Goal: Task Accomplishment & Management: Use online tool/utility

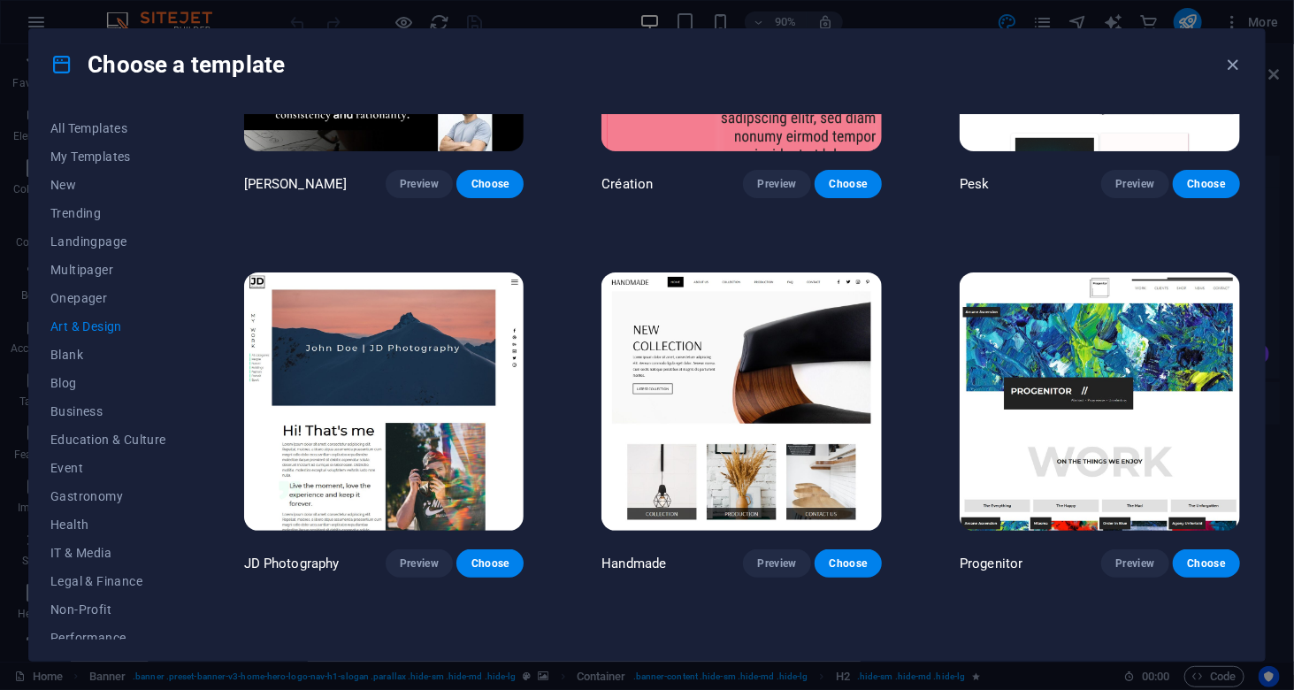
scroll to position [354, 0]
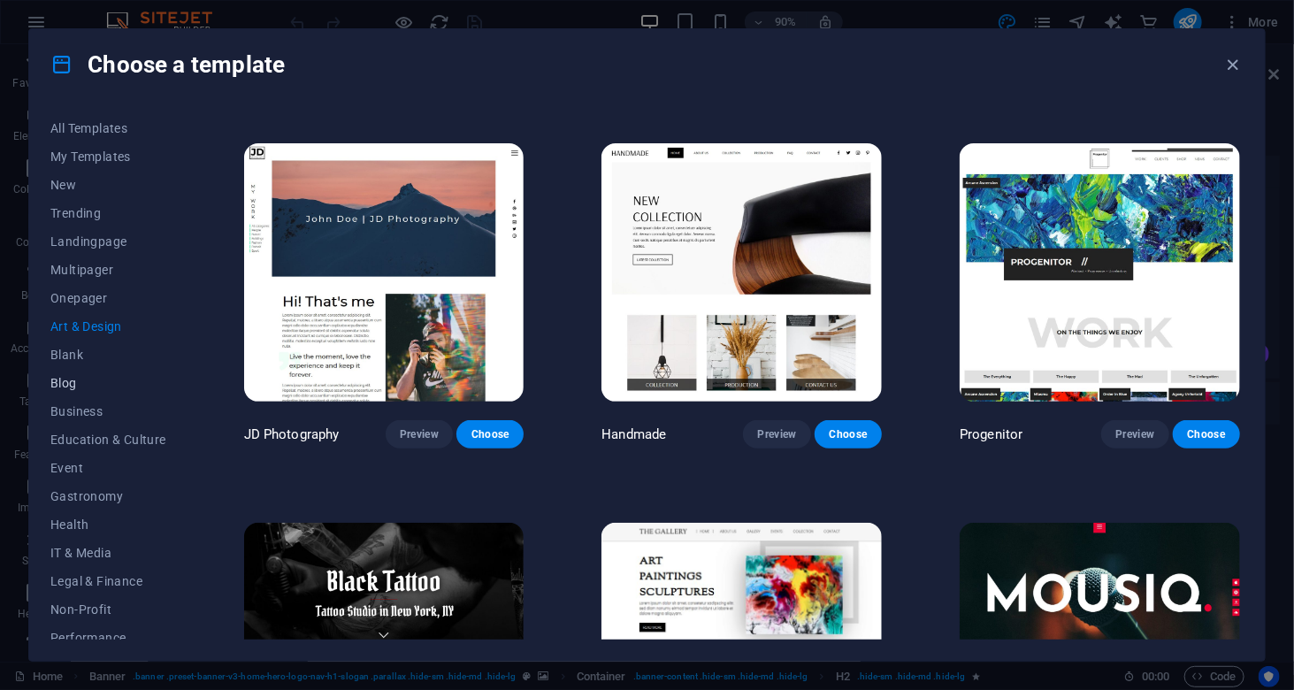
click at [79, 387] on span "Blog" at bounding box center [108, 383] width 116 height 14
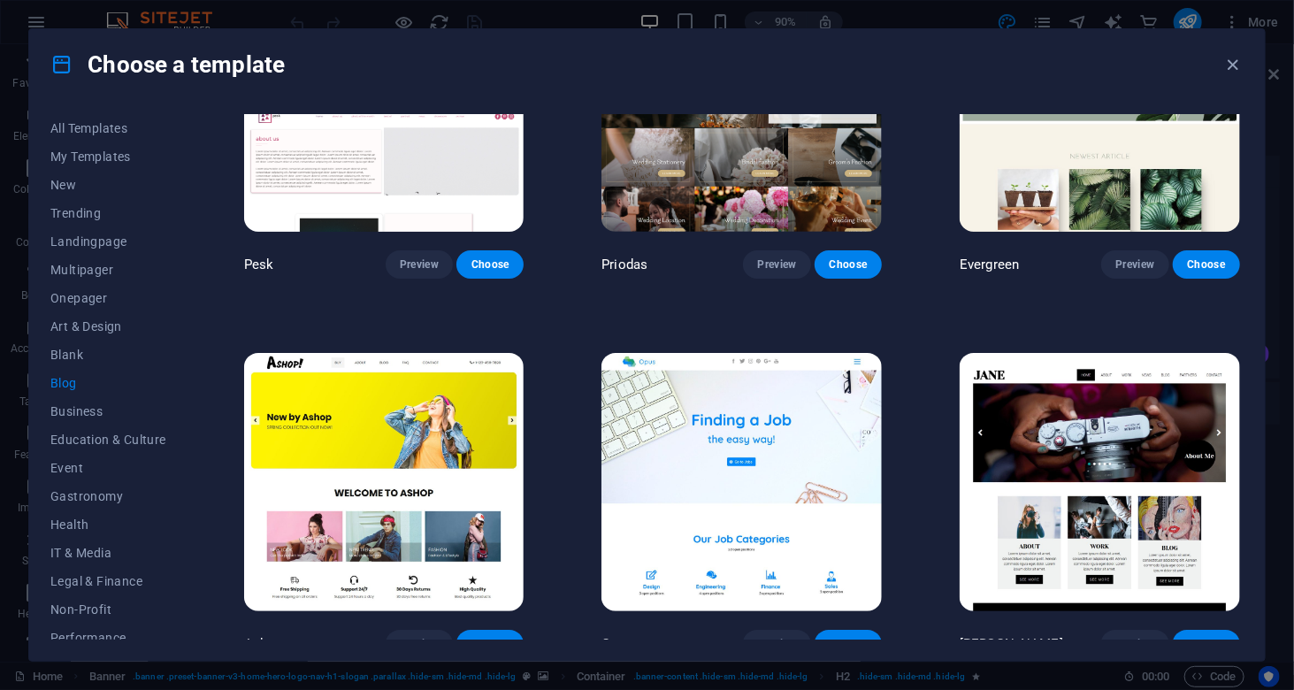
scroll to position [2801, 0]
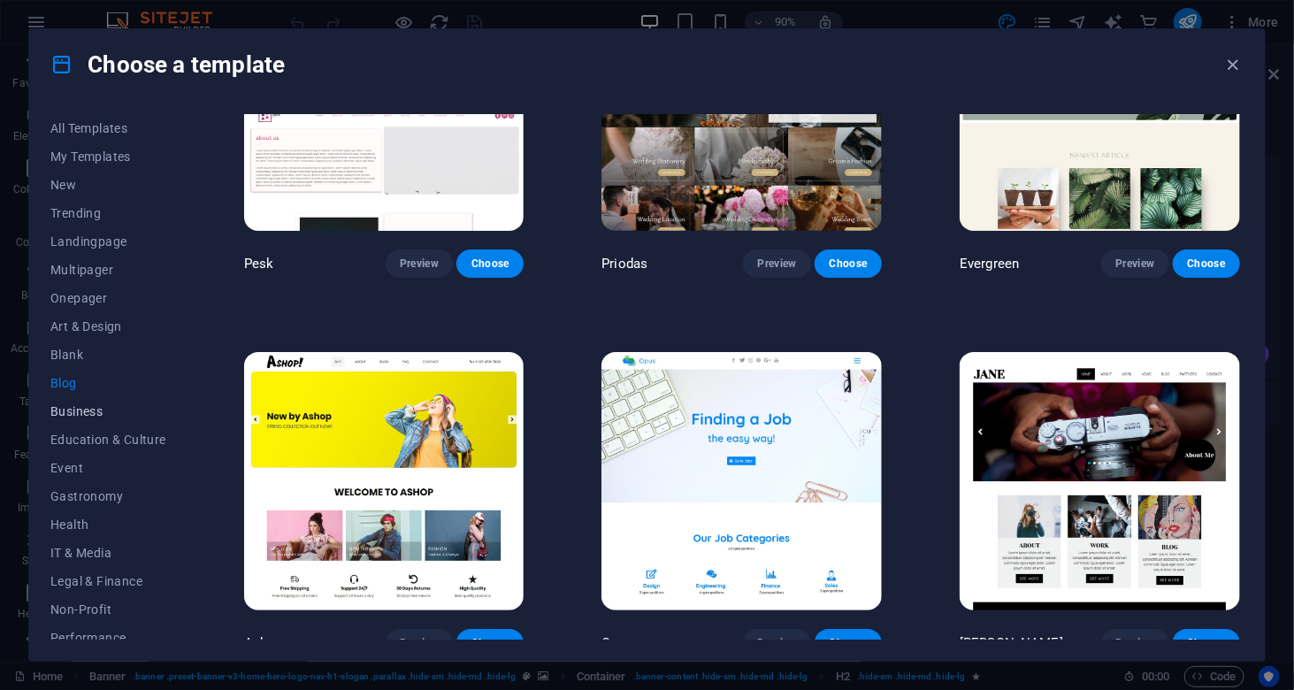
click at [103, 409] on span "Business" at bounding box center [108, 411] width 116 height 14
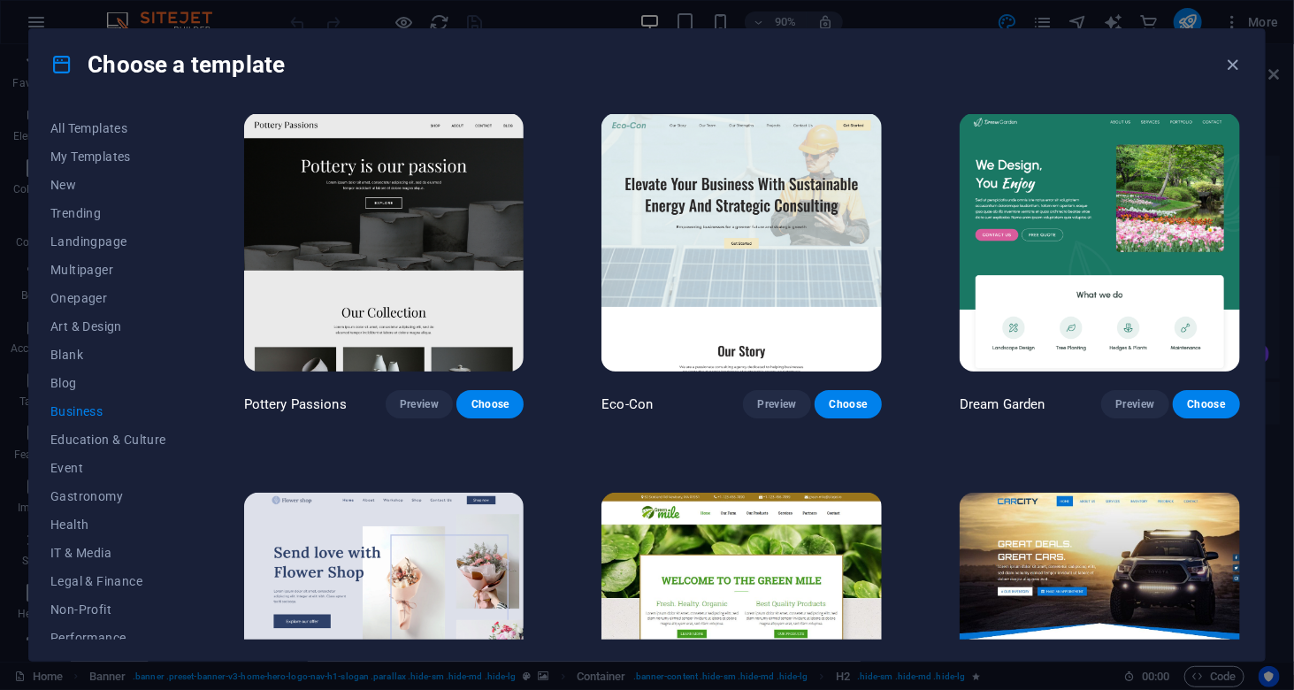
scroll to position [0, 0]
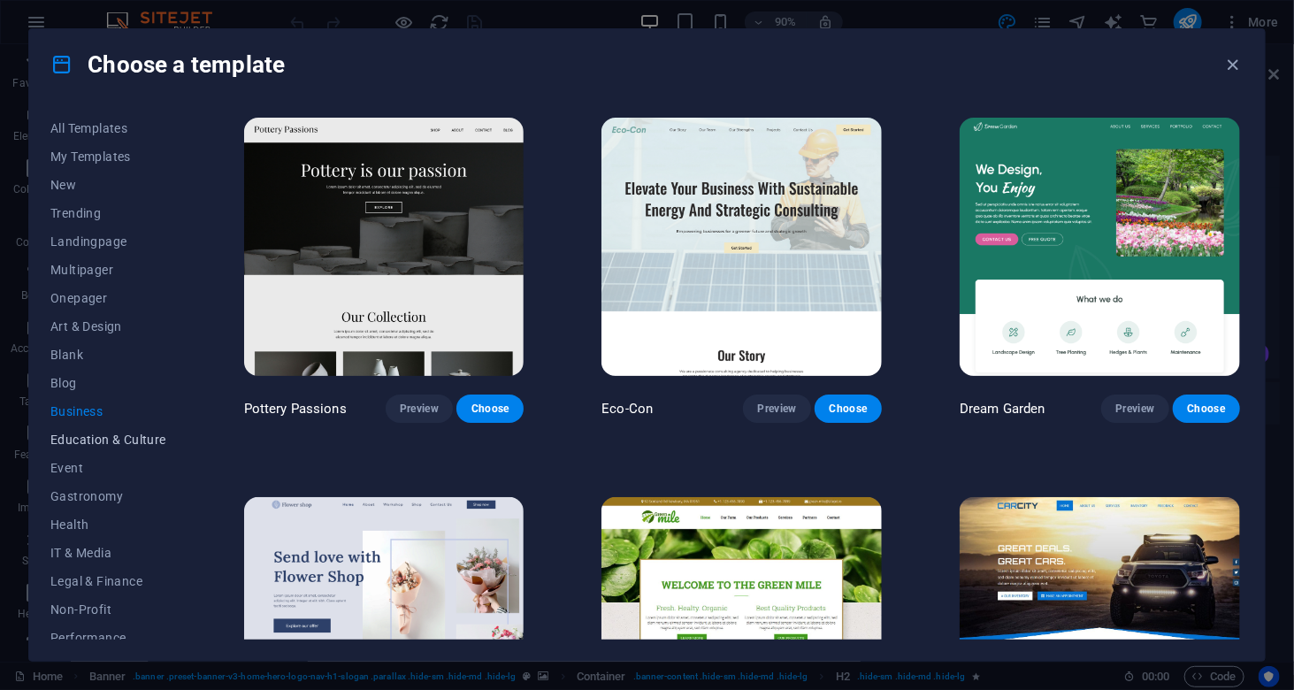
click at [96, 438] on span "Education & Culture" at bounding box center [108, 440] width 116 height 14
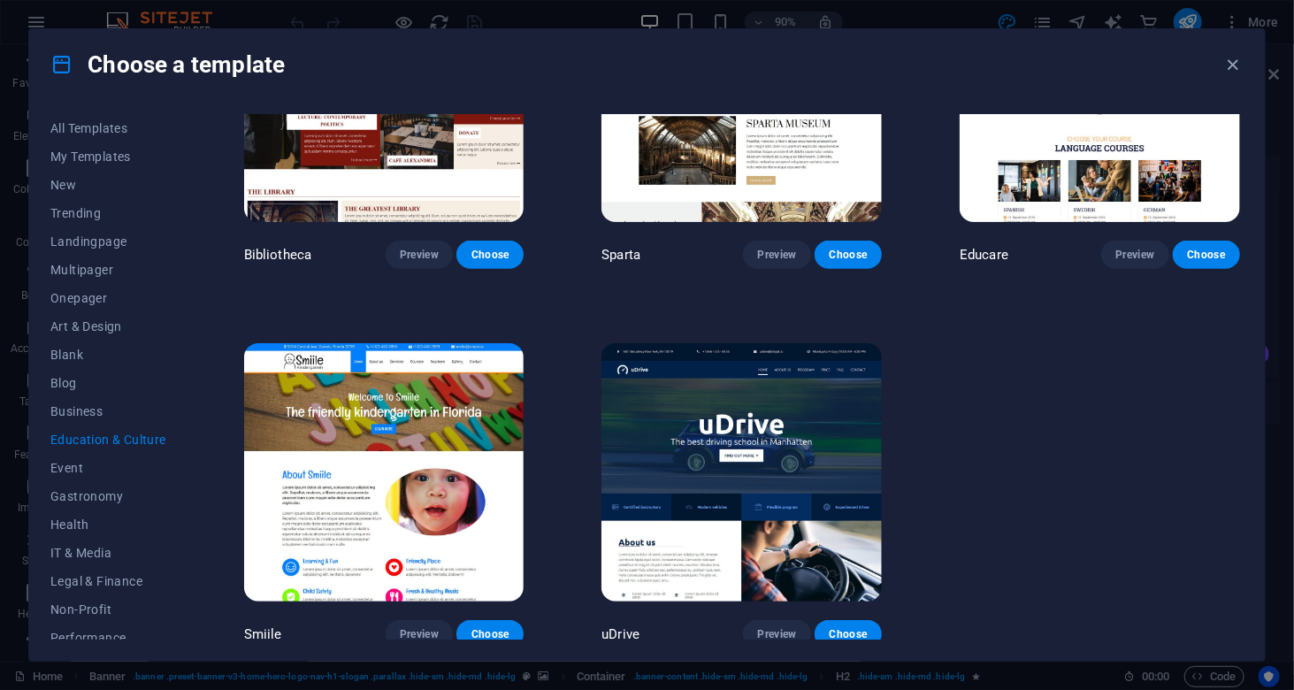
scroll to position [535, 0]
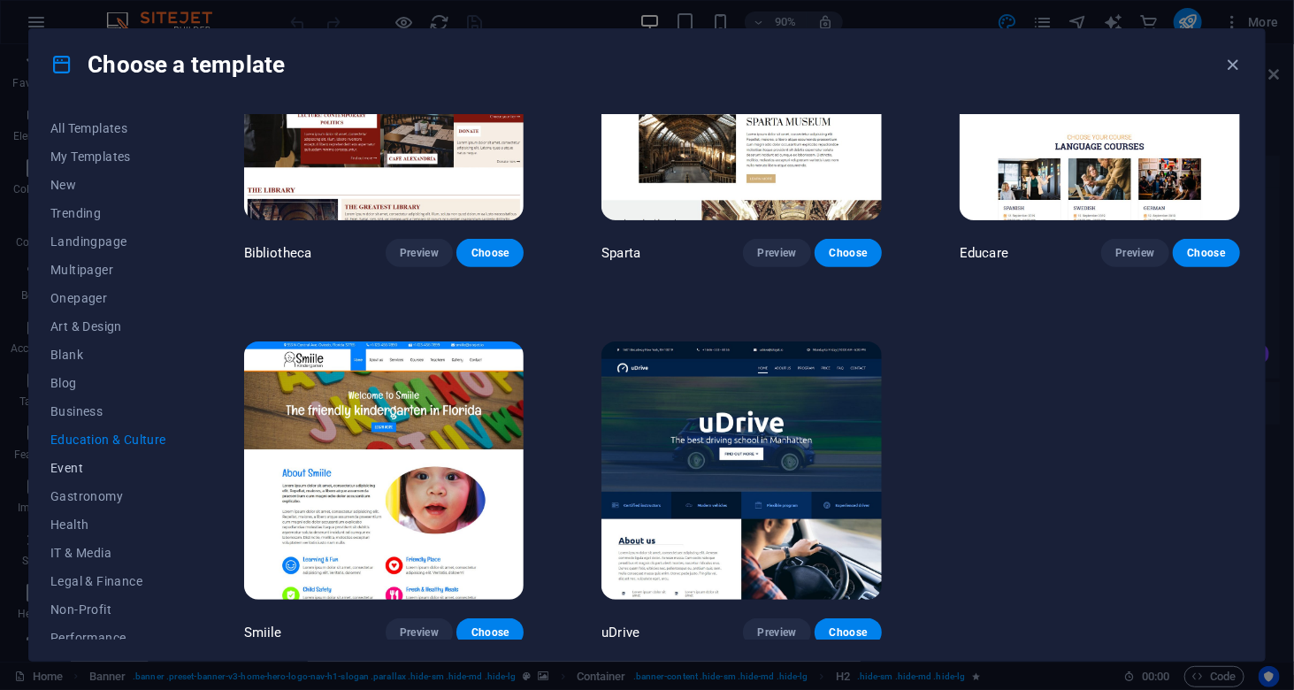
click at [73, 472] on span "Event" at bounding box center [108, 468] width 116 height 14
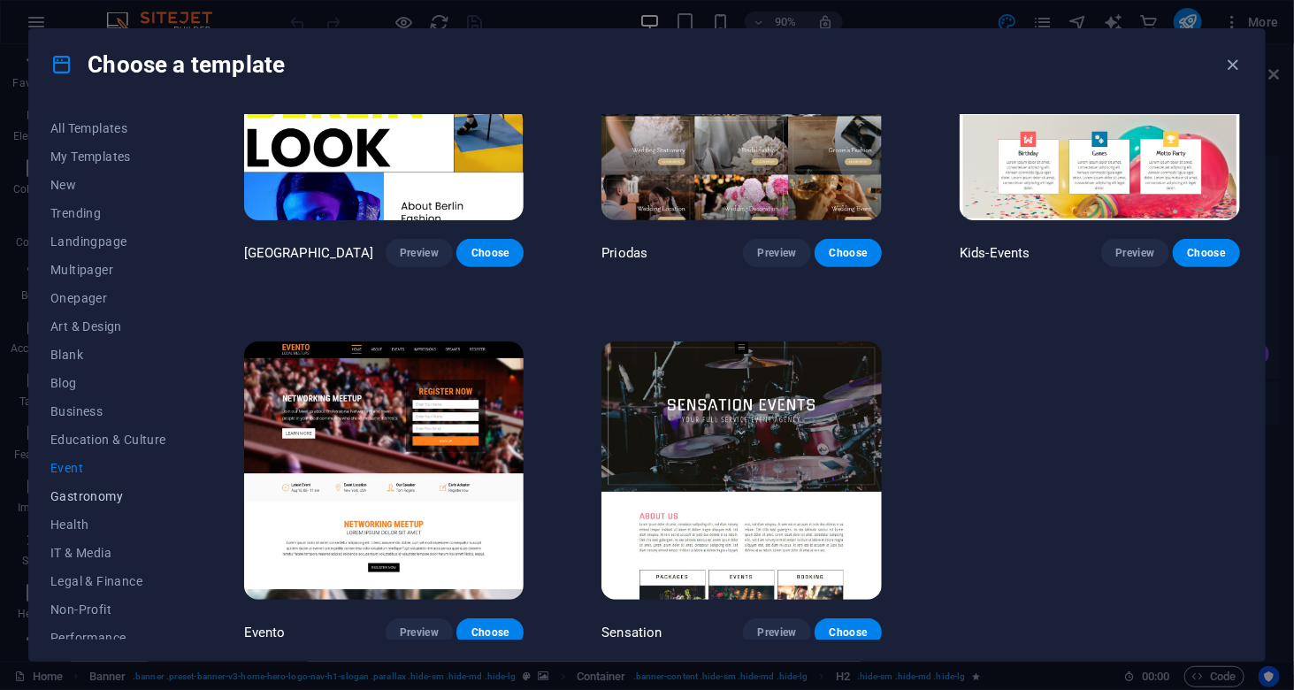
click at [65, 496] on span "Gastronomy" at bounding box center [108, 496] width 116 height 14
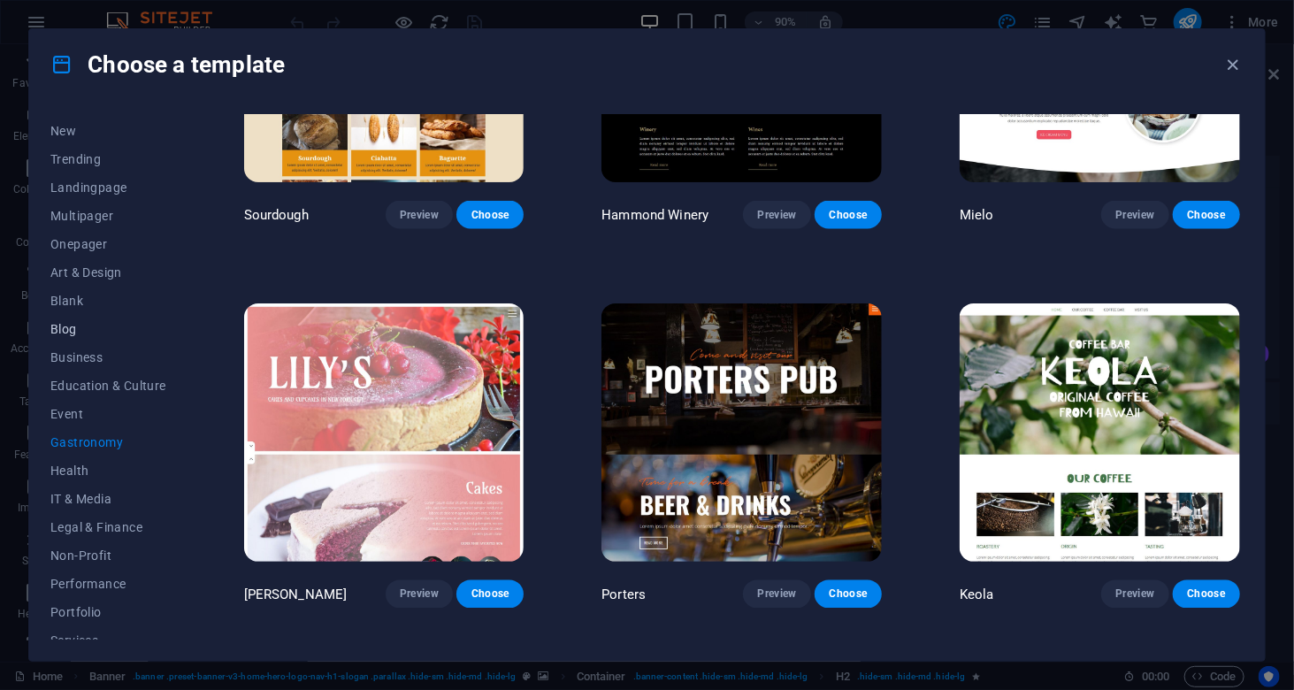
scroll to position [88, 0]
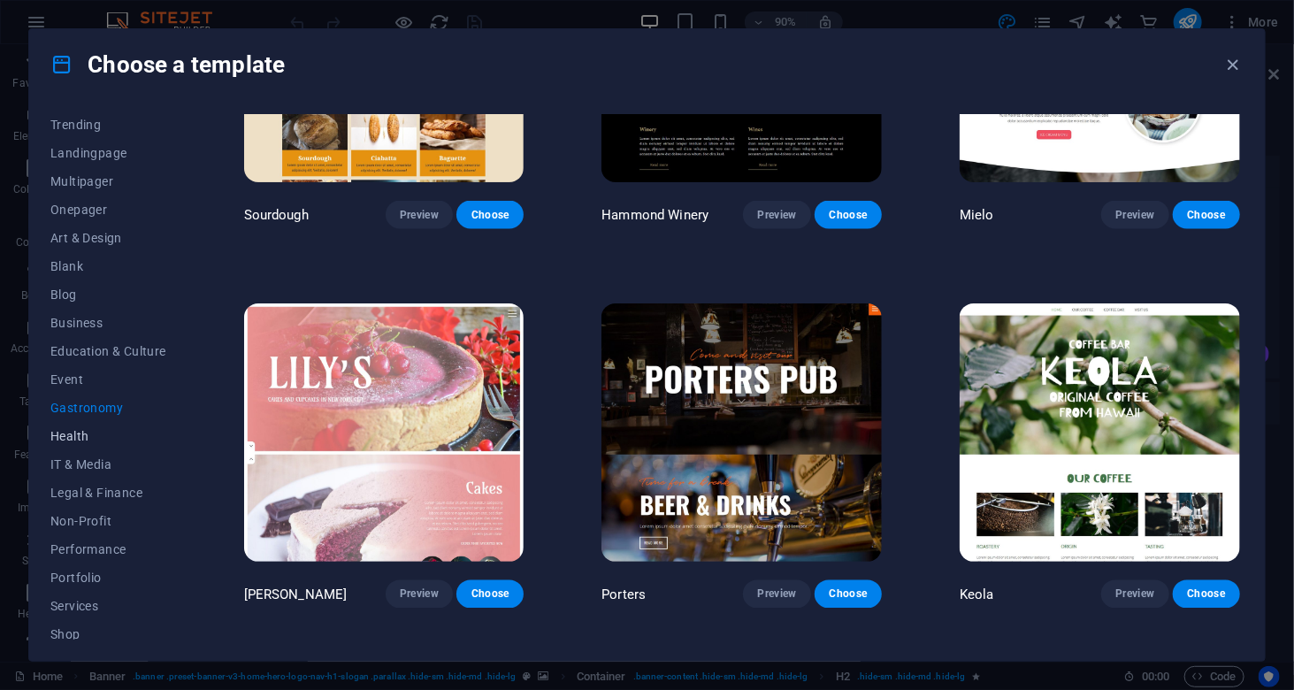
click at [82, 437] on span "Health" at bounding box center [108, 436] width 116 height 14
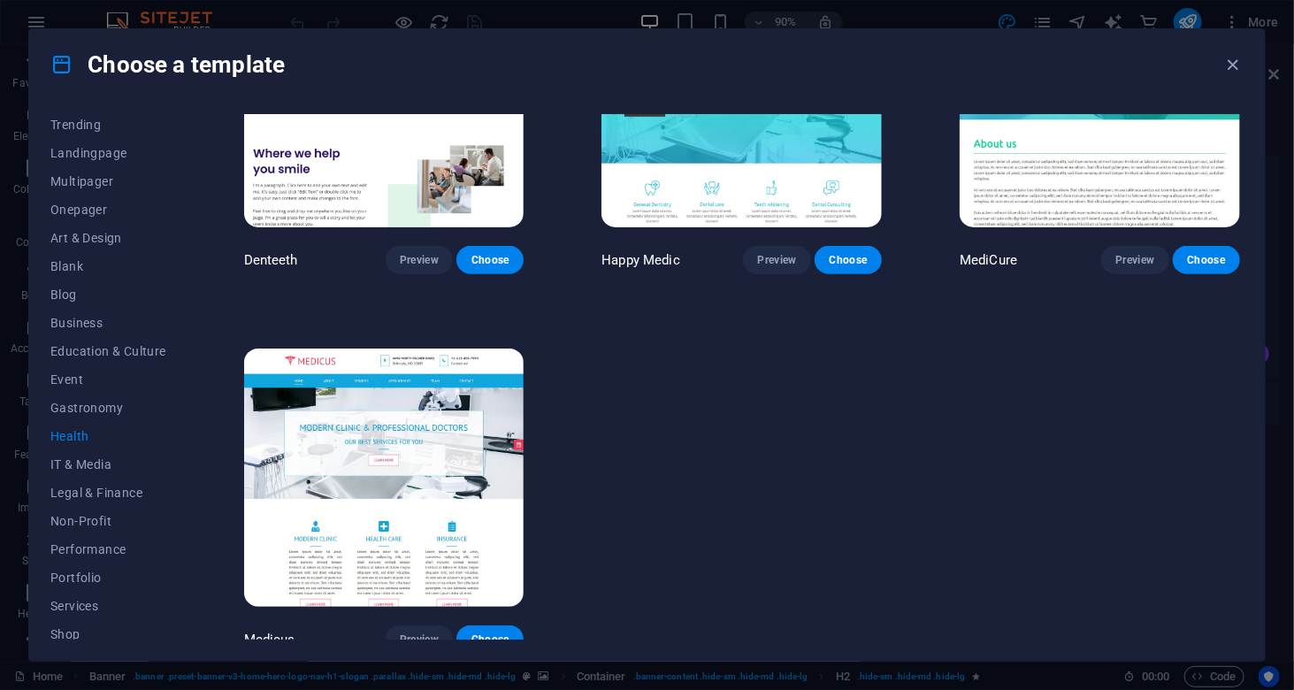
scroll to position [531, 0]
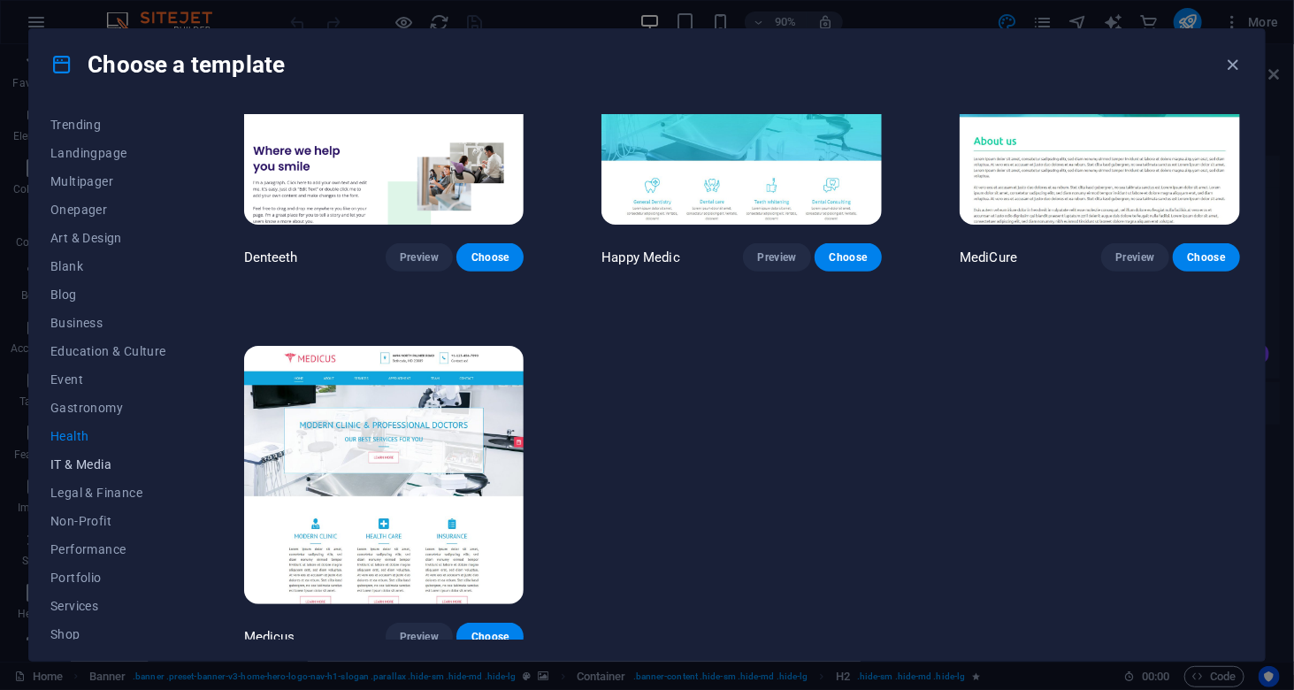
click at [71, 464] on span "IT & Media" at bounding box center [108, 464] width 116 height 14
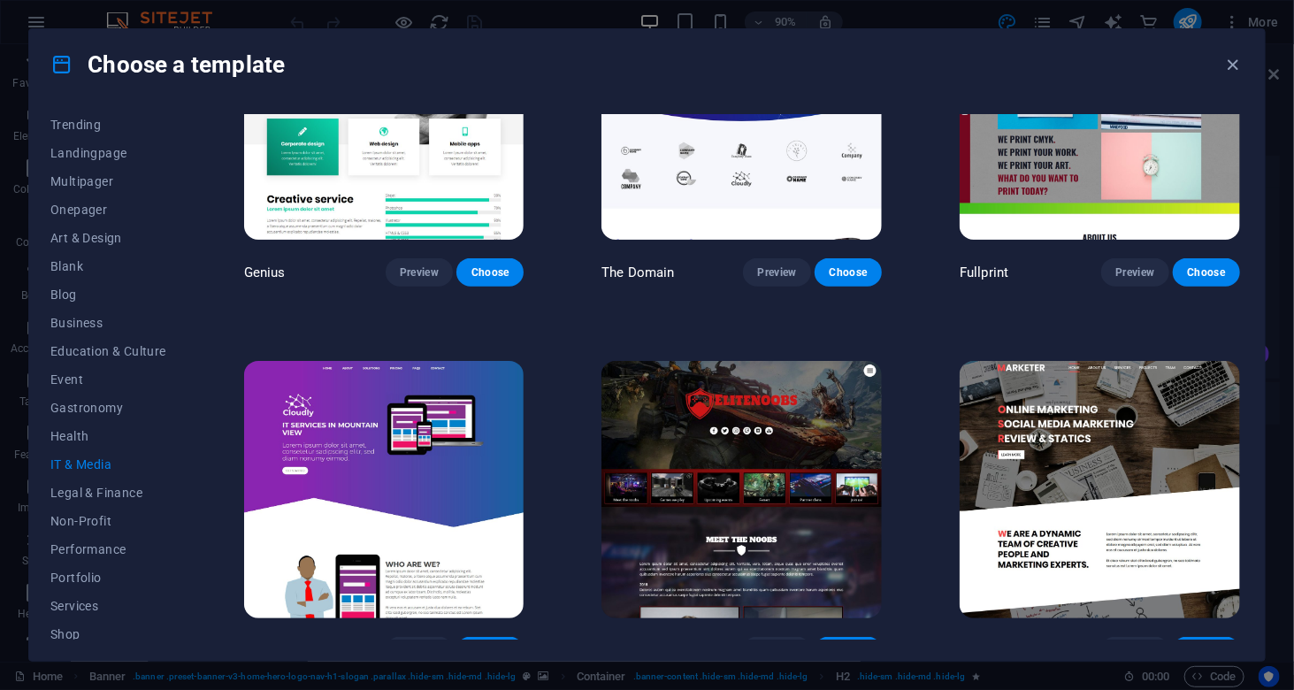
scroll to position [913, 0]
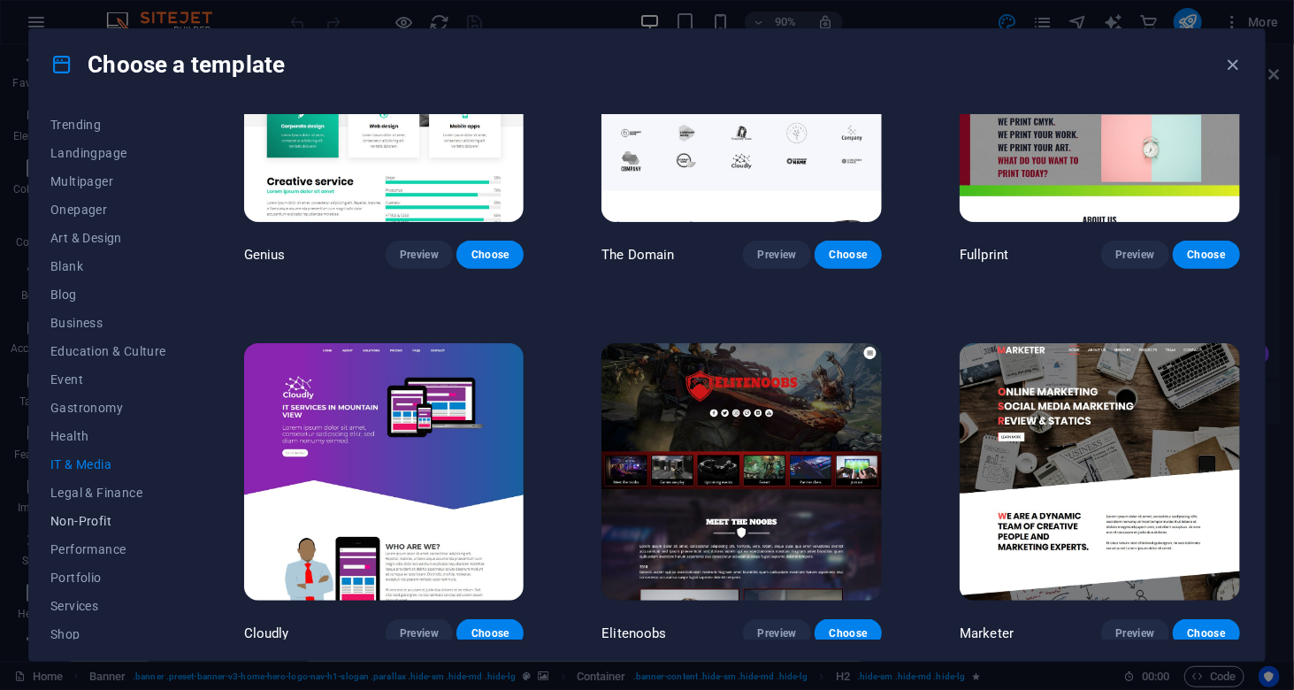
click at [80, 519] on span "Non-Profit" at bounding box center [108, 521] width 116 height 14
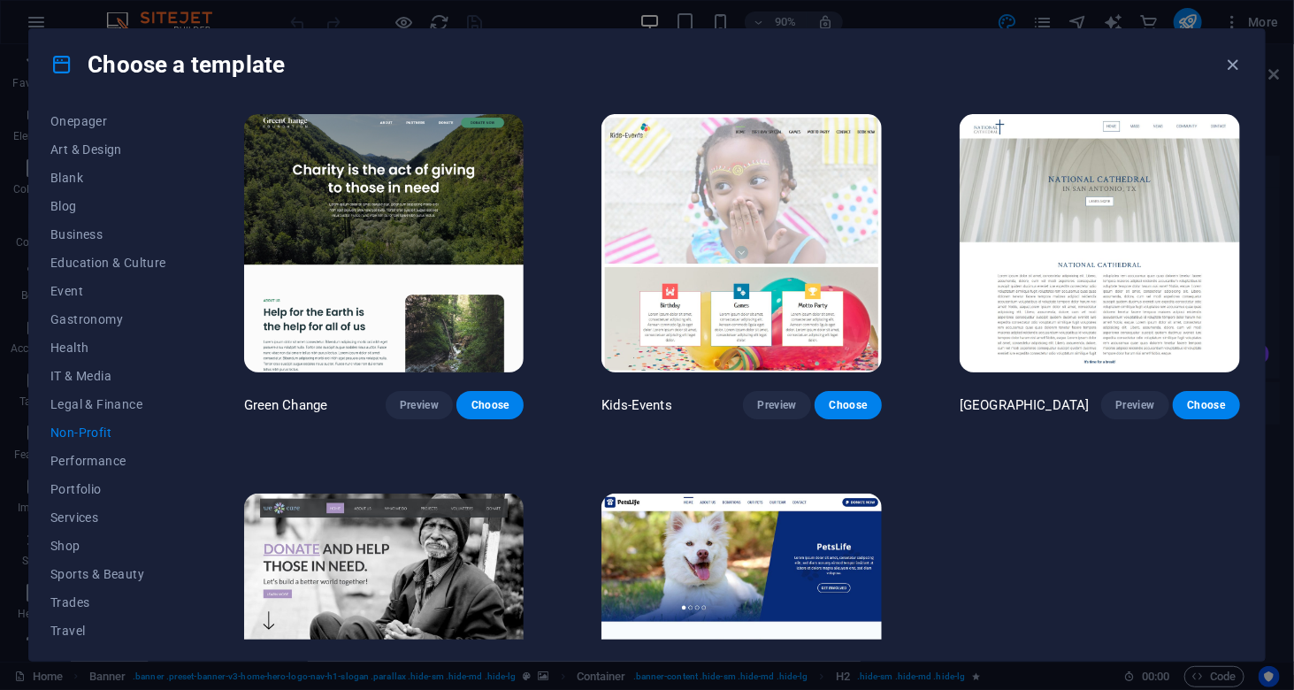
scroll to position [0, 0]
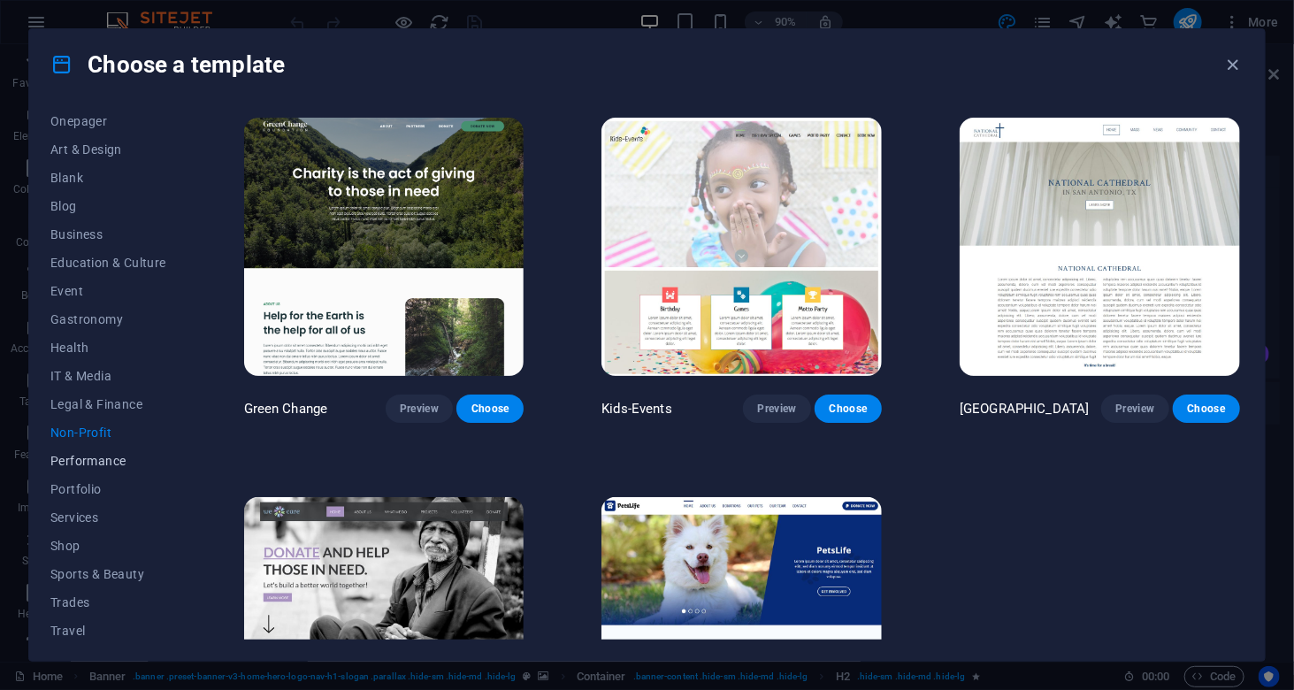
click at [87, 458] on span "Performance" at bounding box center [108, 461] width 116 height 14
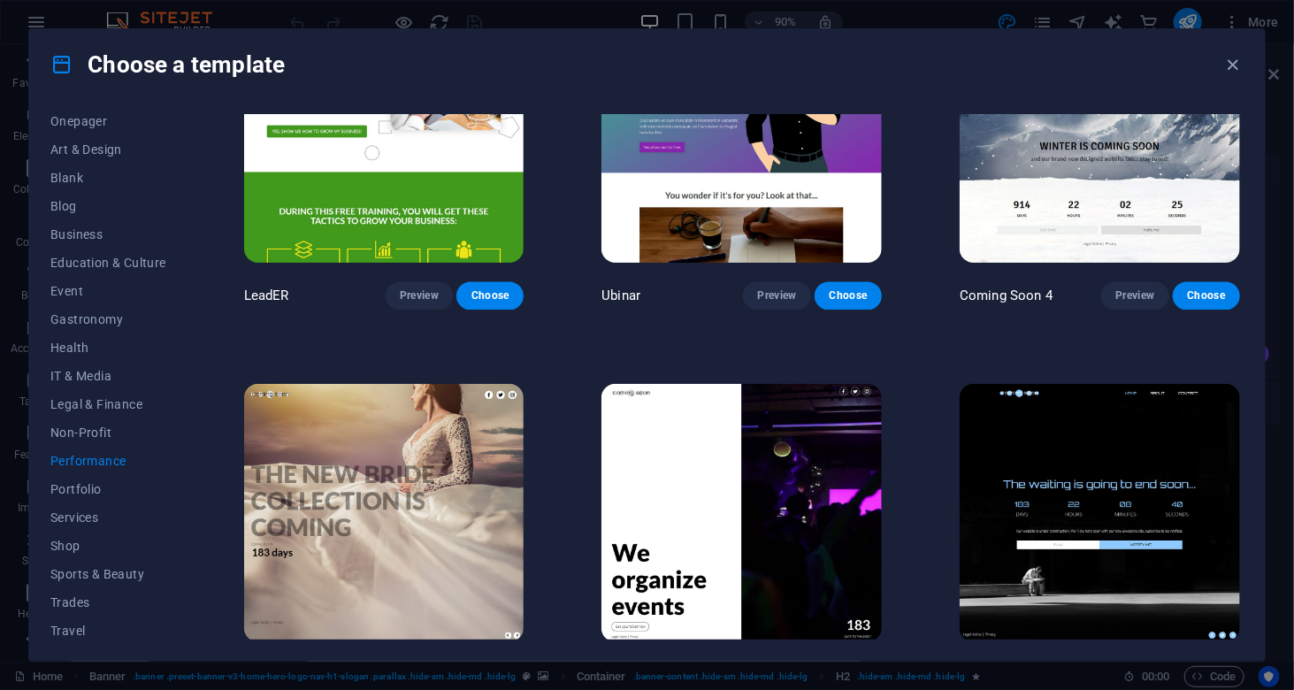
scroll to position [1668, 0]
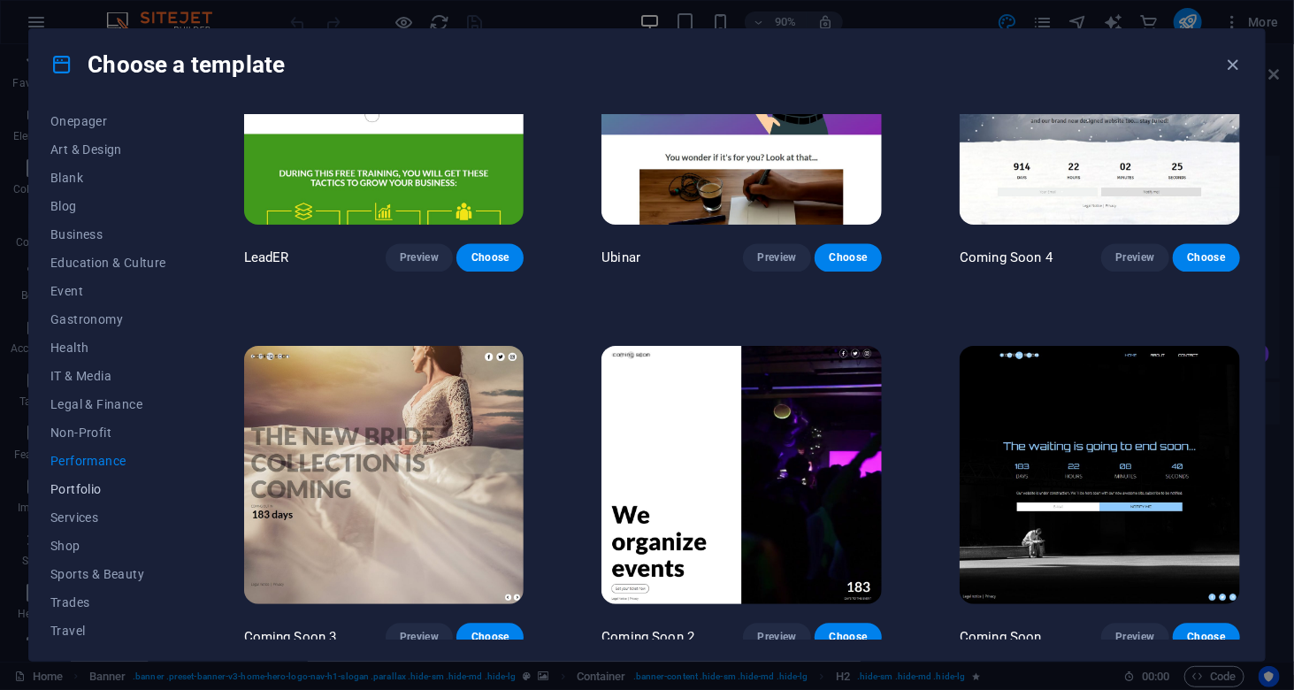
click at [92, 495] on span "Portfolio" at bounding box center [108, 489] width 116 height 14
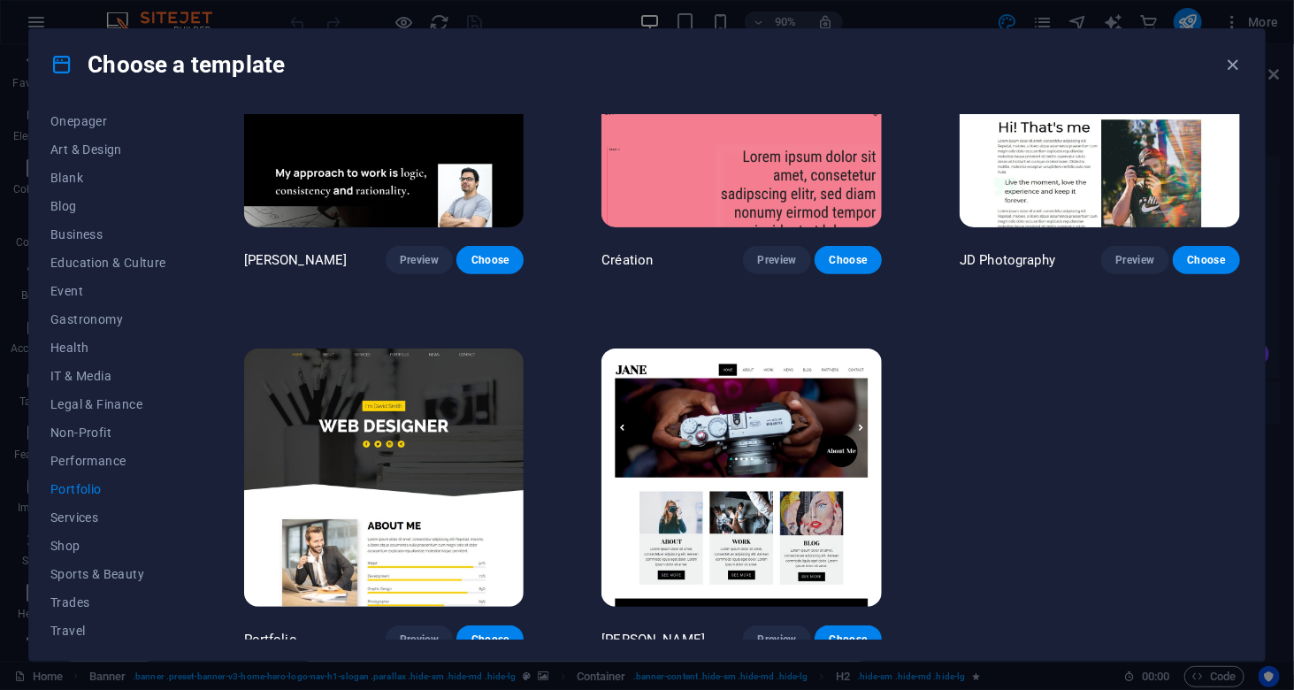
scroll to position [531, 0]
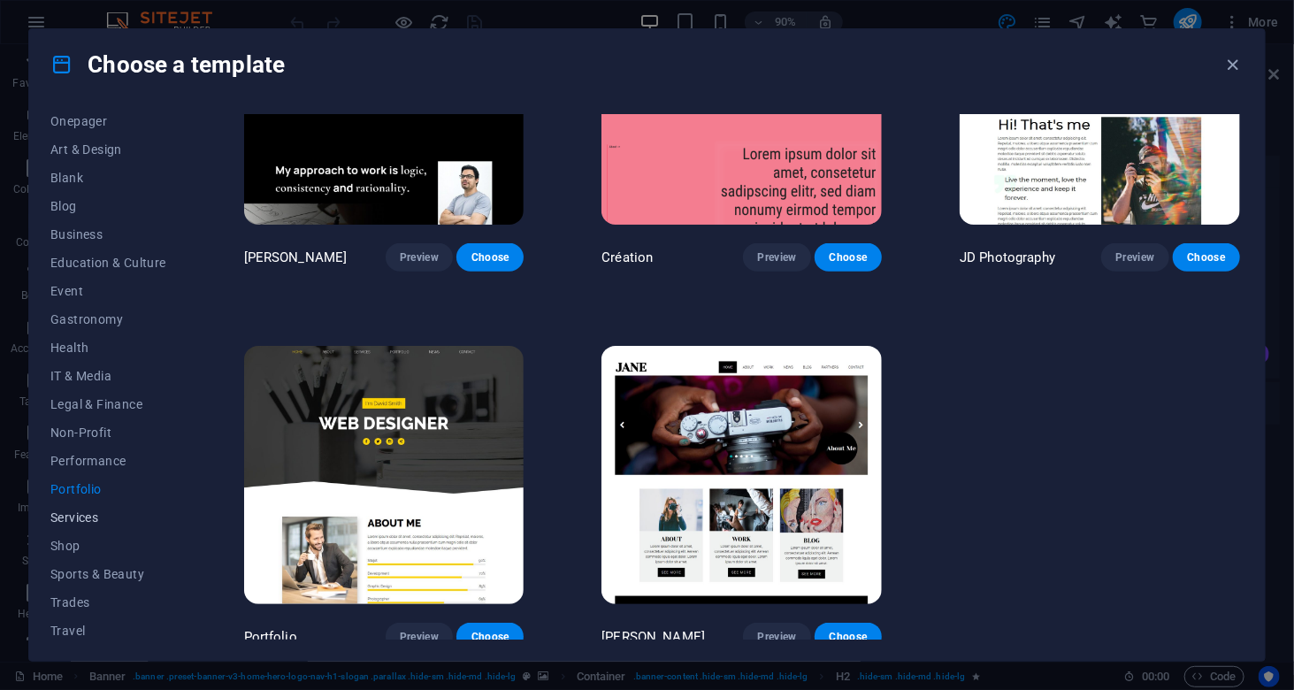
click at [73, 521] on span "Services" at bounding box center [108, 517] width 116 height 14
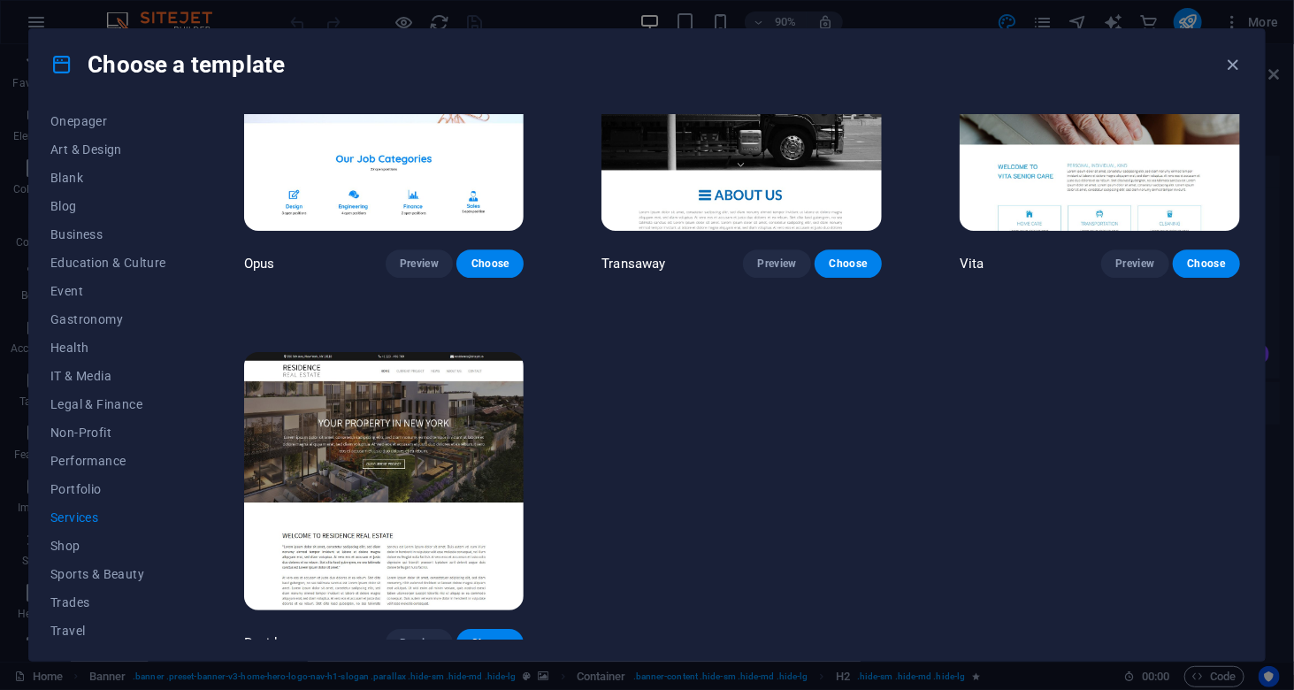
scroll to position [2424, 0]
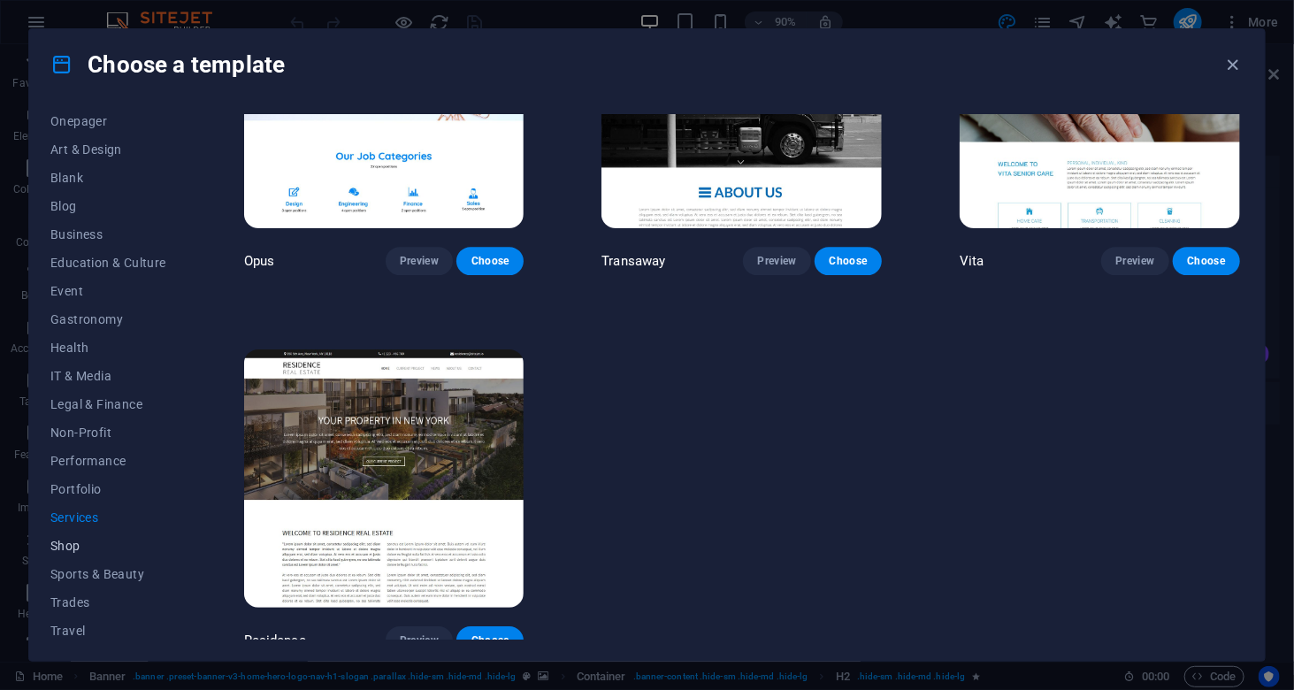
click at [86, 543] on span "Shop" at bounding box center [108, 546] width 116 height 14
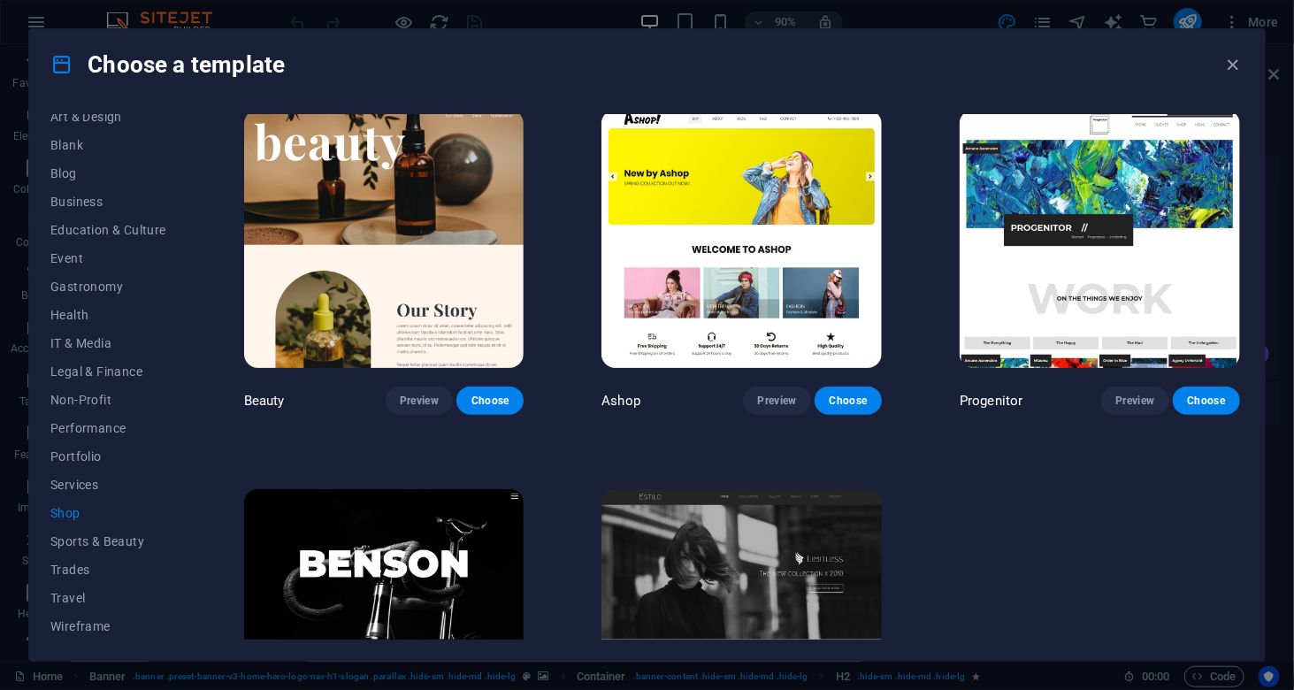
scroll to position [913, 0]
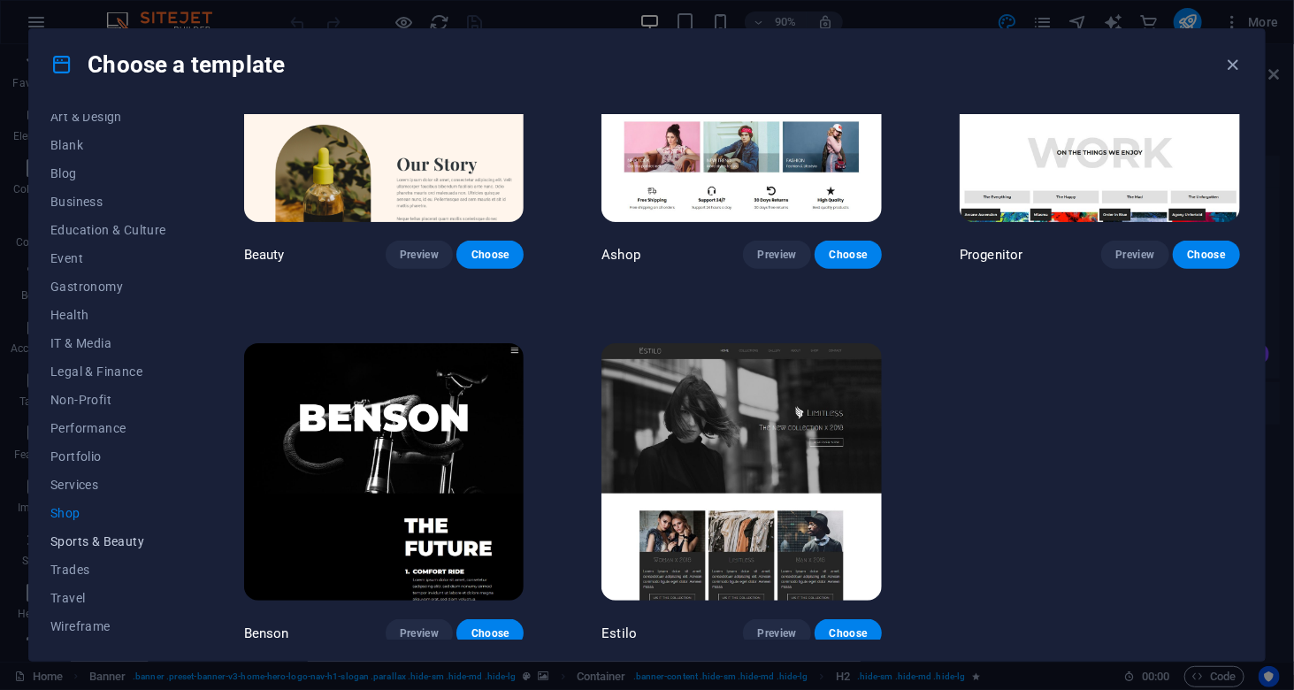
click at [96, 544] on span "Sports & Beauty" at bounding box center [108, 541] width 116 height 14
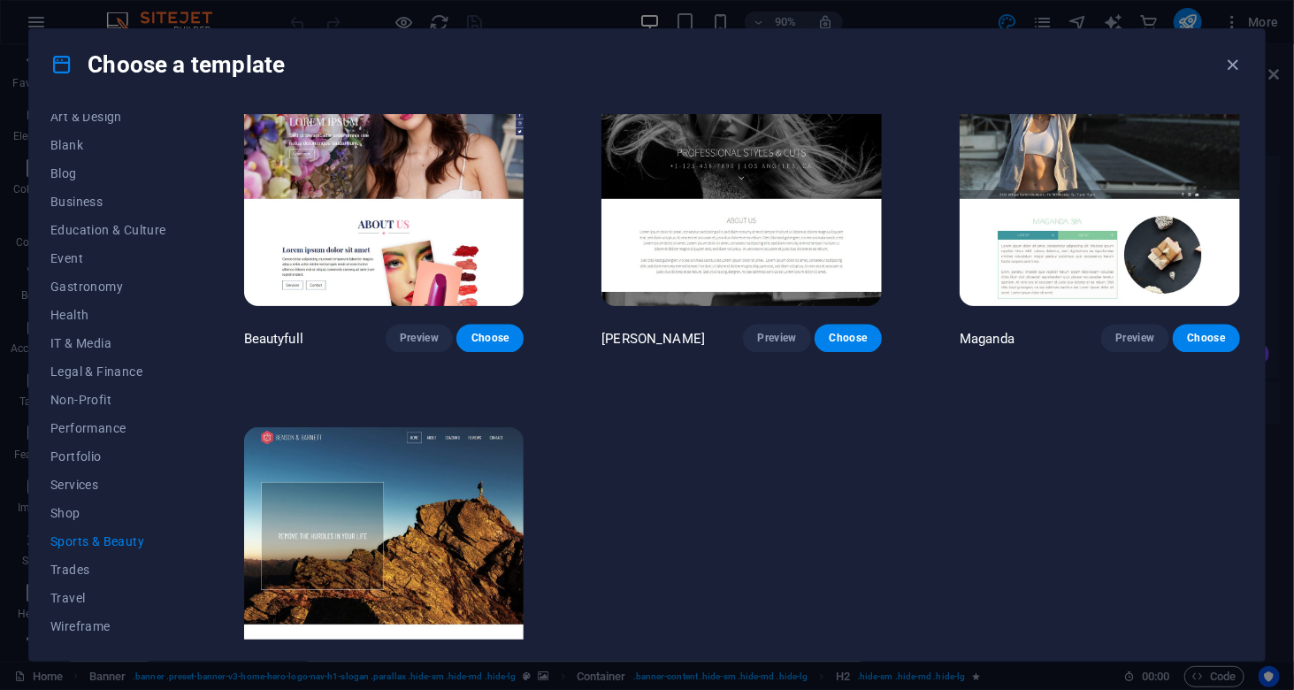
scroll to position [1587, 0]
click at [68, 569] on span "Trades" at bounding box center [108, 570] width 116 height 14
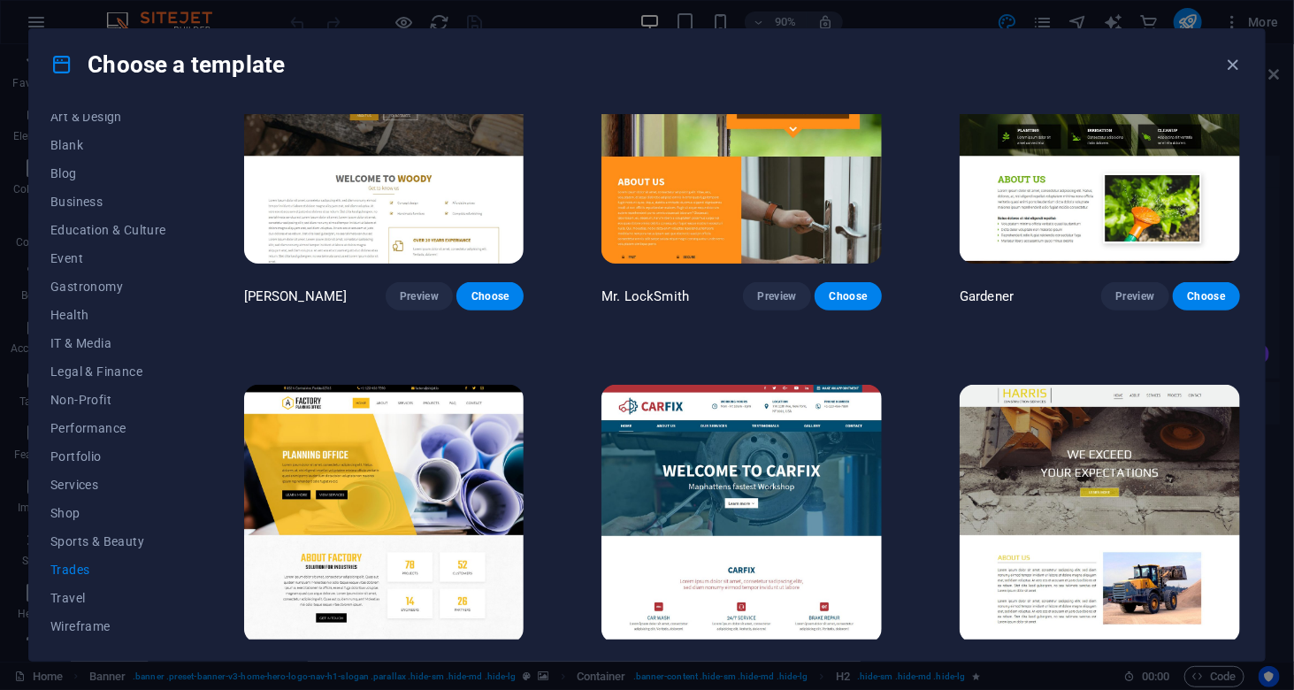
scroll to position [535, 0]
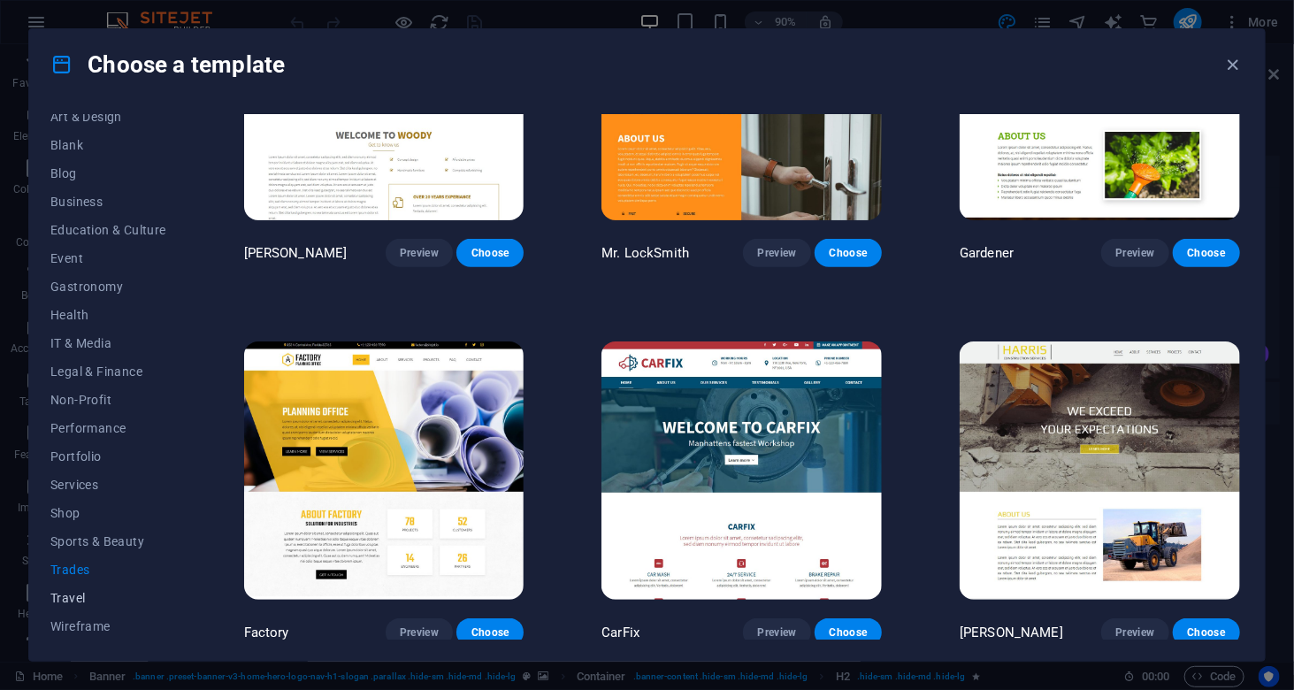
click at [85, 598] on span "Travel" at bounding box center [108, 598] width 116 height 14
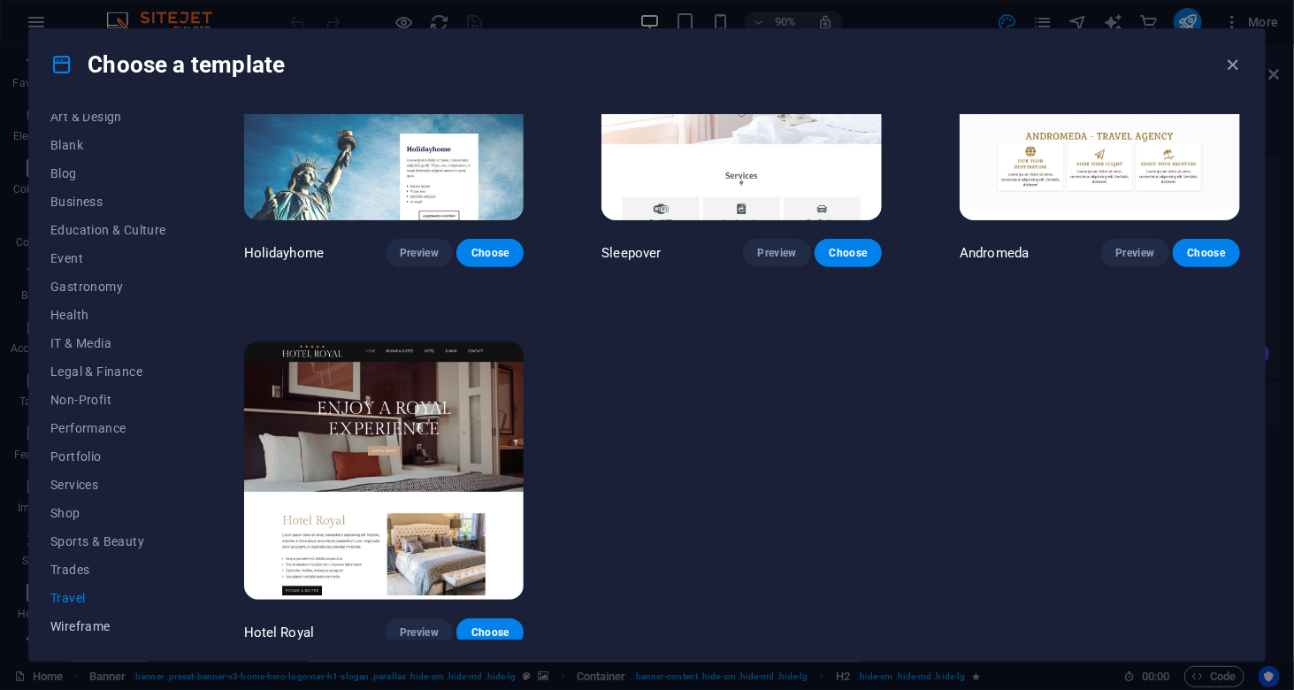
click at [94, 625] on span "Wireframe" at bounding box center [108, 626] width 116 height 14
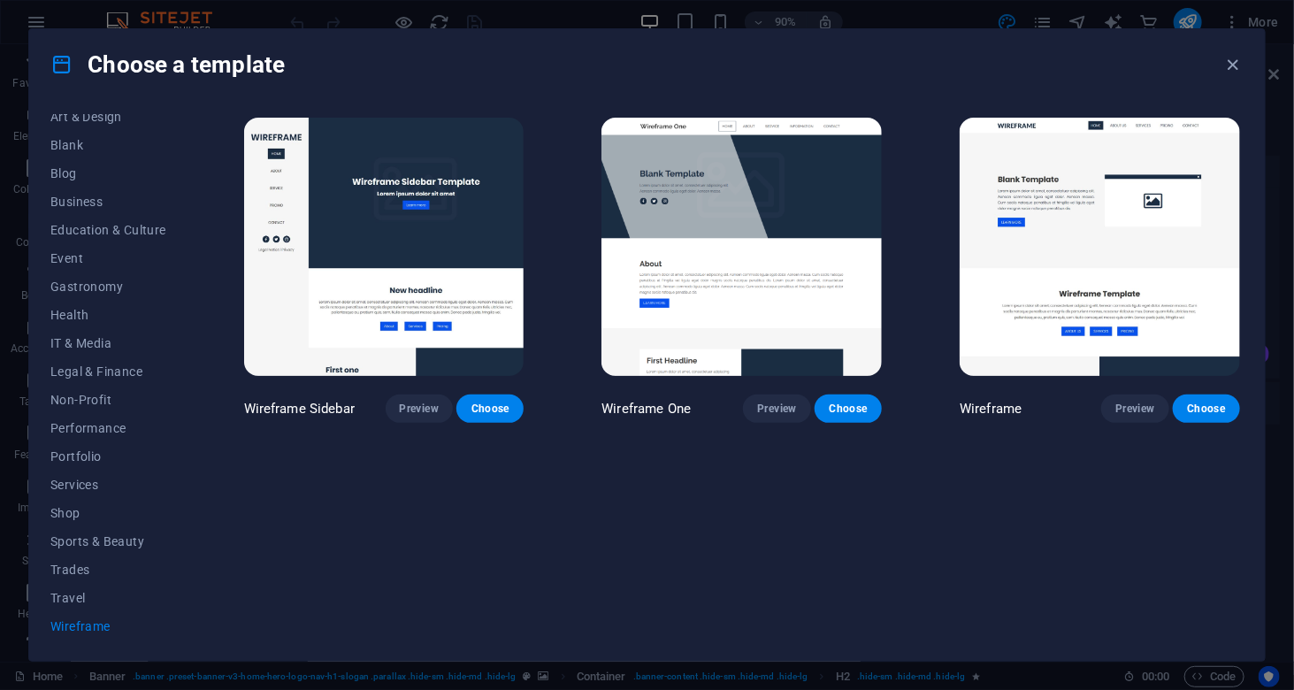
scroll to position [0, 0]
click at [1132, 418] on button "Preview" at bounding box center [1134, 409] width 67 height 28
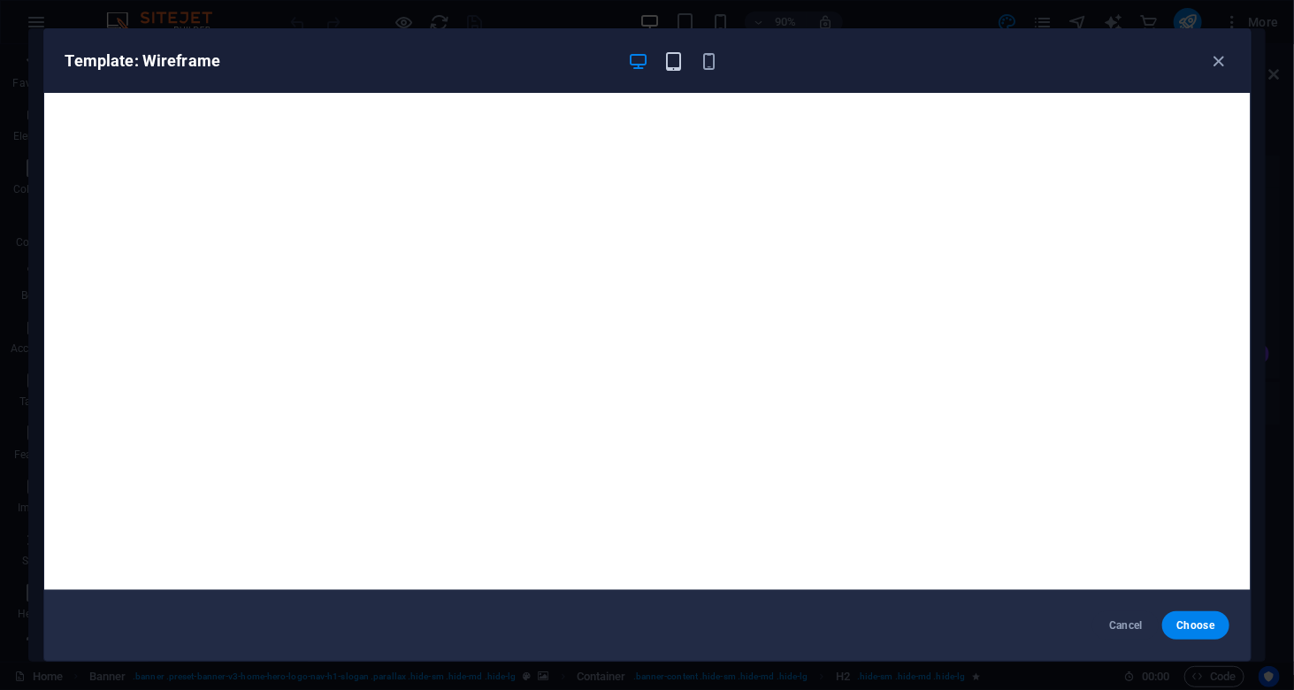
click at [682, 66] on icon "button" at bounding box center [673, 61] width 20 height 20
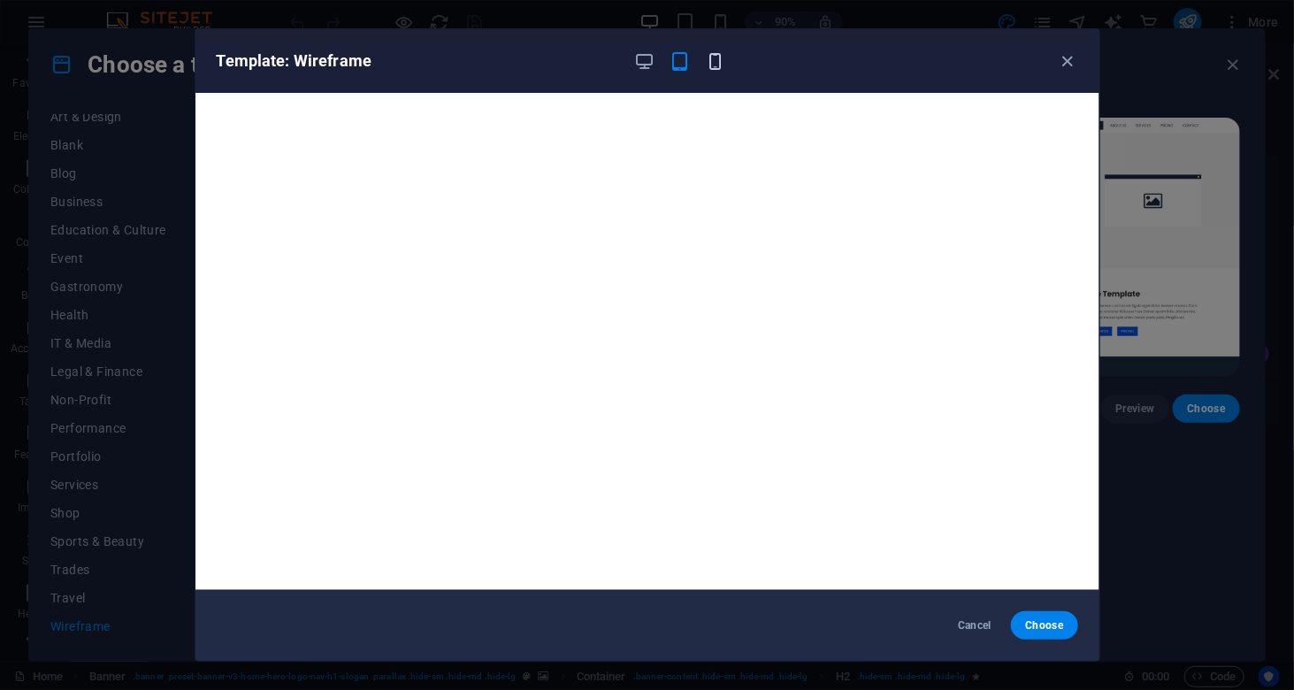
click at [711, 58] on icon "button" at bounding box center [715, 61] width 20 height 20
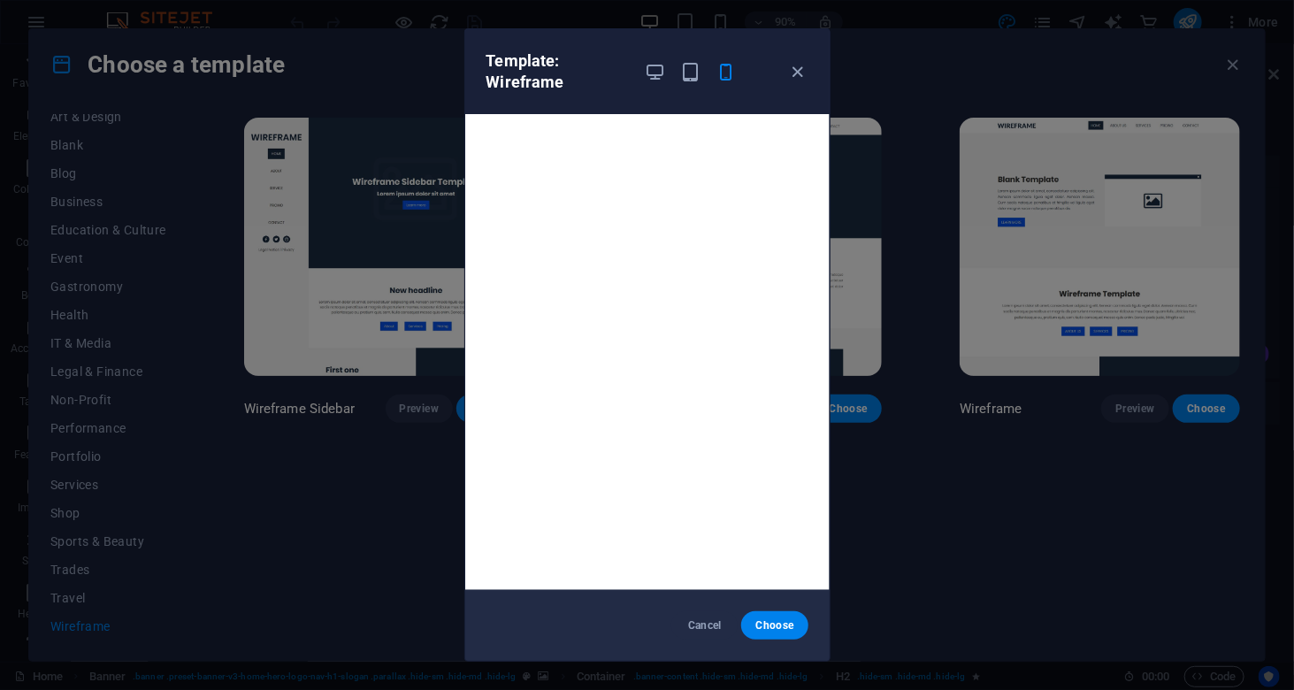
click at [798, 82] on div "Template: Wireframe" at bounding box center [647, 71] width 364 height 85
click at [803, 66] on icon "button" at bounding box center [797, 72] width 20 height 20
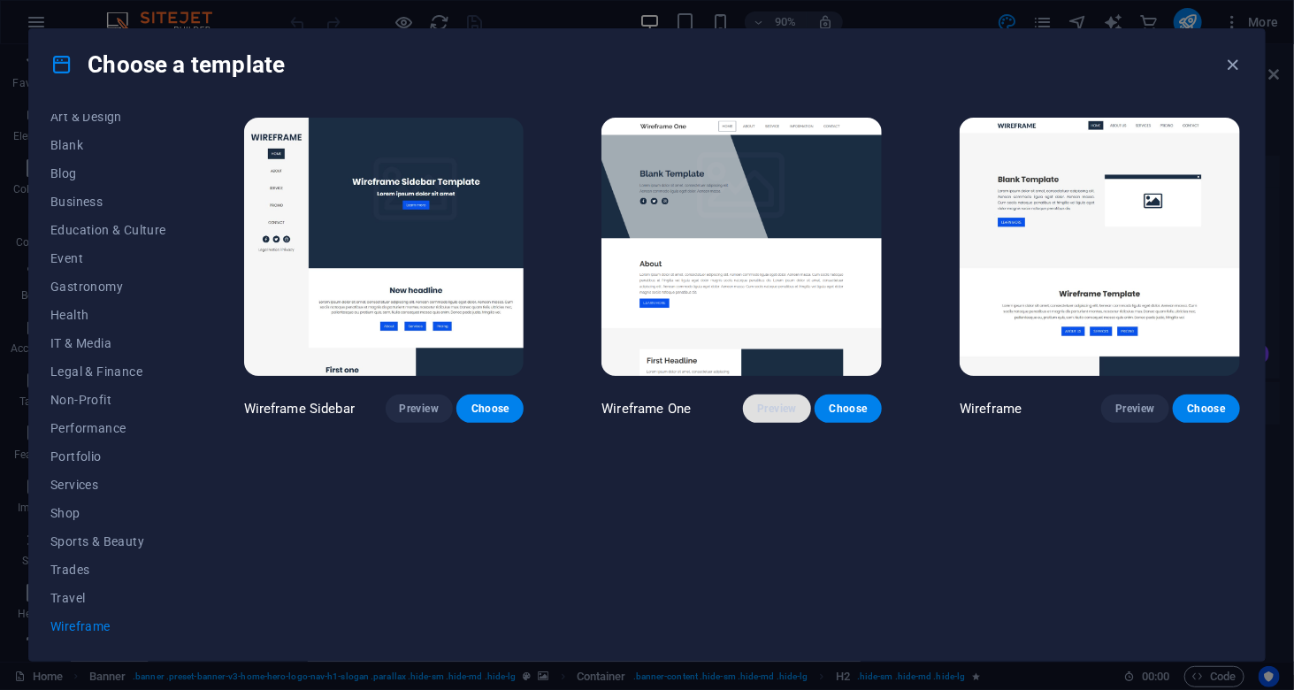
click at [769, 411] on span "Preview" at bounding box center [776, 409] width 39 height 14
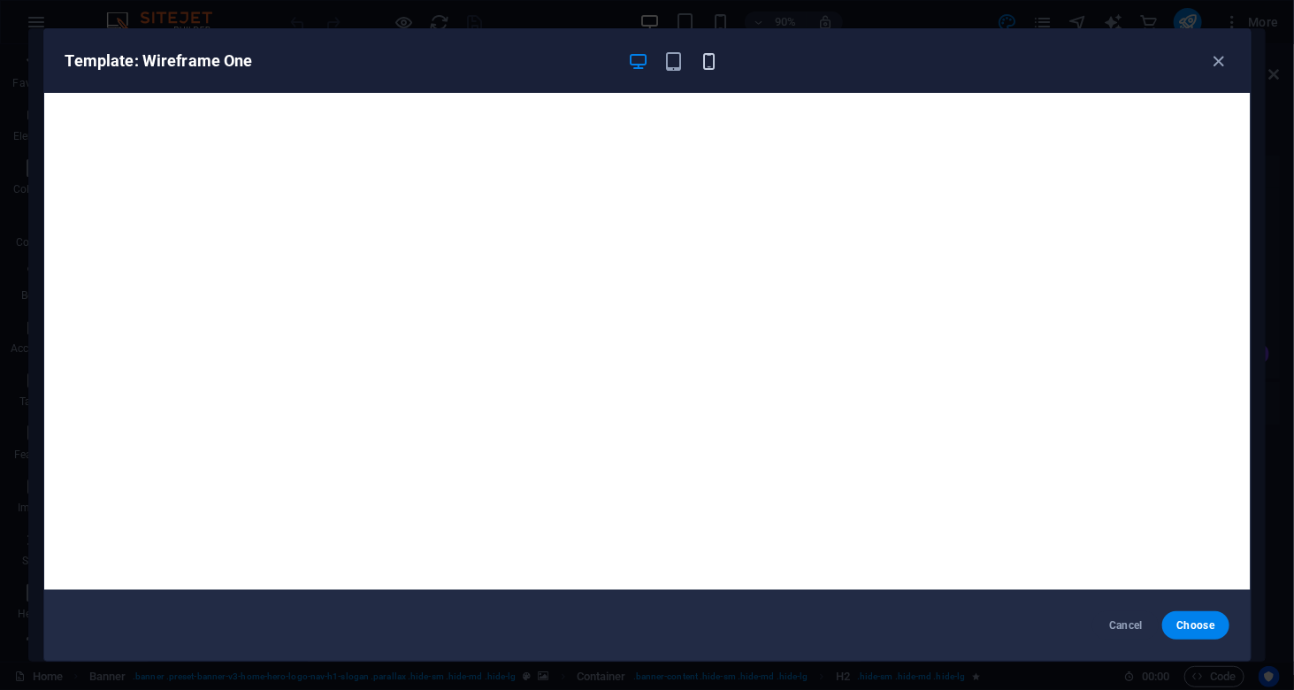
click at [701, 57] on icon "button" at bounding box center [709, 61] width 20 height 20
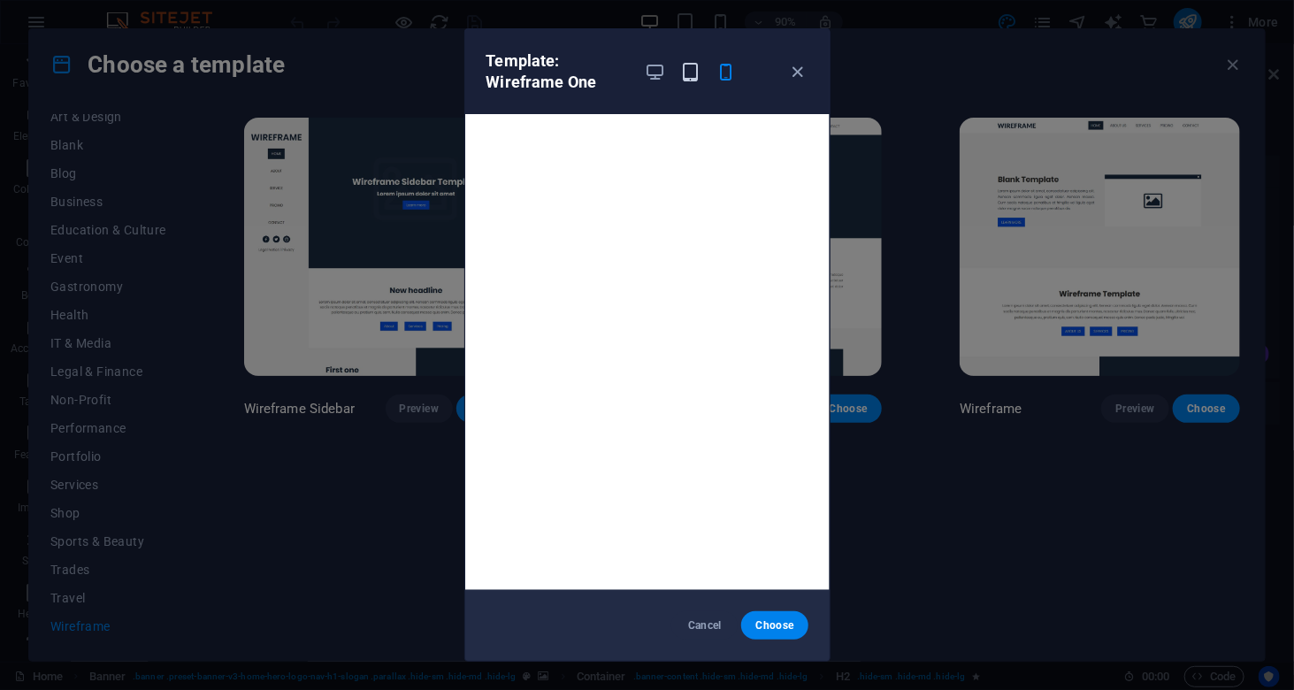
click at [682, 73] on icon "button" at bounding box center [690, 72] width 20 height 20
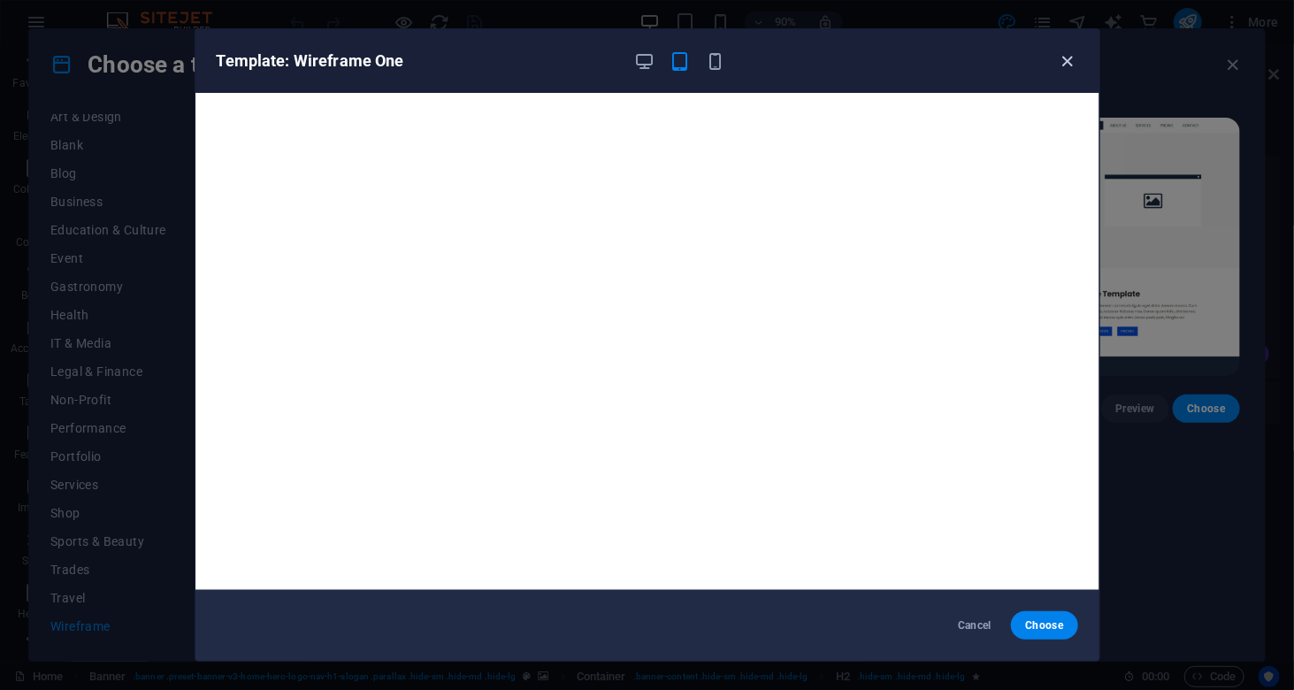
click at [1076, 63] on icon "button" at bounding box center [1067, 61] width 20 height 20
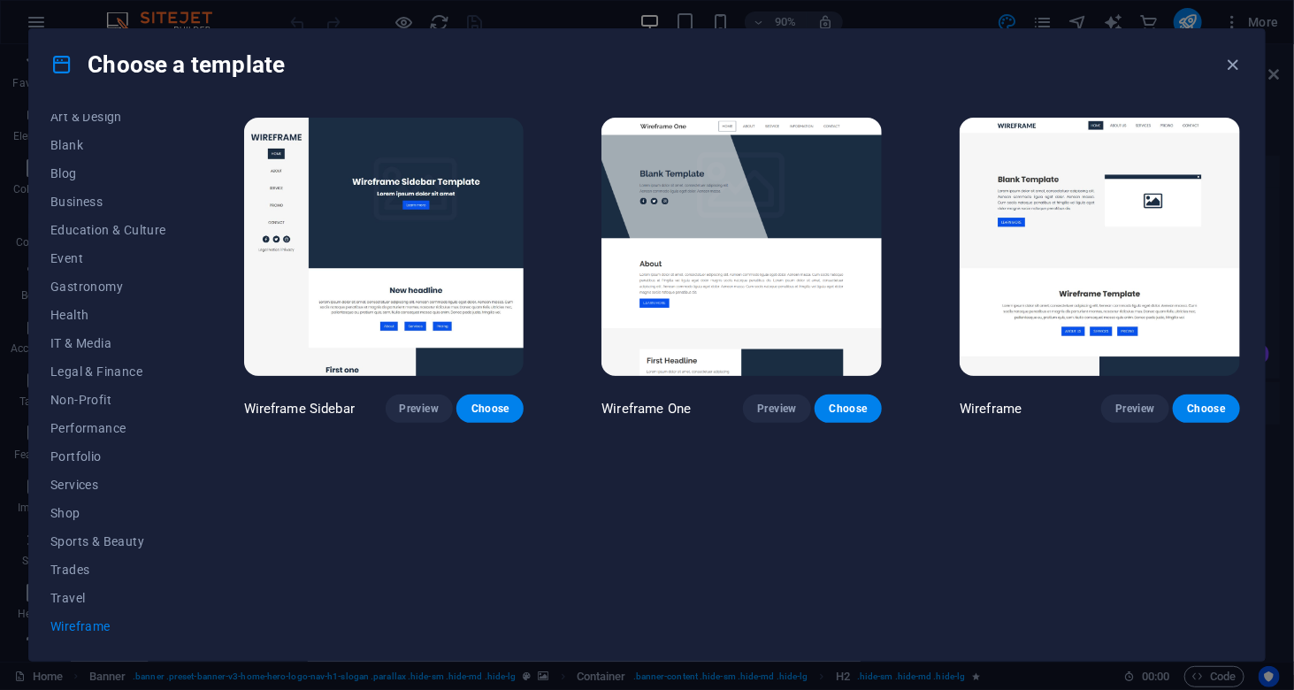
click at [448, 266] on img at bounding box center [384, 247] width 280 height 258
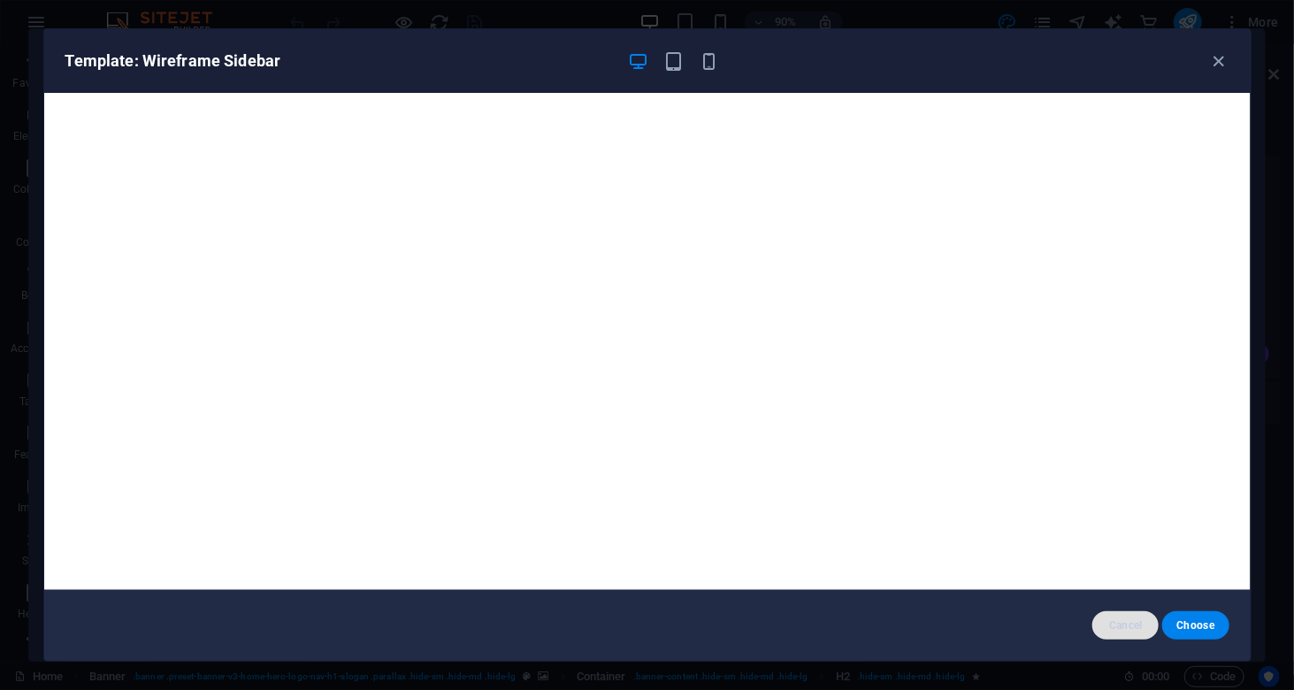
click at [1128, 625] on span "Cancel" at bounding box center [1126, 625] width 38 height 14
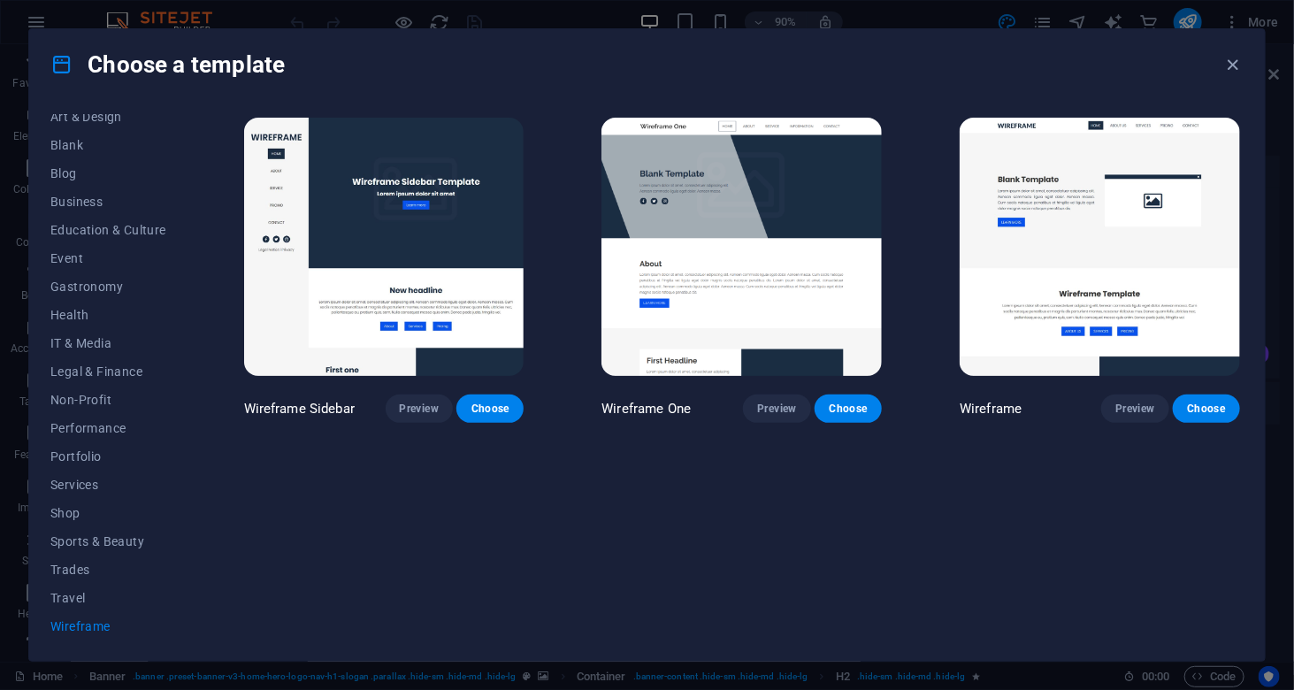
click at [422, 388] on div "Wireframe Sidebar Preview Choose" at bounding box center [384, 268] width 287 height 309
click at [415, 406] on span "Preview" at bounding box center [419, 409] width 39 height 14
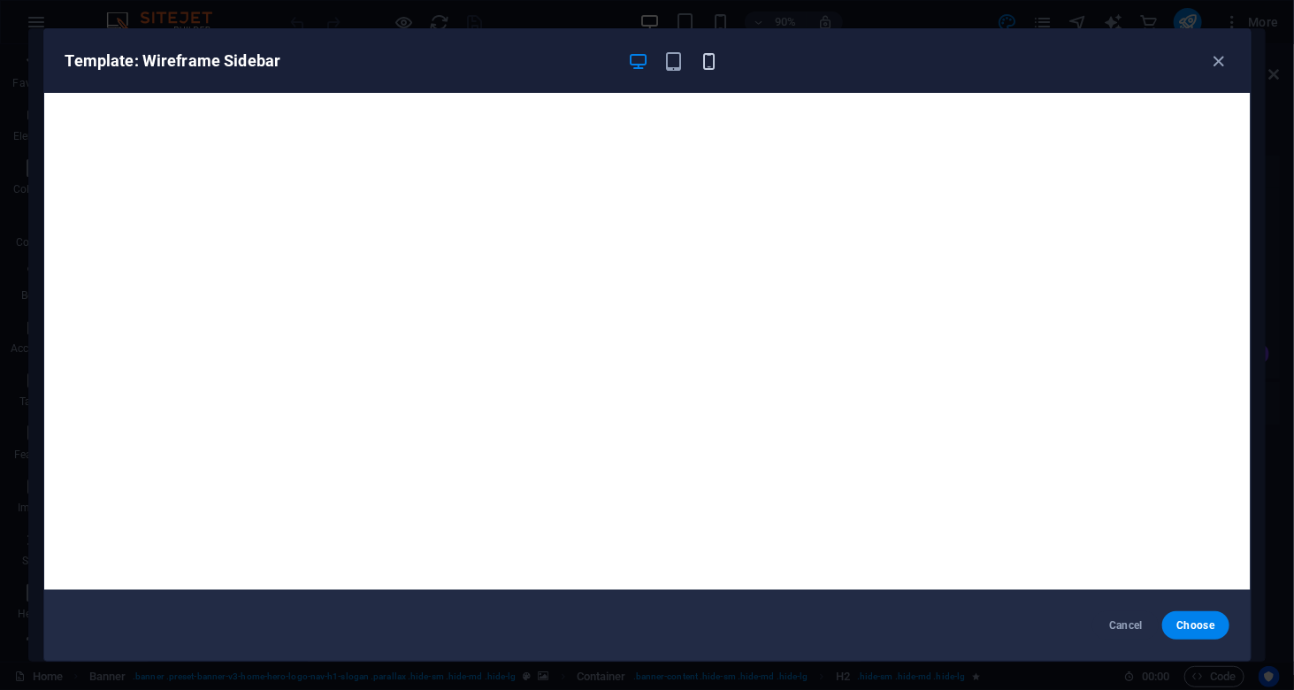
click at [717, 57] on icon "button" at bounding box center [709, 61] width 20 height 20
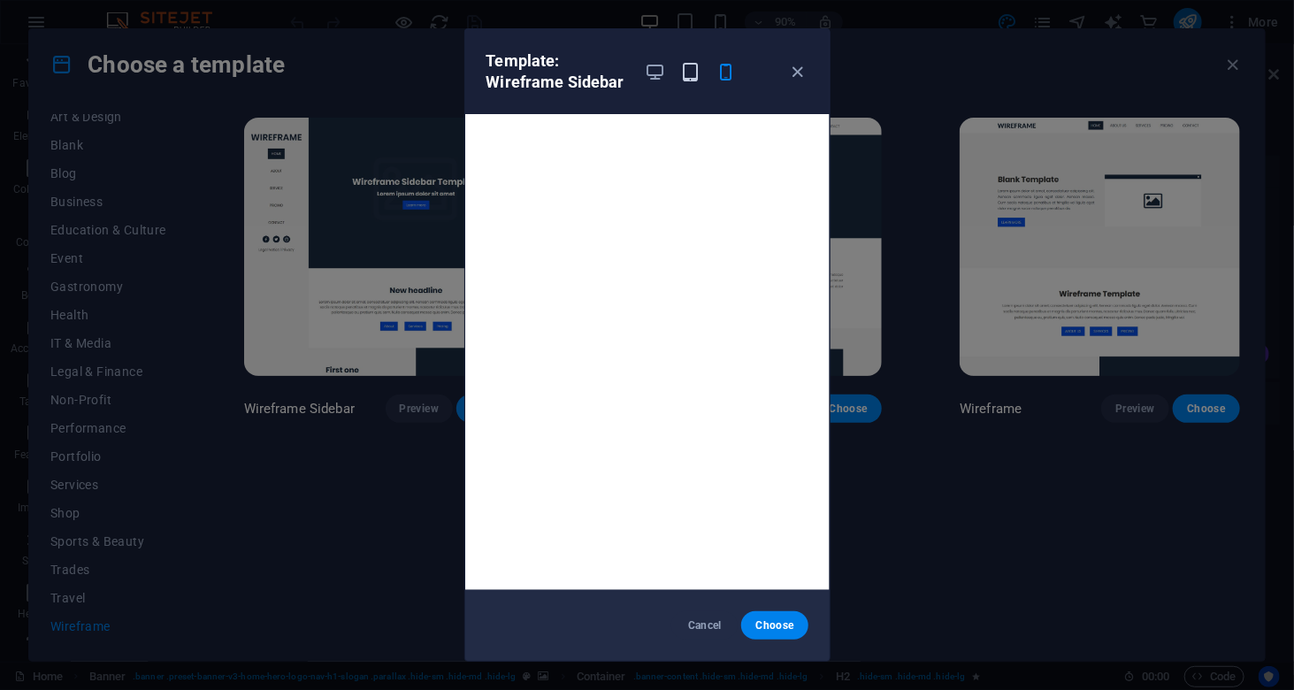
click at [698, 64] on icon "button" at bounding box center [690, 72] width 20 height 20
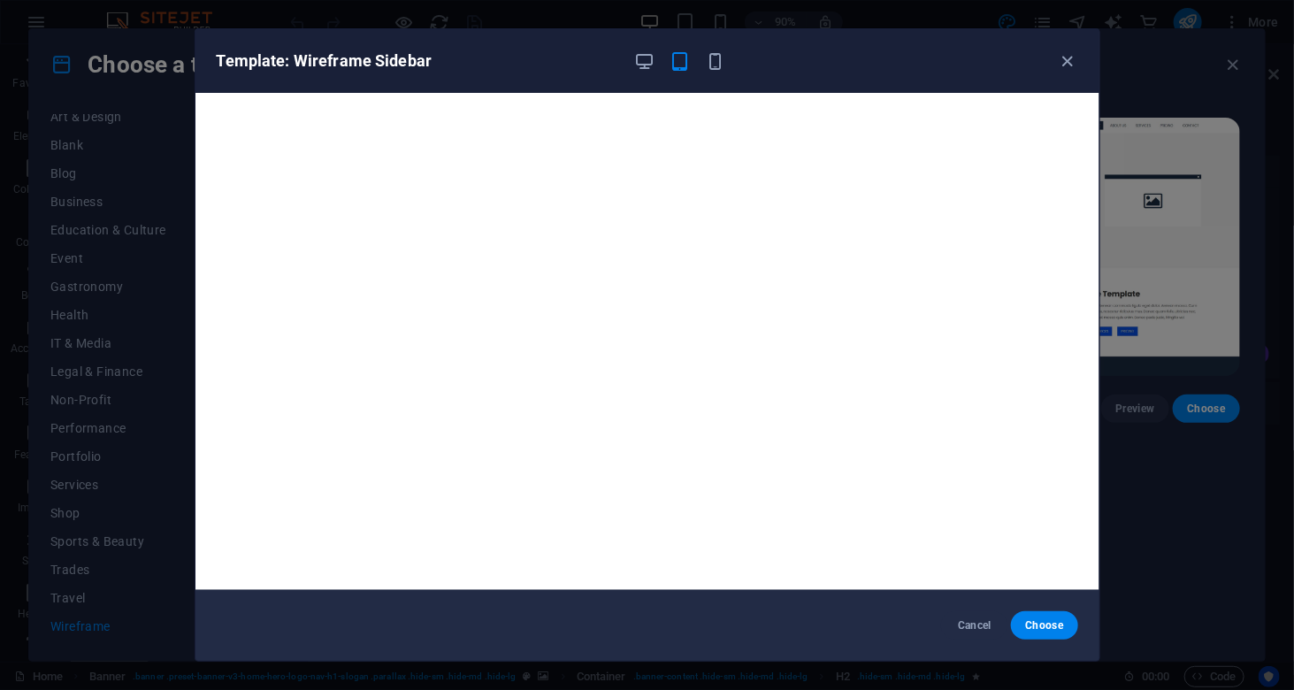
click at [632, 66] on div "Template: Wireframe Sidebar" at bounding box center [637, 60] width 840 height 21
click at [1055, 73] on div "Template: Wireframe Sidebar" at bounding box center [647, 61] width 904 height 64
click at [1069, 62] on icon "button" at bounding box center [1067, 61] width 20 height 20
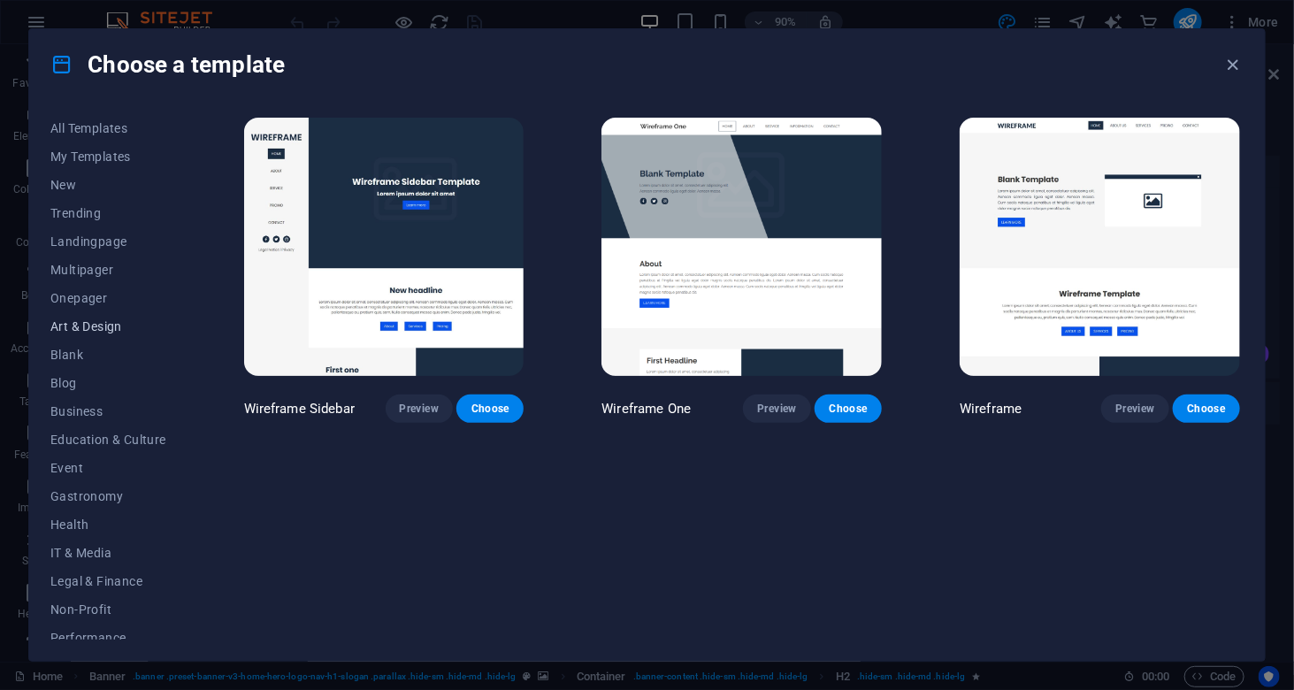
click at [80, 323] on span "Art & Design" at bounding box center [108, 326] width 116 height 14
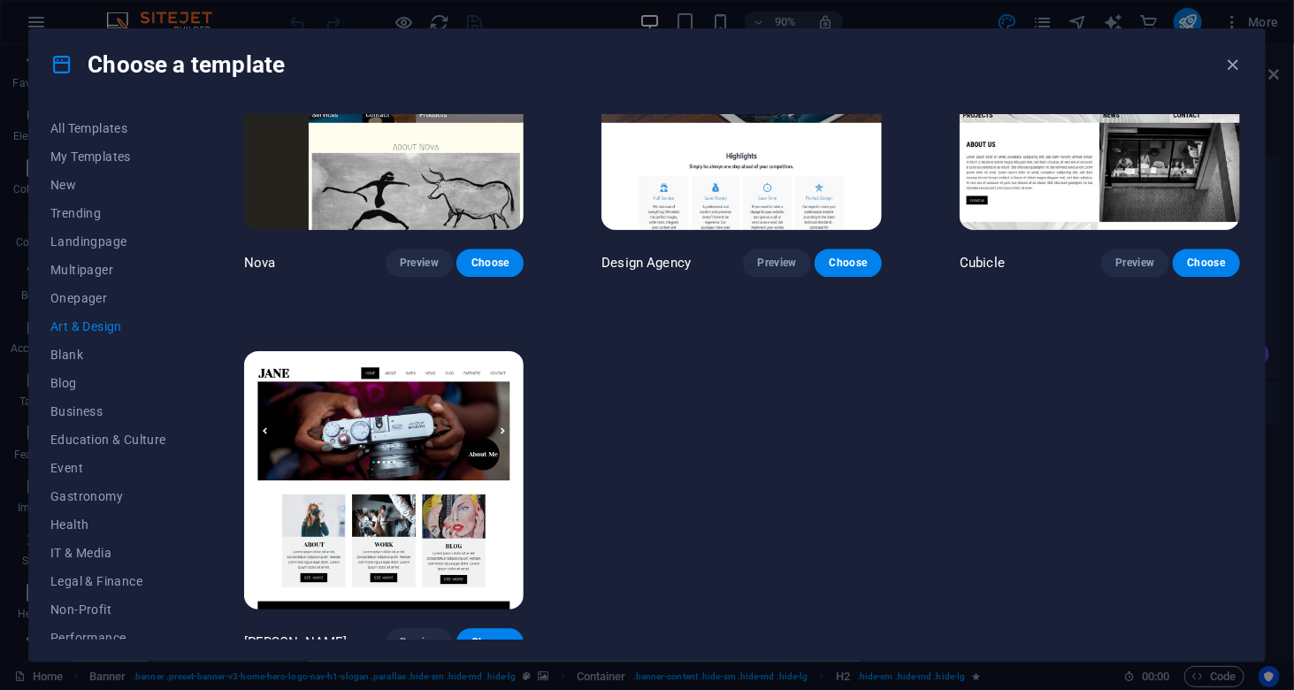
scroll to position [1668, 0]
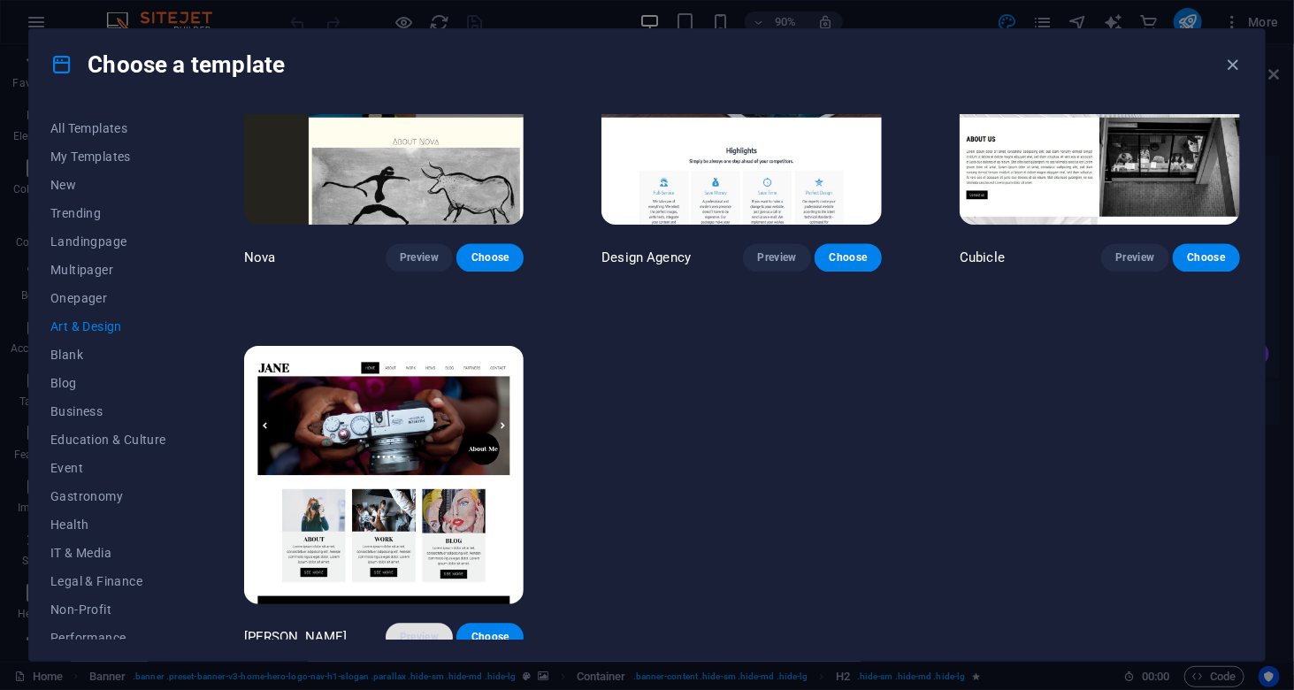
click at [405, 630] on span "Preview" at bounding box center [419, 637] width 39 height 14
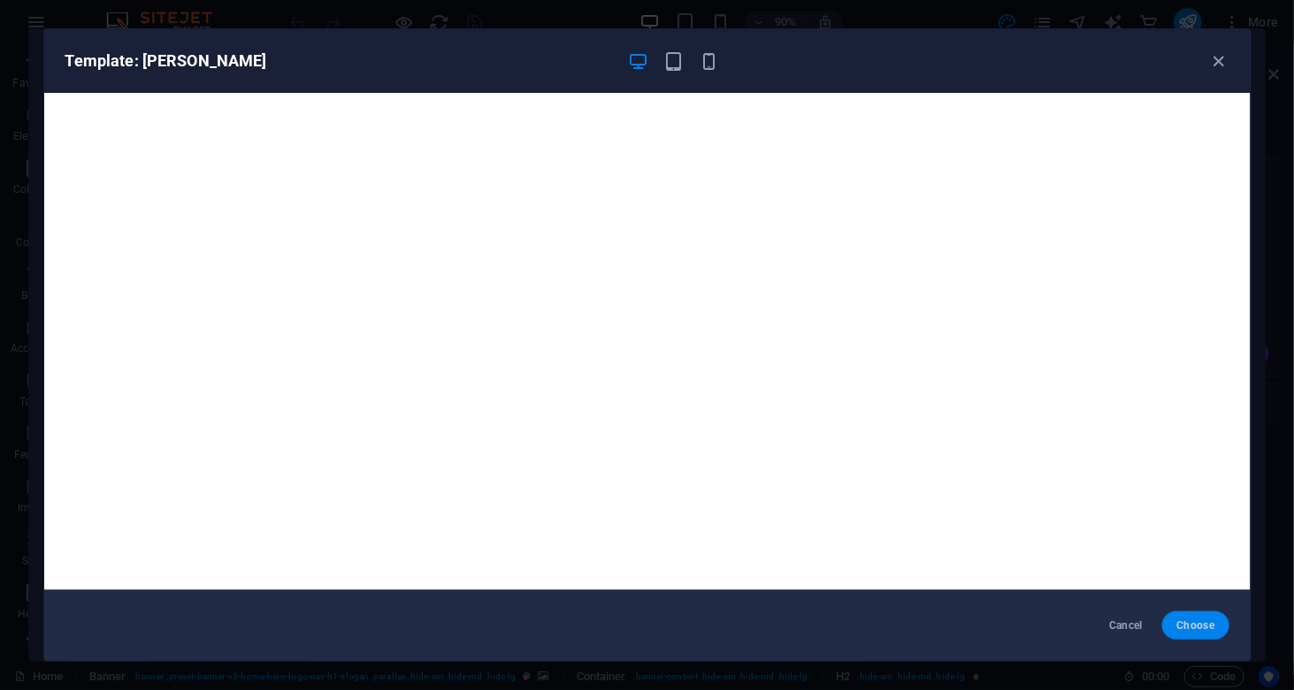
click at [1197, 621] on span "Choose" at bounding box center [1196, 625] width 38 height 14
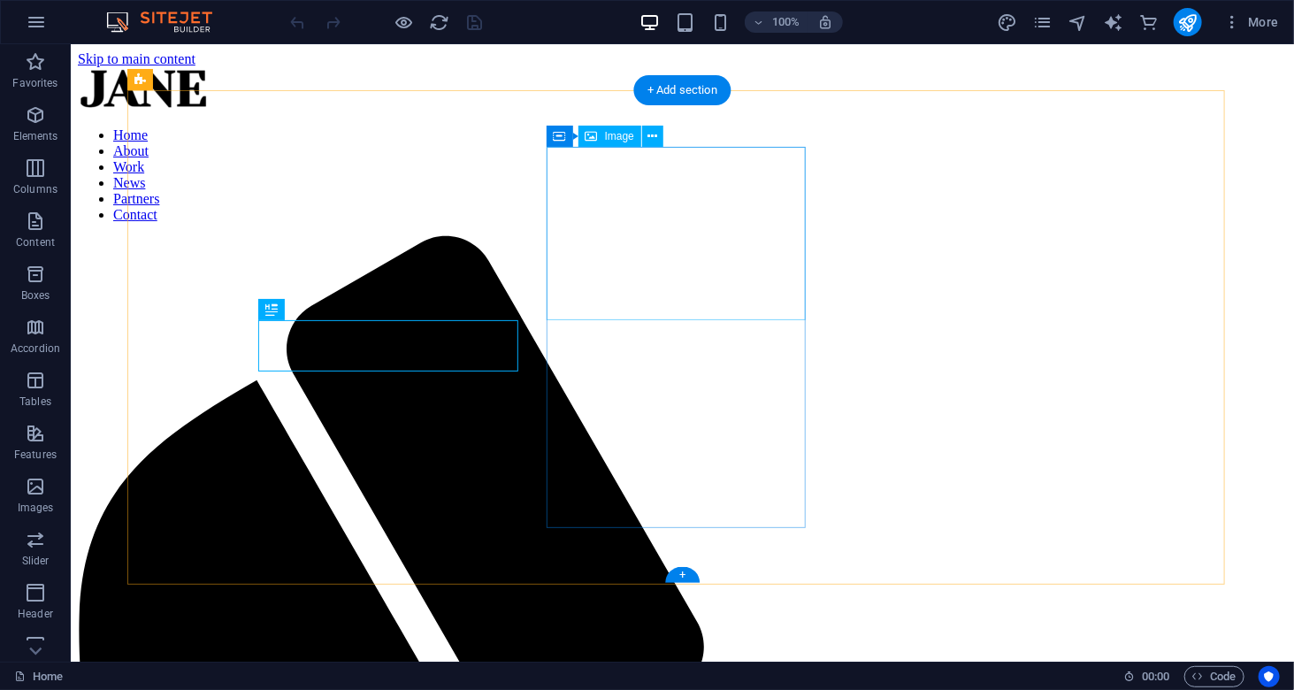
scroll to position [644, 0]
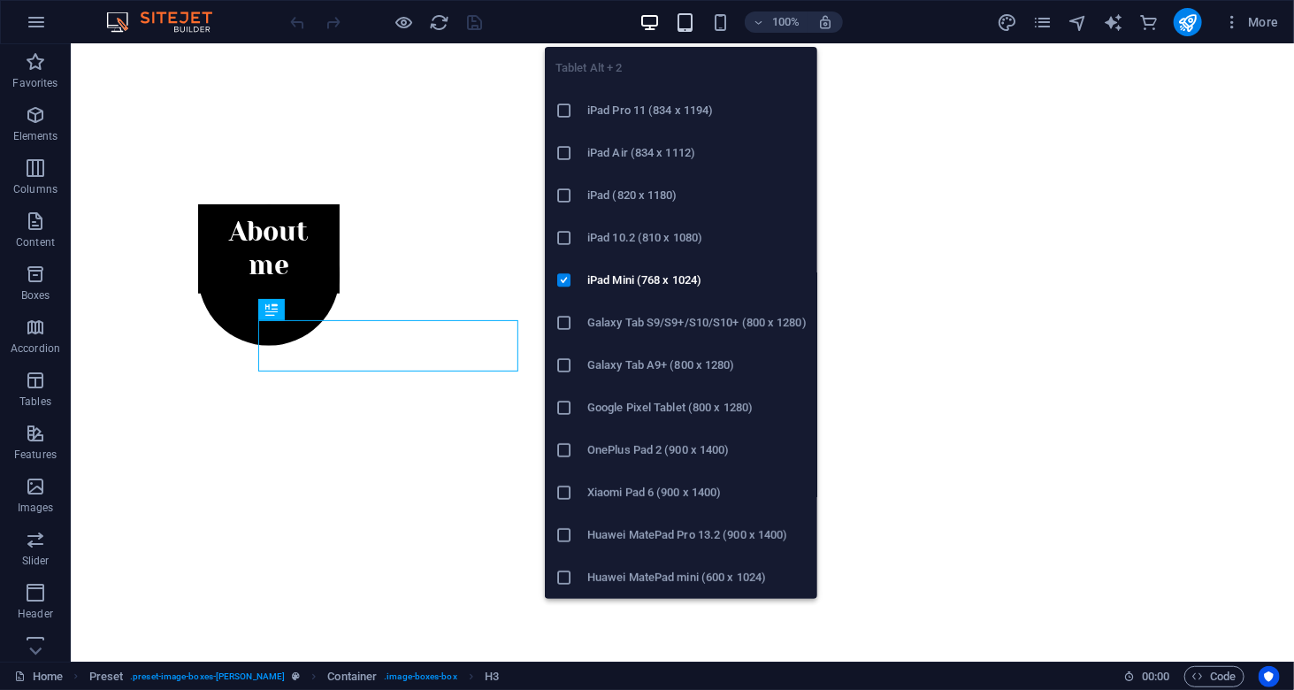
click at [684, 18] on icon "button" at bounding box center [685, 22] width 20 height 20
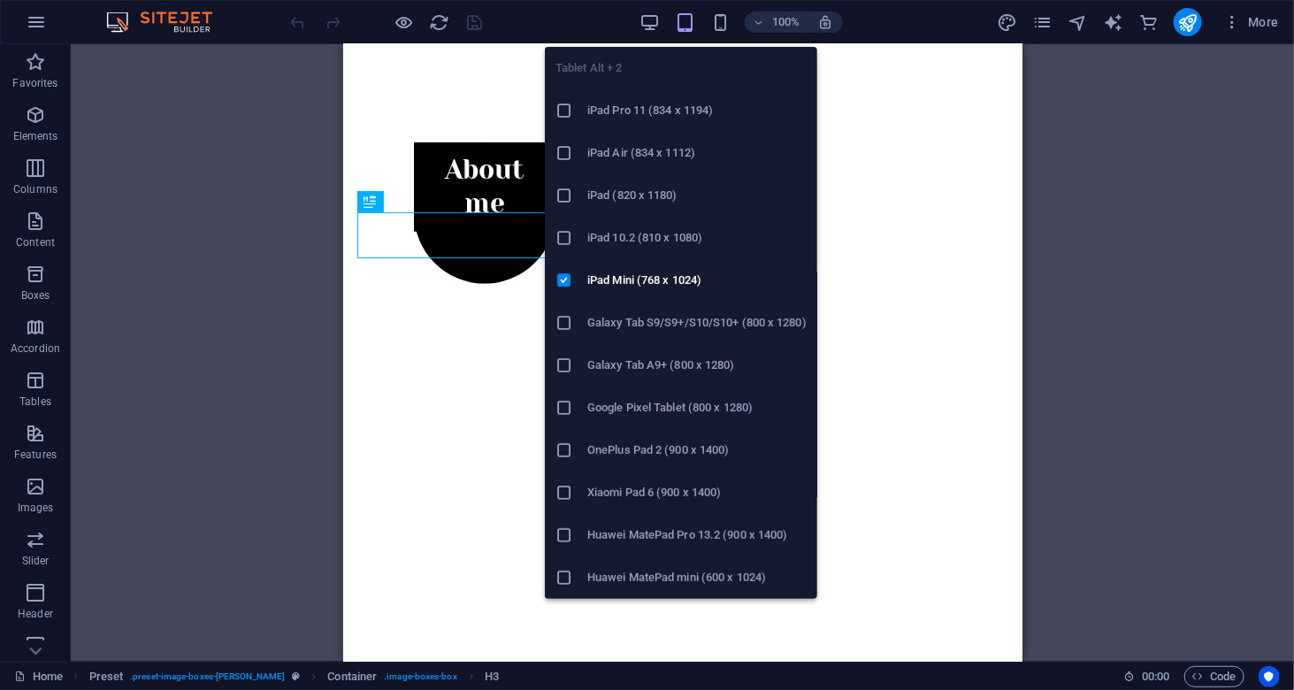
click at [625, 116] on h6 "iPad Pro 11 (834 x 1194)" at bounding box center [696, 110] width 219 height 21
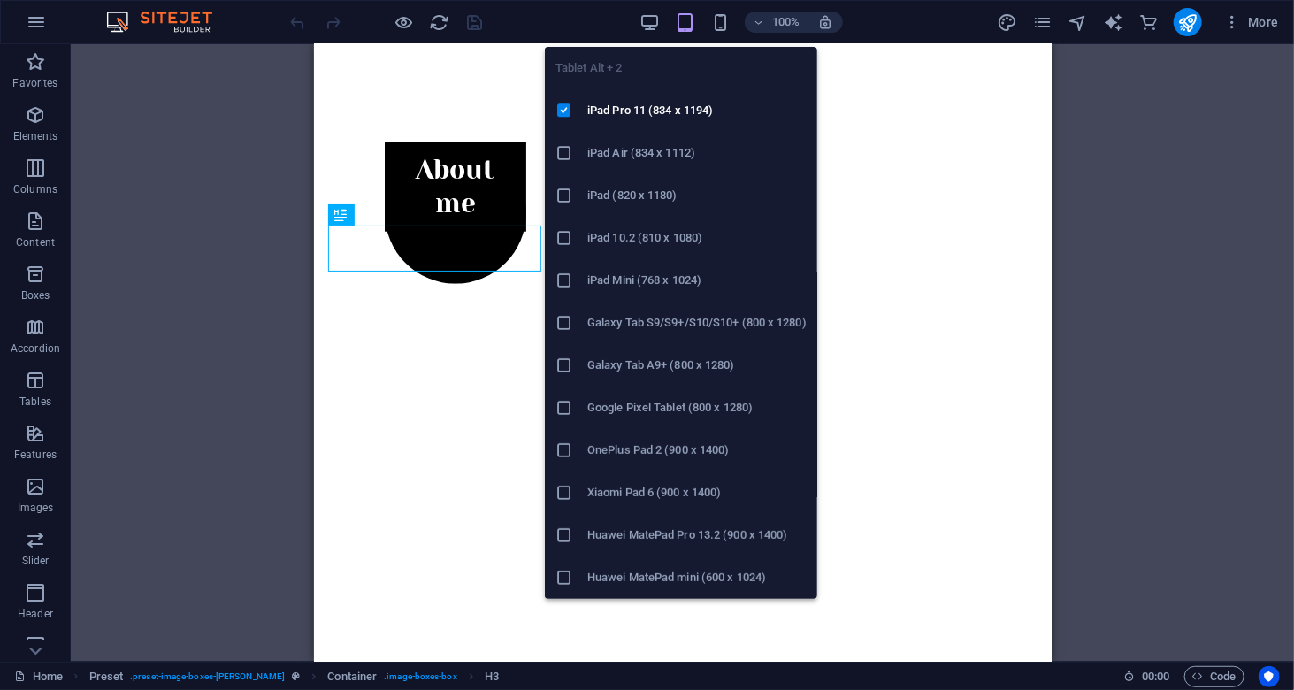
click at [651, 580] on h6 "Huawei MatePad mini (600 x 1024)" at bounding box center [696, 577] width 219 height 21
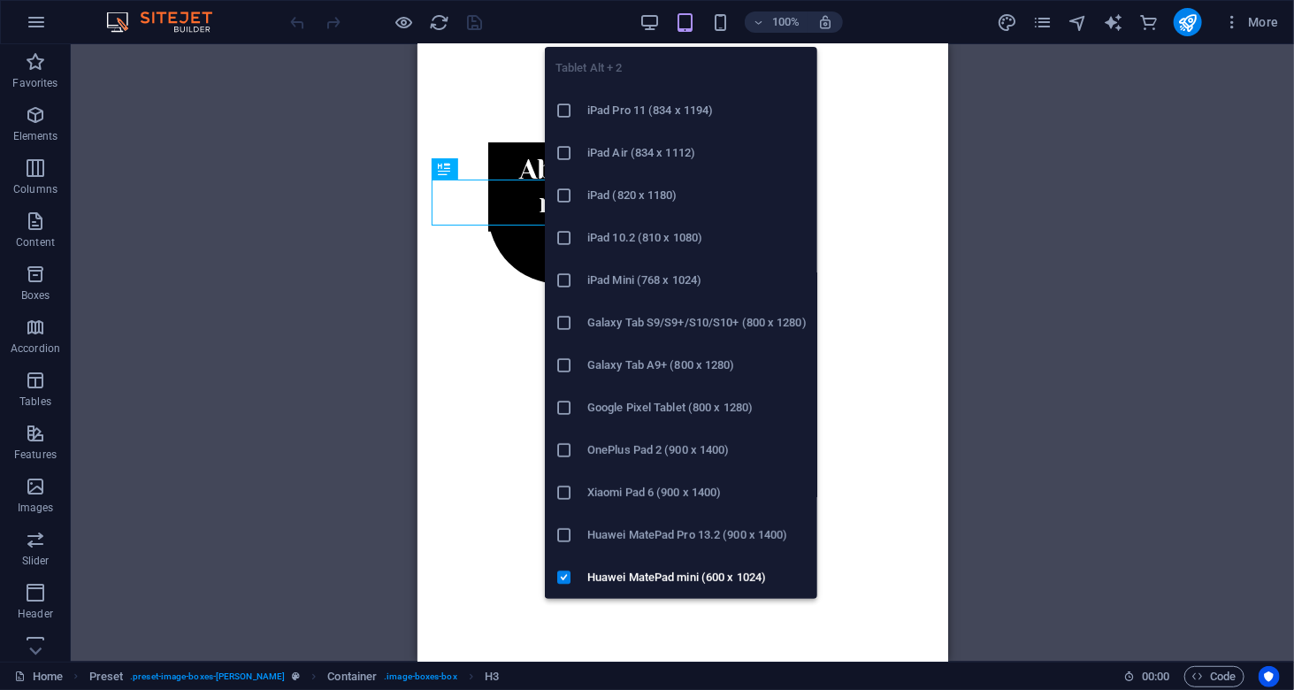
drag, startPoint x: 625, startPoint y: 417, endPoint x: 288, endPoint y: 356, distance: 341.6
click at [625, 417] on h6 "Google Pixel Tablet (800 x 1280)" at bounding box center [696, 407] width 219 height 21
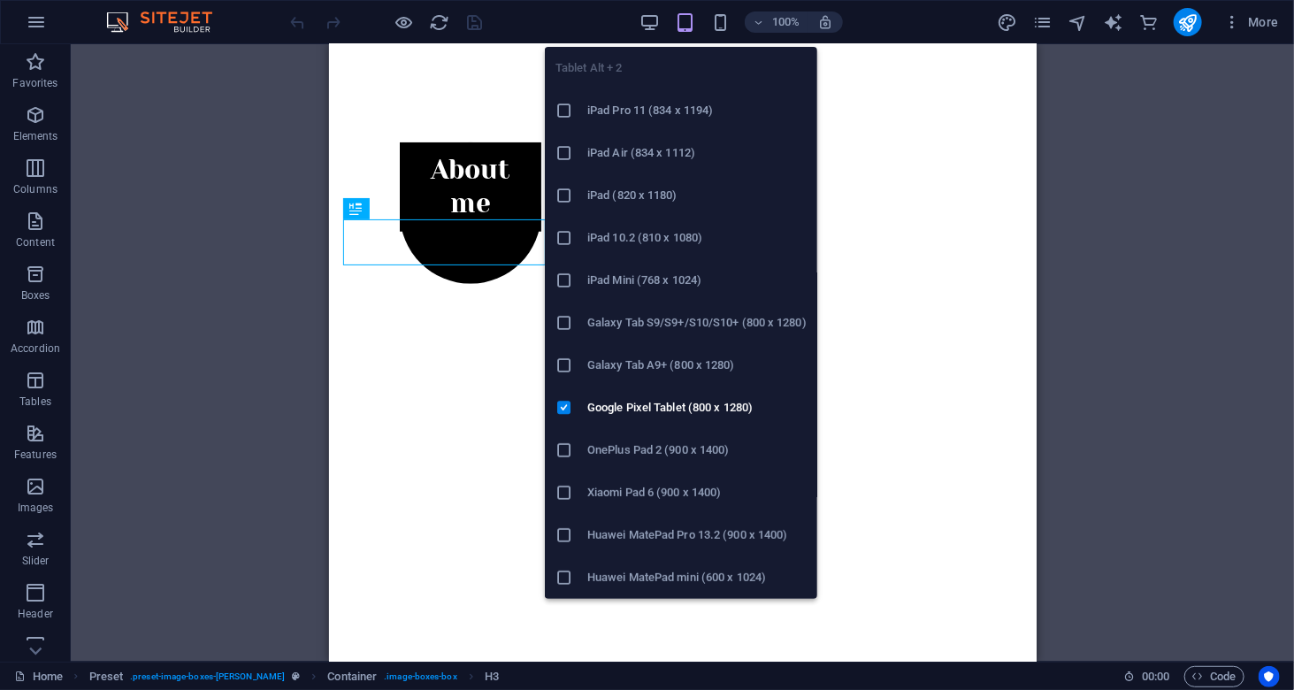
click at [691, 12] on icon "button" at bounding box center [685, 22] width 20 height 20
click at [614, 284] on h6 "iPad Mini (768 x 1024)" at bounding box center [696, 280] width 219 height 21
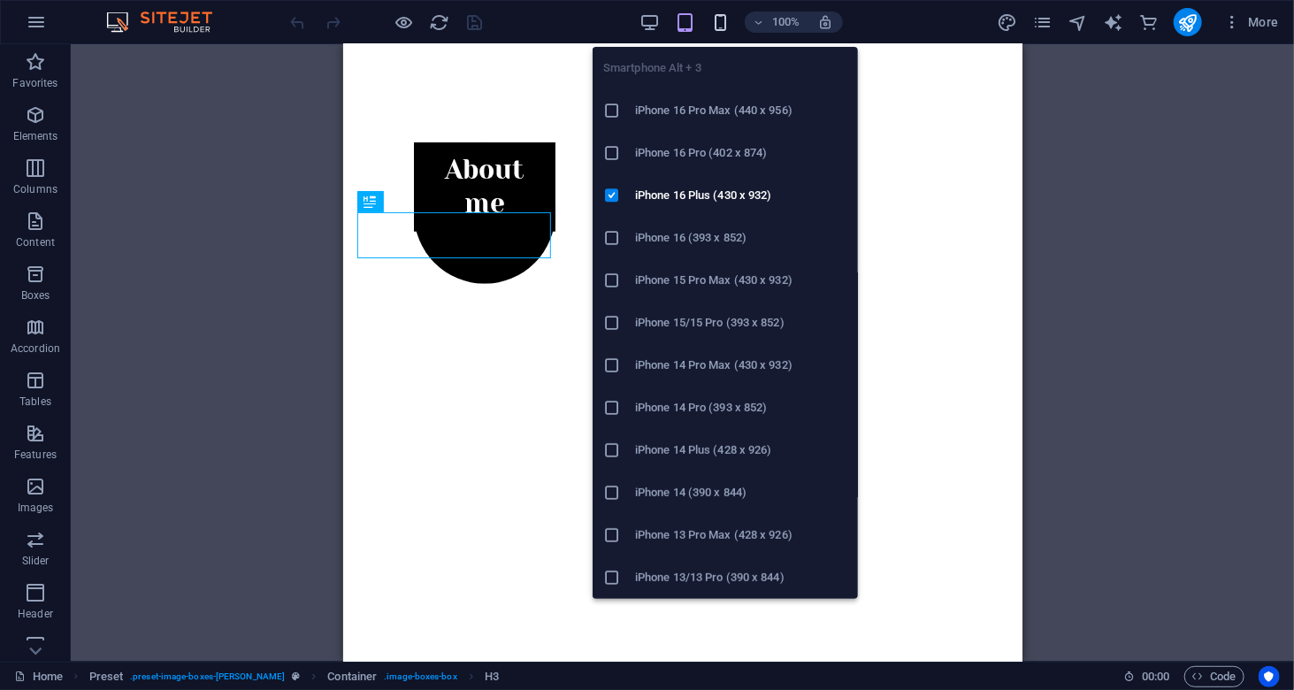
click at [718, 20] on icon "button" at bounding box center [720, 22] width 20 height 20
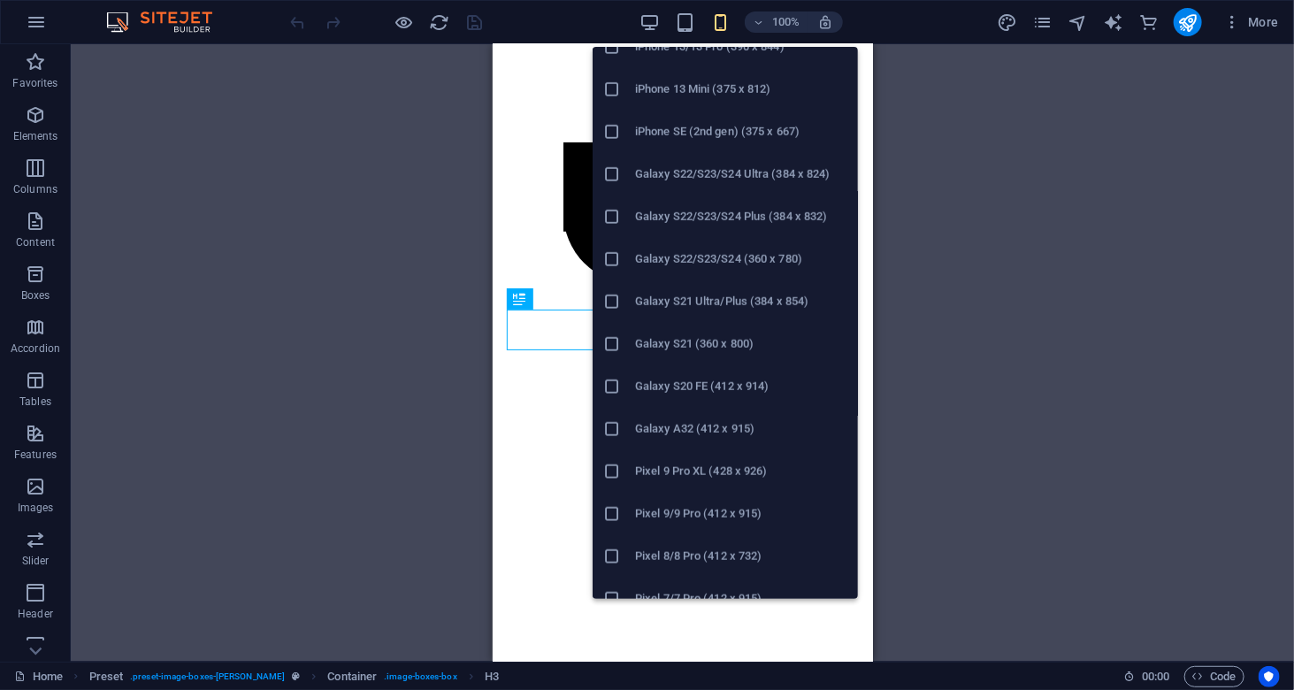
scroll to position [849, 0]
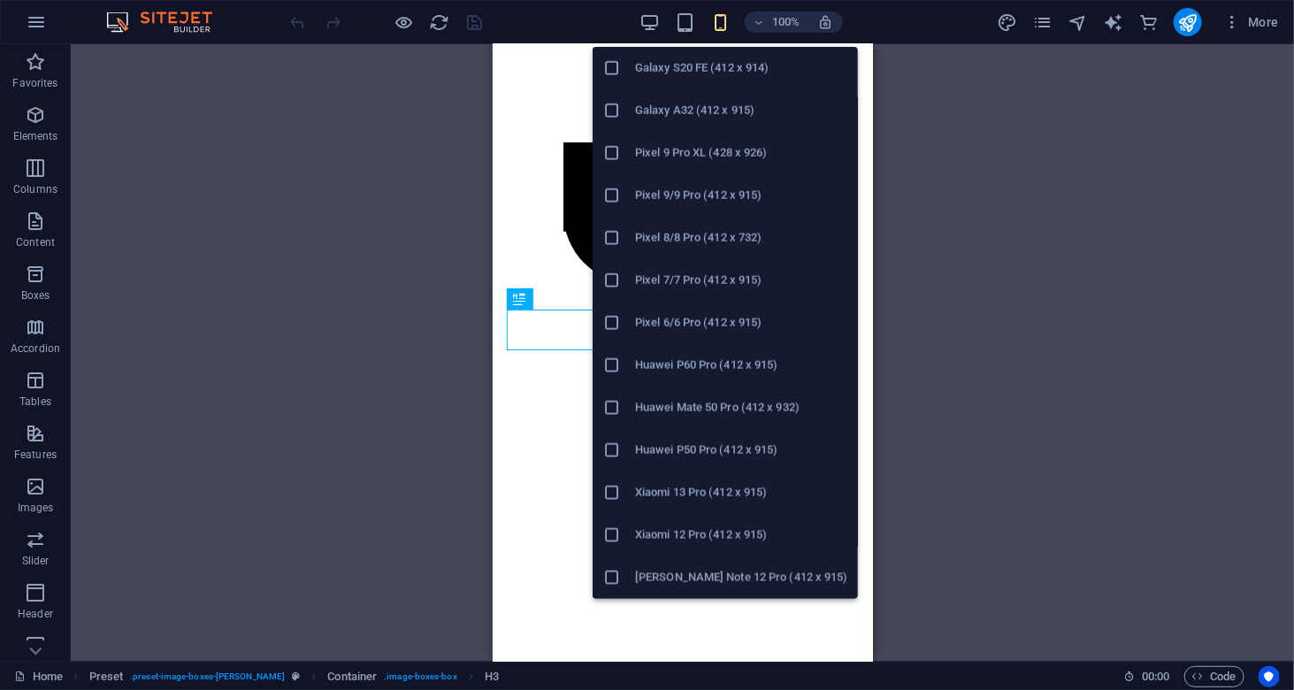
click at [735, 586] on h6 "Xiaomi Redmi Note 12 Pro (412 x 915)" at bounding box center [741, 577] width 212 height 21
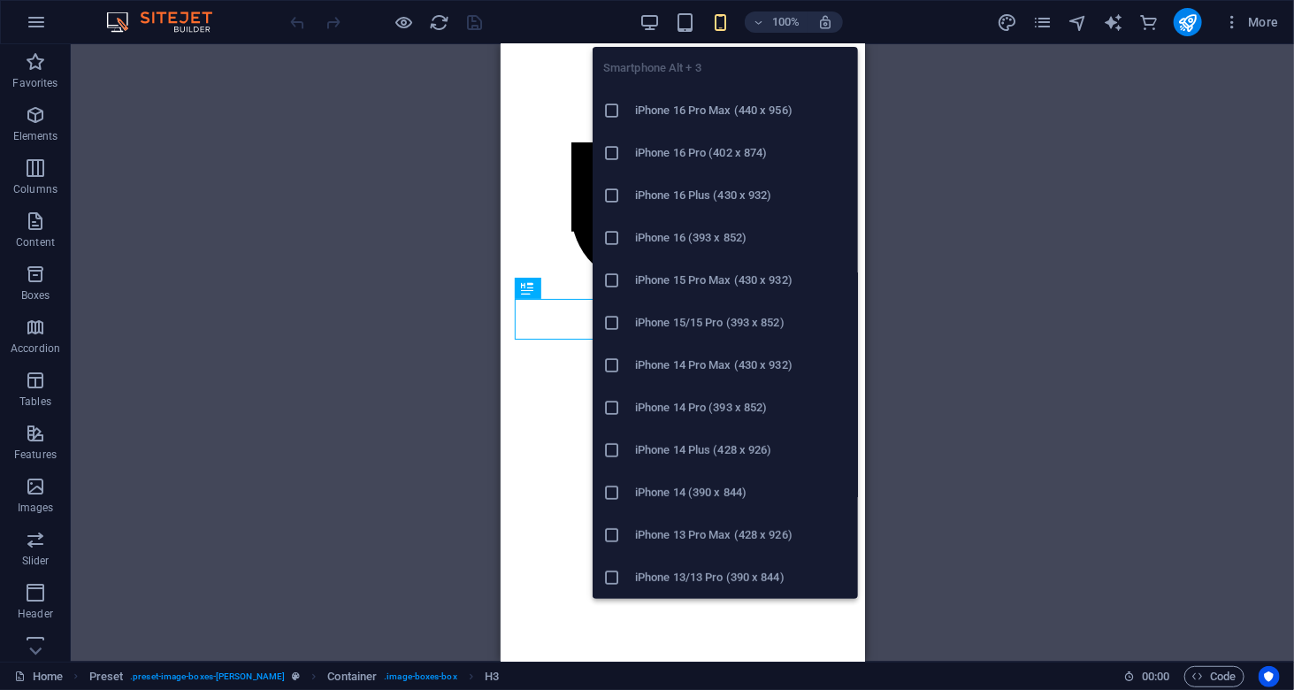
click at [693, 405] on h6 "iPhone 14 Pro (393 x 852)" at bounding box center [741, 407] width 212 height 21
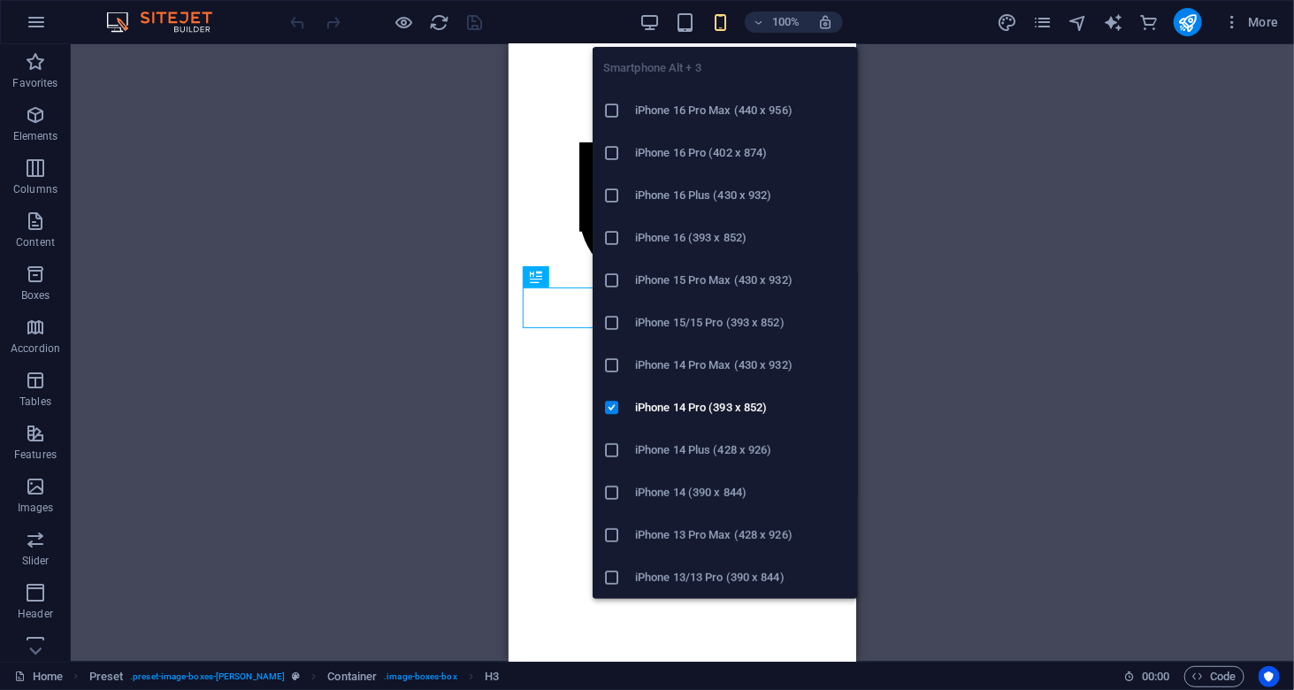
click at [752, 121] on li "iPhone 16 Pro Max (440 x 956)" at bounding box center [725, 110] width 265 height 42
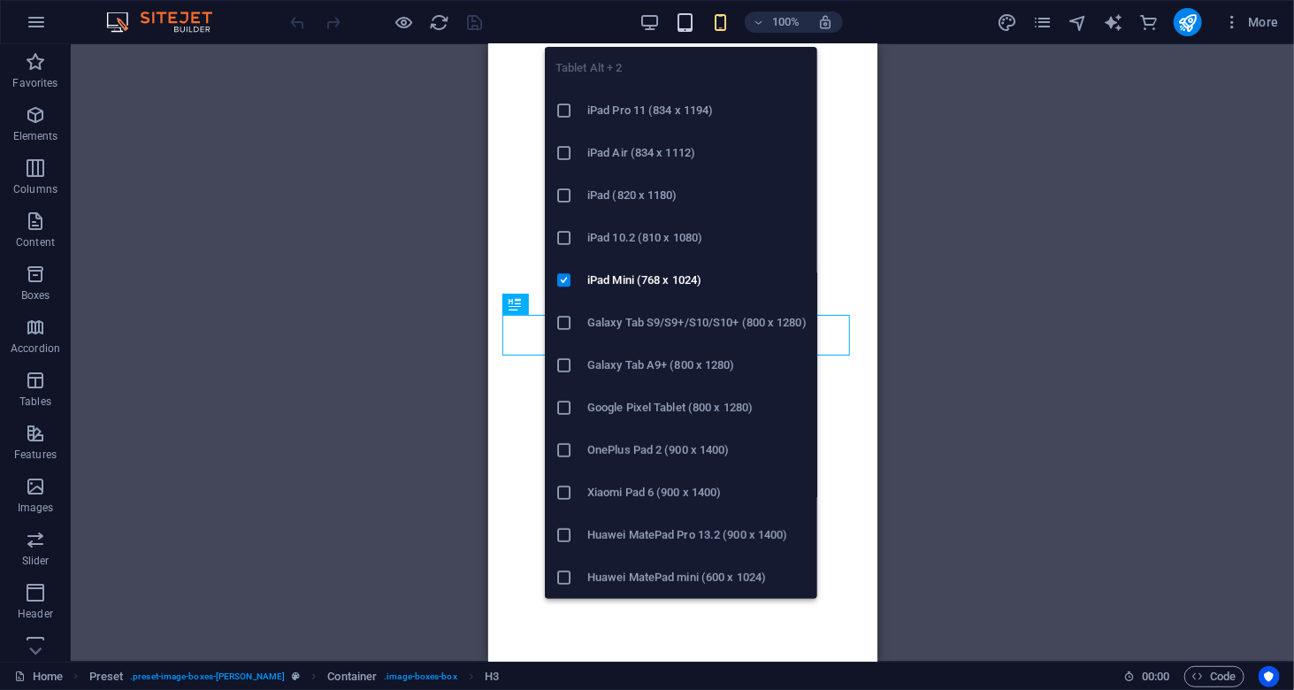
click at [680, 14] on icon "button" at bounding box center [685, 22] width 20 height 20
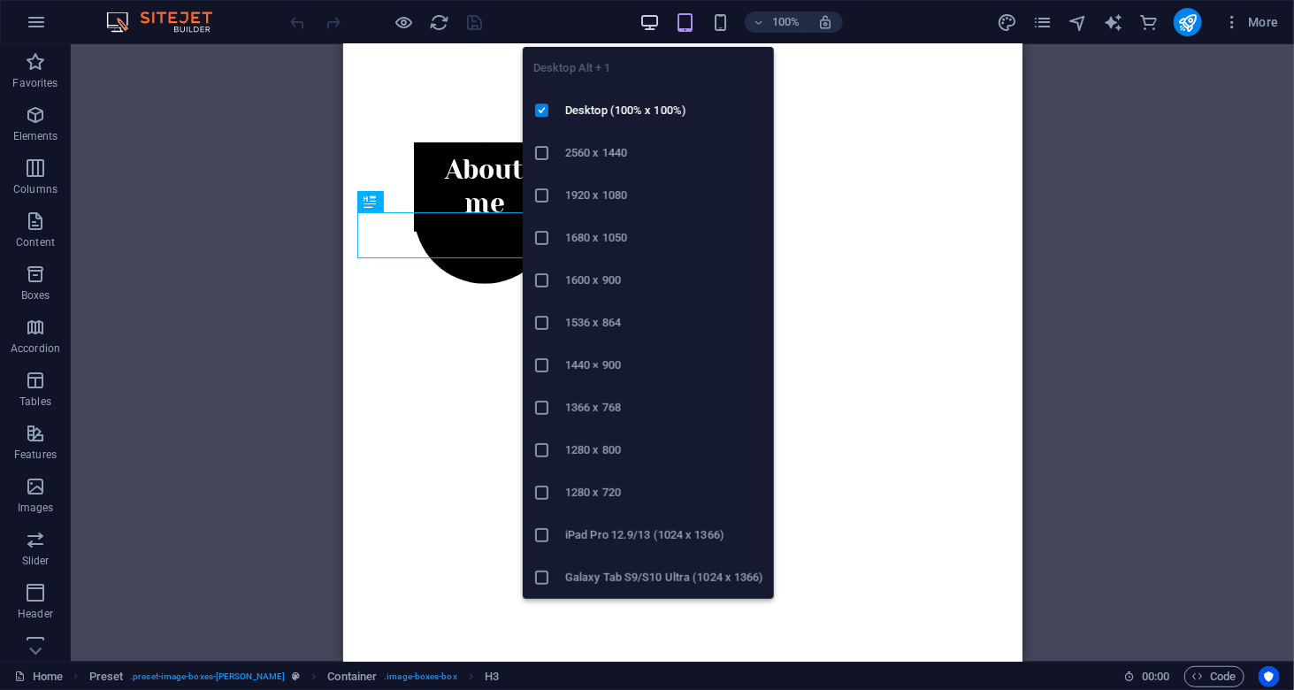
click at [659, 21] on icon "button" at bounding box center [650, 22] width 20 height 20
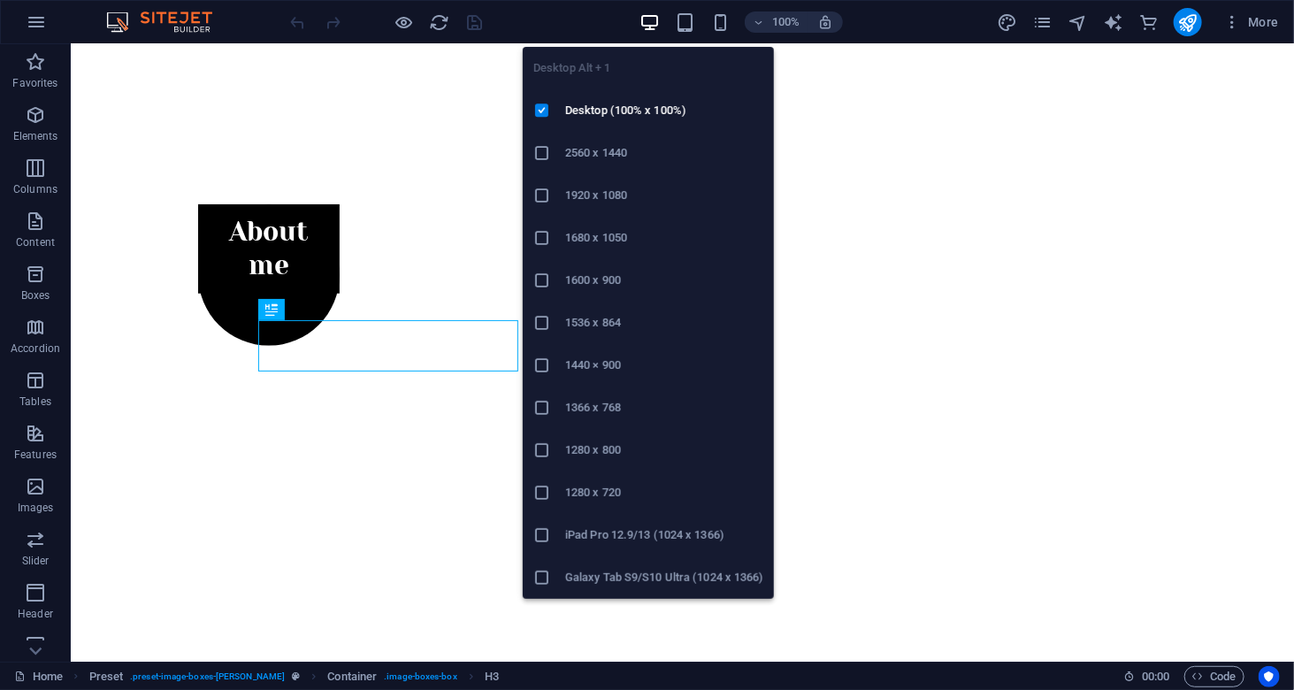
click at [612, 531] on h6 "iPad Pro 12.9/13 (1024 x 1366)" at bounding box center [664, 535] width 198 height 21
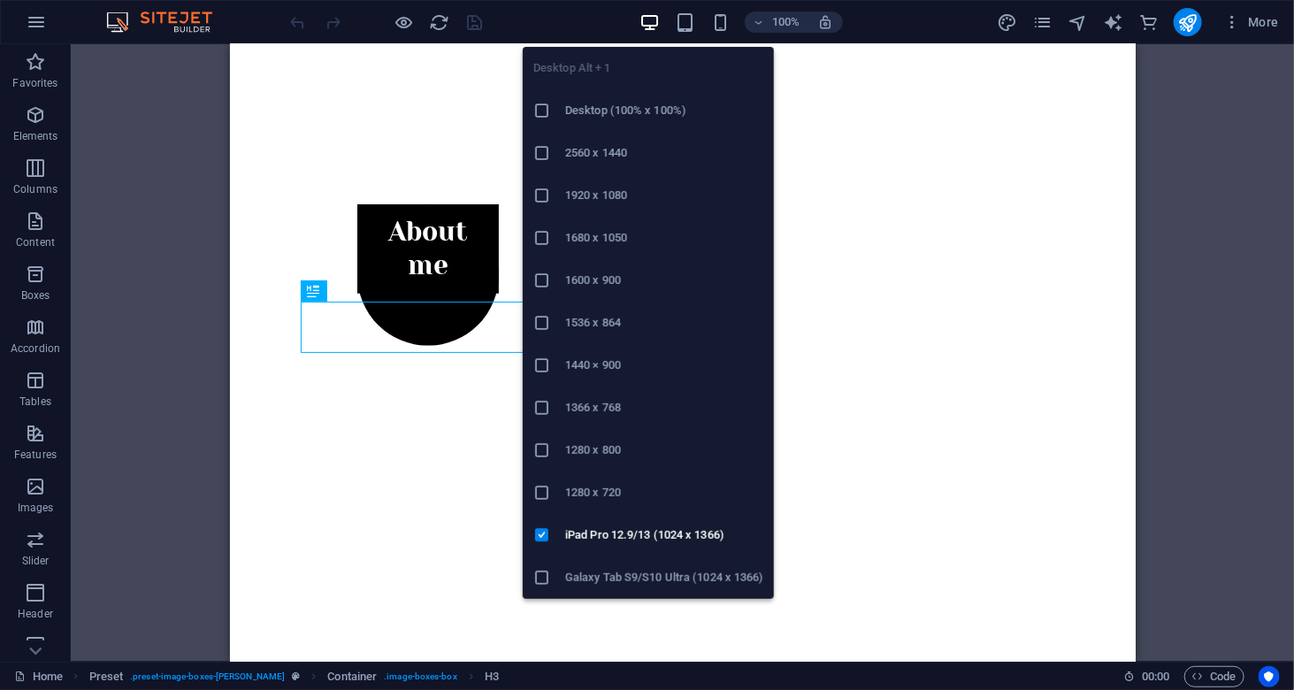
click at [640, 12] on icon "button" at bounding box center [650, 22] width 20 height 20
click at [617, 108] on h6 "Desktop (100% x 100%)" at bounding box center [664, 110] width 198 height 21
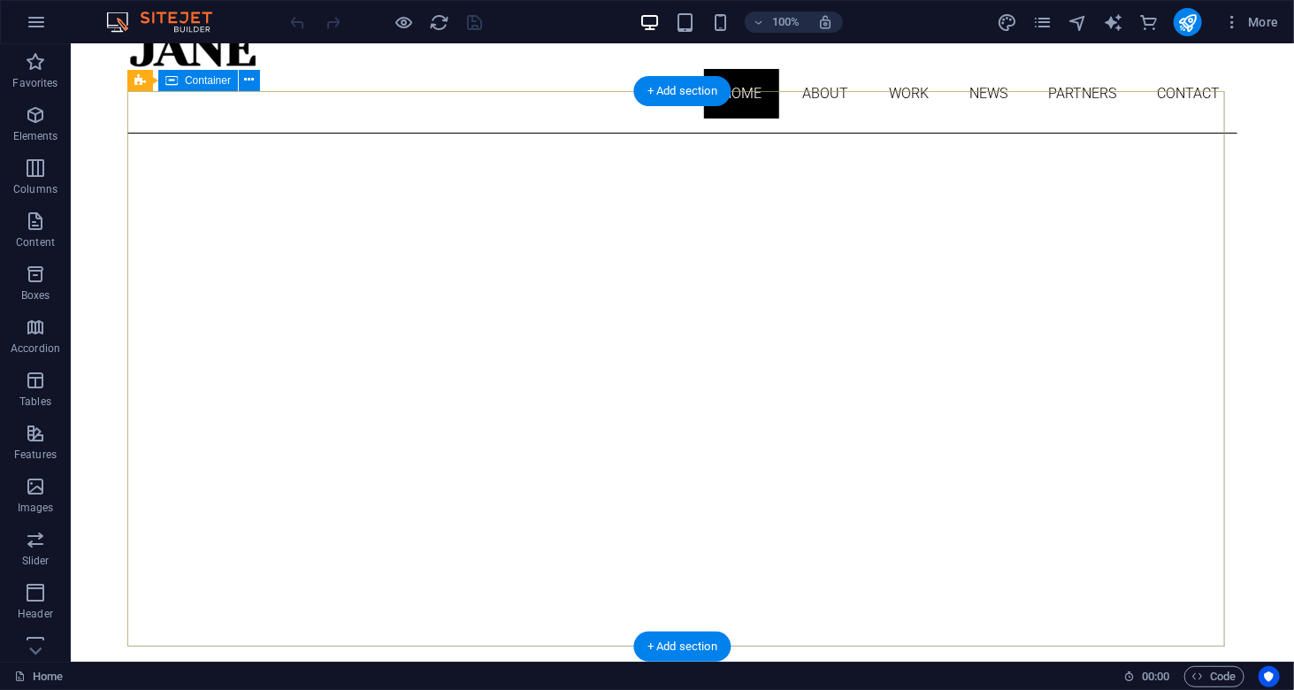
scroll to position [0, 0]
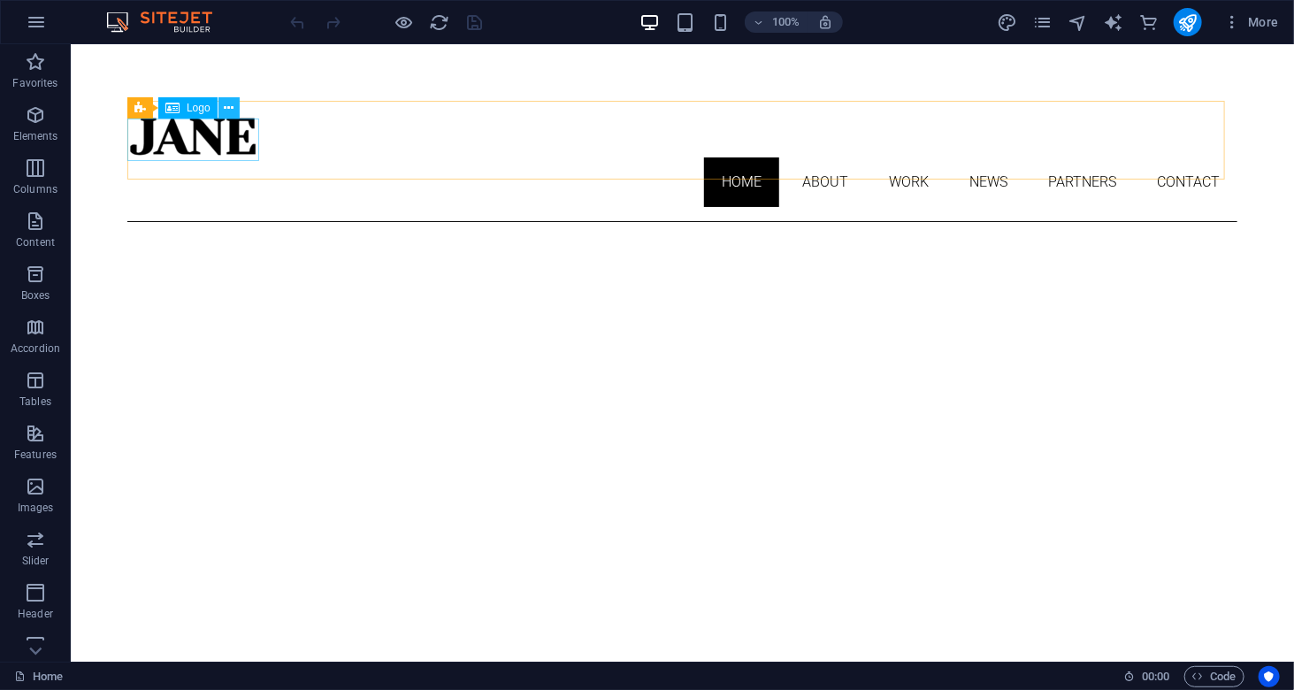
click at [233, 107] on icon at bounding box center [229, 108] width 10 height 19
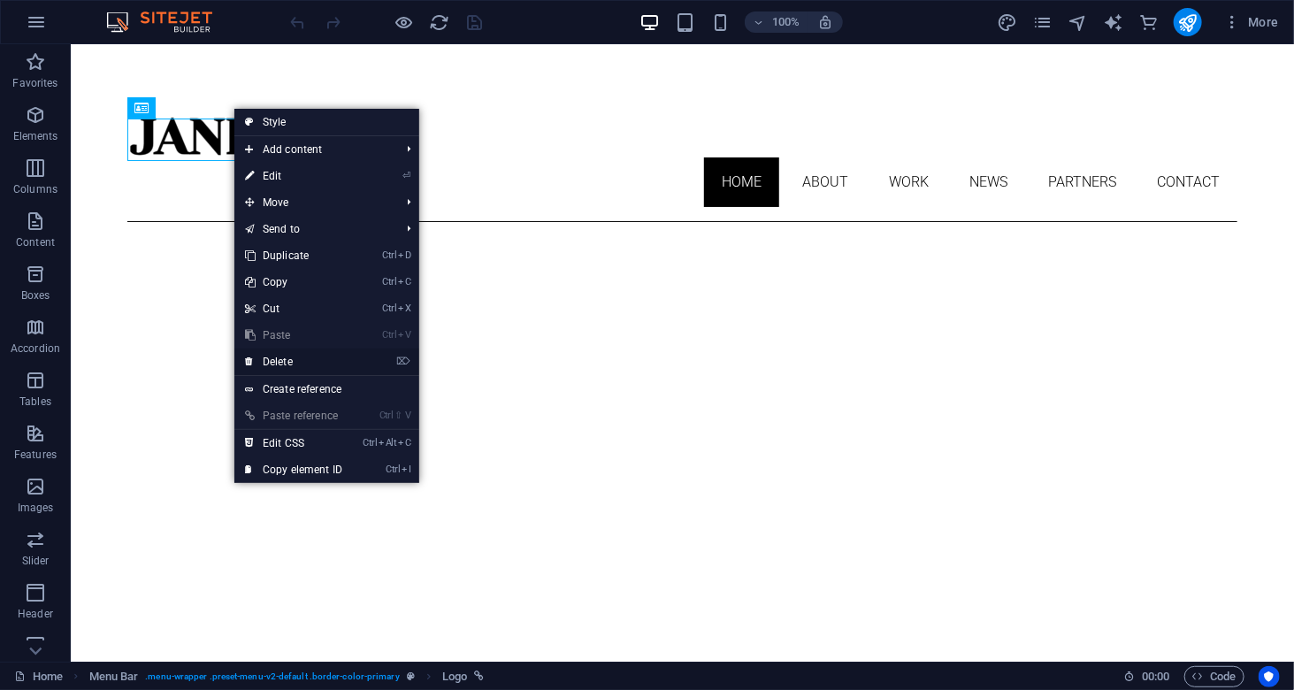
click at [283, 365] on link "⌦ Delete" at bounding box center [293, 362] width 119 height 27
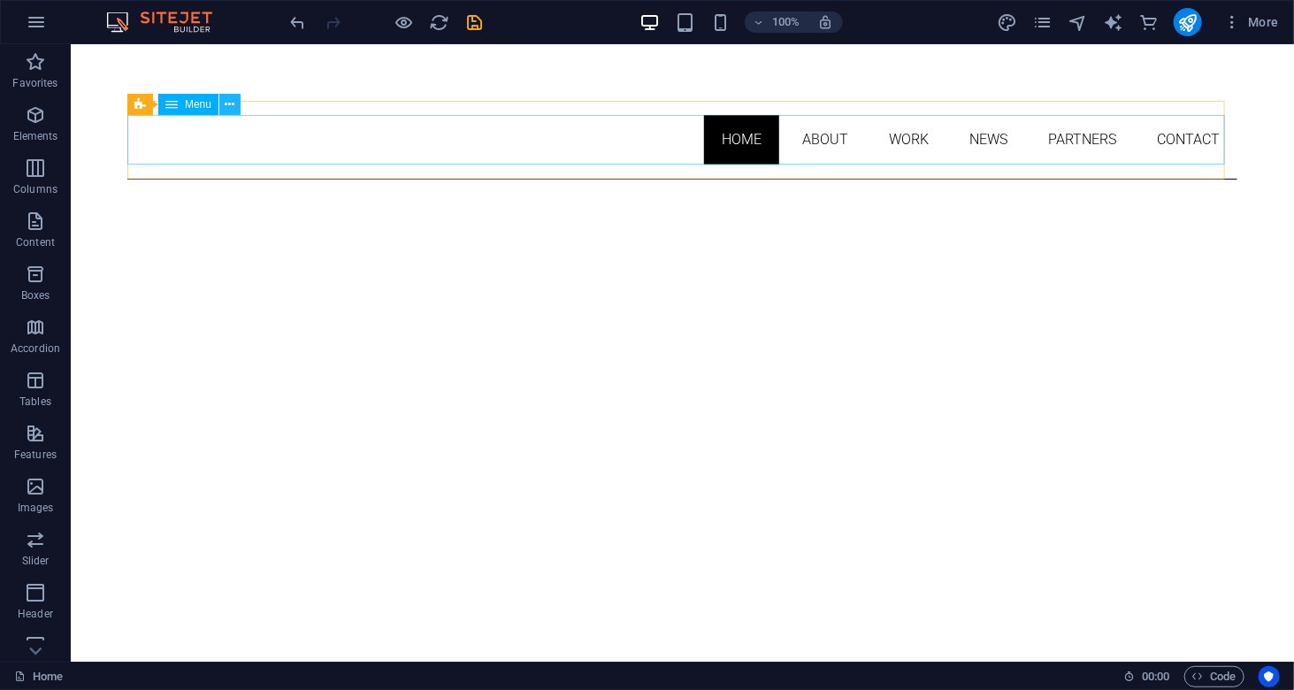
click at [238, 102] on button at bounding box center [229, 104] width 21 height 21
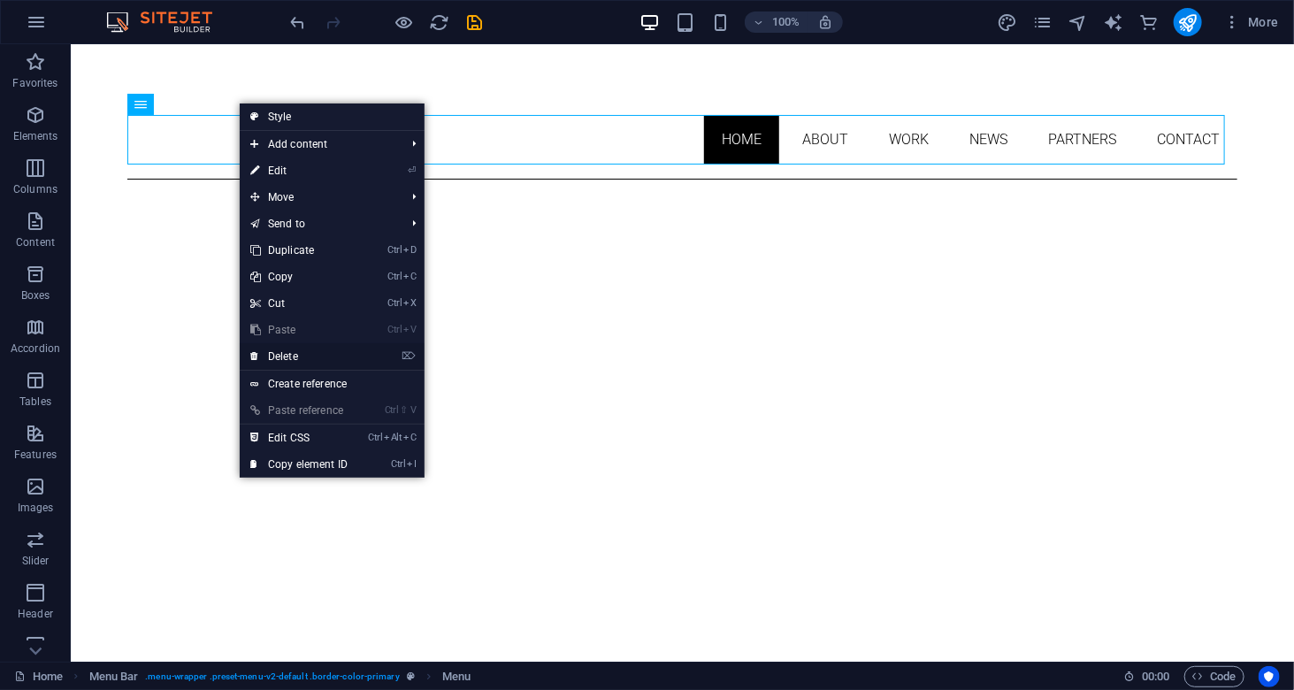
click at [287, 359] on link "⌦ Delete" at bounding box center [299, 356] width 119 height 27
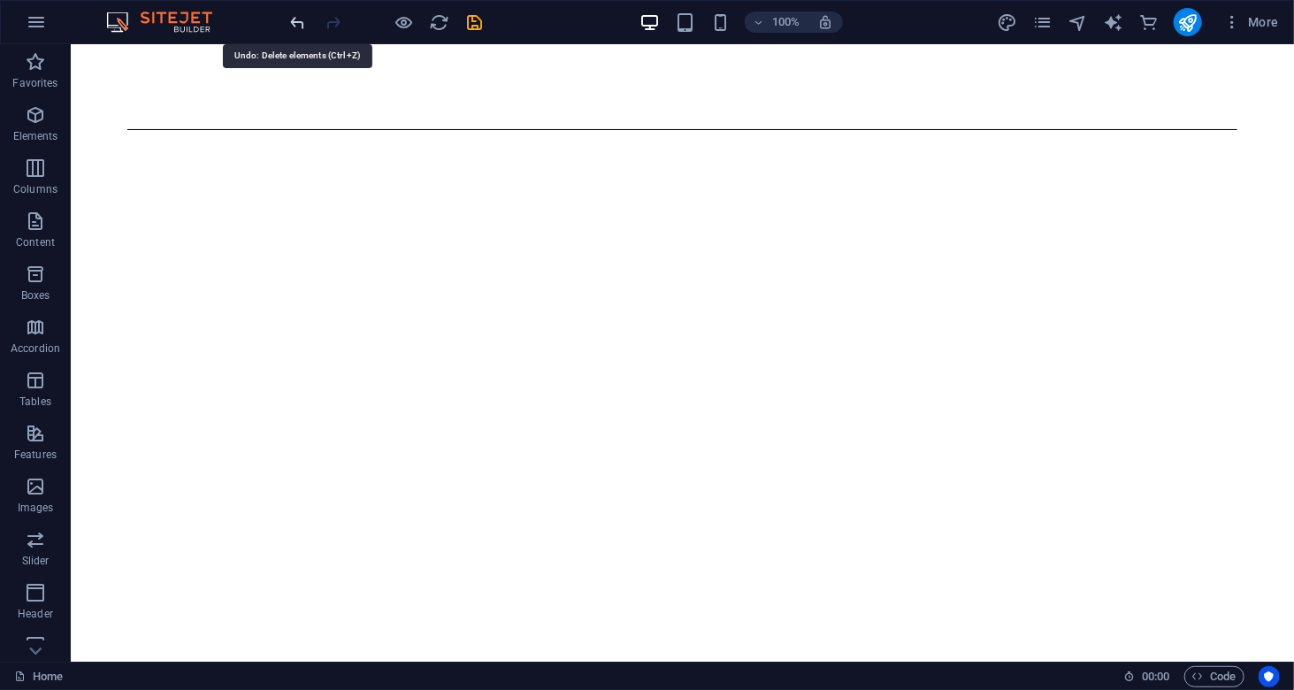
click at [303, 27] on icon "undo" at bounding box center [298, 22] width 20 height 20
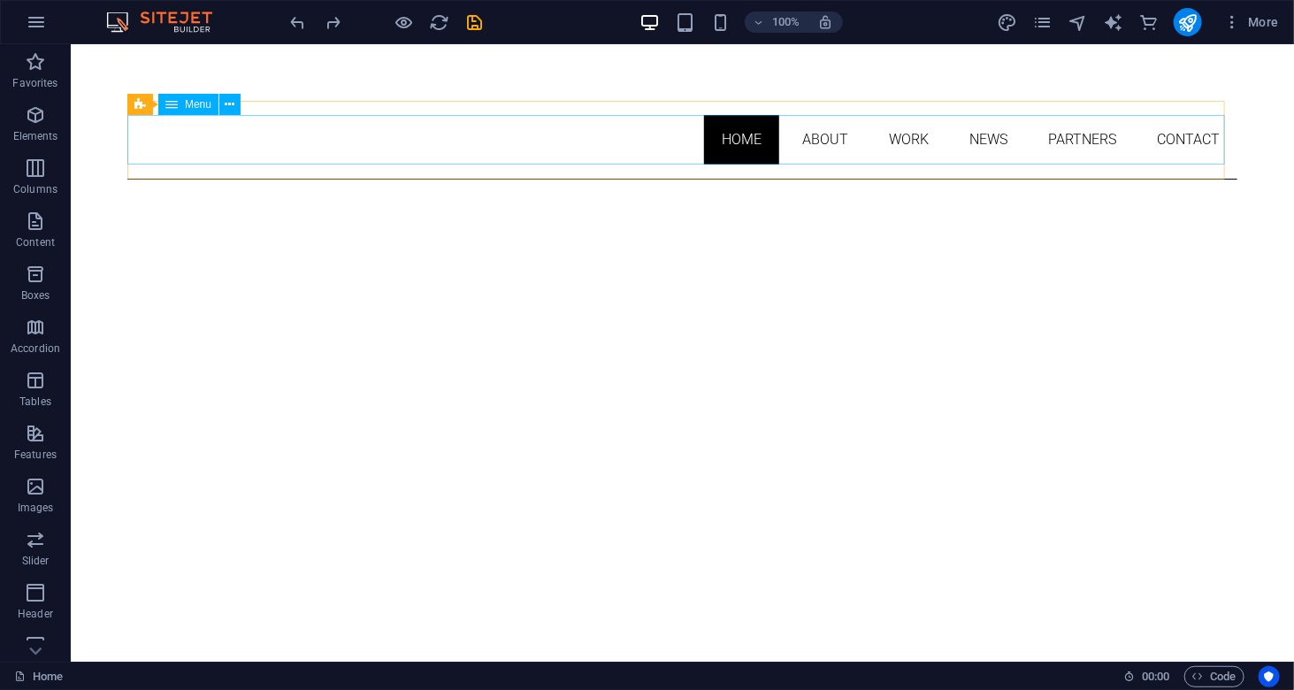
click at [181, 109] on div "Menu" at bounding box center [188, 104] width 60 height 21
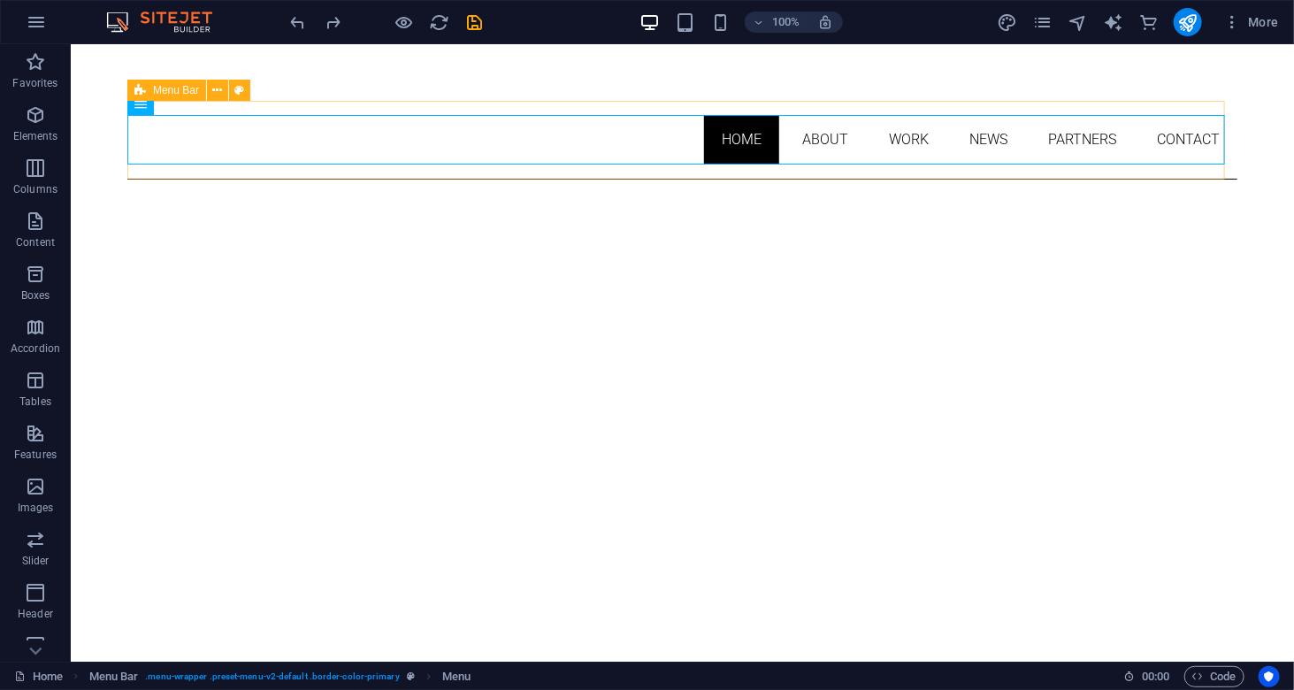
click at [142, 99] on icon at bounding box center [139, 90] width 11 height 21
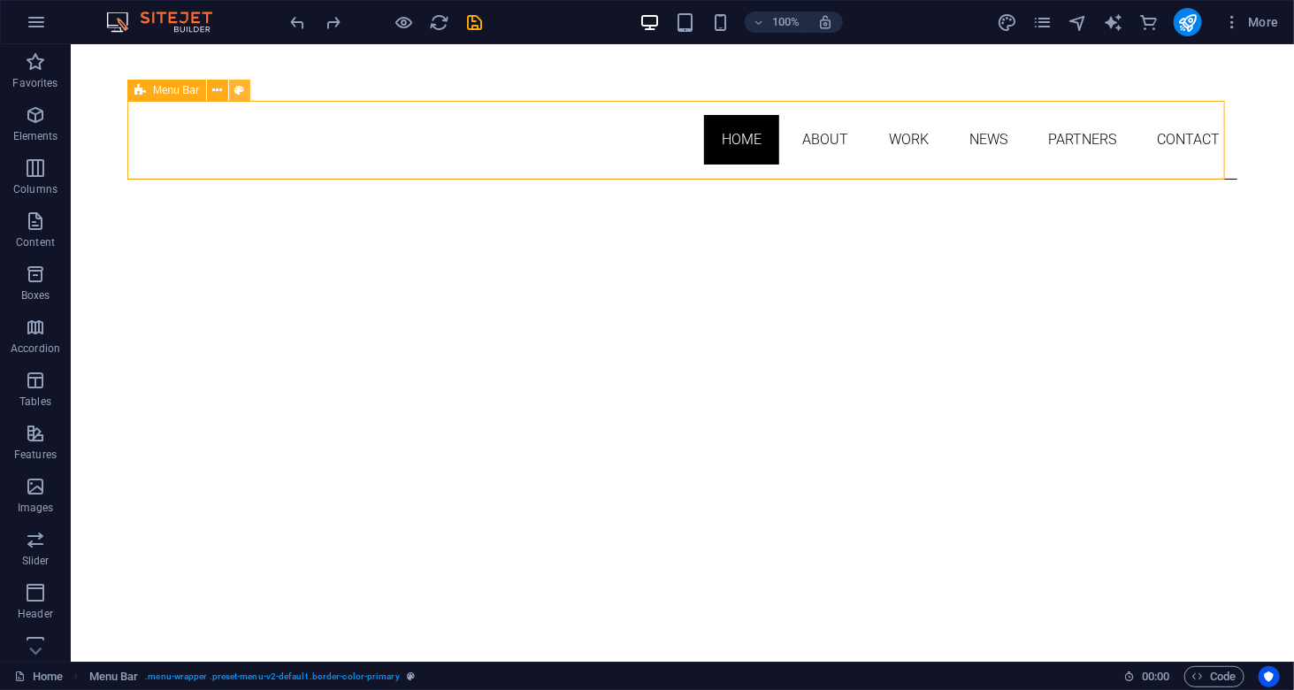
click at [229, 87] on button at bounding box center [239, 90] width 21 height 21
select select "rem"
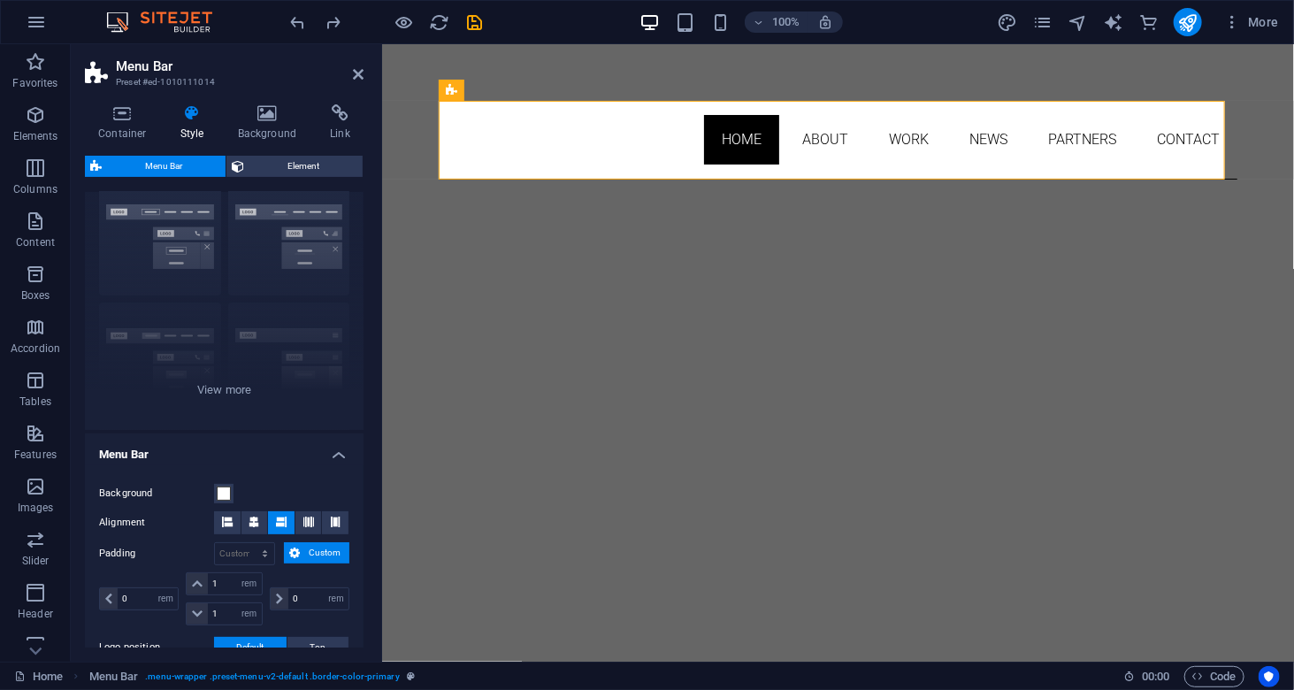
scroll to position [61, 0]
click at [214, 404] on div "Border Centered Default Fixed Loki Trigger Wide XXL" at bounding box center [224, 295] width 279 height 265
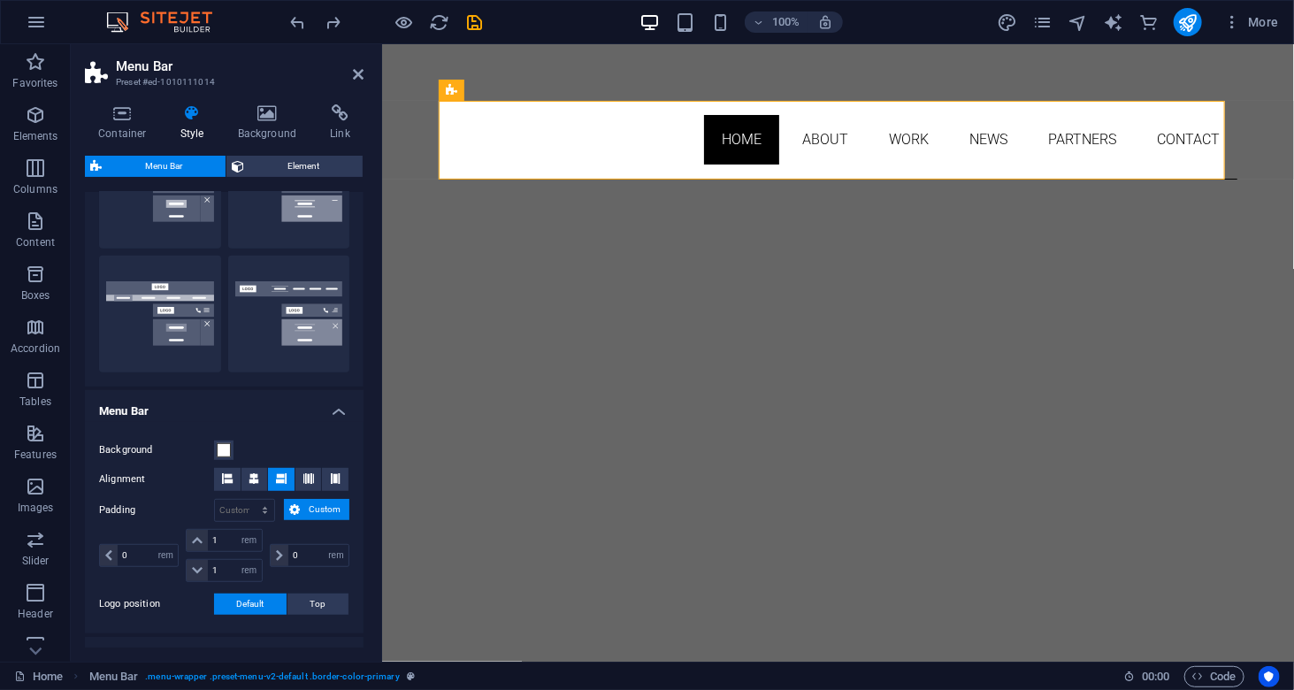
scroll to position [619, 0]
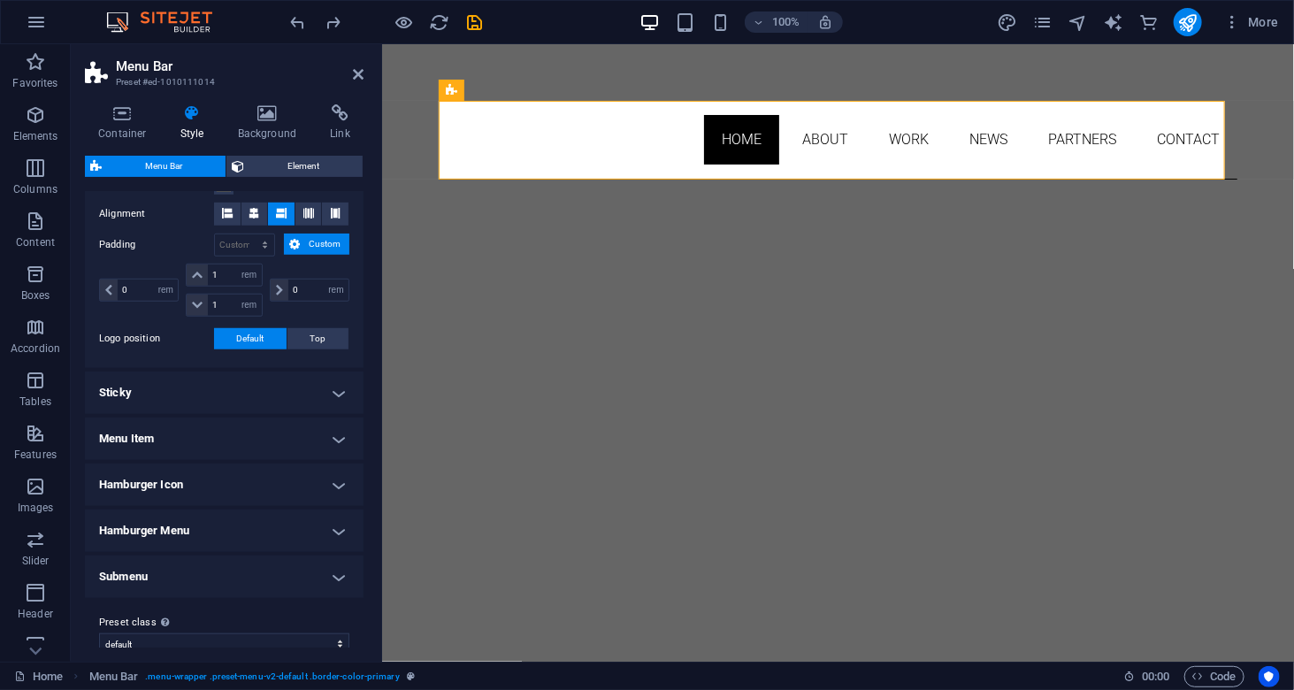
click at [323, 374] on h4 "Sticky" at bounding box center [224, 393] width 279 height 42
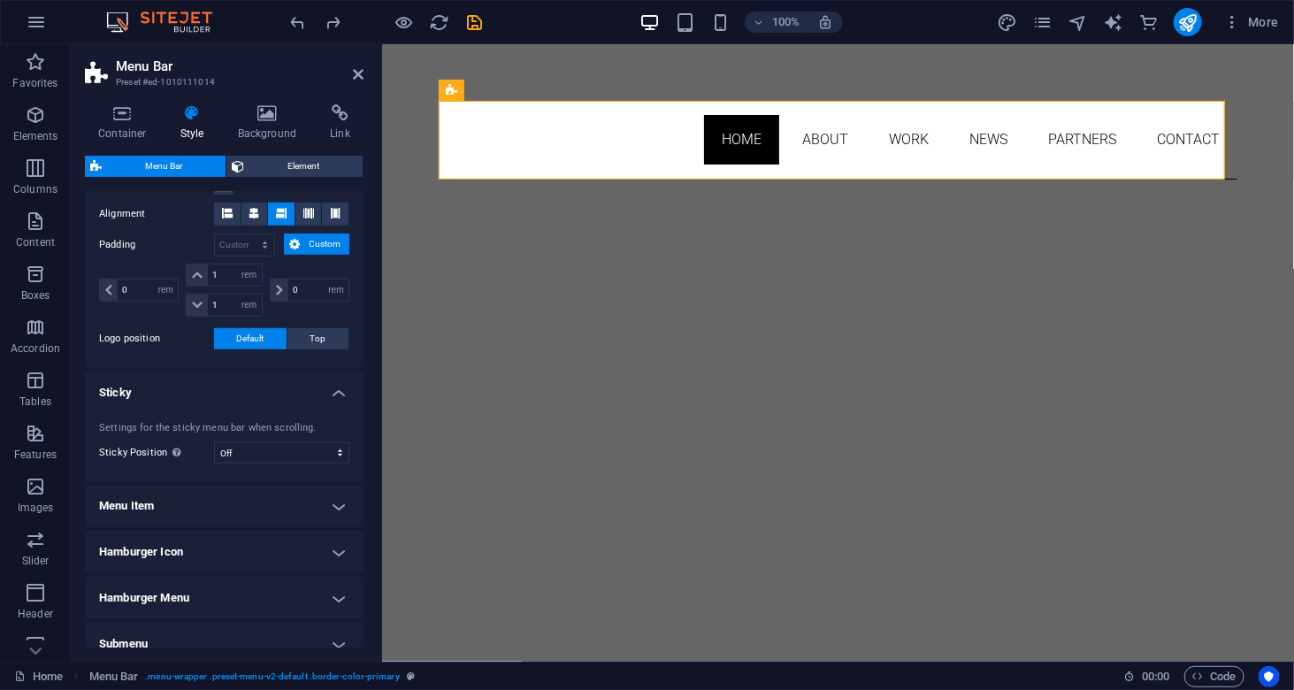
click at [323, 374] on h4 "Sticky" at bounding box center [224, 388] width 279 height 32
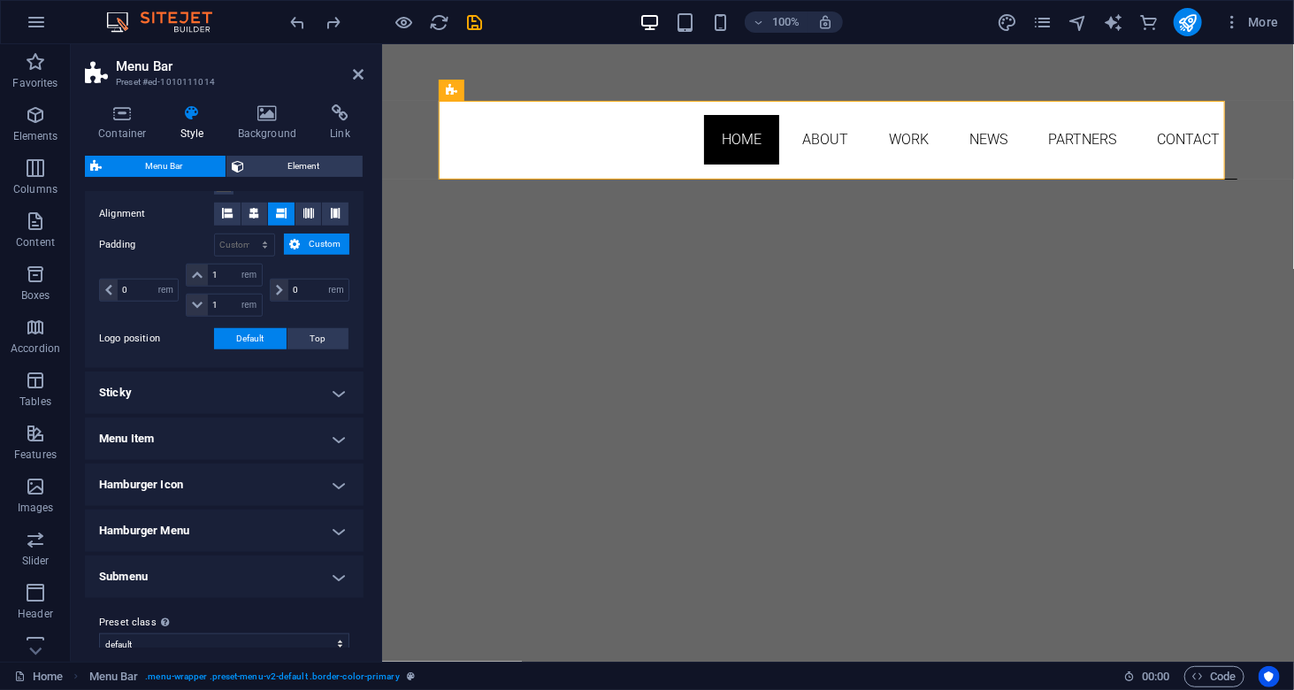
click at [340, 428] on h4 "Menu Item" at bounding box center [224, 439] width 279 height 42
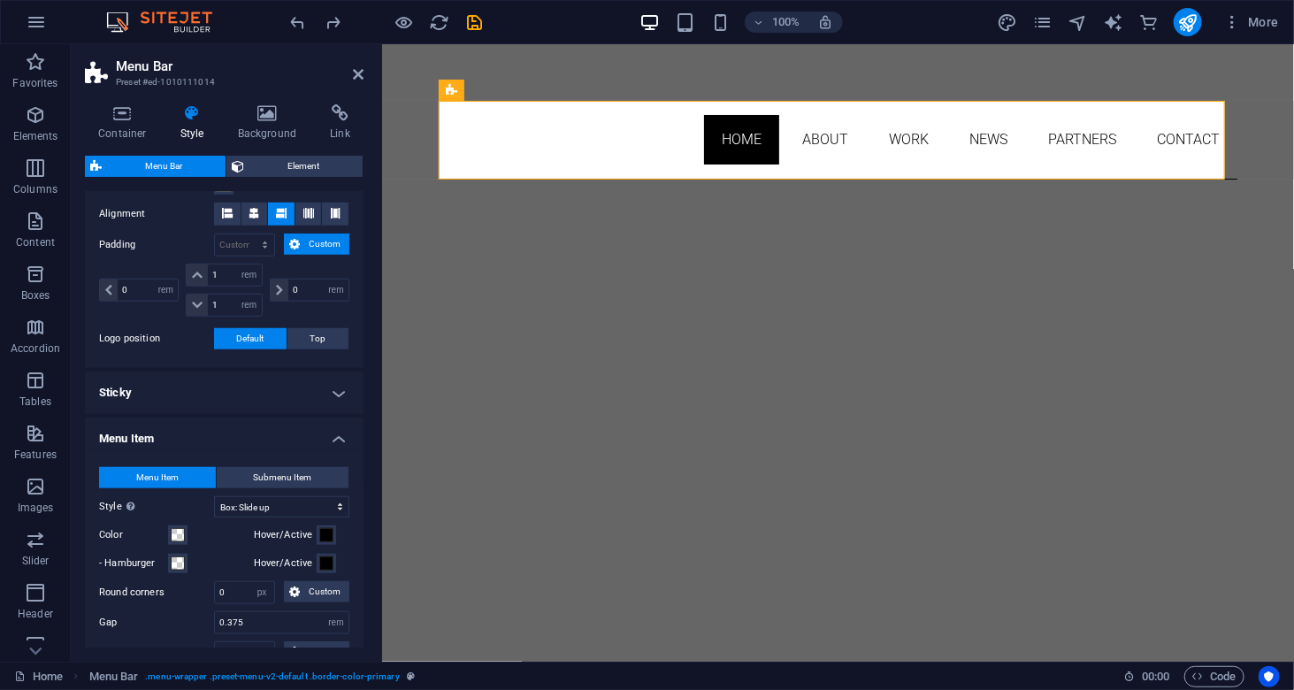
click at [340, 428] on h4 "Menu Item" at bounding box center [224, 434] width 279 height 32
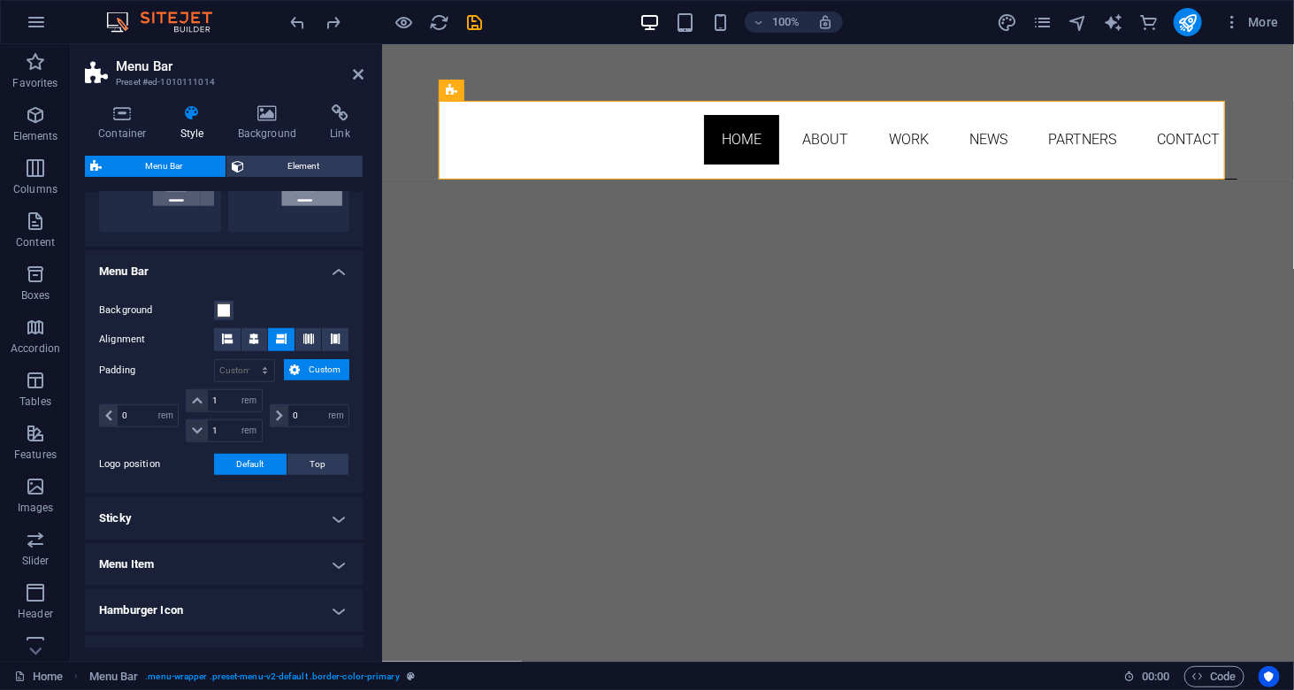
scroll to position [265, 0]
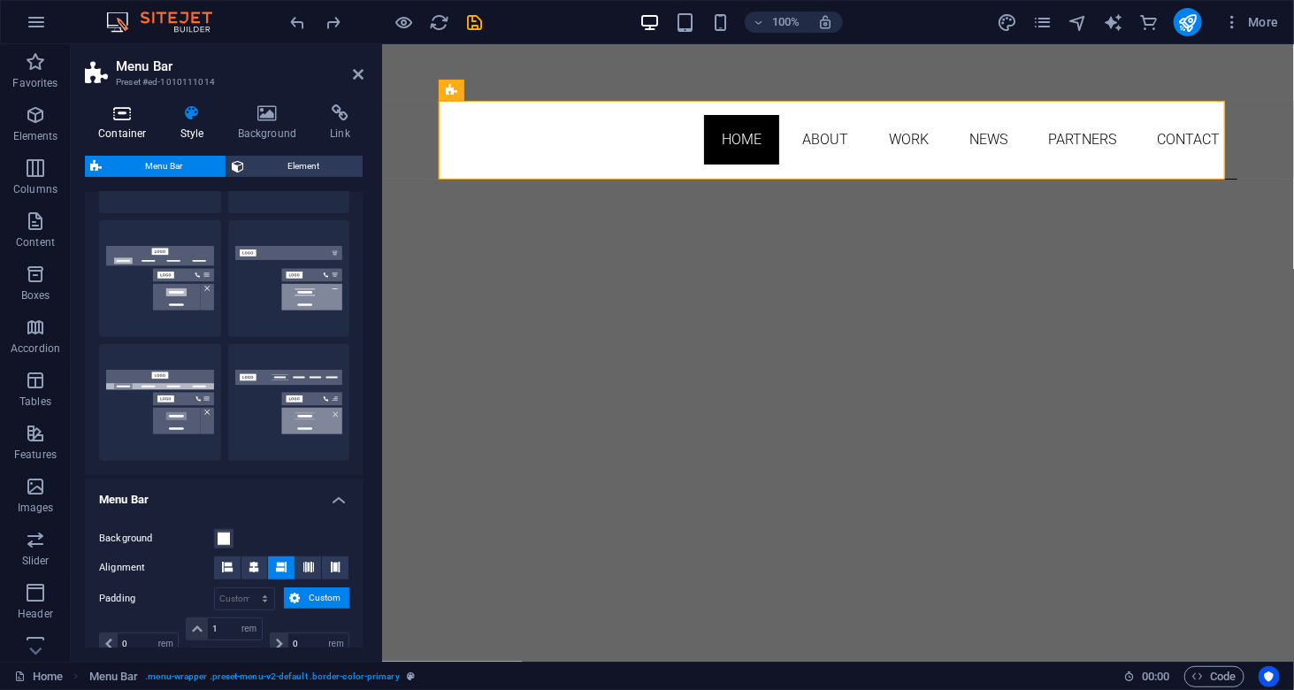
click at [129, 130] on h4 "Container" at bounding box center [126, 122] width 82 height 37
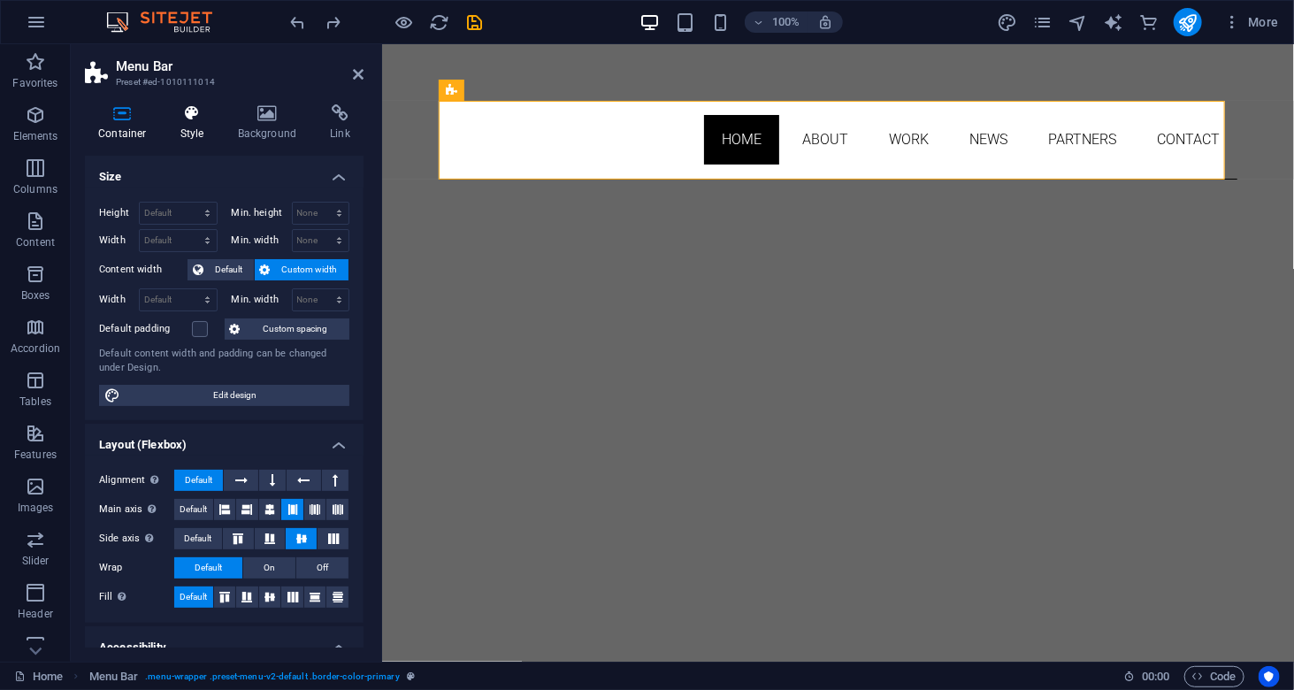
click at [186, 108] on icon at bounding box center [192, 113] width 50 height 18
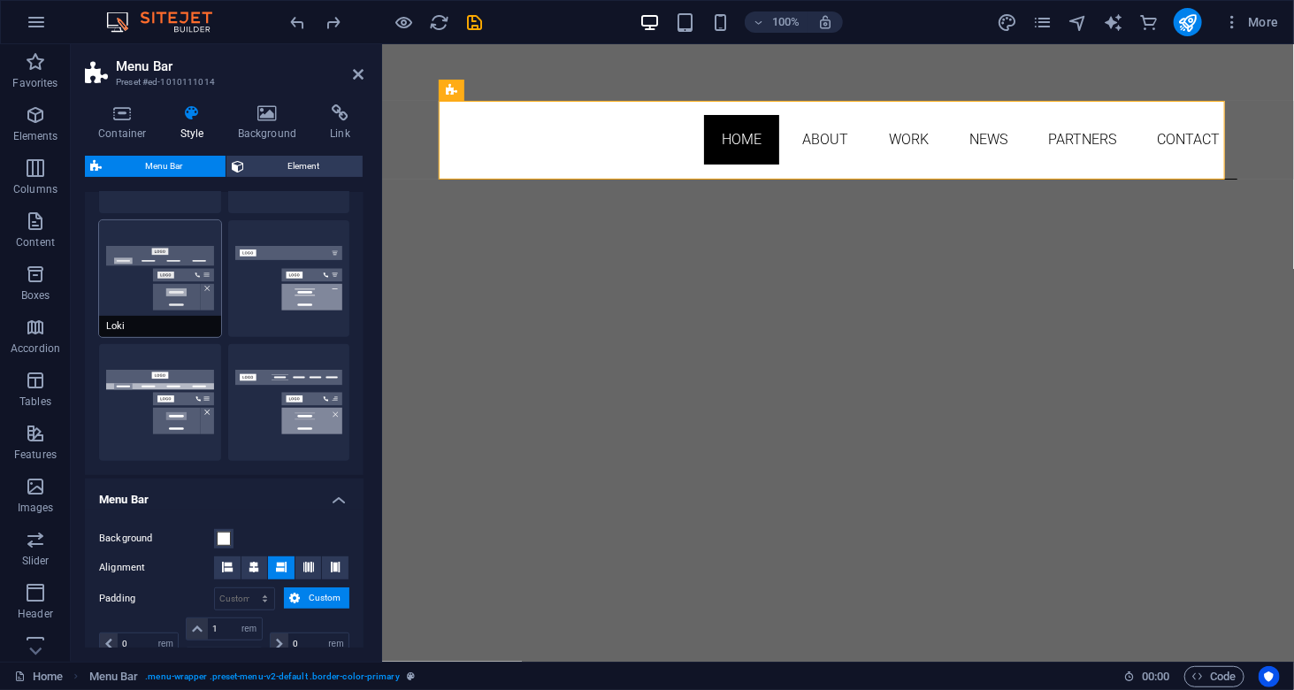
scroll to position [0, 0]
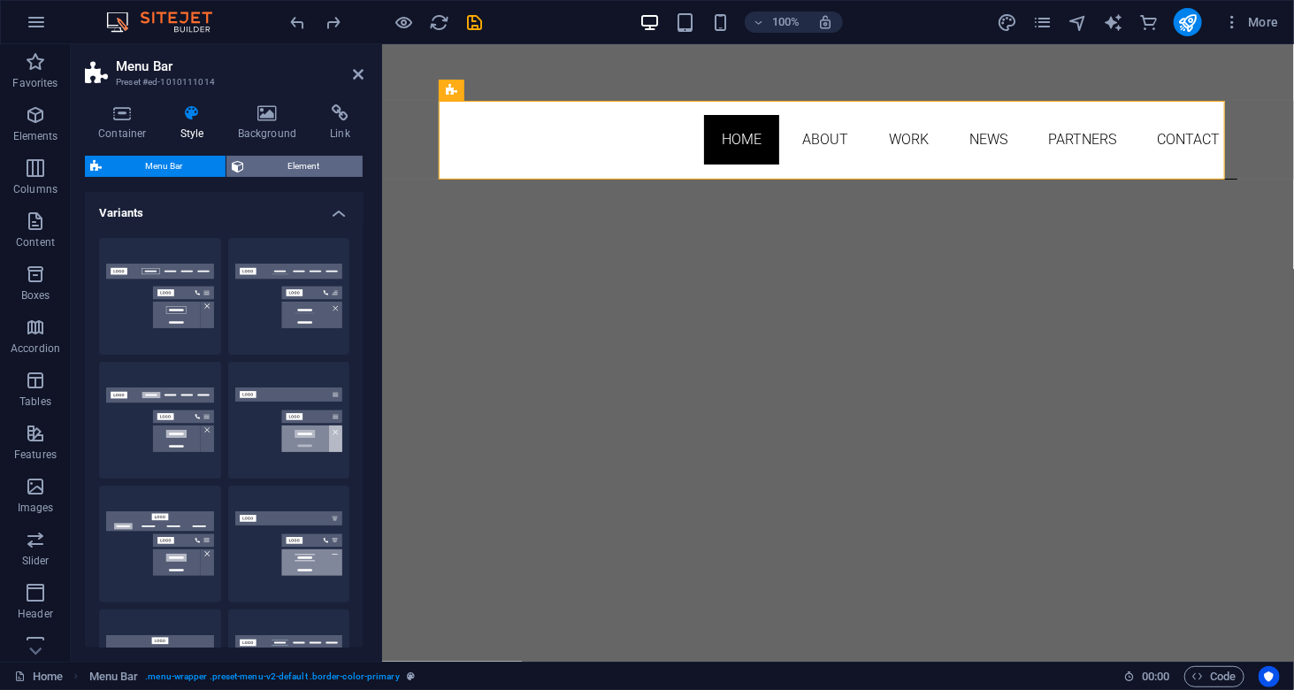
click at [272, 160] on span "Element" at bounding box center [303, 166] width 108 height 21
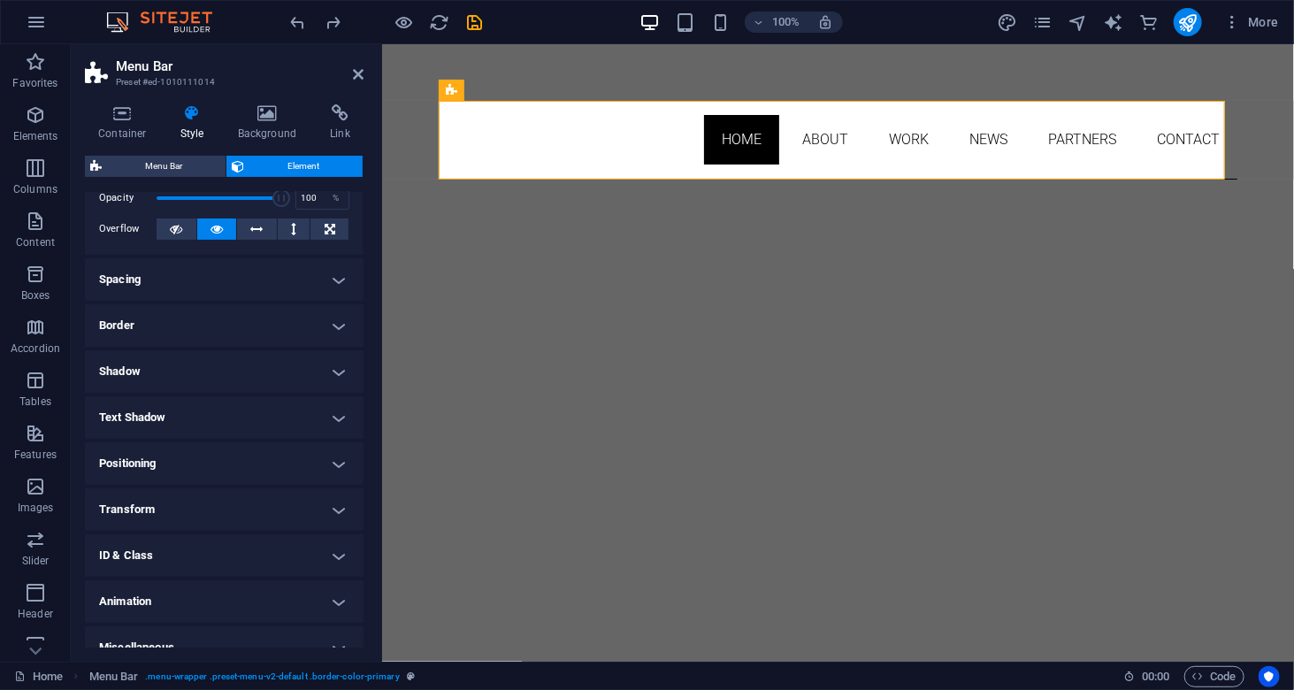
scroll to position [102, 0]
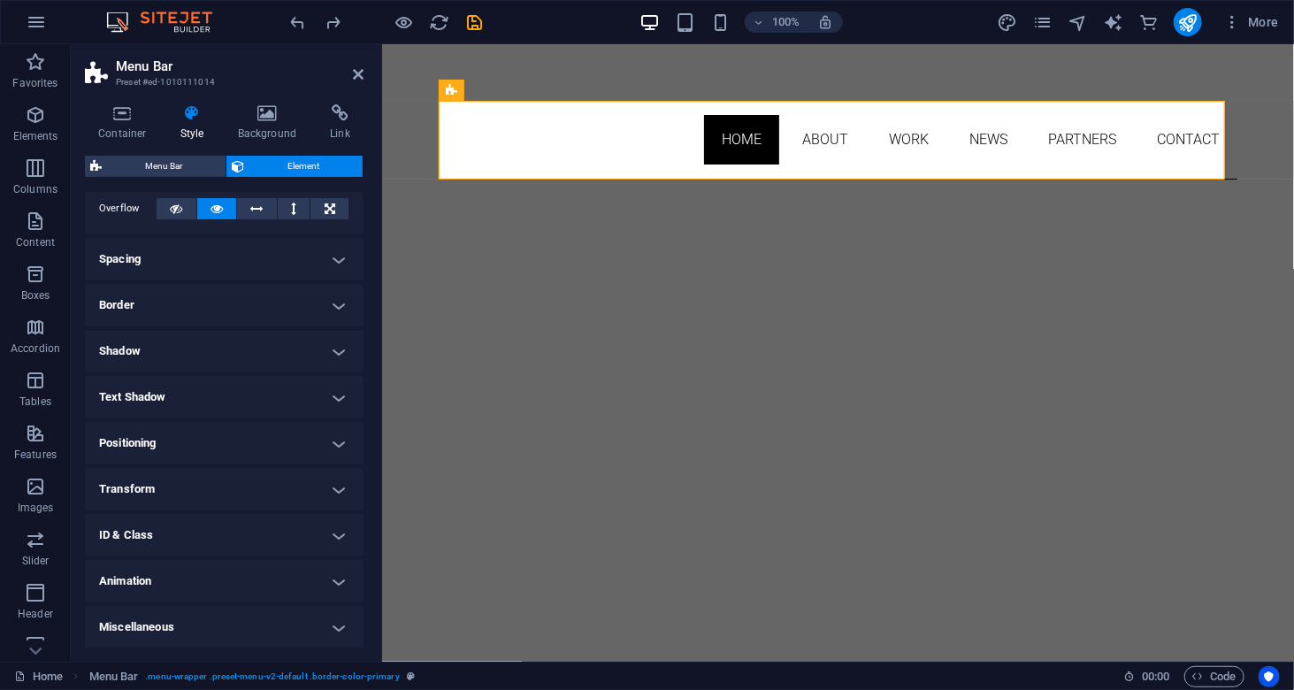
click at [338, 579] on h4 "Animation" at bounding box center [224, 581] width 279 height 42
click at [338, 579] on h4 "Animation" at bounding box center [224, 576] width 279 height 32
click at [360, 77] on icon at bounding box center [358, 74] width 11 height 14
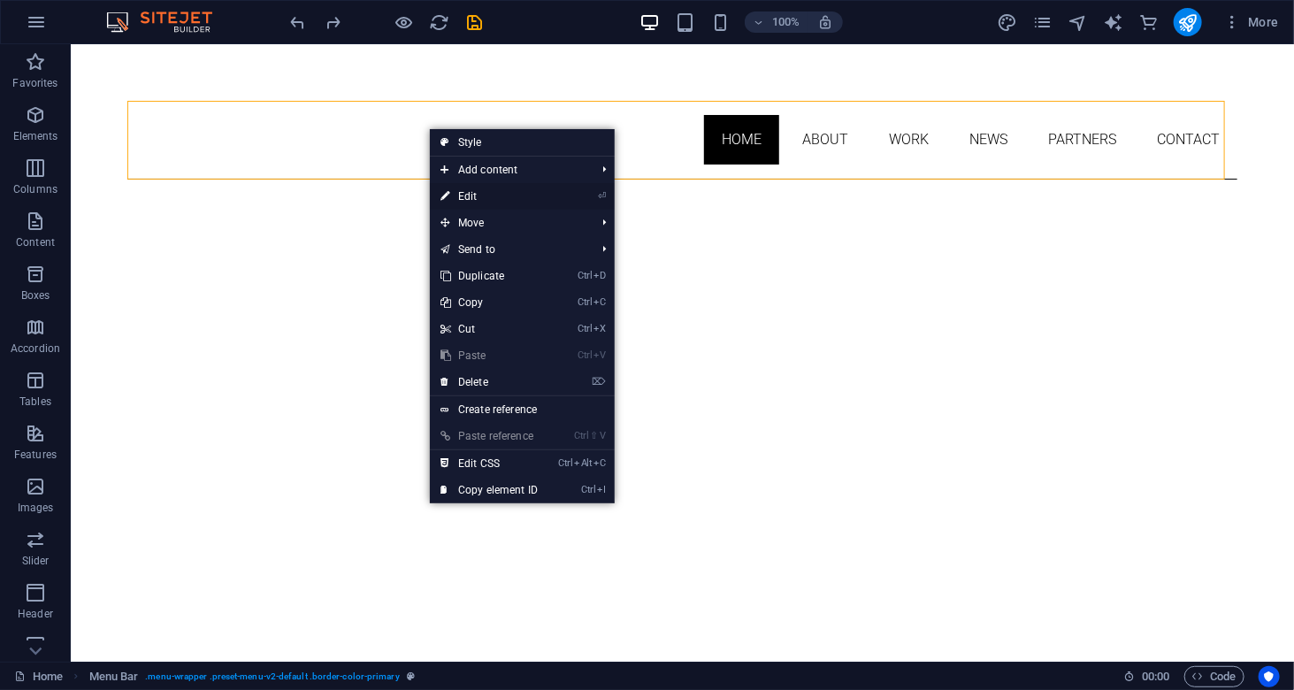
click at [471, 192] on link "⏎ Edit" at bounding box center [489, 196] width 119 height 27
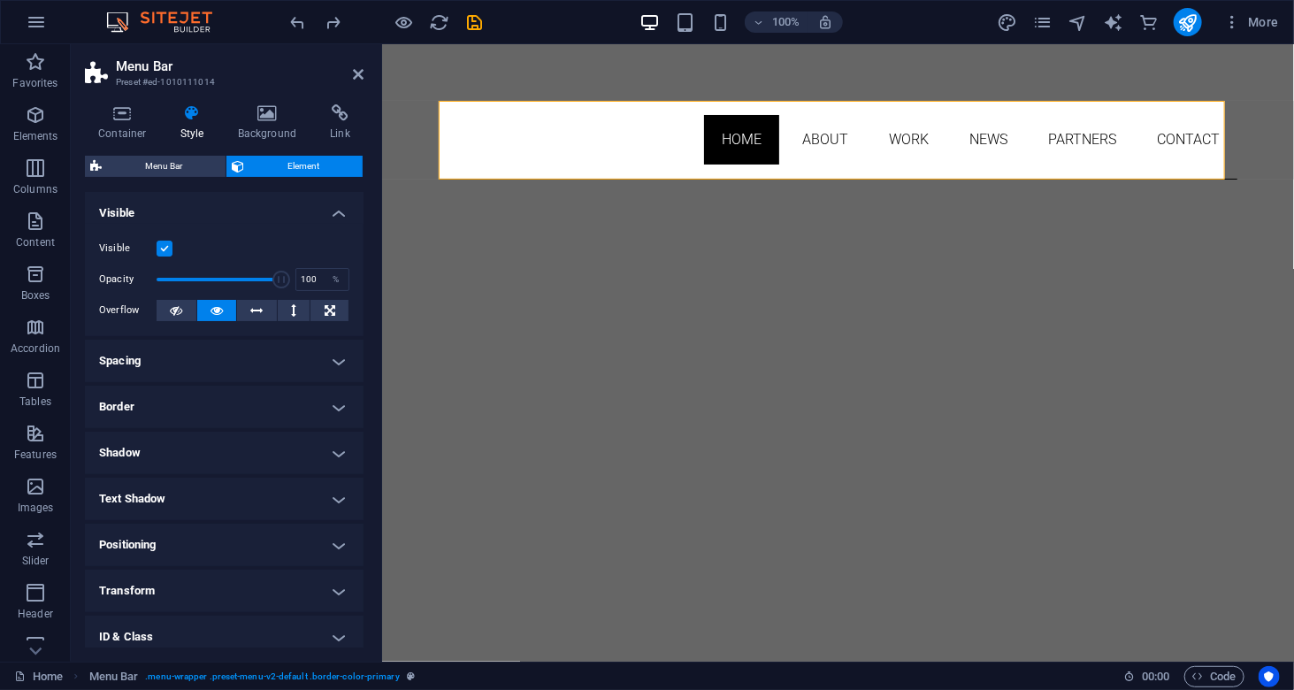
click at [329, 363] on h4 "Spacing" at bounding box center [224, 361] width 279 height 42
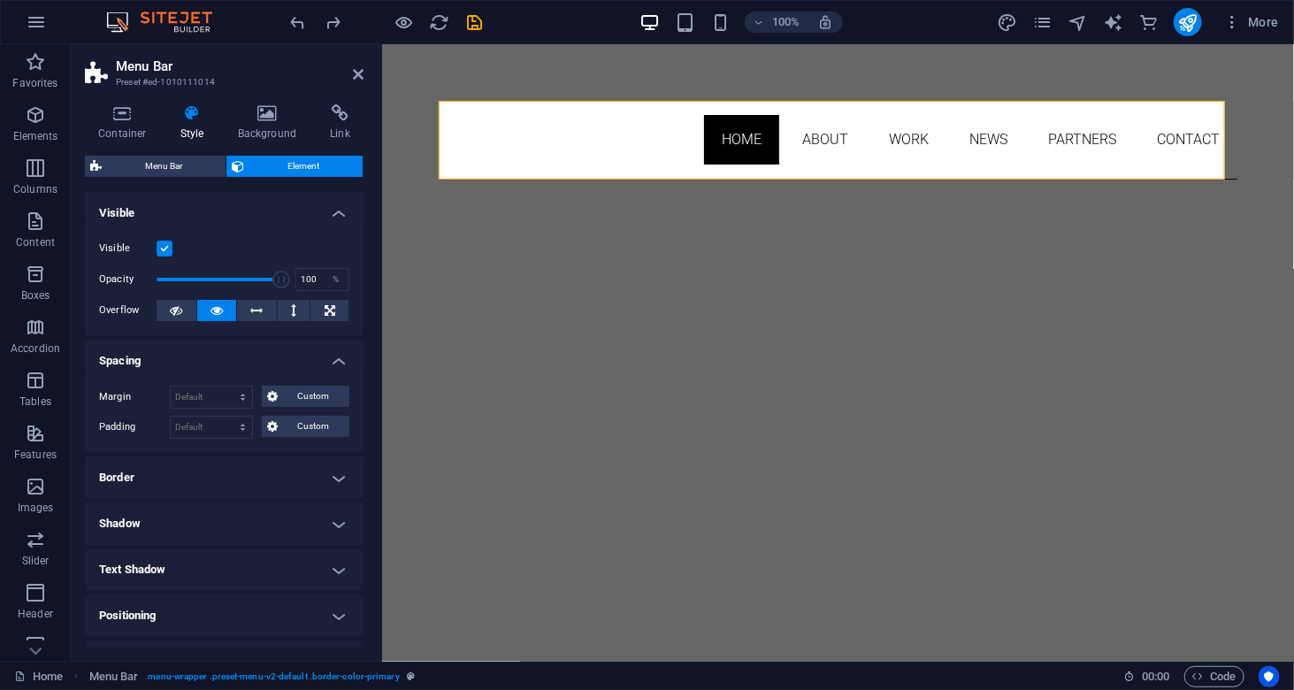
click at [329, 363] on h4 "Spacing" at bounding box center [224, 356] width 279 height 32
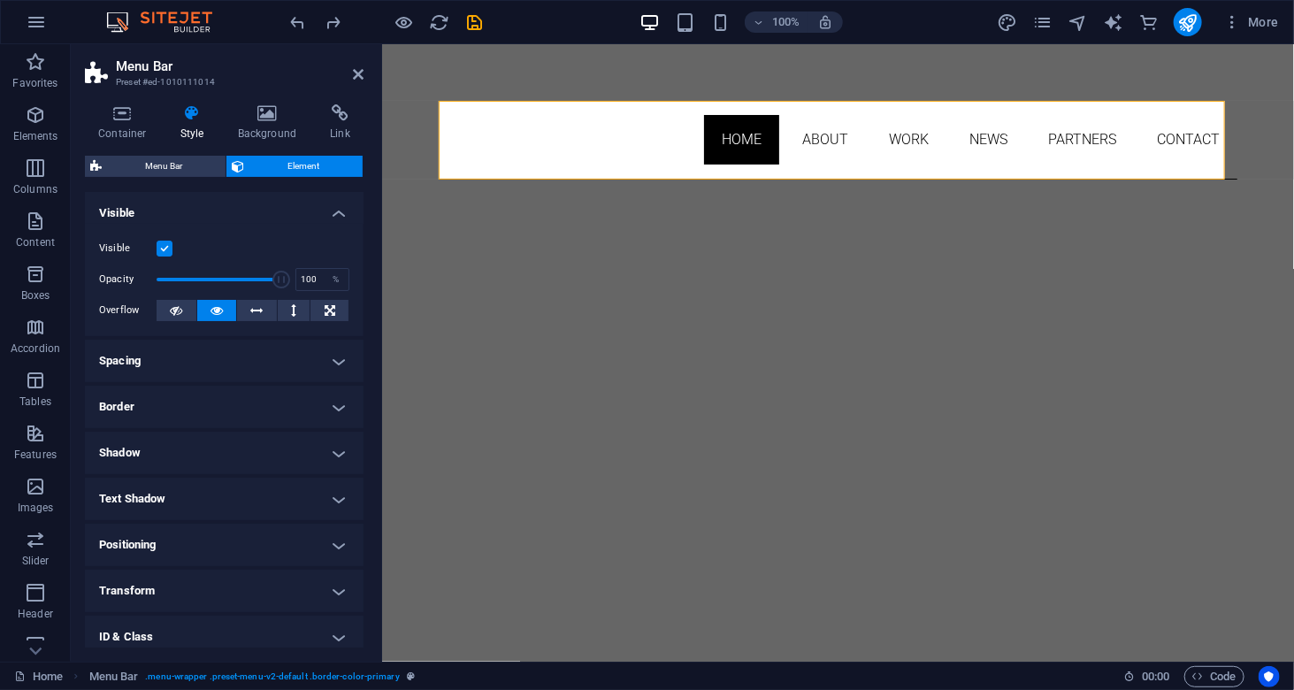
click at [337, 422] on h4 "Border" at bounding box center [224, 407] width 279 height 42
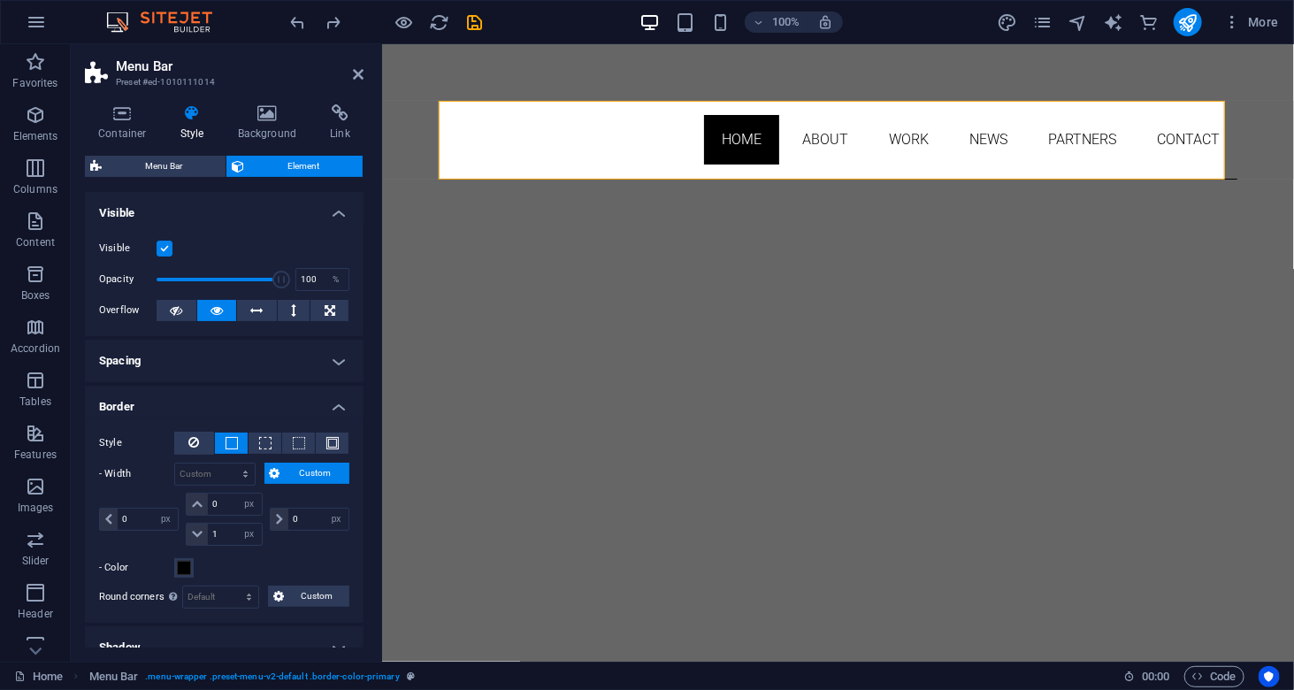
click at [337, 401] on h4 "Border" at bounding box center [224, 402] width 279 height 32
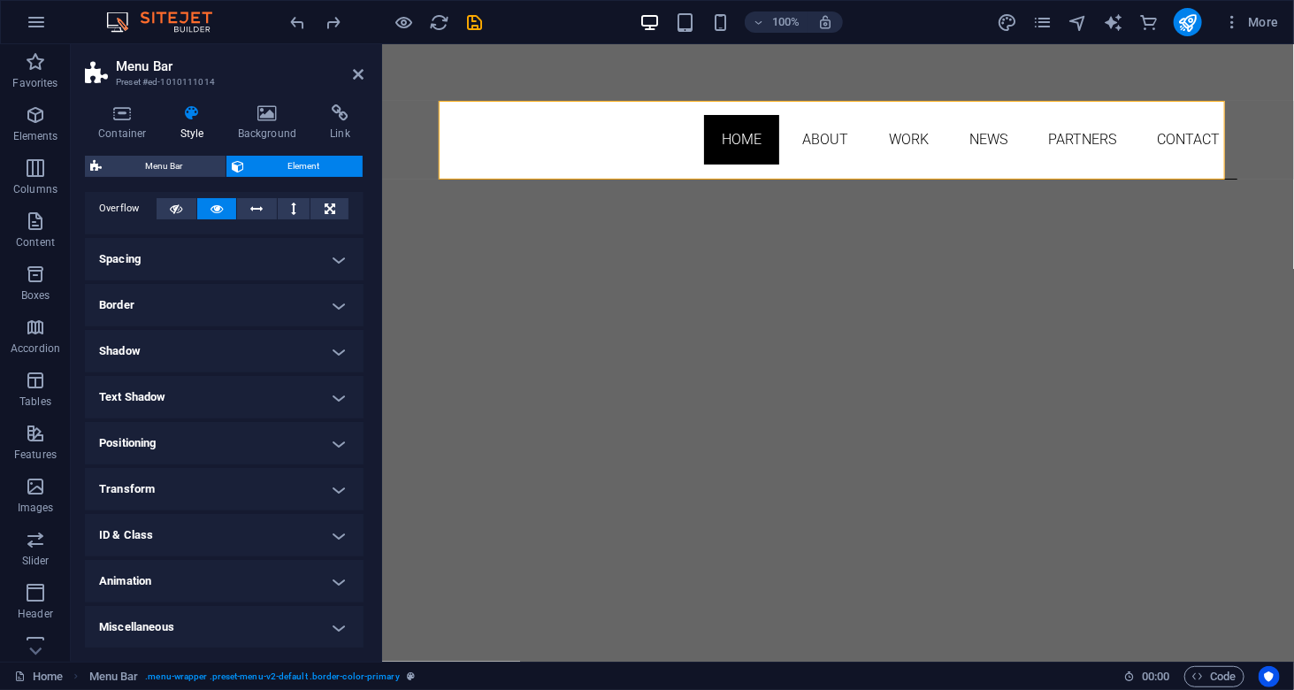
click at [347, 439] on h4 "Positioning" at bounding box center [224, 443] width 279 height 42
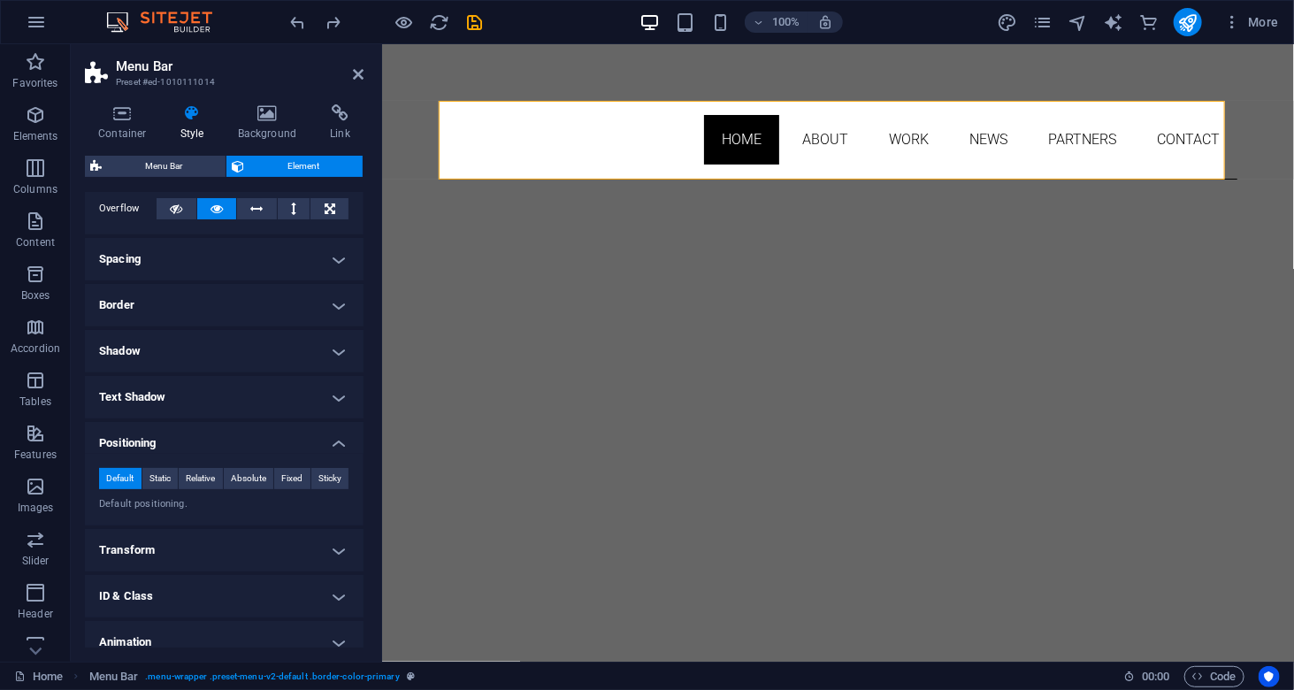
click at [342, 436] on h4 "Positioning" at bounding box center [224, 438] width 279 height 32
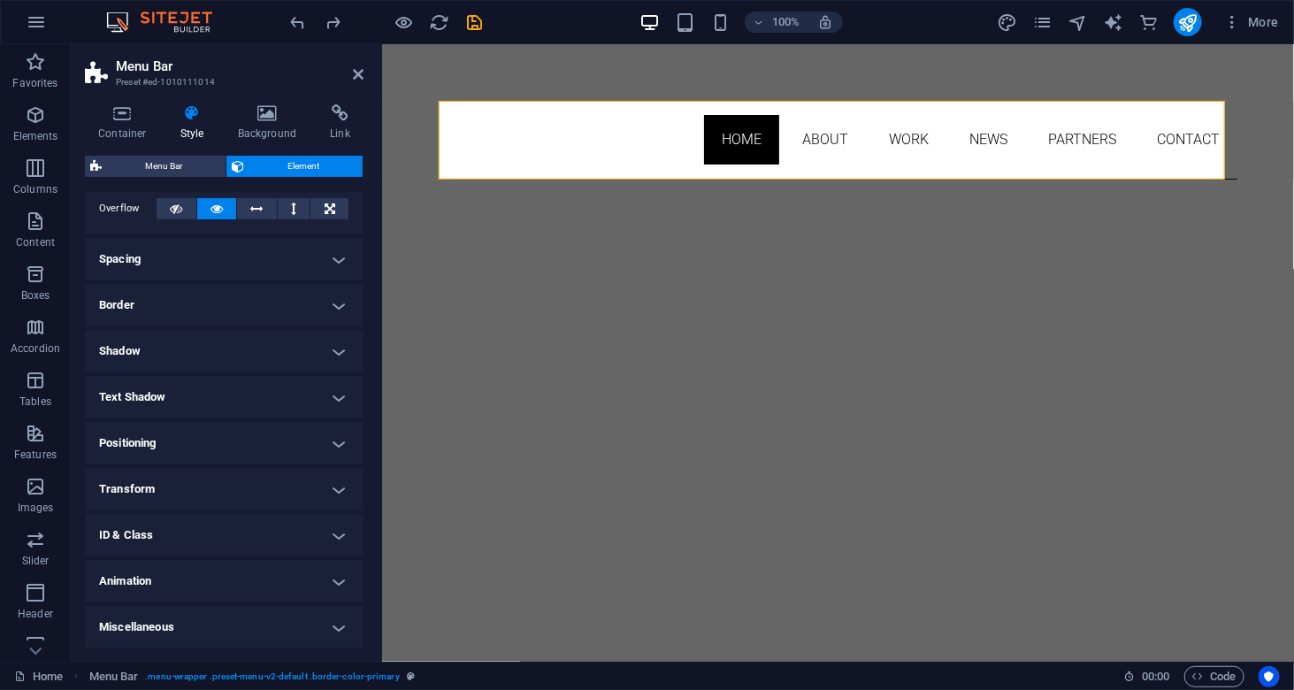
click at [327, 487] on h4 "Transform" at bounding box center [224, 489] width 279 height 42
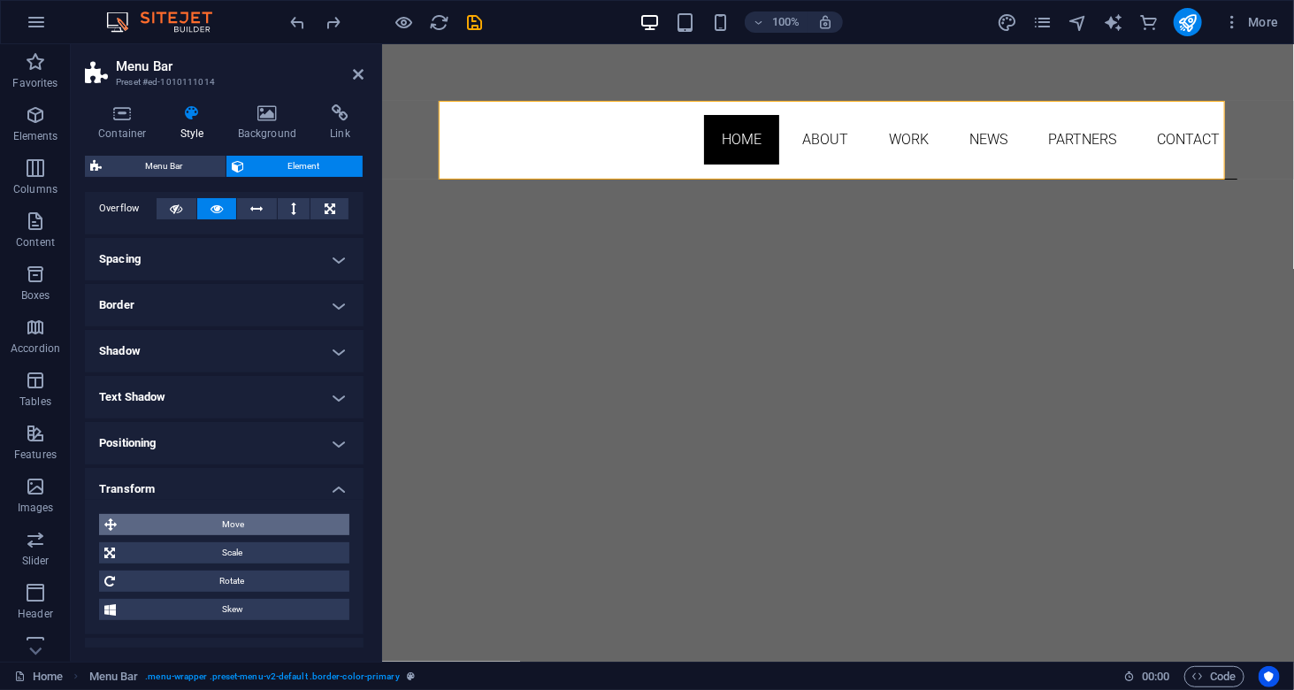
click at [247, 517] on span "Move" at bounding box center [233, 524] width 222 height 21
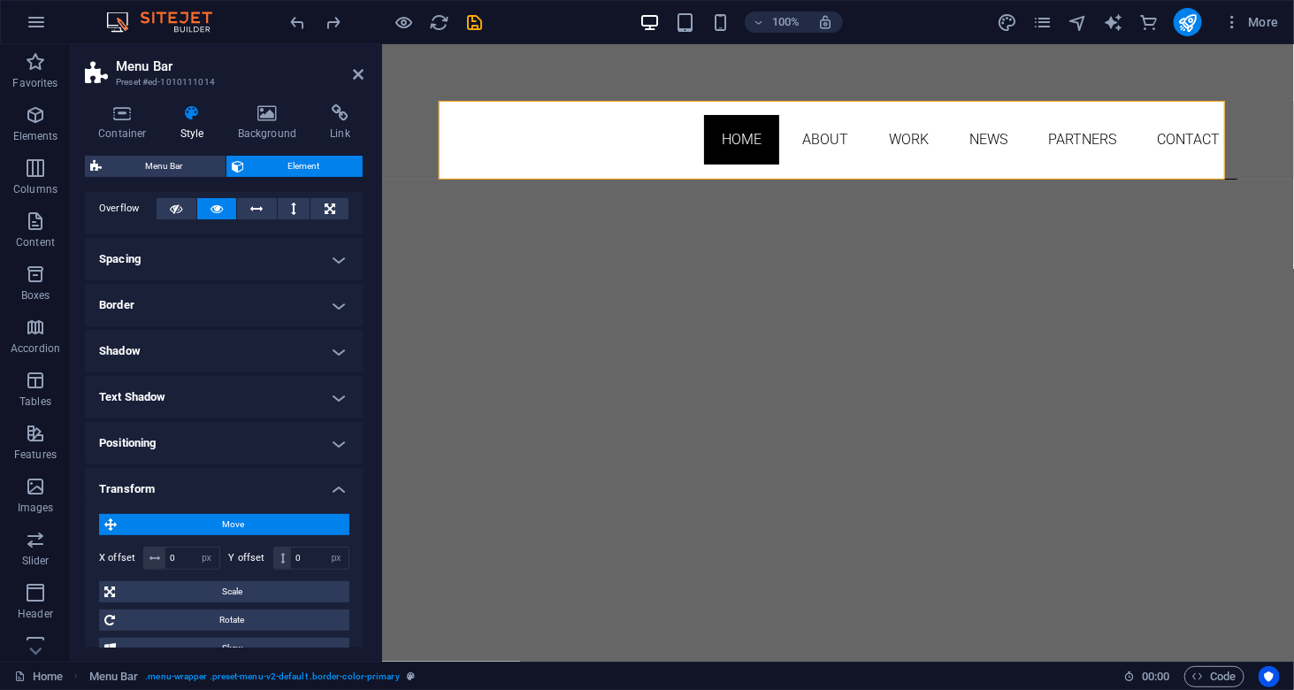
click at [247, 517] on span "Move" at bounding box center [233, 524] width 222 height 21
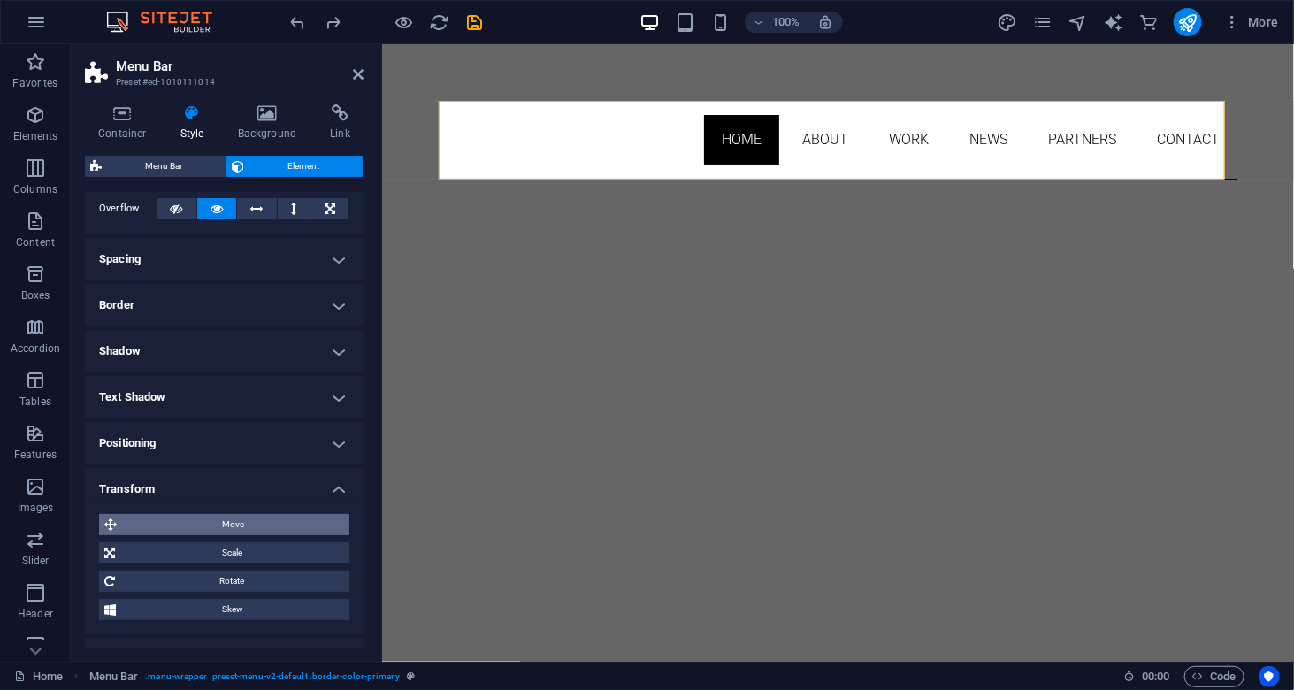
click at [247, 517] on span "Move" at bounding box center [233, 524] width 222 height 21
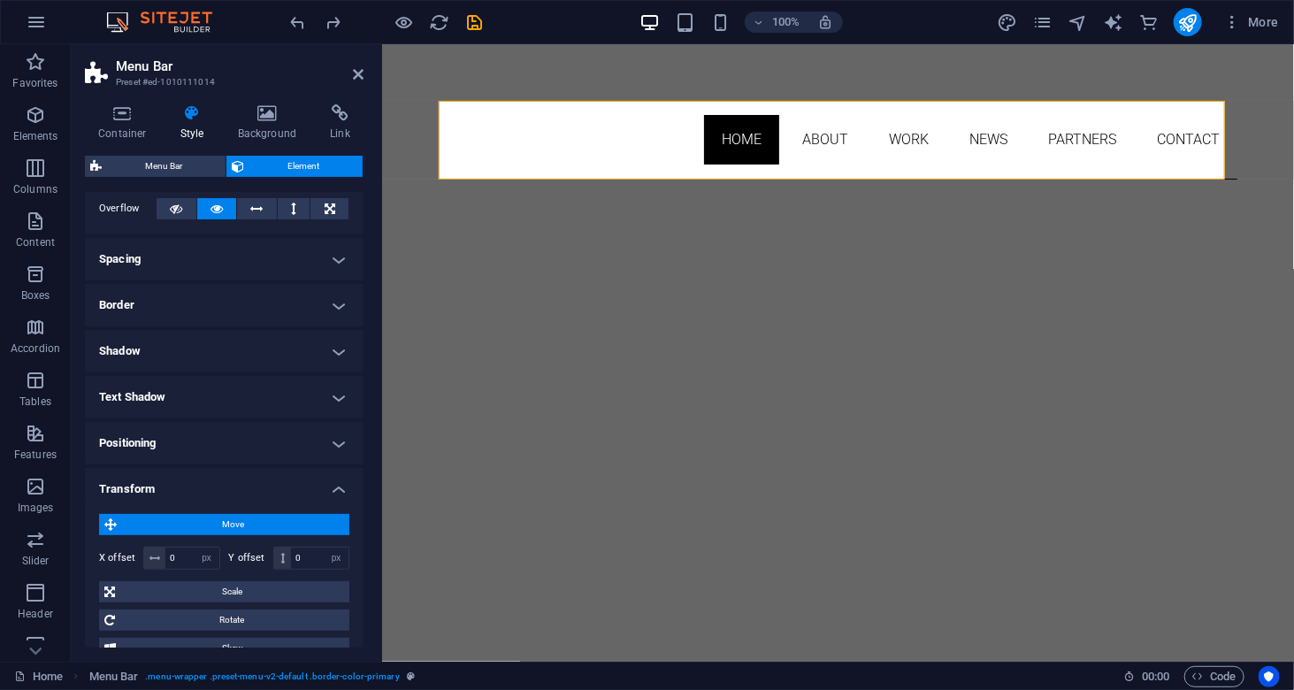
click at [247, 517] on span "Move" at bounding box center [233, 524] width 222 height 21
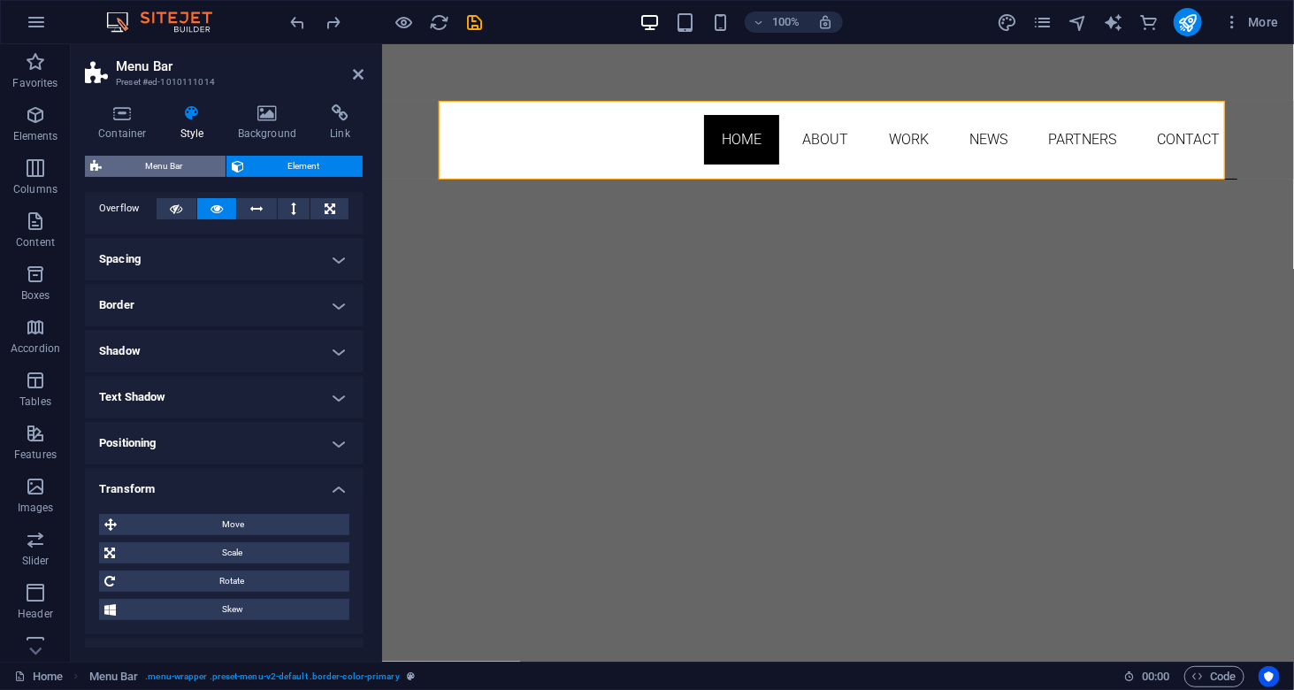
click at [127, 157] on span "Menu Bar" at bounding box center [163, 166] width 113 height 21
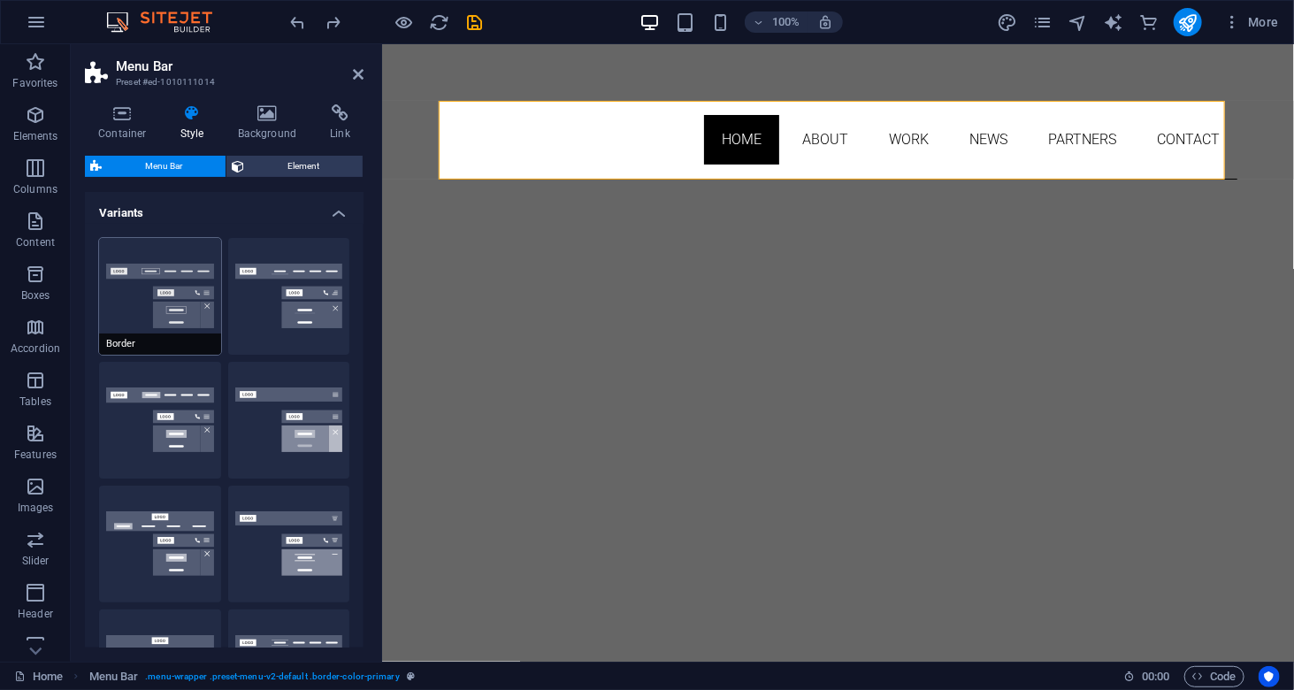
click at [126, 287] on button "Border" at bounding box center [160, 296] width 122 height 117
type input "1"
select select "rem"
type input "1"
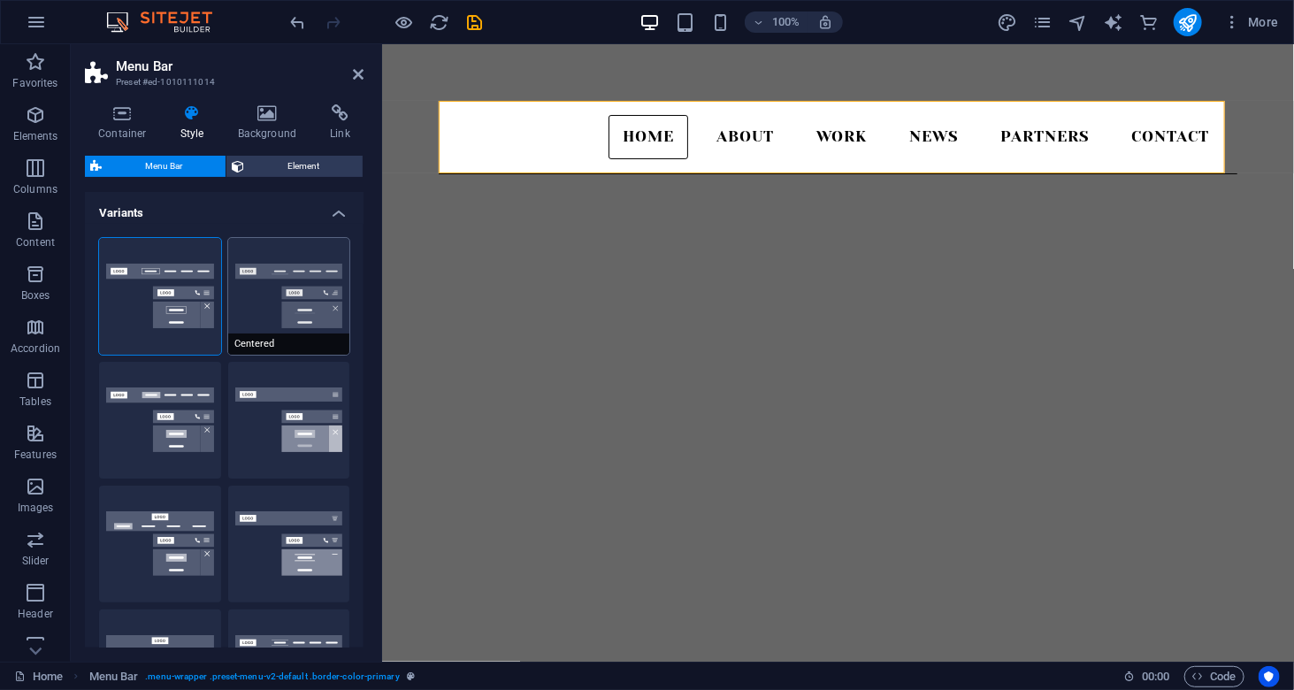
click at [274, 308] on button "Centered" at bounding box center [289, 296] width 122 height 117
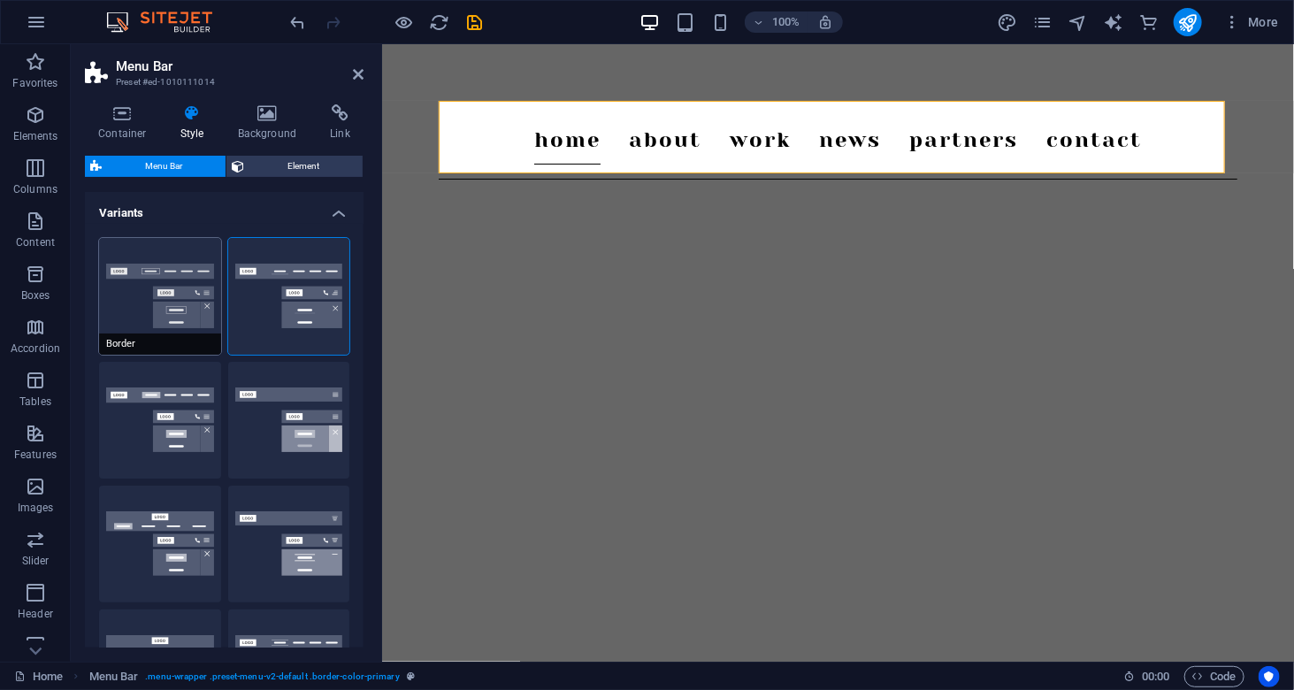
click at [157, 264] on button "Border" at bounding box center [160, 296] width 122 height 117
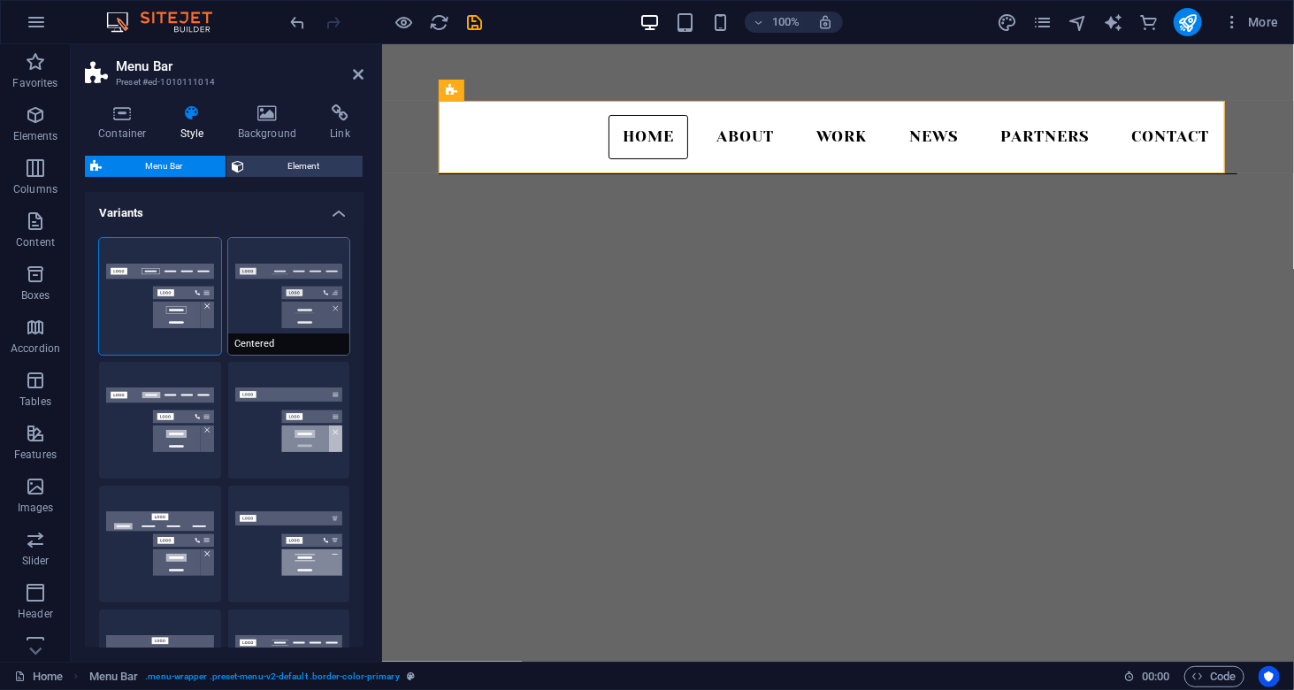
click at [314, 286] on button "Centered" at bounding box center [289, 296] width 122 height 117
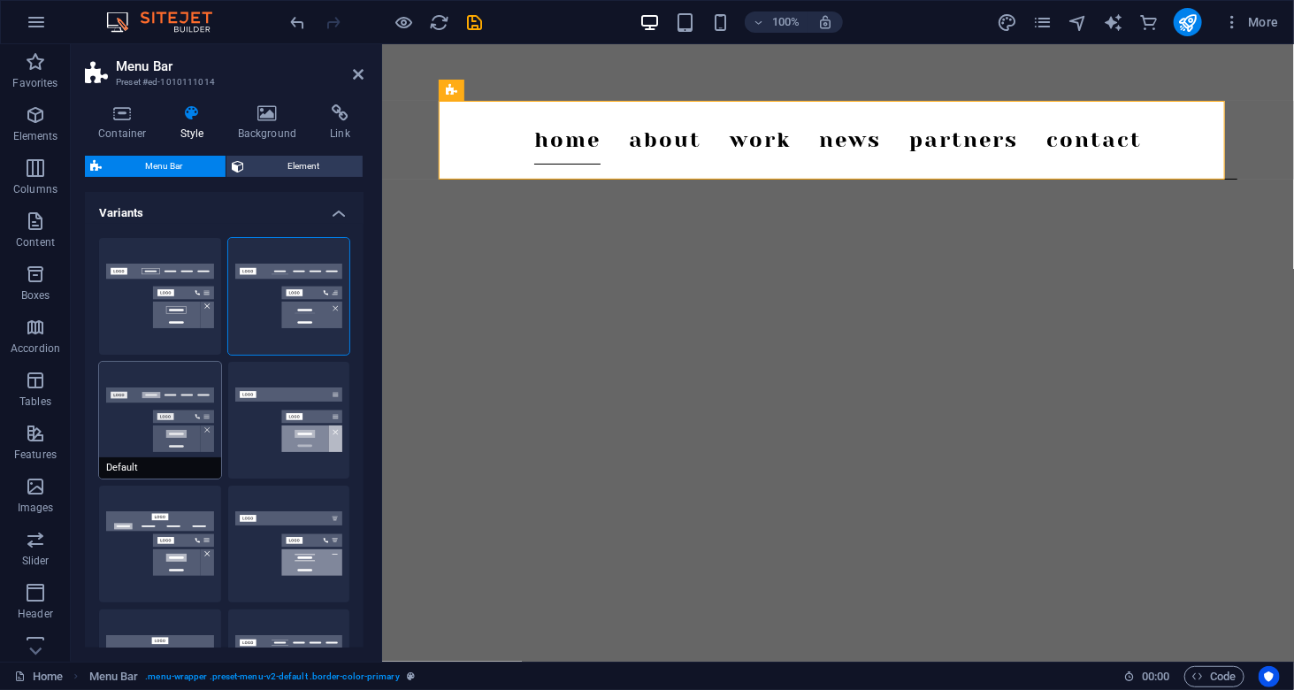
click at [159, 436] on button "Default" at bounding box center [160, 420] width 122 height 117
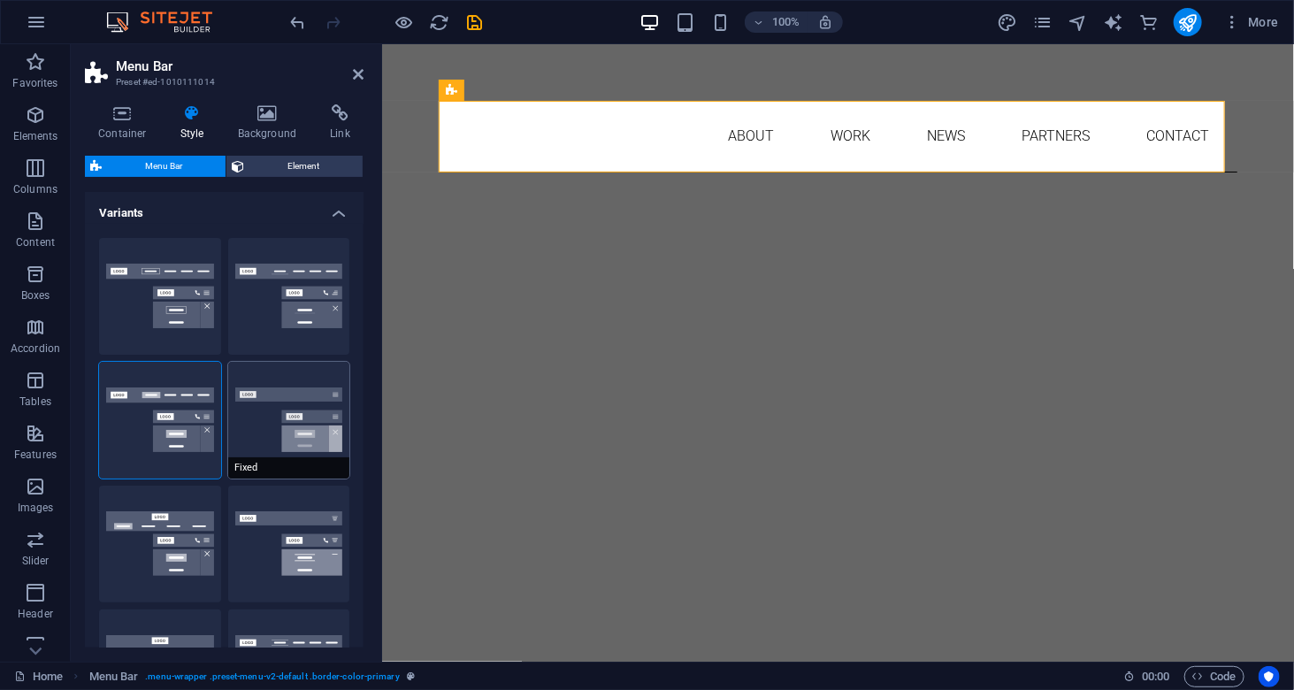
click at [280, 410] on button "Fixed" at bounding box center [289, 420] width 122 height 117
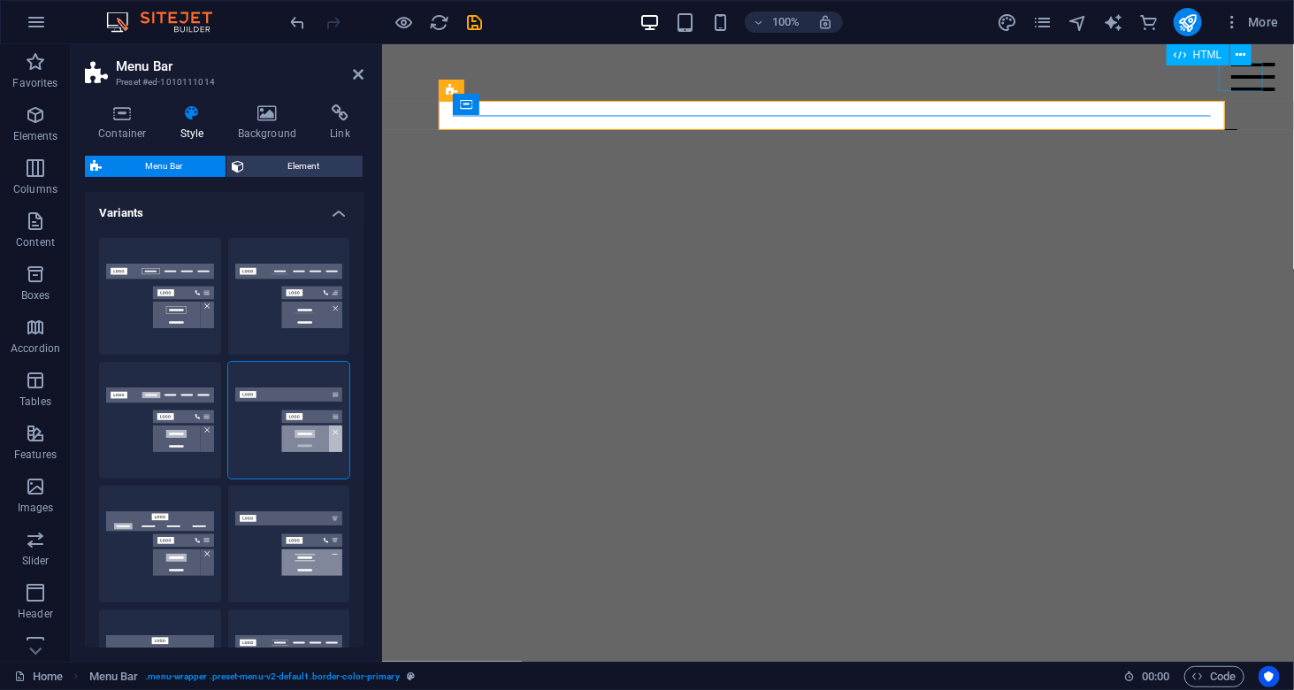
click at [1230, 84] on div "Menu" at bounding box center [1252, 76] width 44 height 28
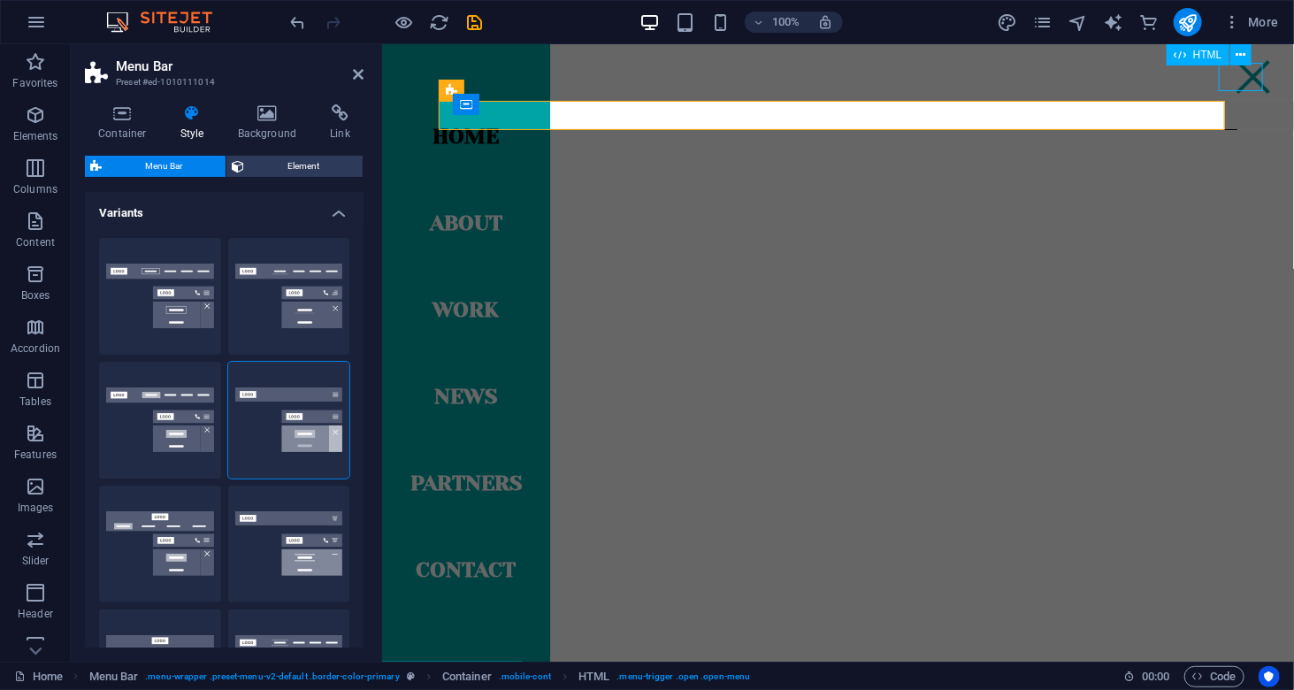
click at [1241, 80] on div "Menu" at bounding box center [1252, 76] width 44 height 28
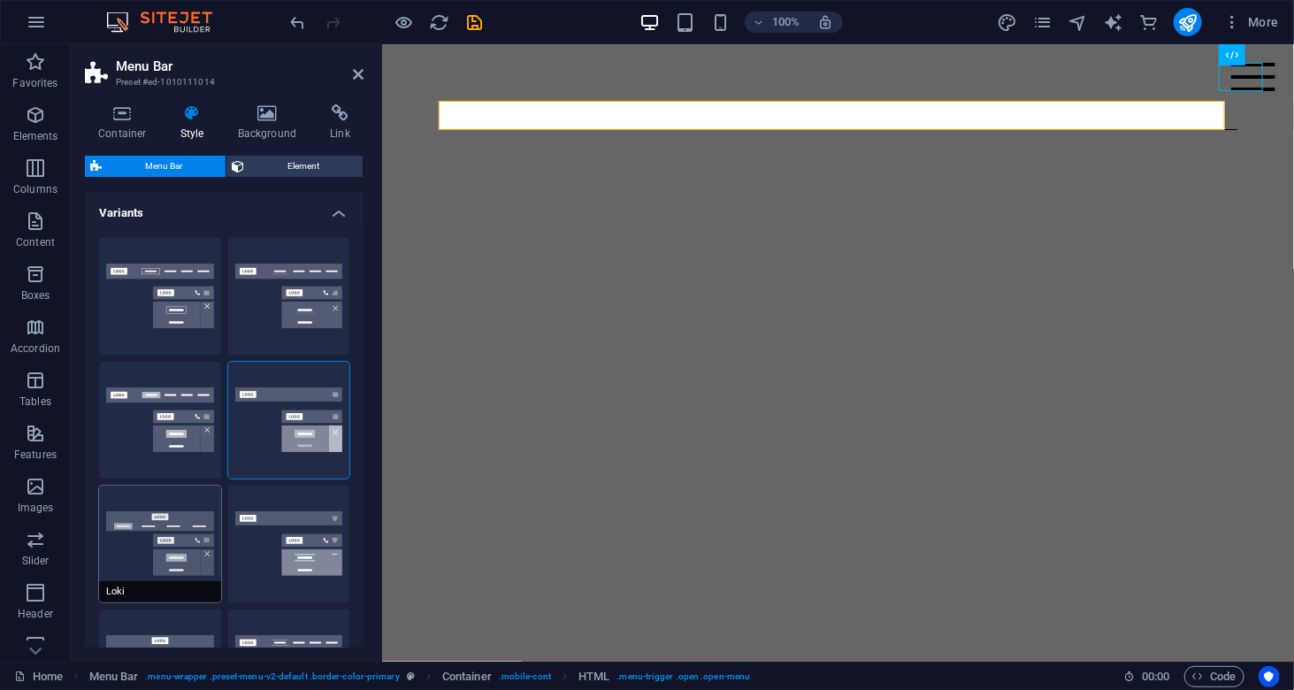
click at [153, 535] on button "Loki" at bounding box center [160, 544] width 122 height 117
type input "0"
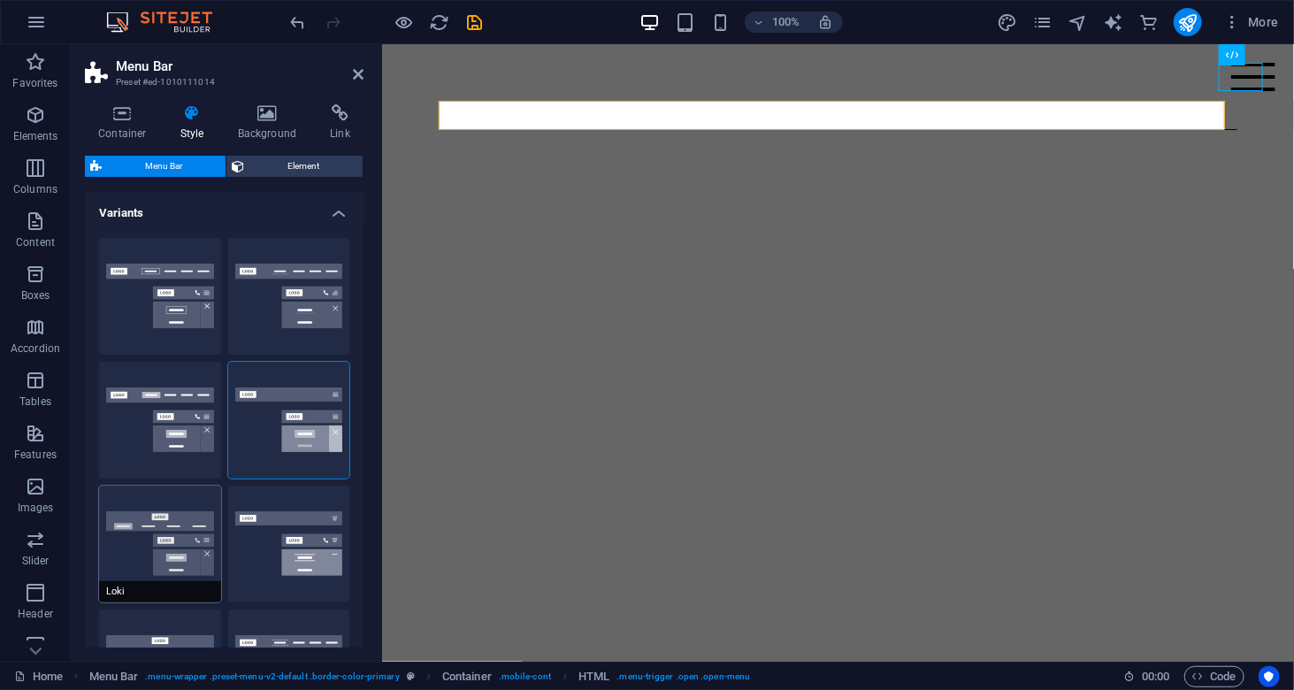
type input "0"
select select "DISABLED_OPTION_VALUE"
type input "2"
type input "1"
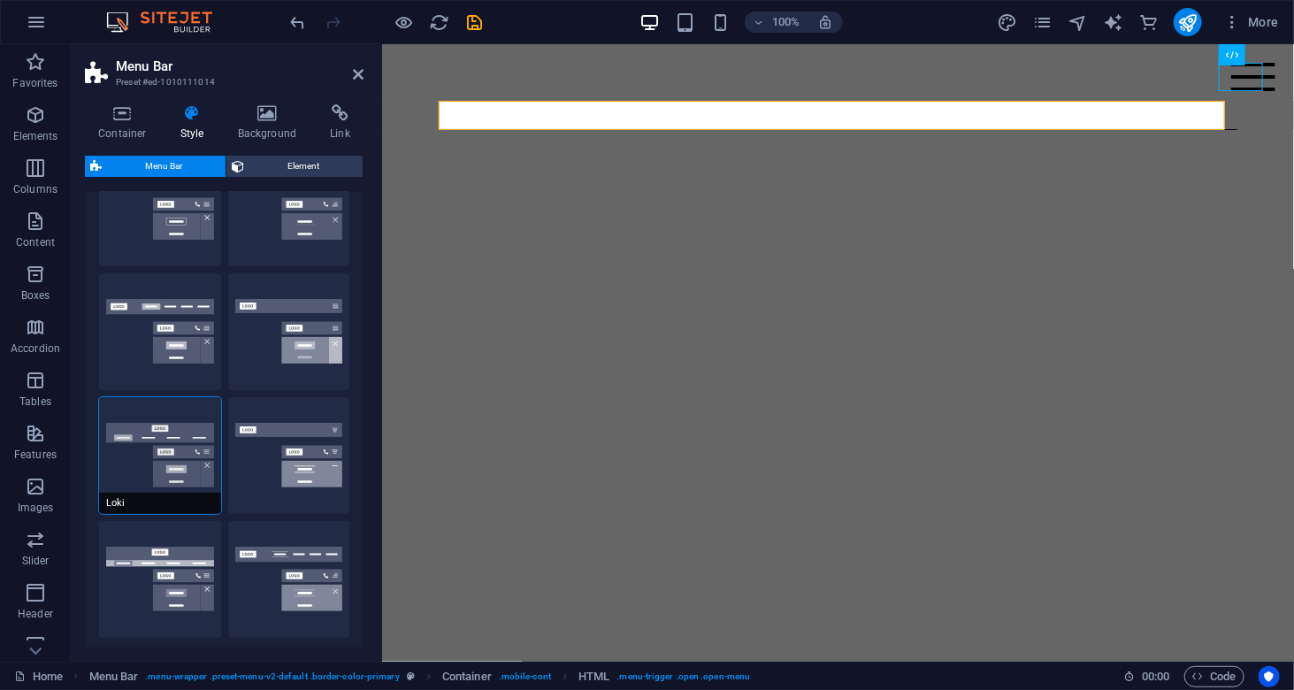
scroll to position [177, 0]
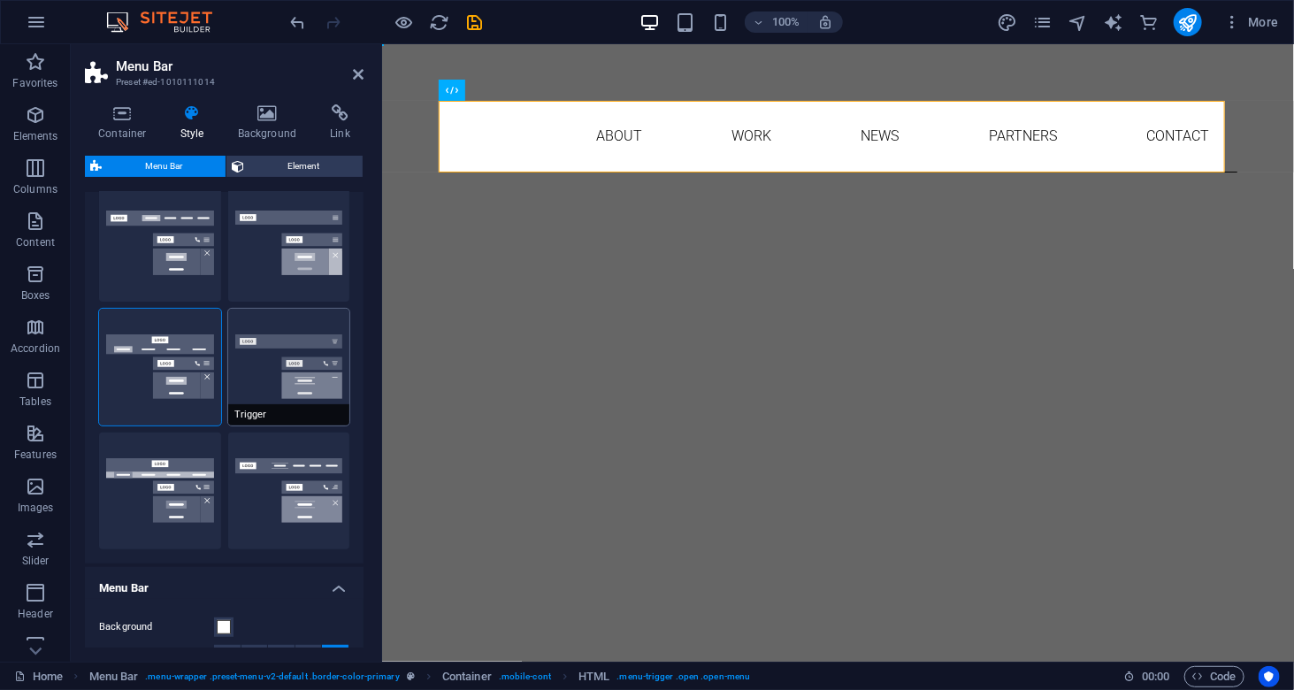
click at [245, 372] on button "Trigger" at bounding box center [289, 367] width 122 height 117
type input "1"
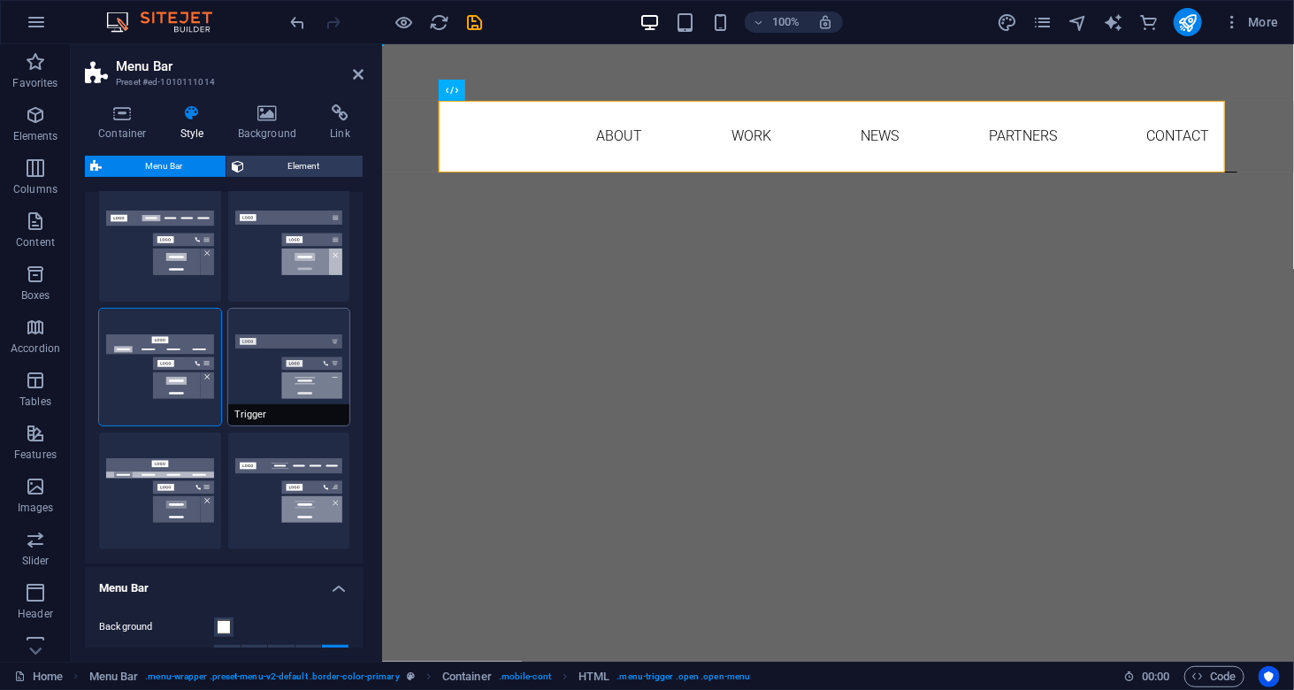
type input "1"
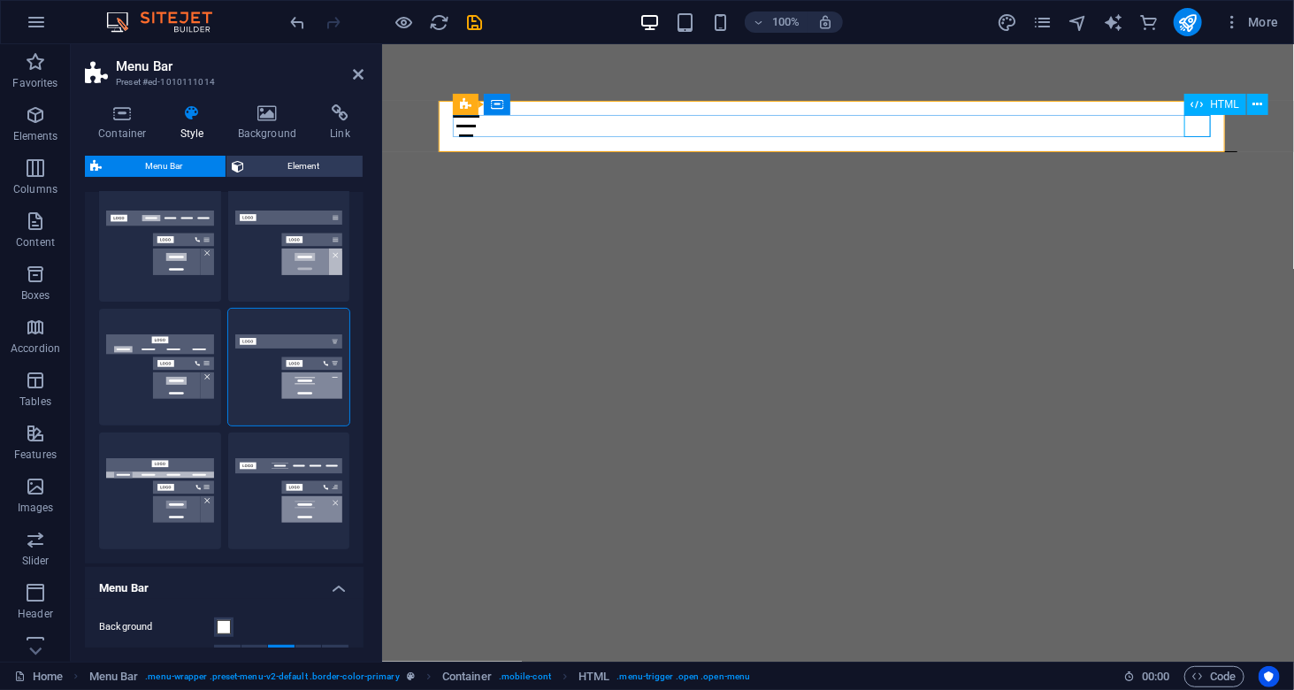
click at [1190, 133] on div "Menu" at bounding box center [837, 125] width 770 height 22
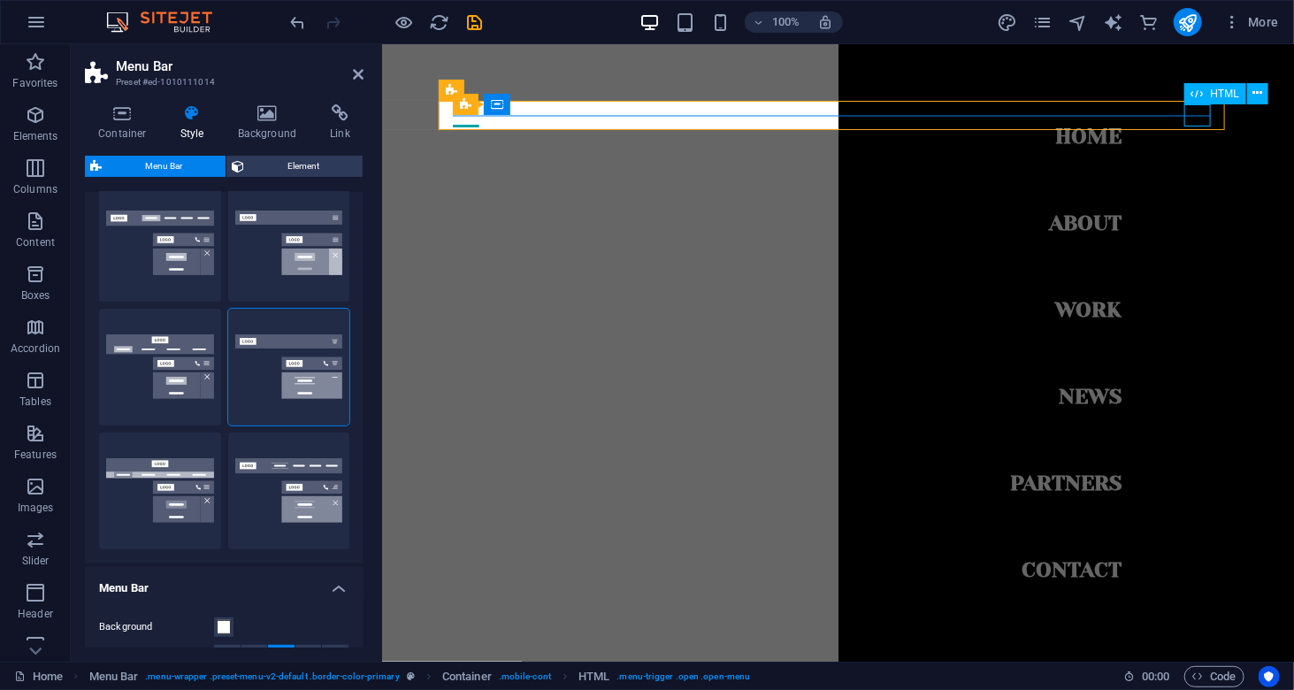
click at [479, 119] on div "Menu" at bounding box center [465, 125] width 27 height 22
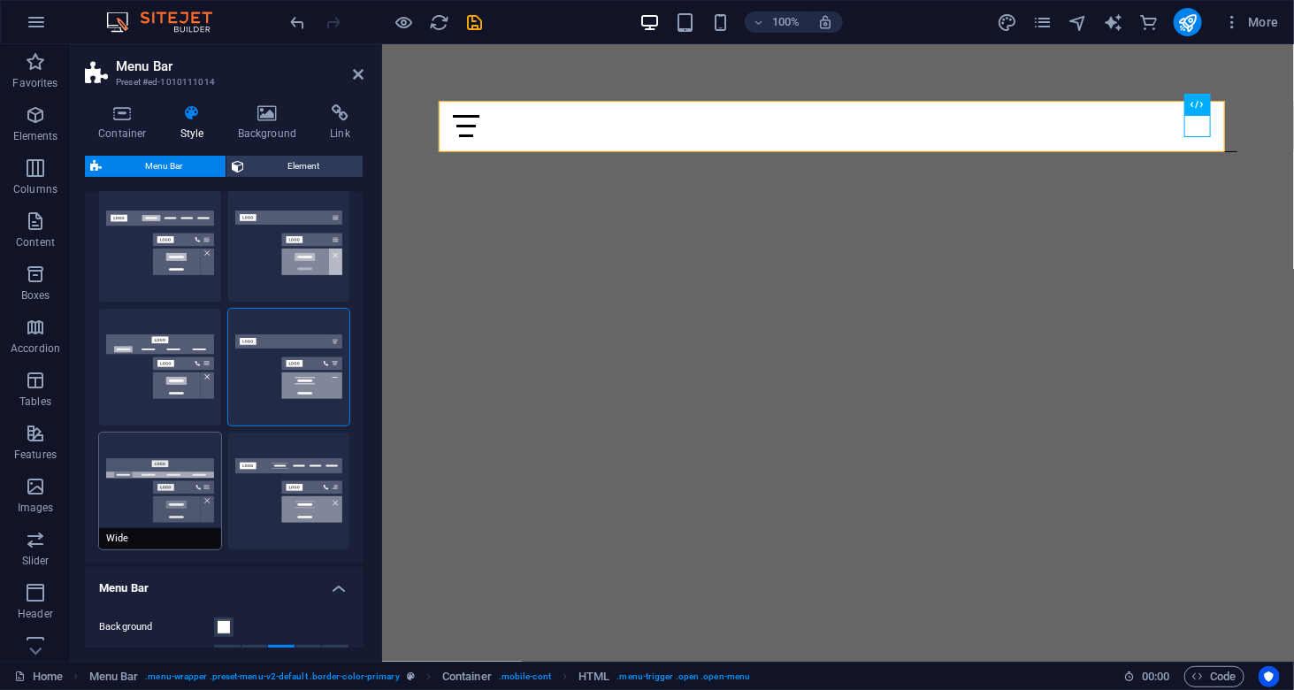
click at [186, 466] on button "Wide" at bounding box center [160, 491] width 122 height 117
type input "0"
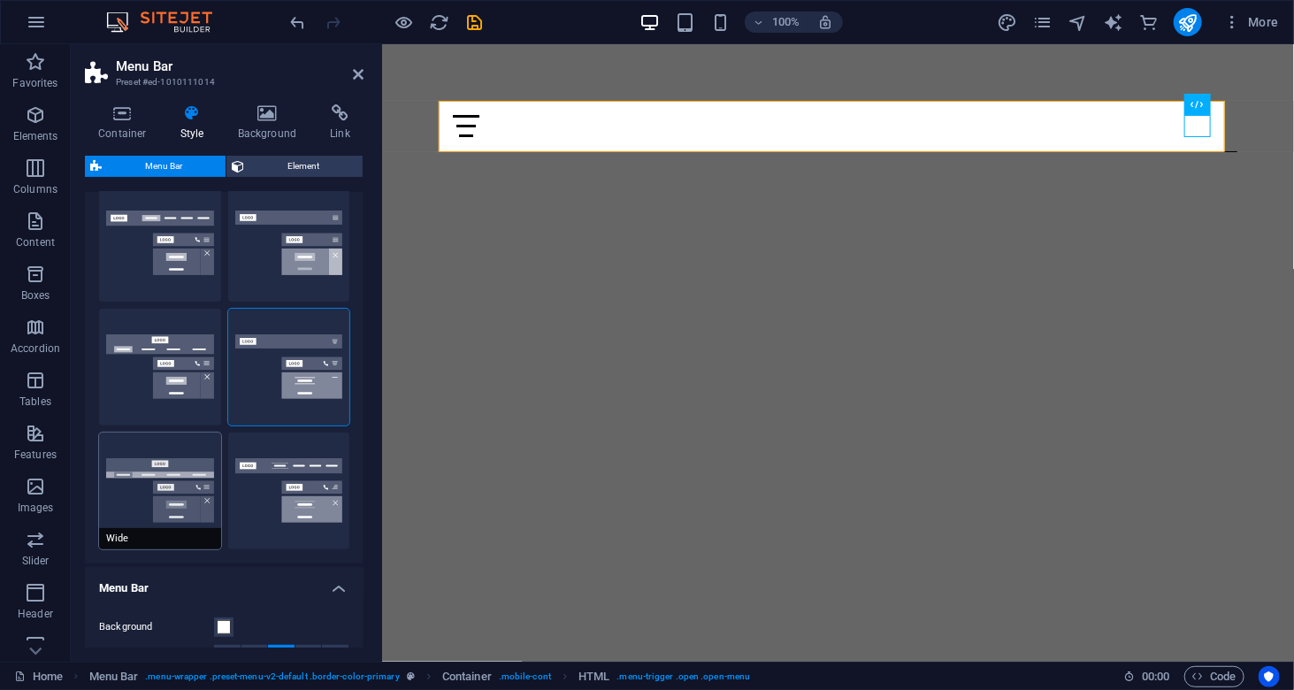
type input "0"
type input "2"
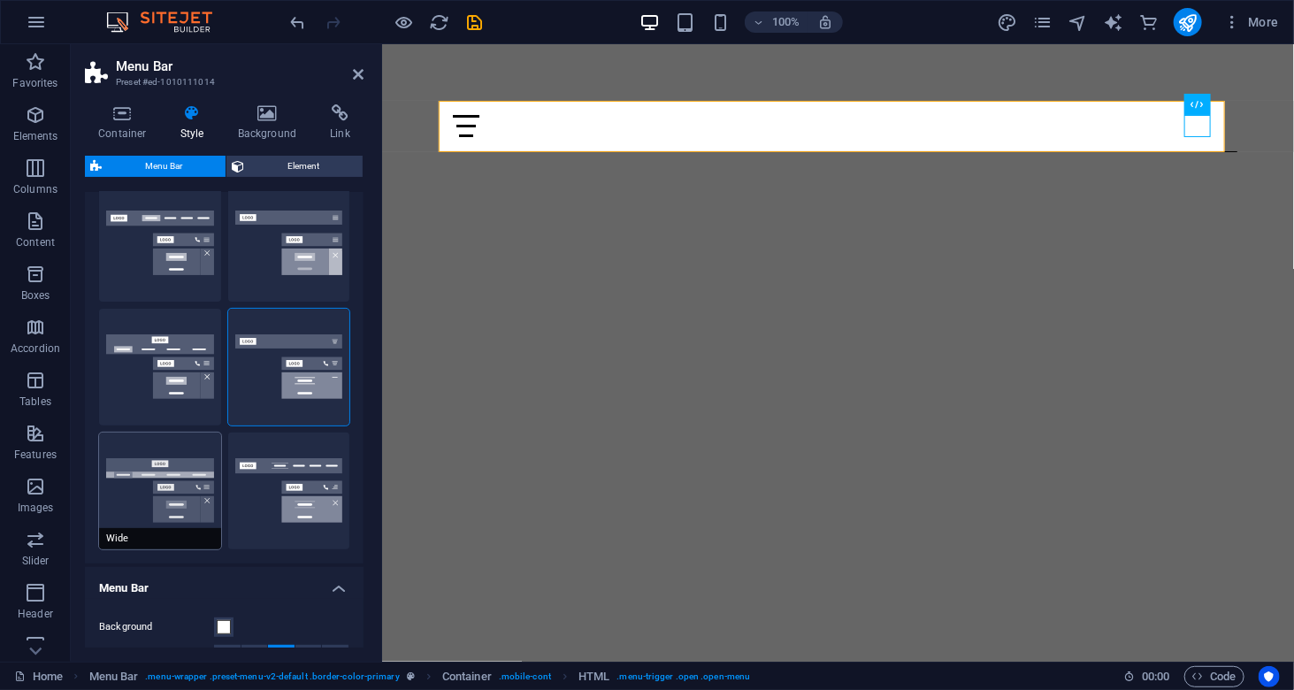
type input "2"
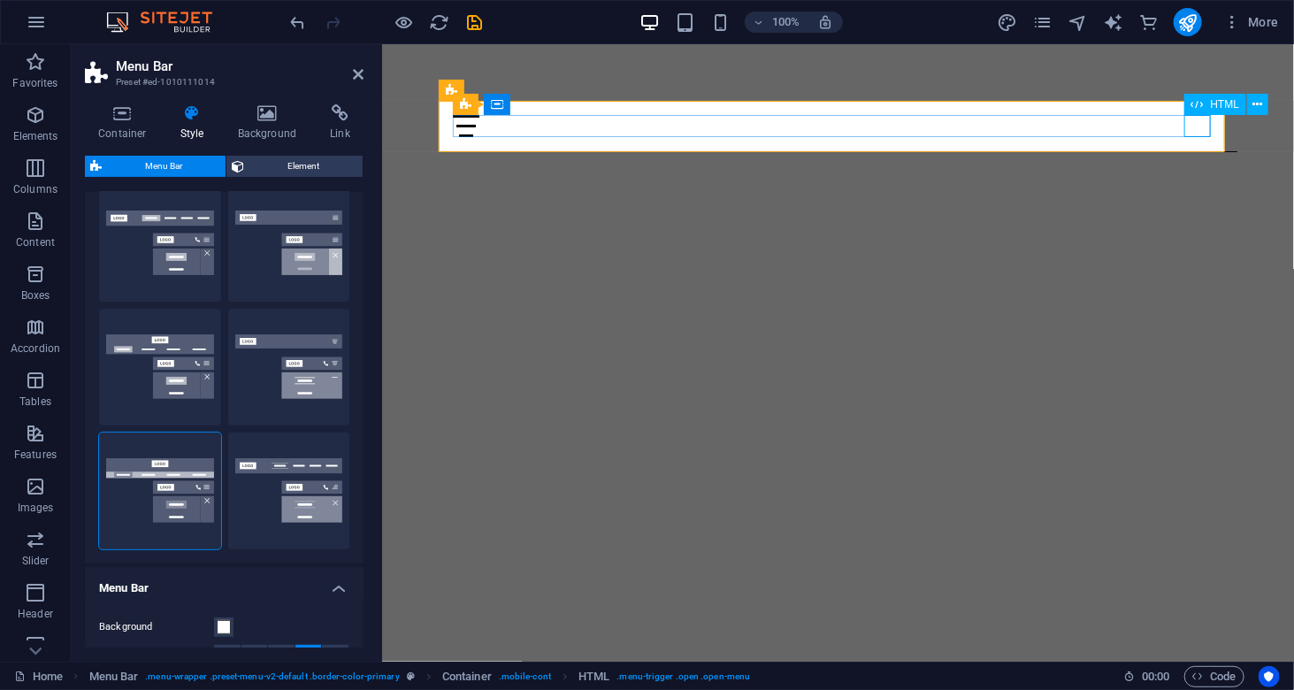
click at [1192, 125] on div "Menu" at bounding box center [837, 125] width 770 height 22
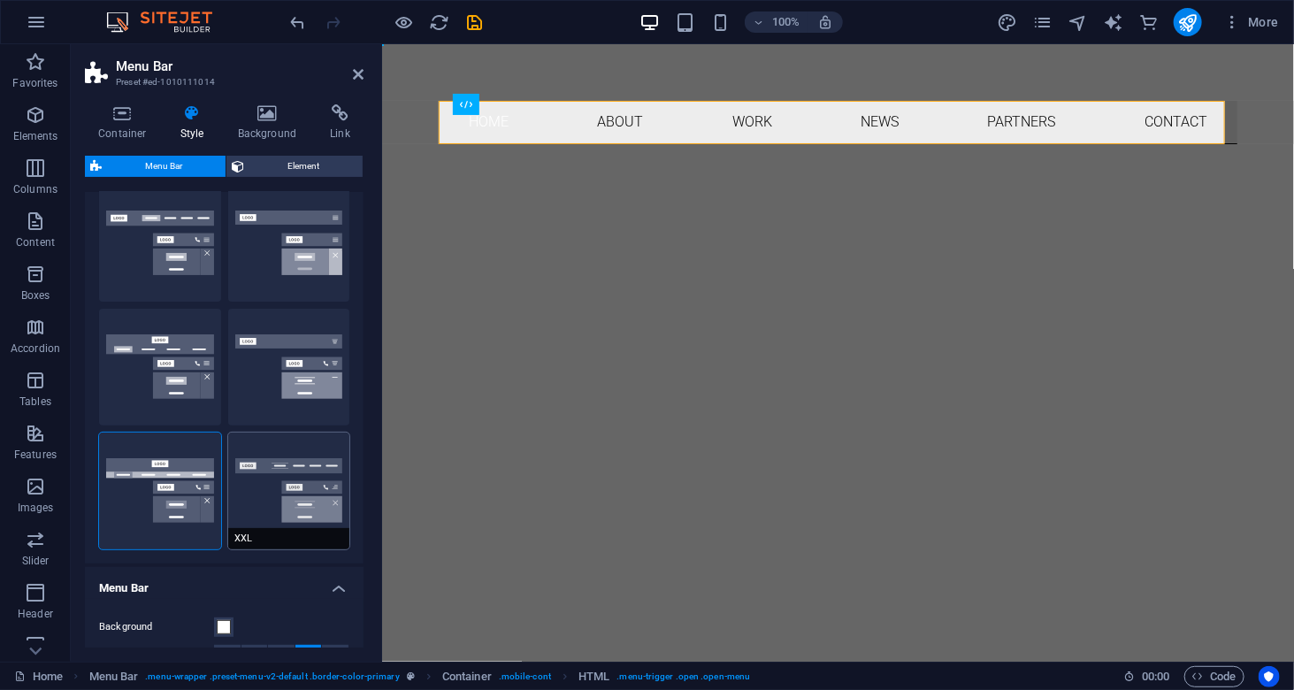
click at [288, 502] on button "XXL" at bounding box center [289, 491] width 122 height 117
type input "1"
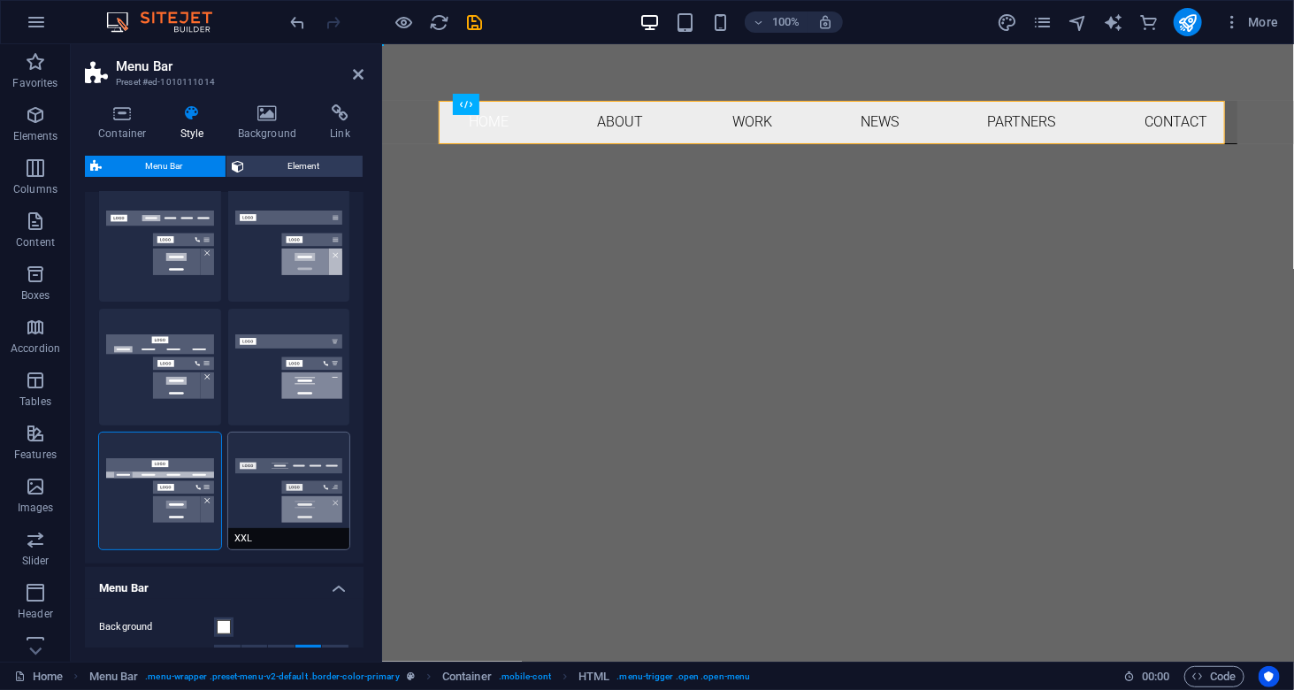
type input "1"
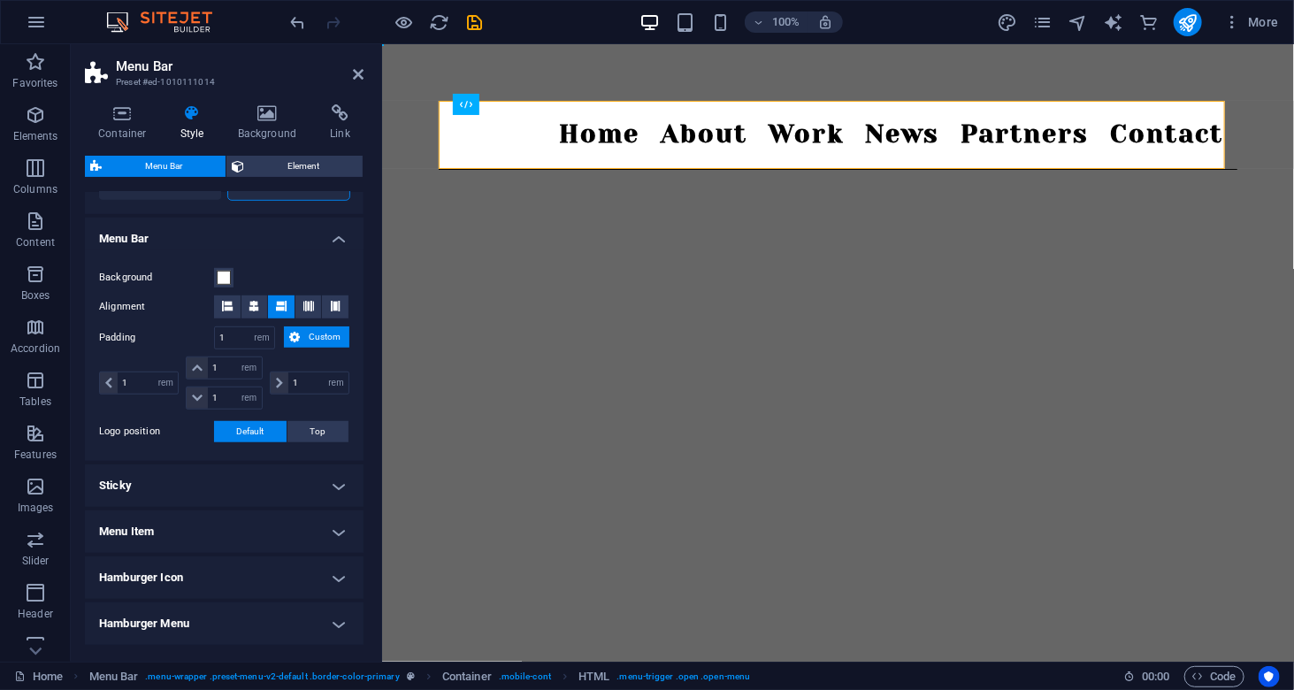
scroll to position [531, 0]
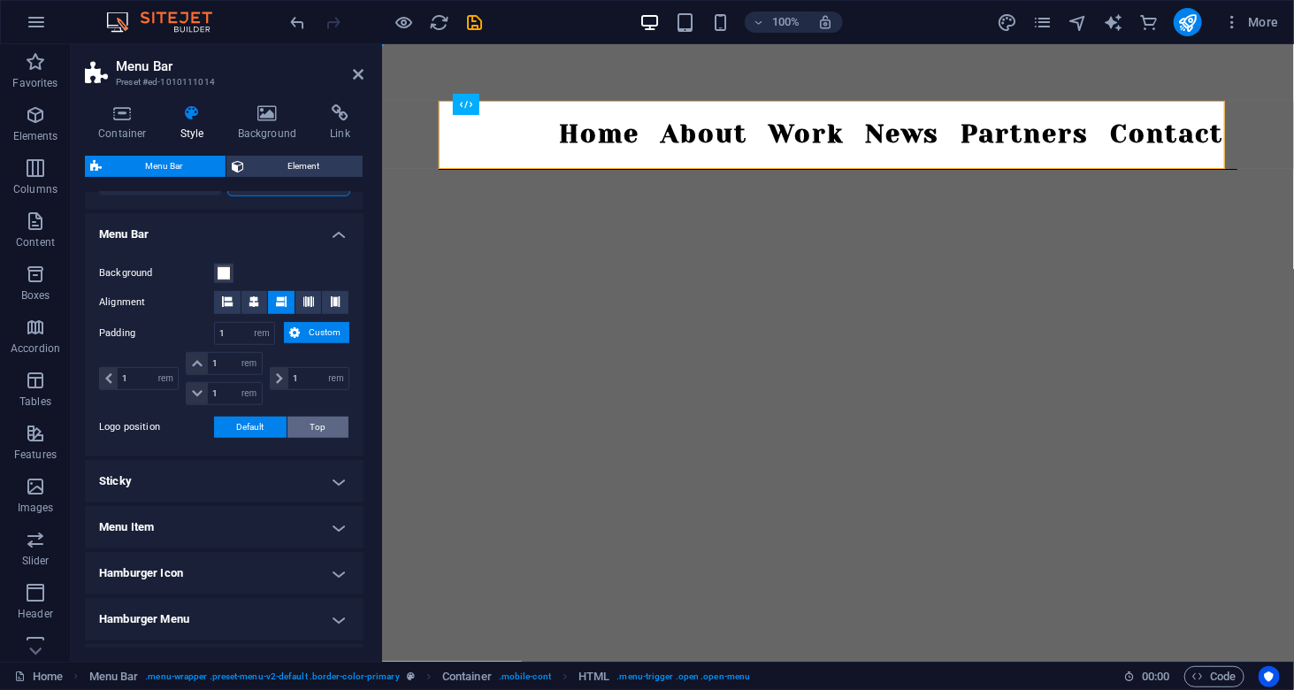
click at [329, 425] on button "Top" at bounding box center [317, 427] width 61 height 21
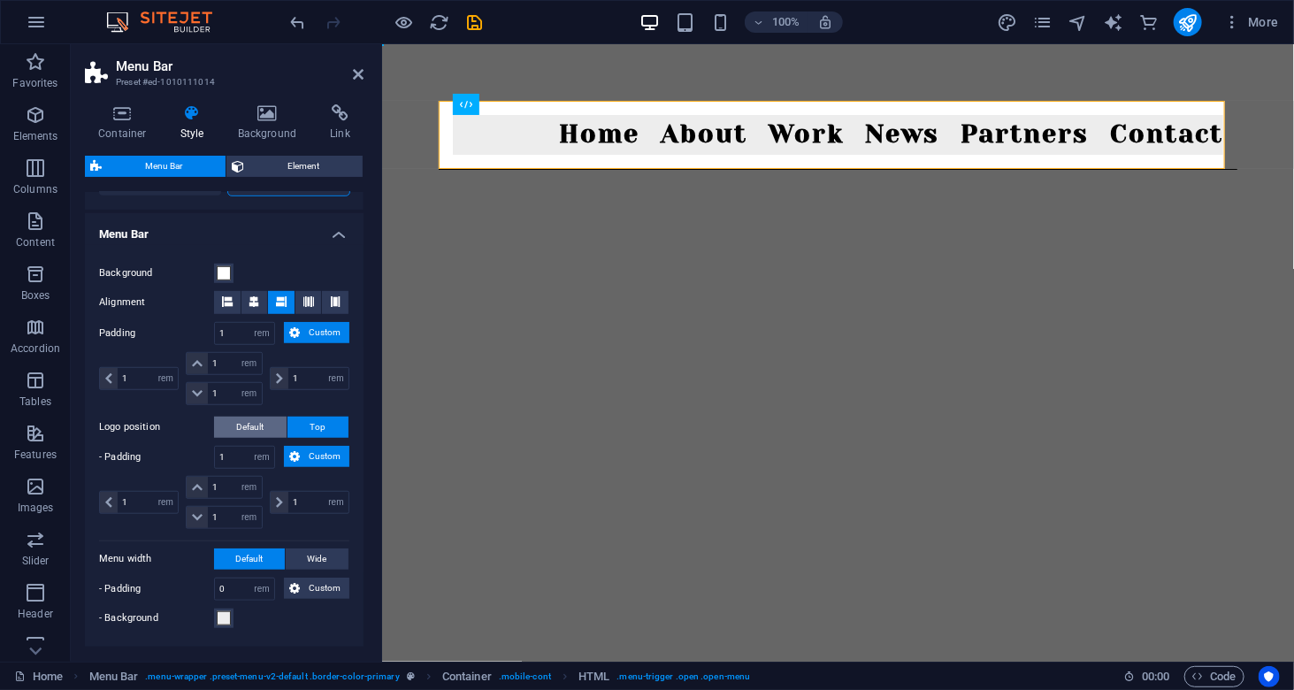
click at [253, 426] on span "Default" at bounding box center [250, 427] width 27 height 21
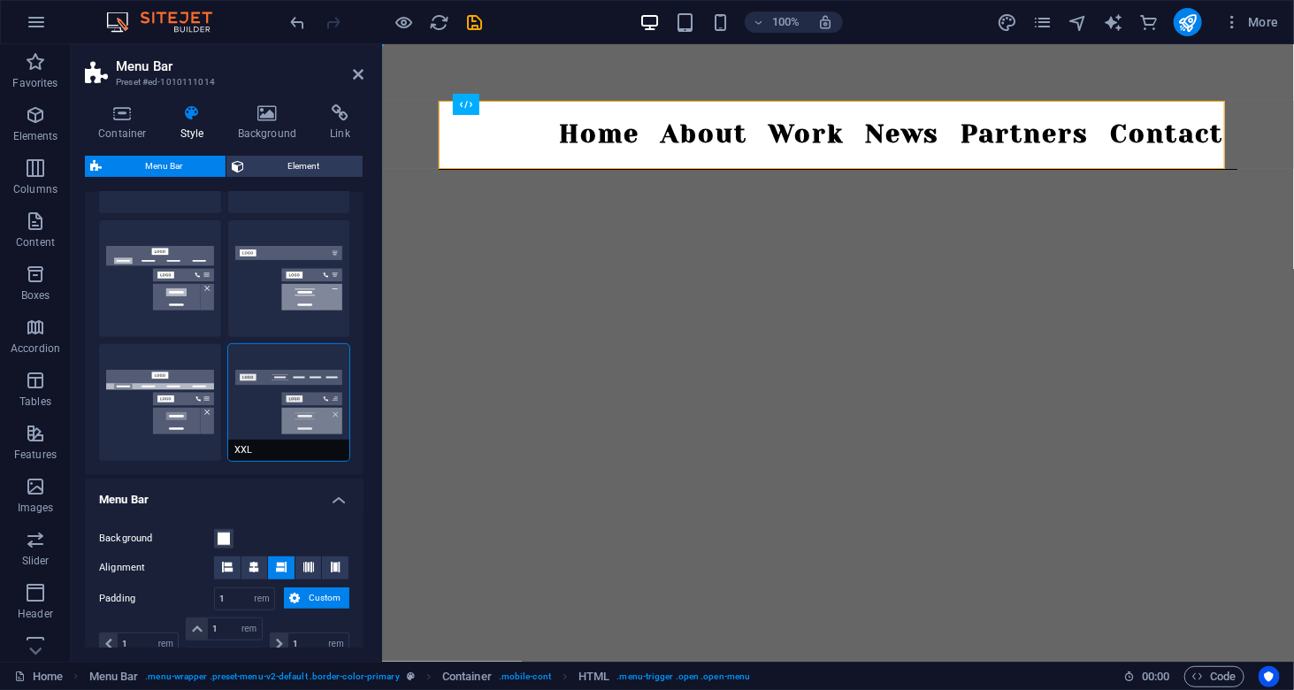
scroll to position [0, 0]
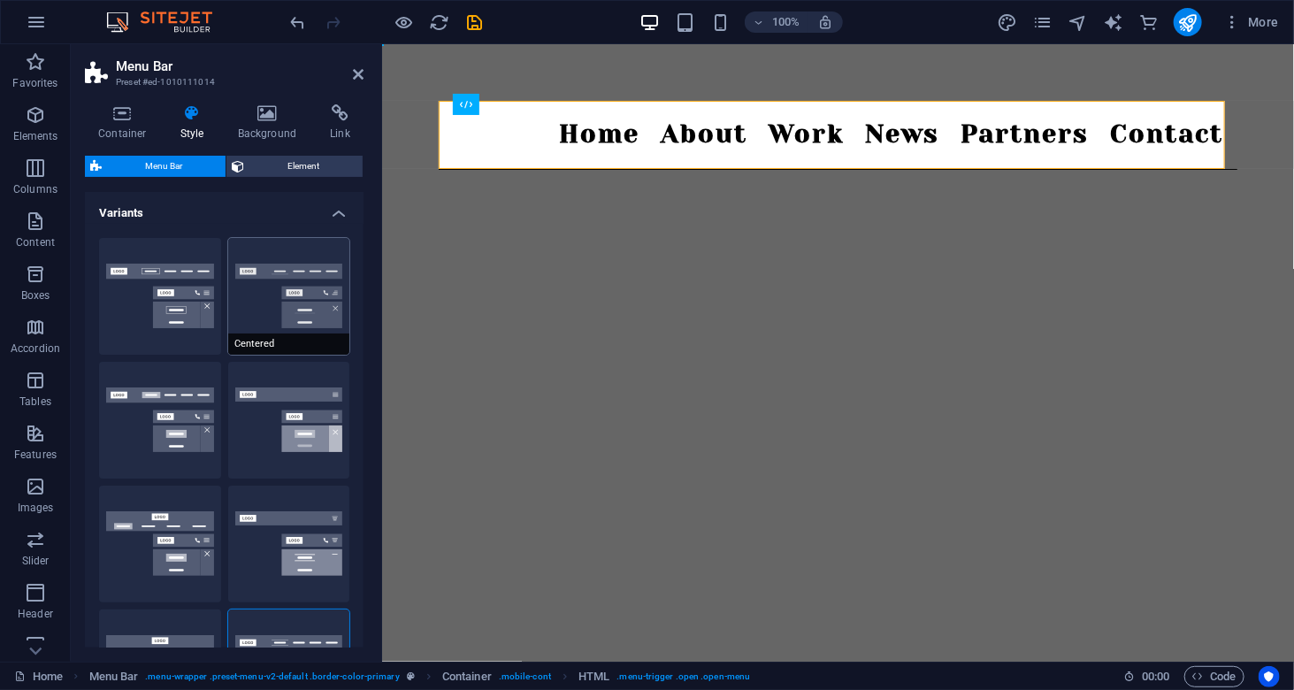
click at [302, 317] on button "Centered" at bounding box center [289, 296] width 122 height 117
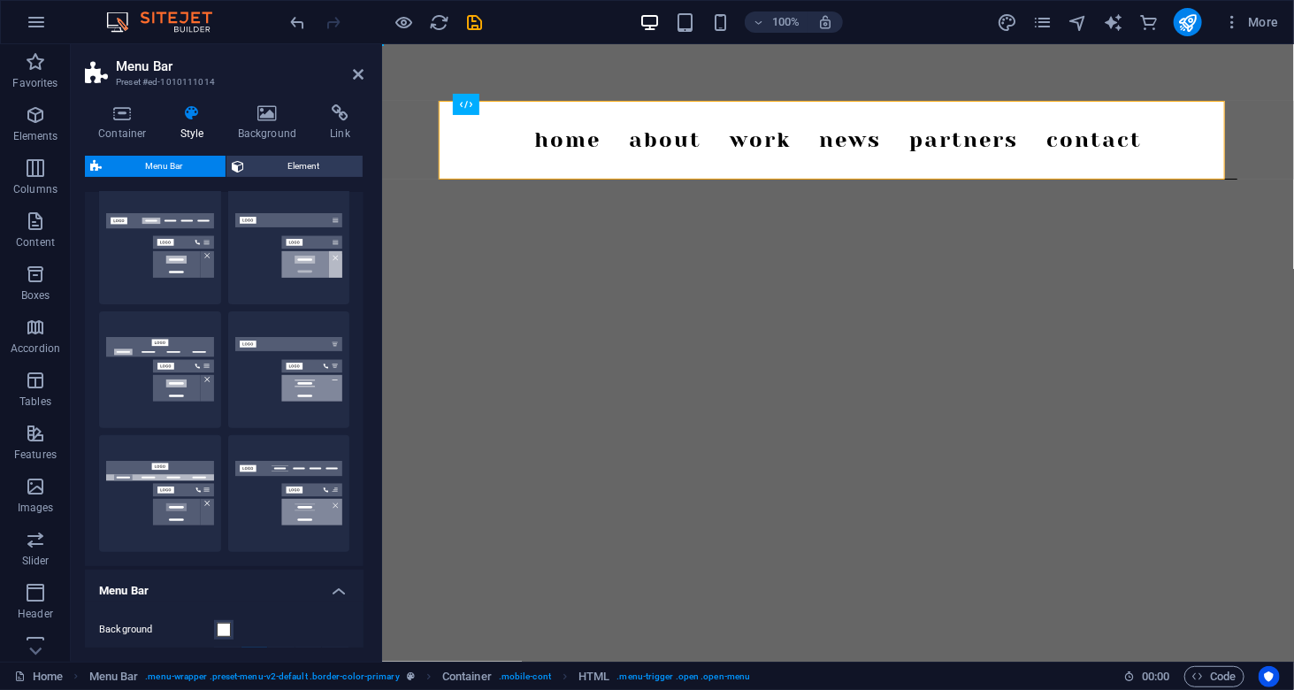
scroll to position [442, 0]
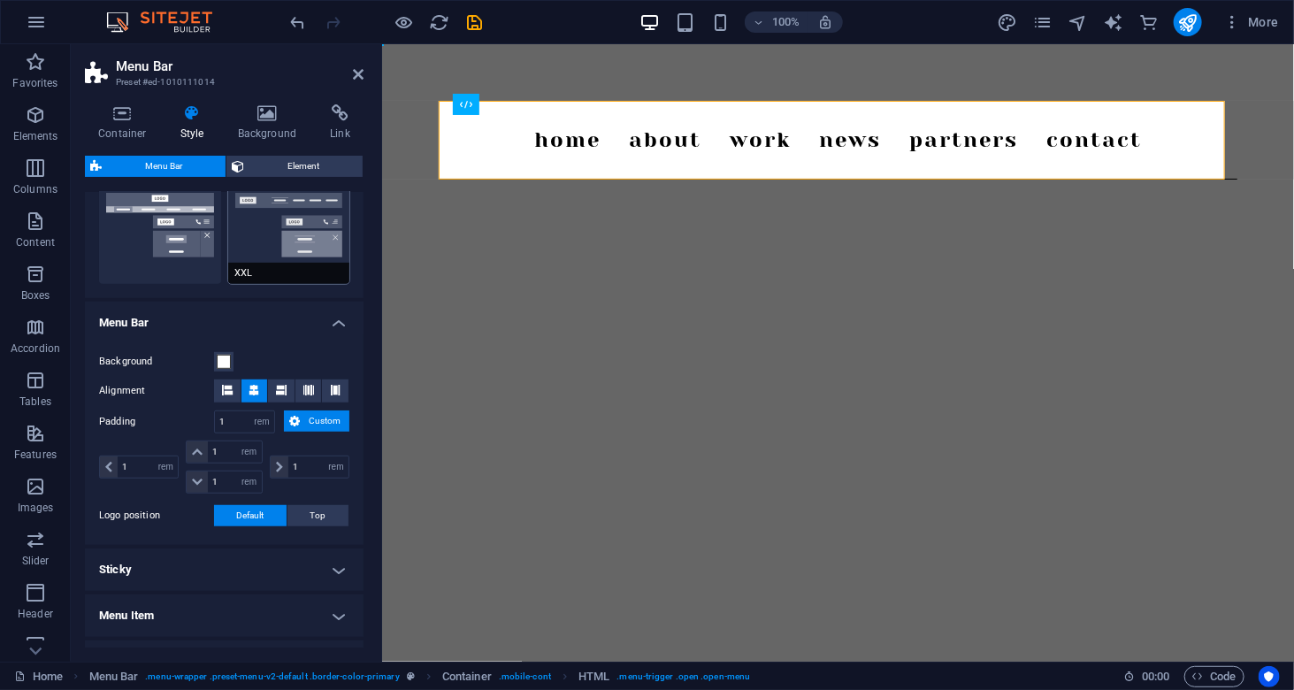
click at [297, 213] on button "XXL" at bounding box center [289, 225] width 122 height 117
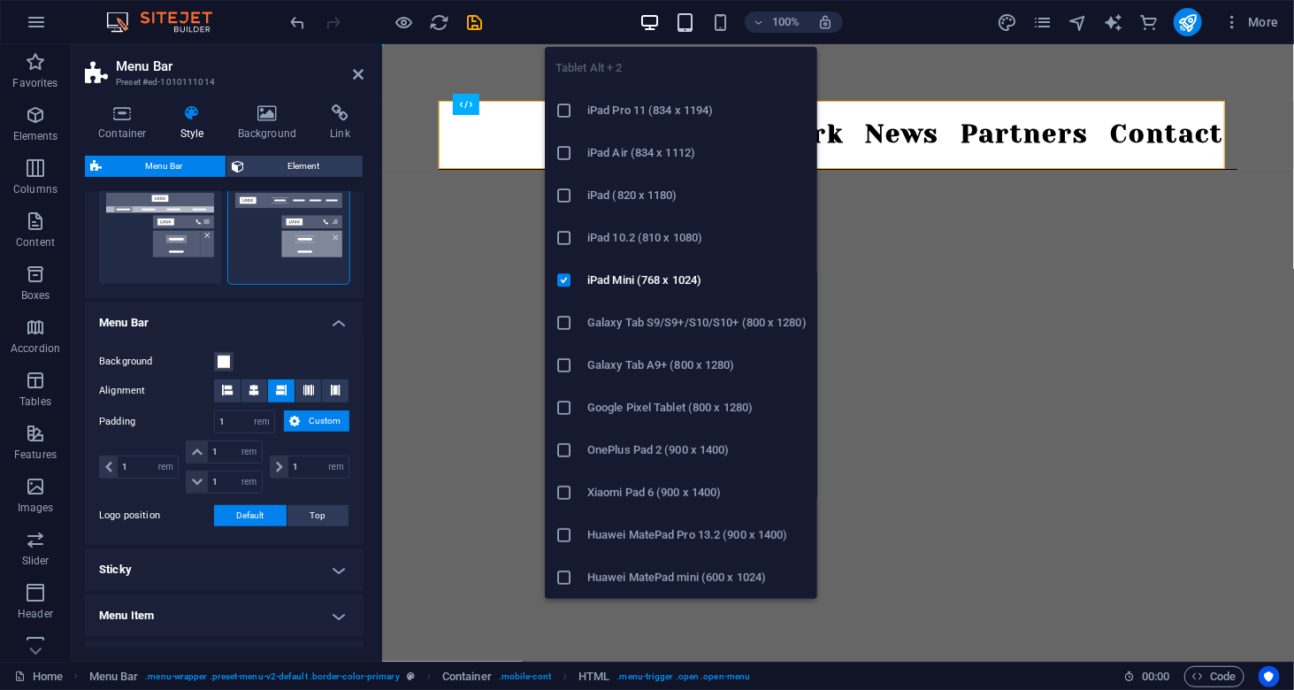
click at [681, 17] on icon "button" at bounding box center [685, 22] width 20 height 20
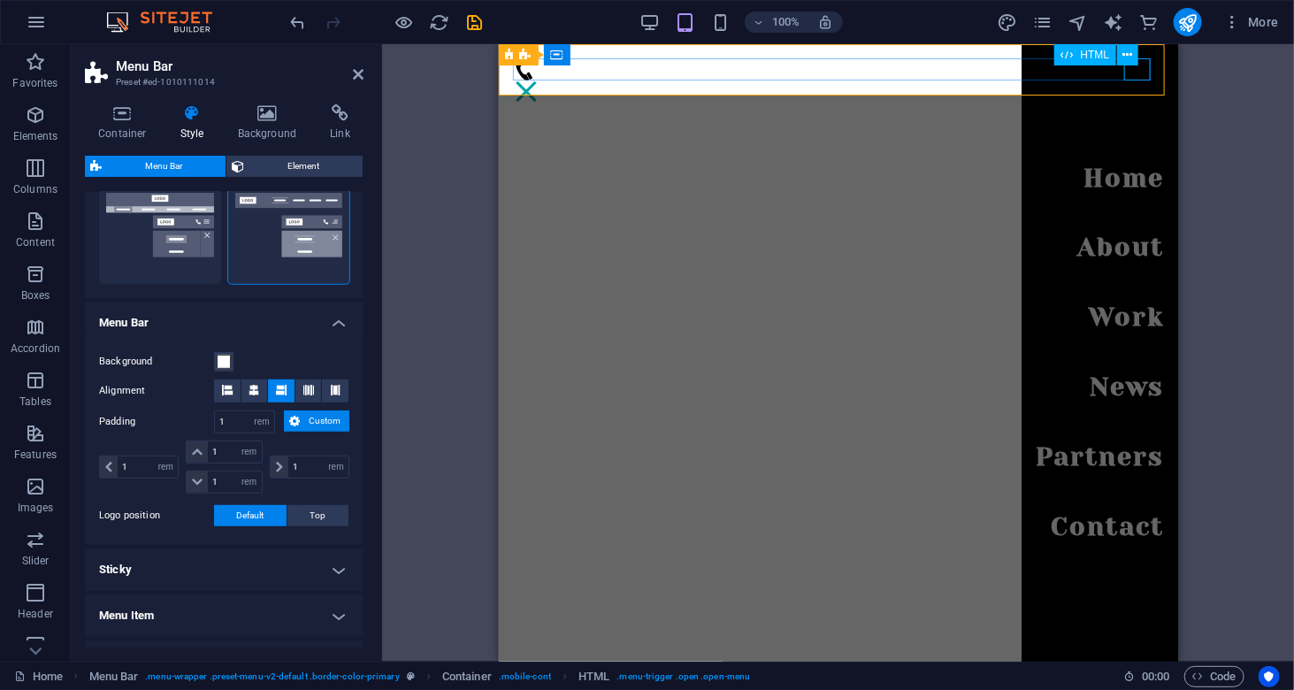
click at [539, 80] on div "Menu" at bounding box center [525, 91] width 27 height 22
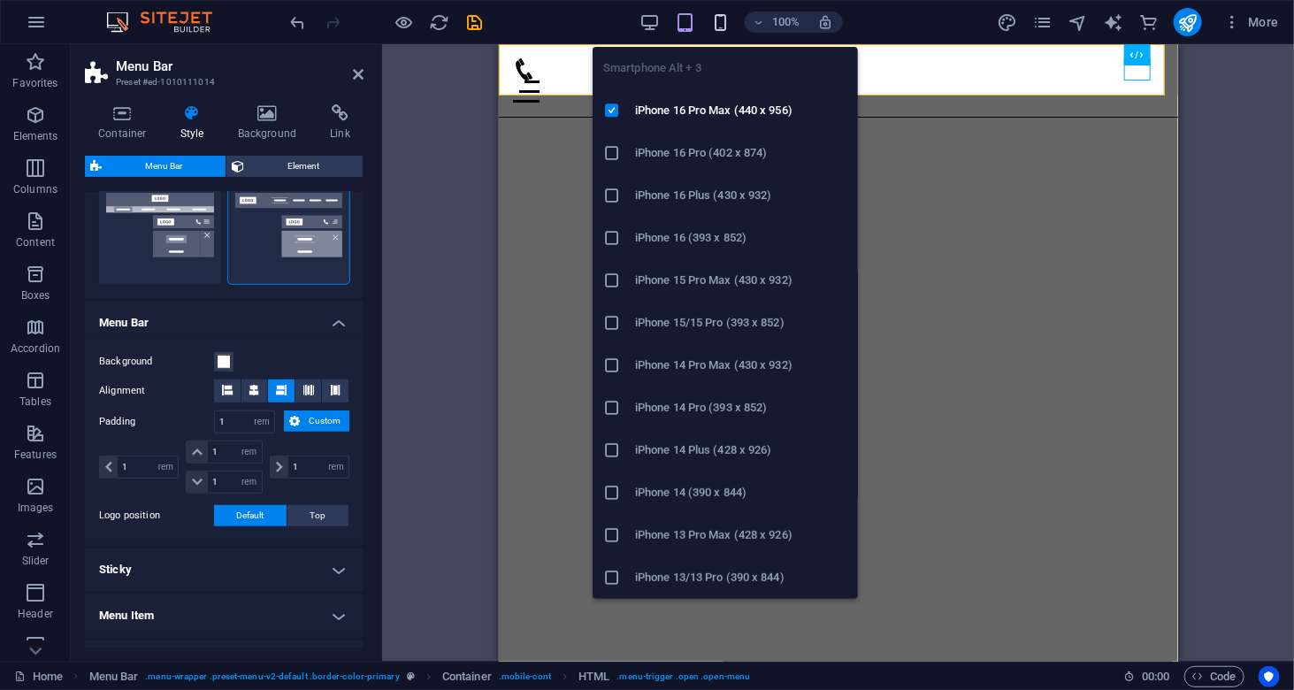
click at [713, 22] on icon "button" at bounding box center [720, 22] width 20 height 20
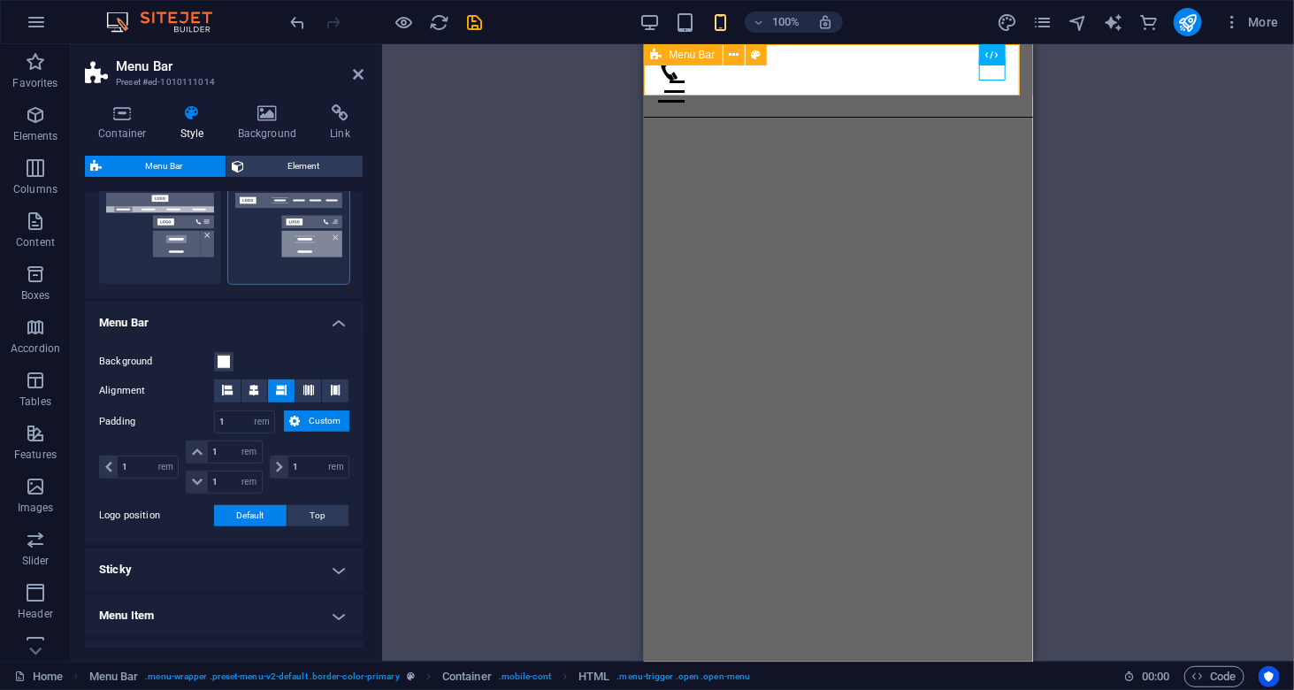
click at [982, 85] on div "Home About Work News Partners Contact Menu" at bounding box center [837, 79] width 389 height 73
click at [1006, 68] on div "Home About Work News Partners Contact Menu" at bounding box center [837, 79] width 389 height 73
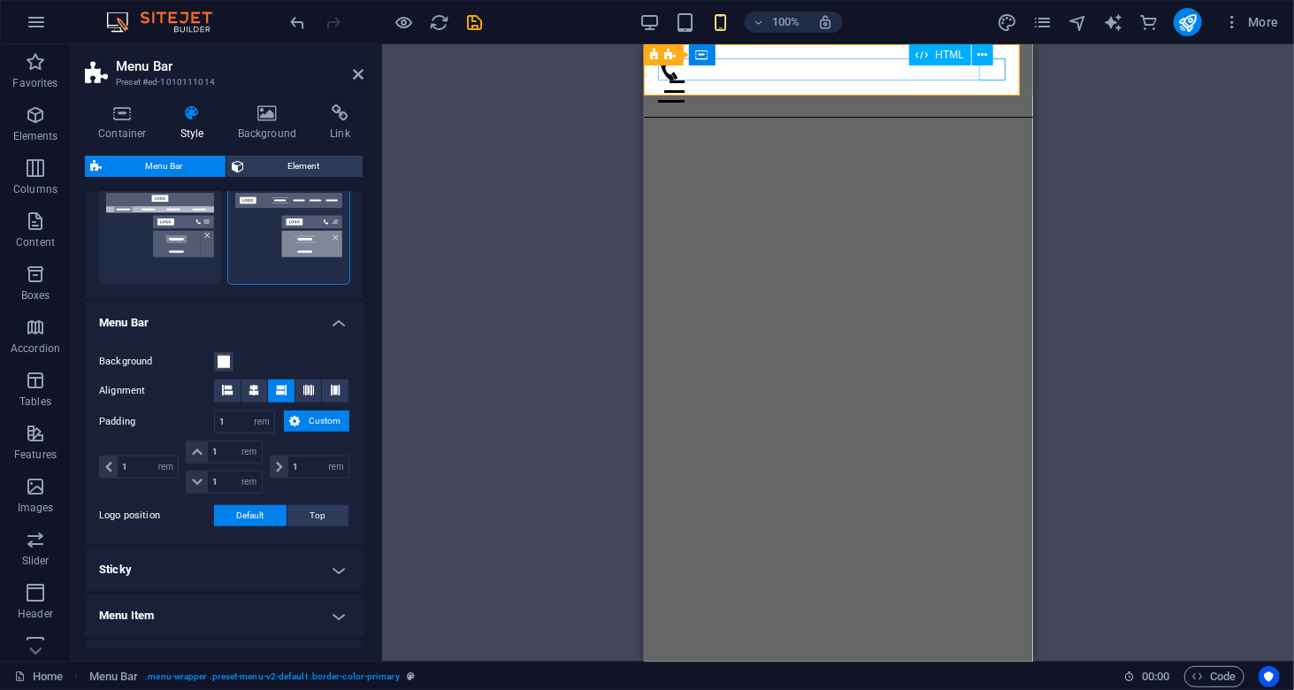
click at [992, 80] on div "Menu" at bounding box center [837, 91] width 361 height 22
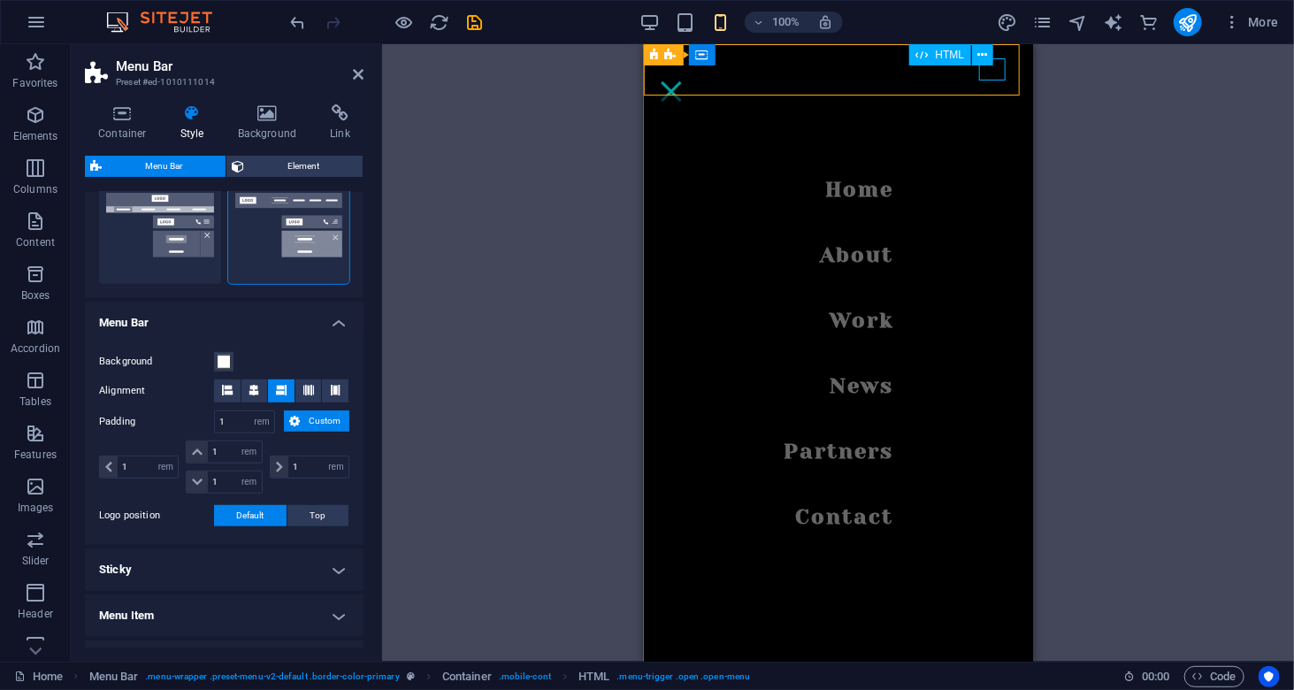
click at [684, 80] on div "Menu" at bounding box center [670, 91] width 27 height 22
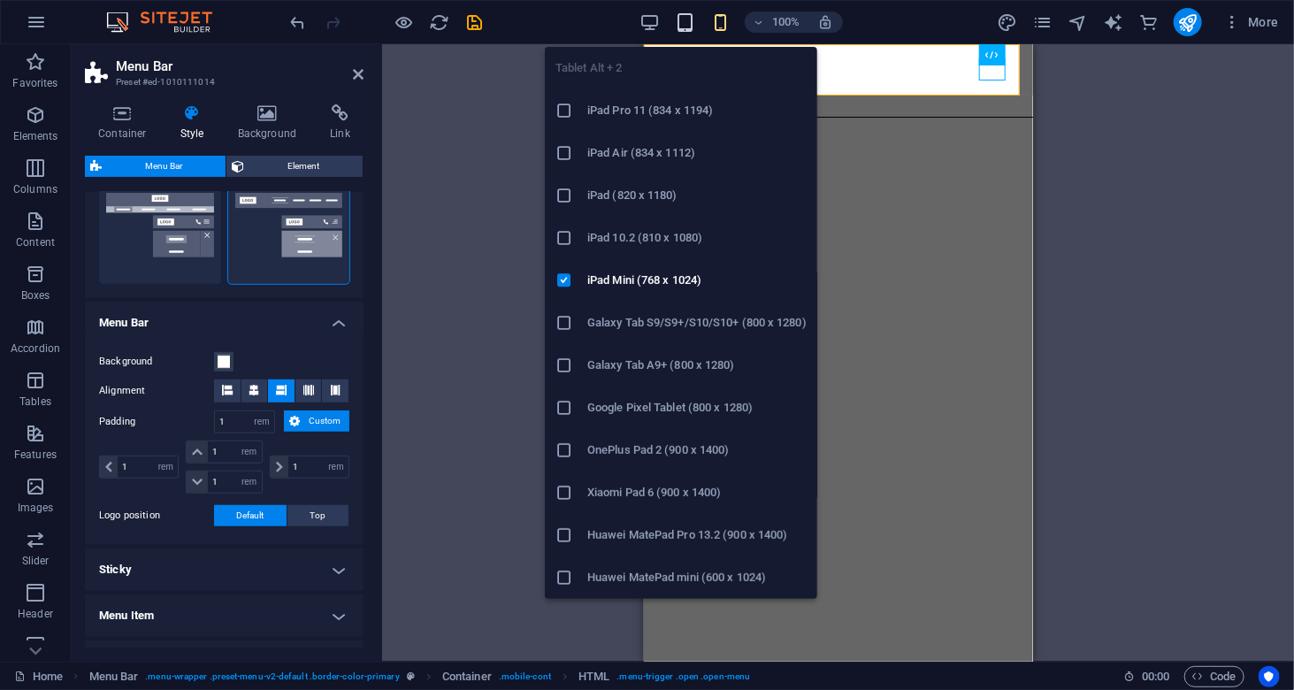
click at [683, 18] on icon "button" at bounding box center [685, 22] width 20 height 20
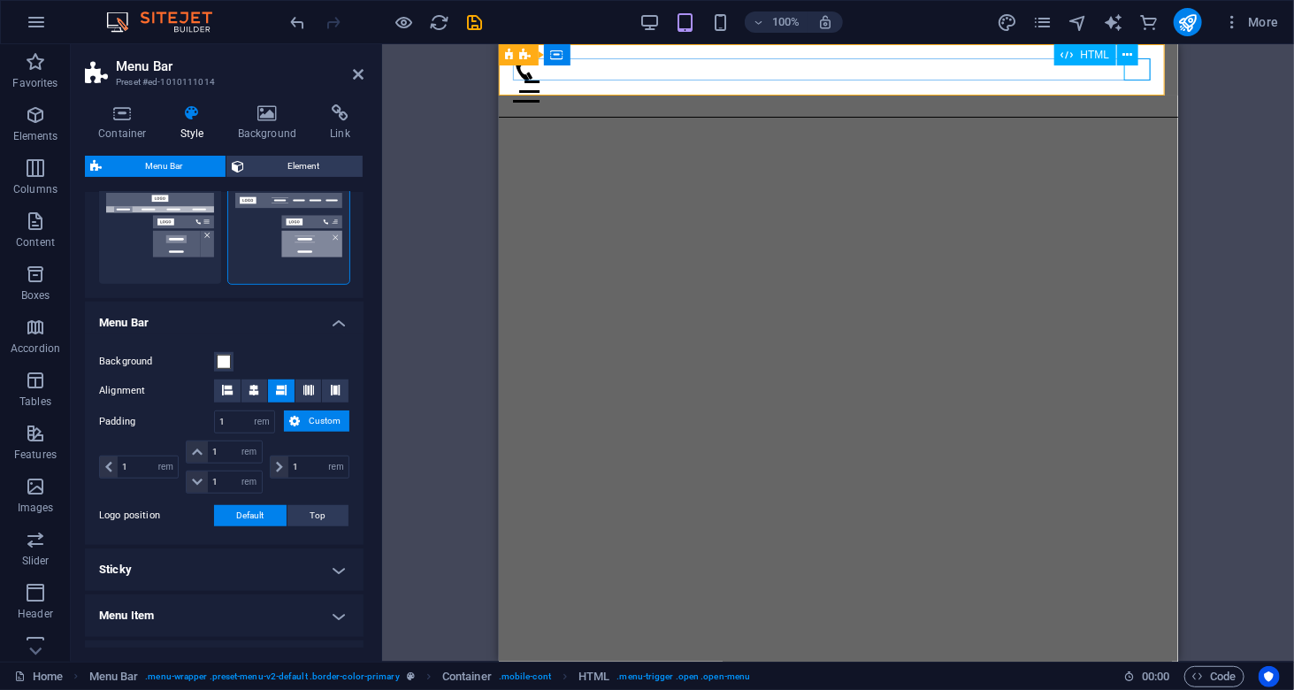
click at [1138, 80] on div "Menu" at bounding box center [837, 91] width 651 height 22
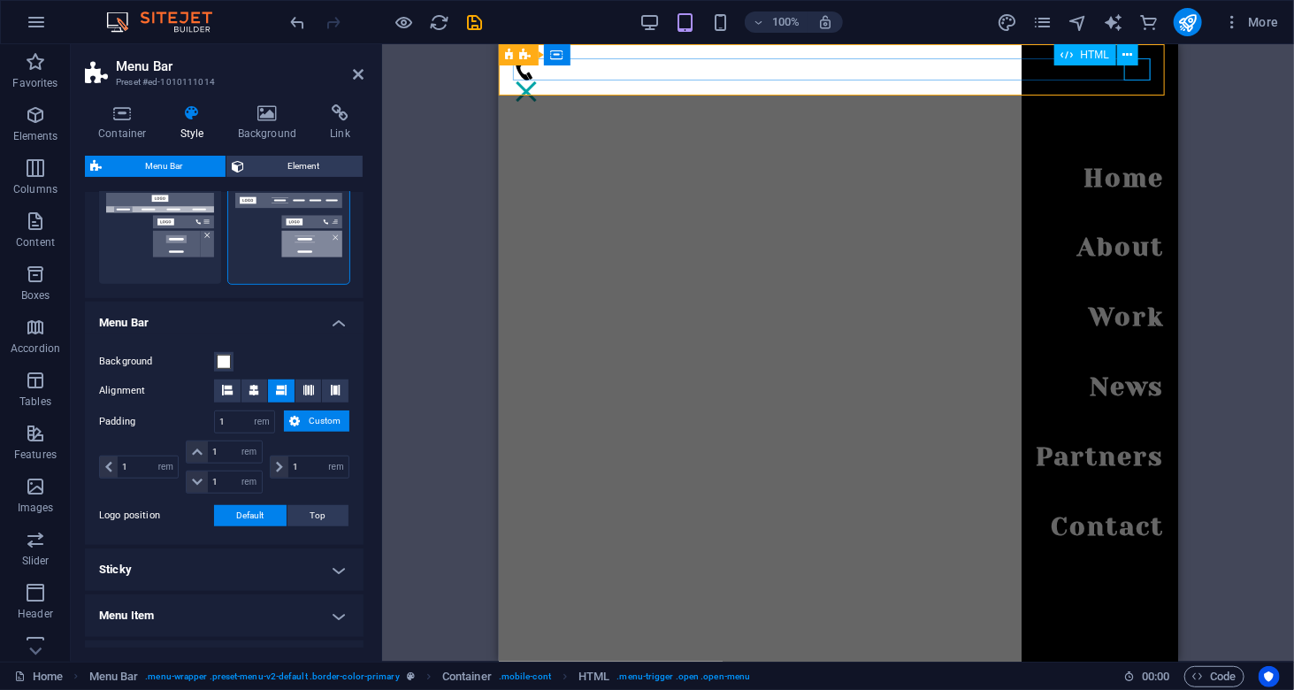
click at [539, 80] on div "Menu" at bounding box center [525, 91] width 27 height 22
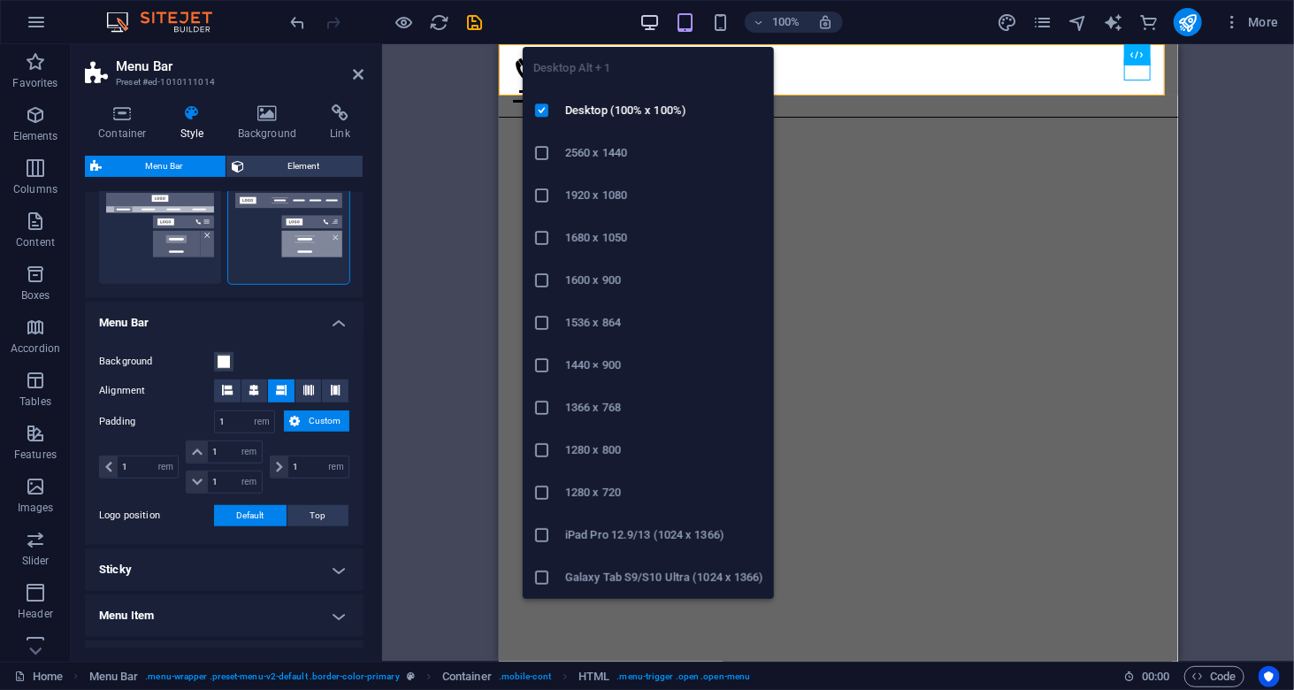
click at [646, 23] on icon "button" at bounding box center [650, 22] width 20 height 20
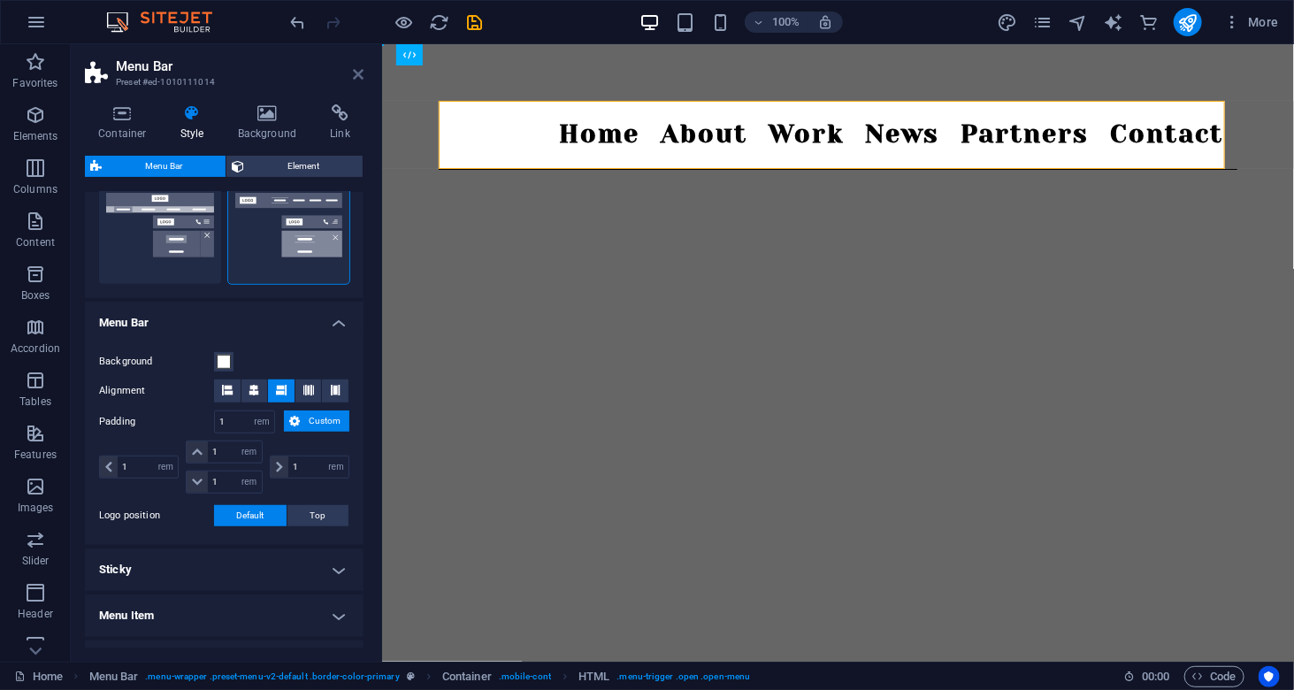
click at [353, 73] on icon at bounding box center [358, 74] width 11 height 14
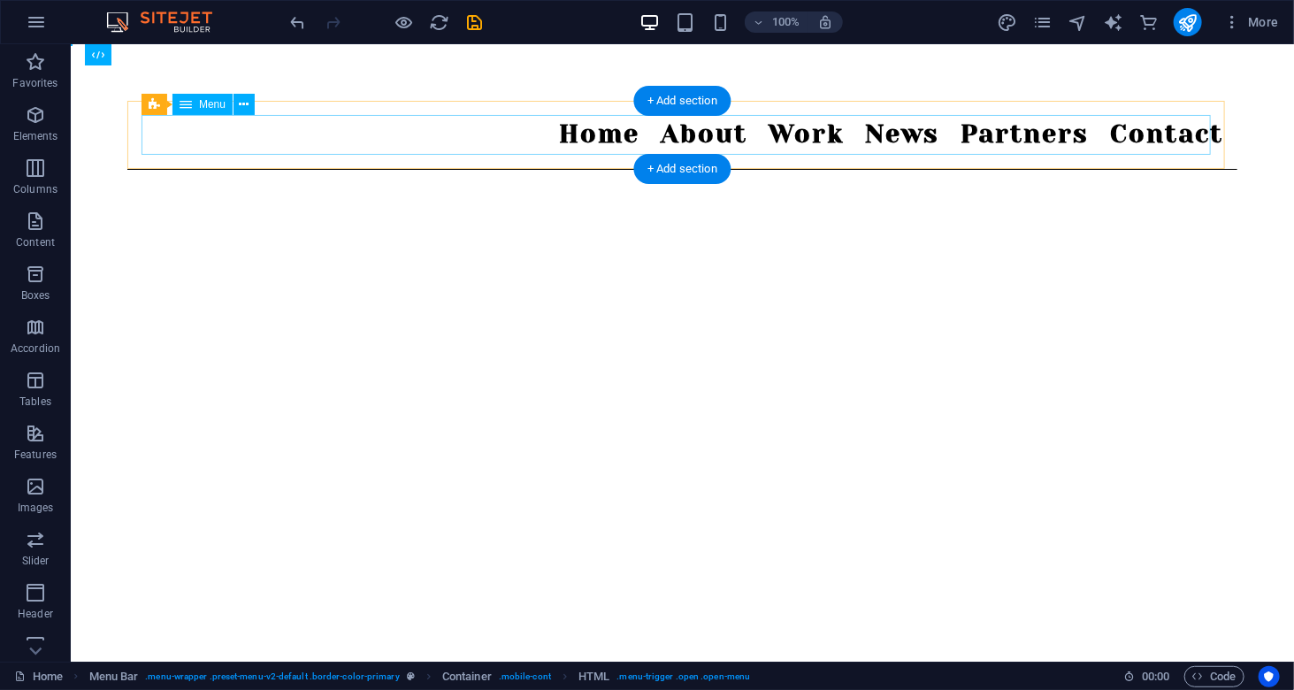
click at [1016, 140] on nav "Home About Work News Partners Contact" at bounding box center [682, 134] width 1082 height 40
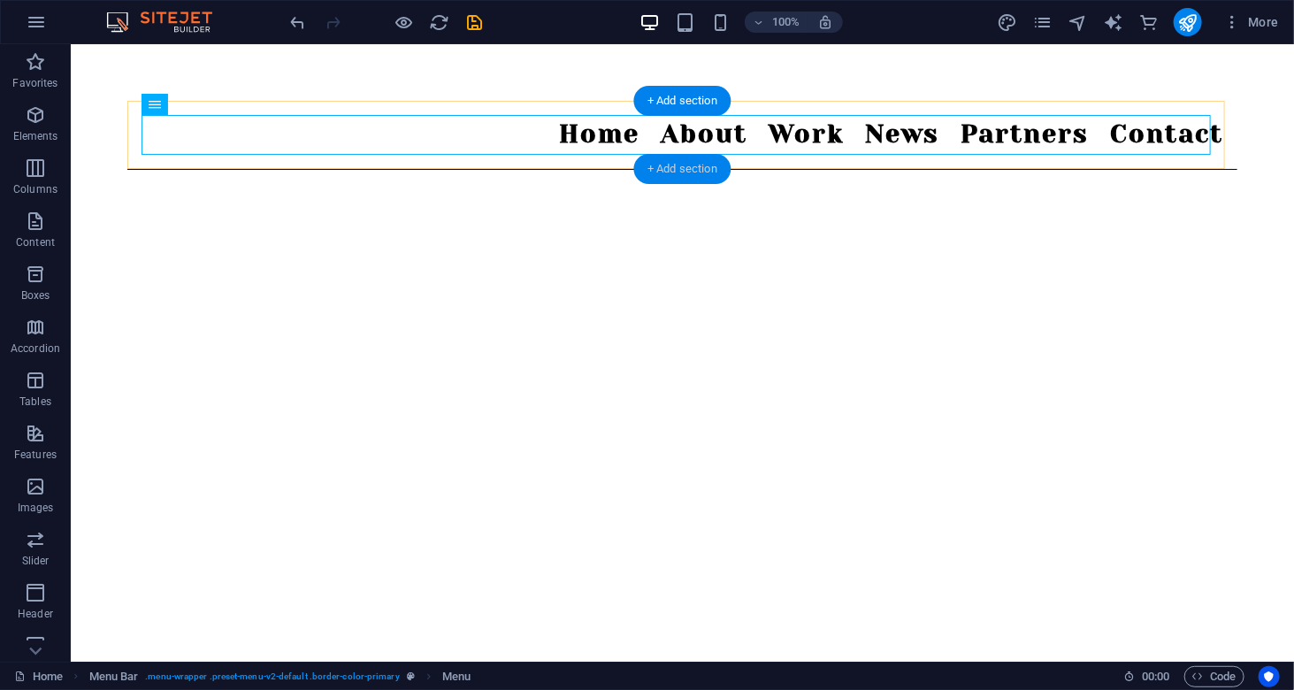
click at [666, 164] on div "+ Add section" at bounding box center [682, 169] width 98 height 30
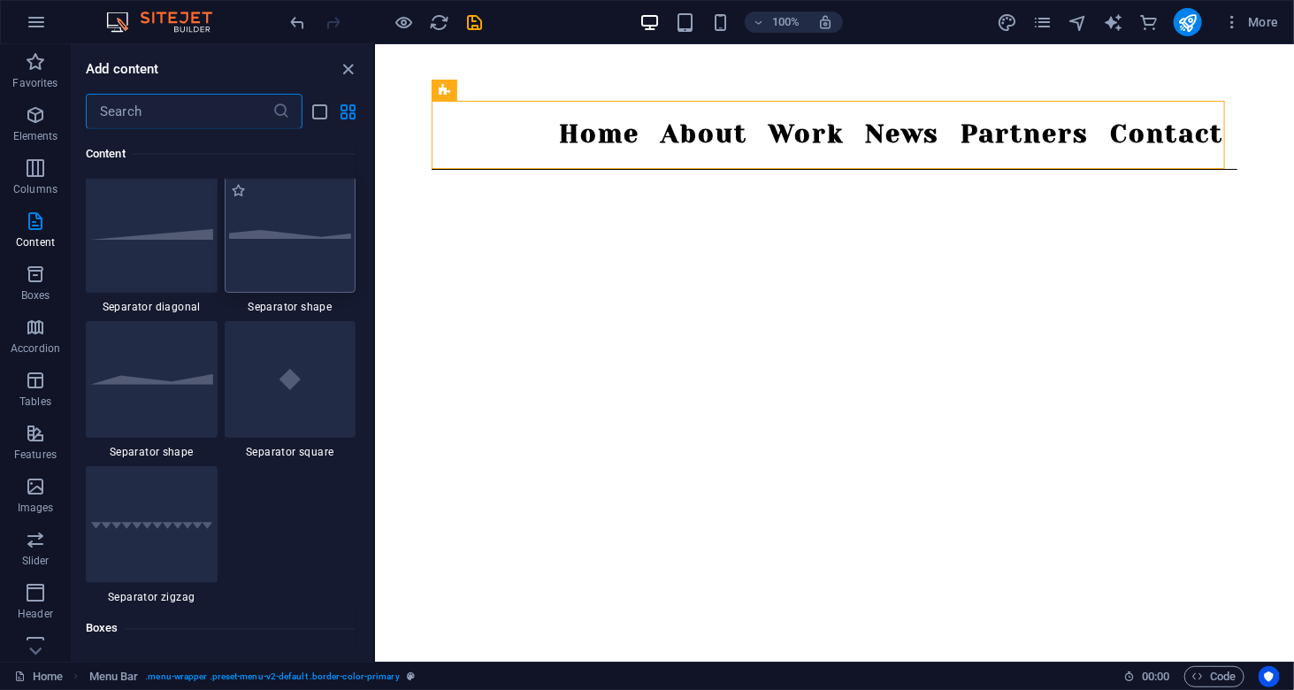
scroll to position [4510, 0]
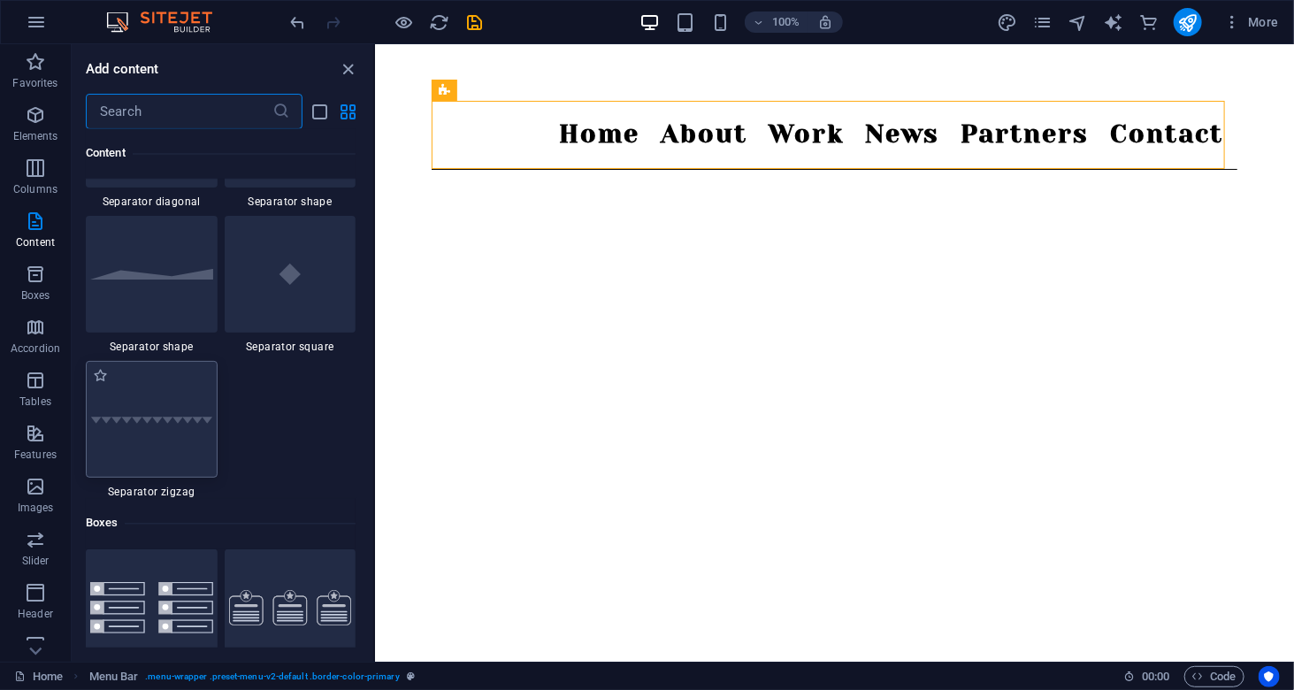
click at [191, 441] on div at bounding box center [152, 419] width 132 height 117
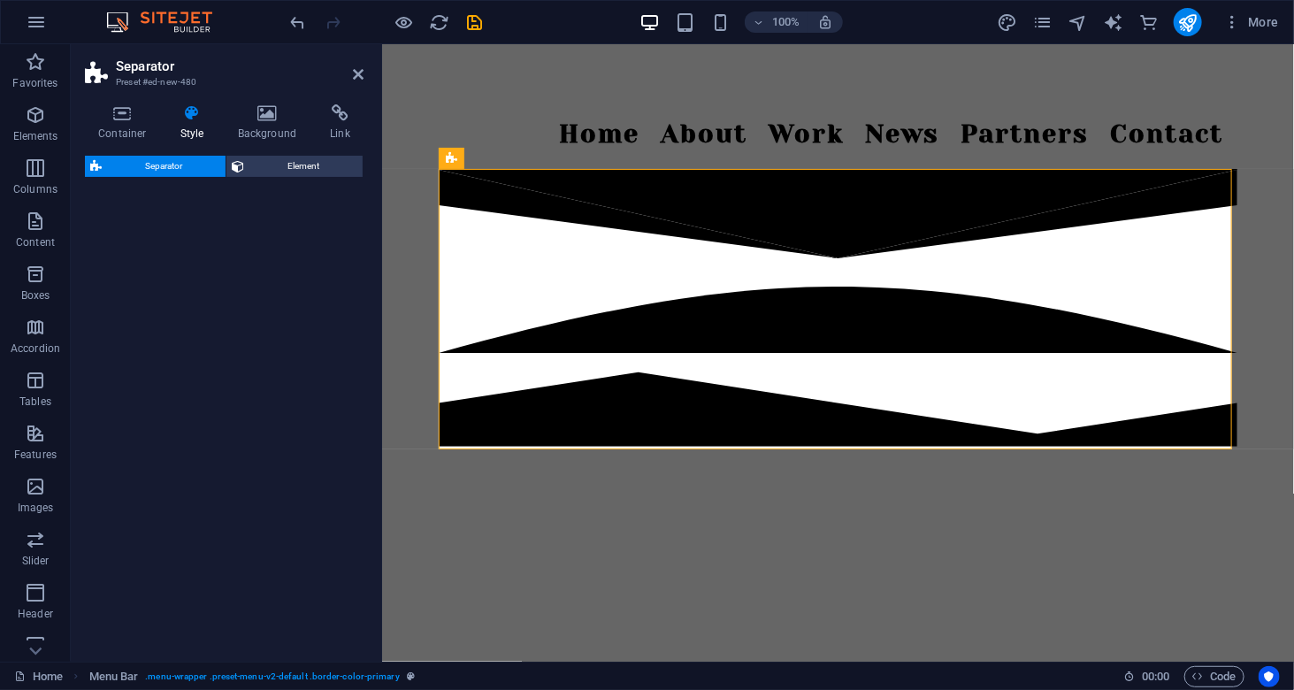
select select "zigzag"
select select "rem"
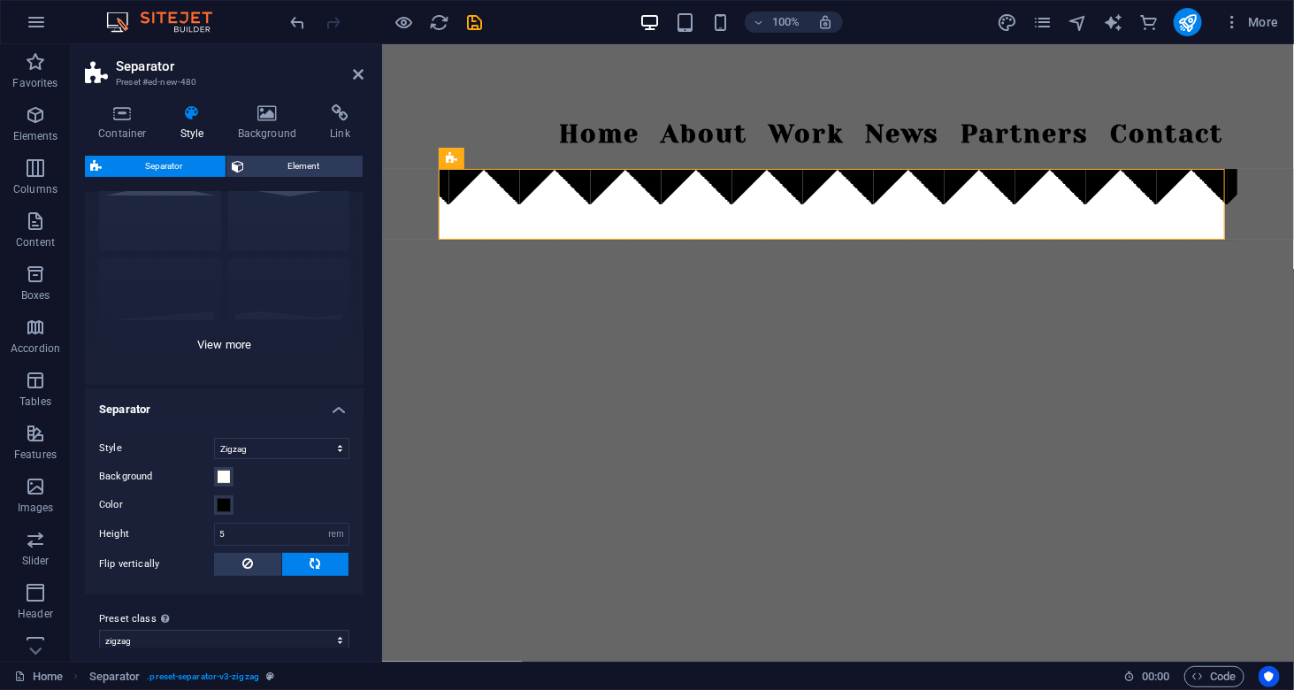
scroll to position [120, 0]
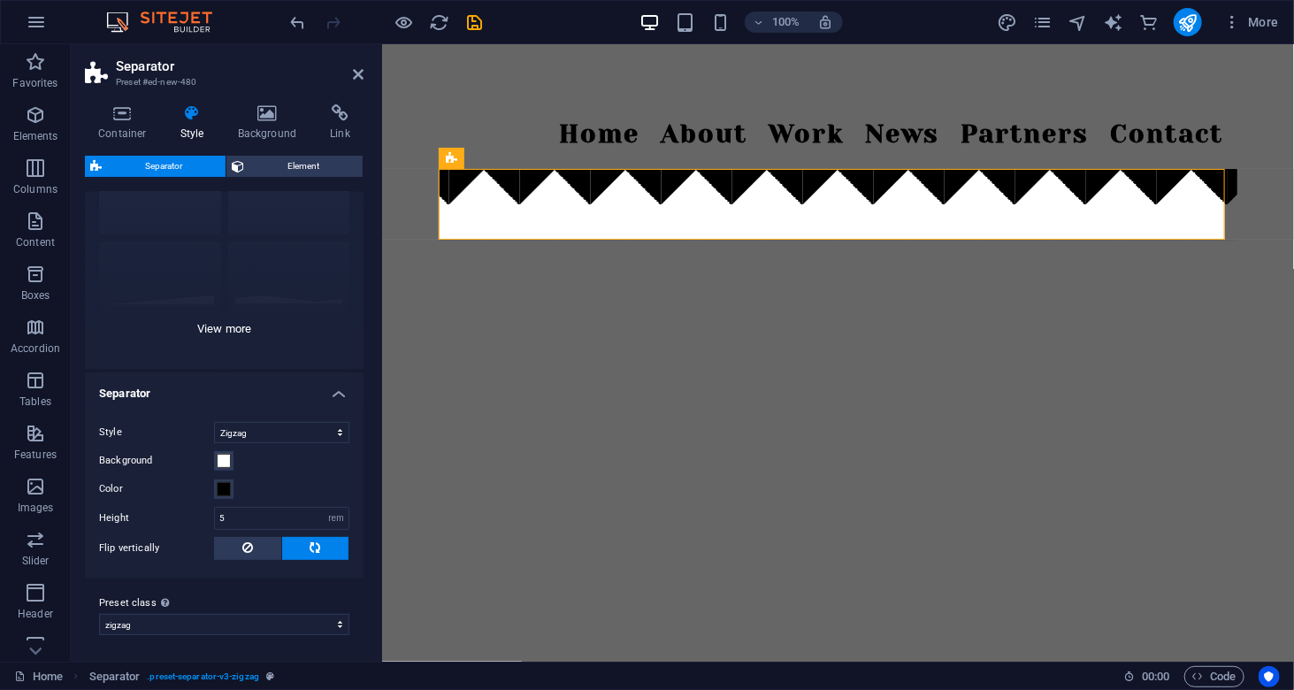
click at [223, 328] on div "Circle Default Diagonal Polygon 1 Polygon 2 Square Zigzag" at bounding box center [224, 235] width 279 height 265
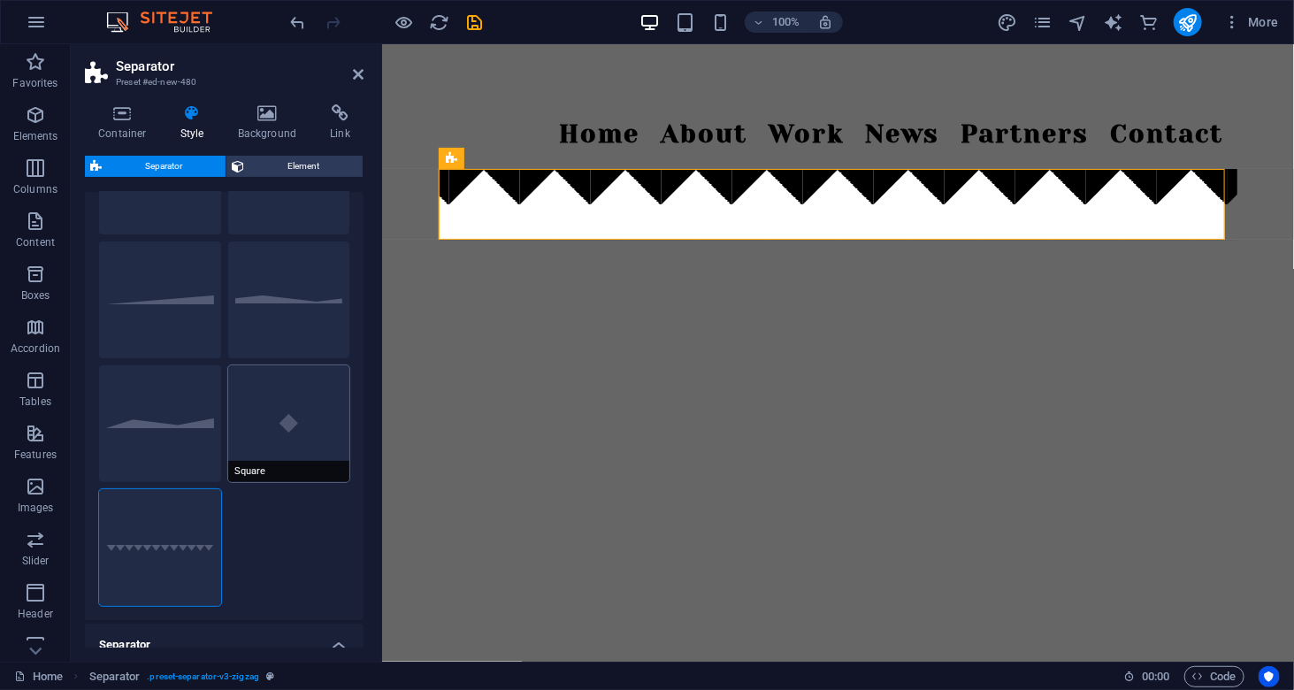
click at [253, 388] on button "Square" at bounding box center [289, 423] width 122 height 117
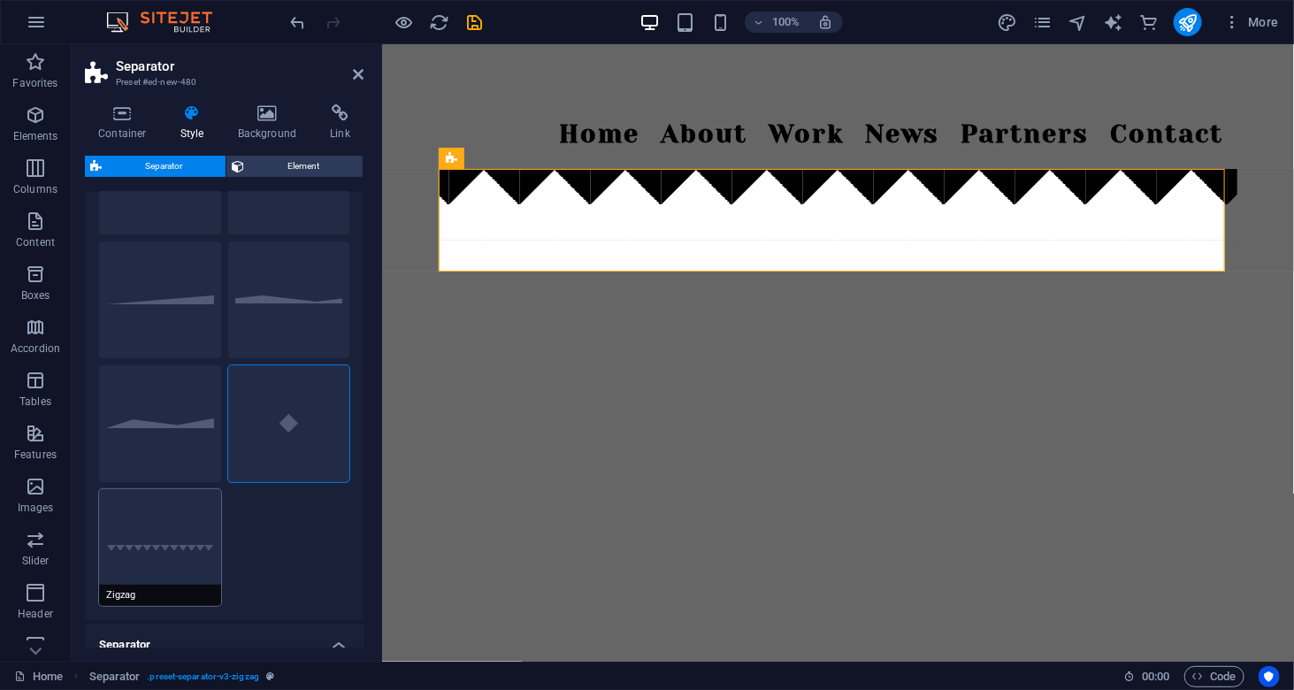
click at [163, 575] on button "Zigzag" at bounding box center [160, 547] width 122 height 117
select select "zigzag"
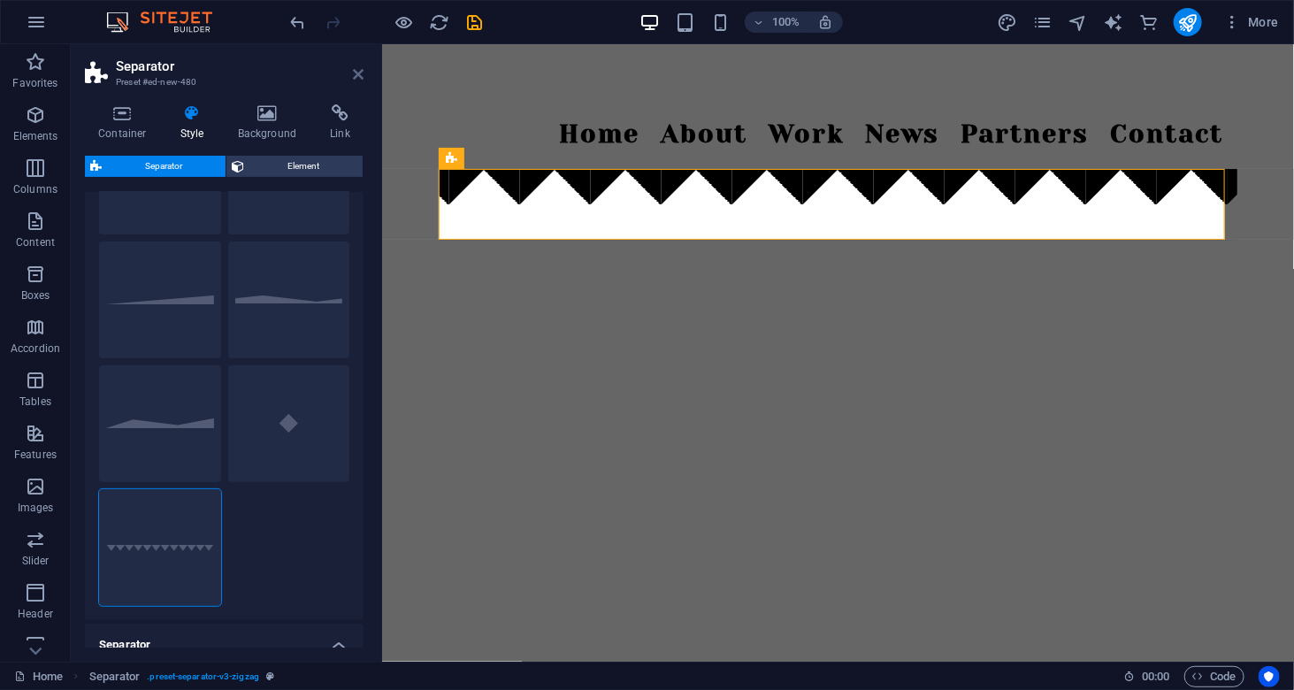
click at [356, 72] on icon at bounding box center [358, 74] width 11 height 14
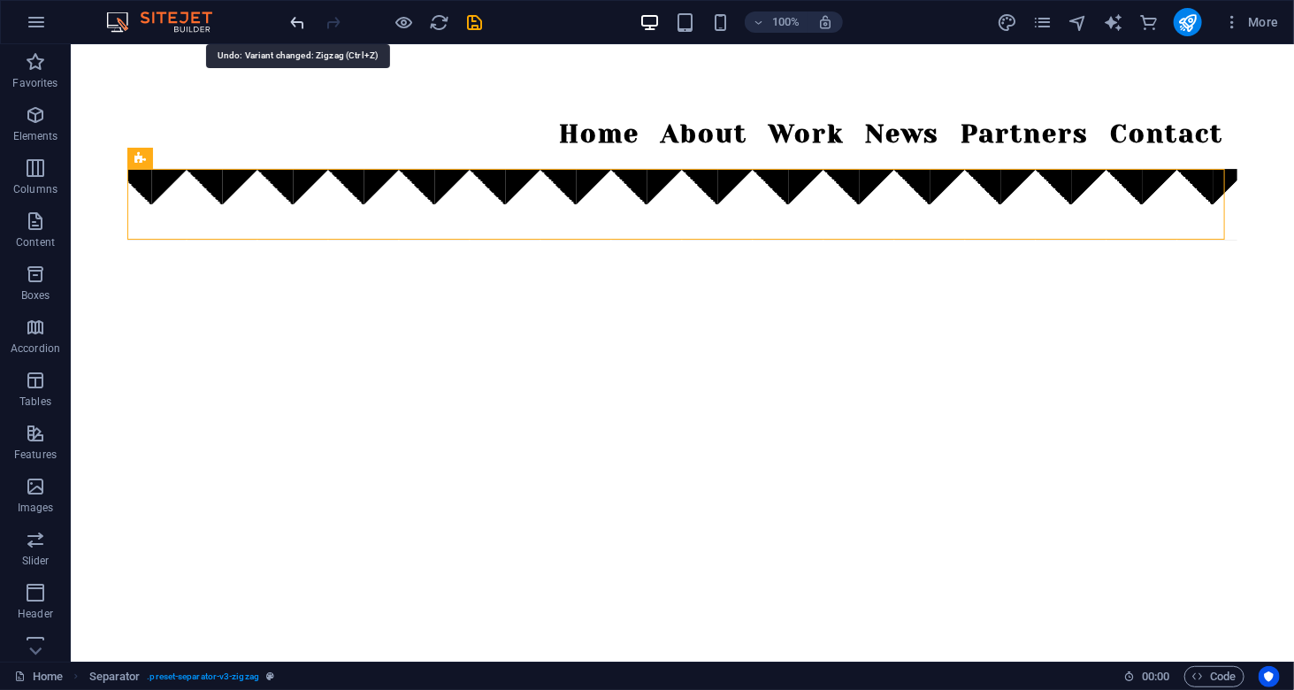
click at [303, 19] on icon "undo" at bounding box center [298, 22] width 20 height 20
click at [298, 19] on icon "undo" at bounding box center [298, 22] width 20 height 20
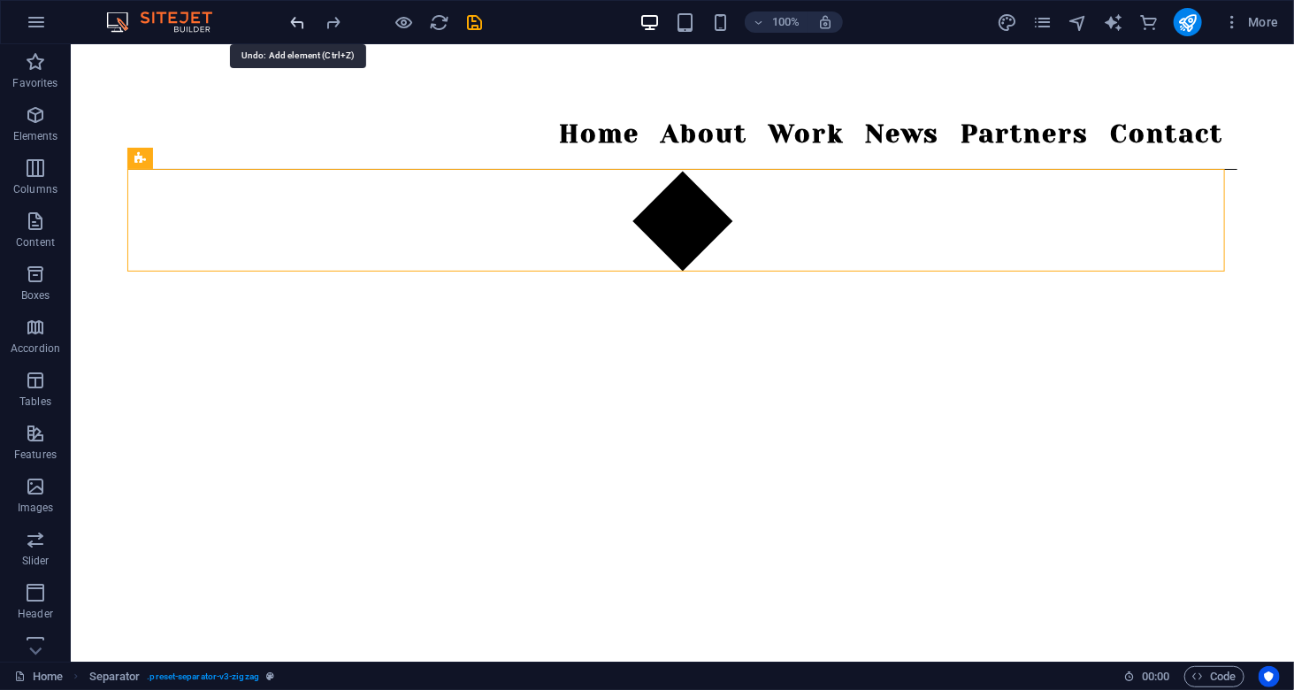
click at [298, 19] on icon "undo" at bounding box center [298, 22] width 20 height 20
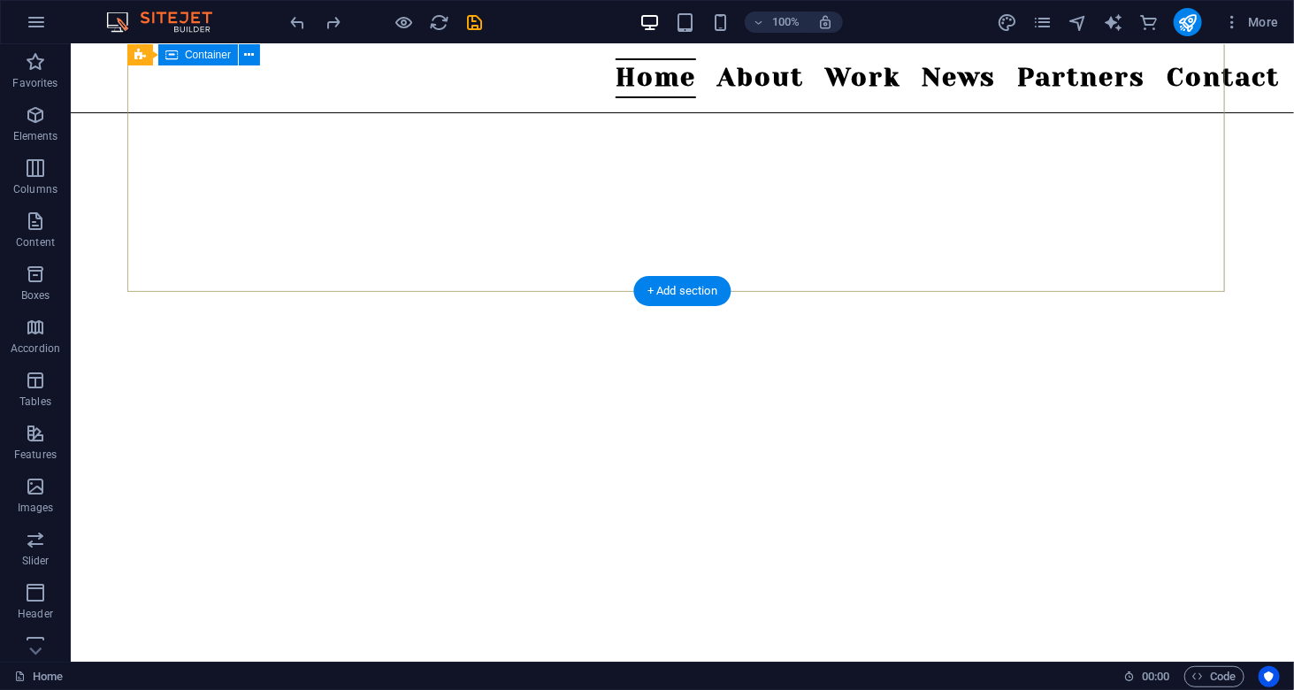
scroll to position [442, 0]
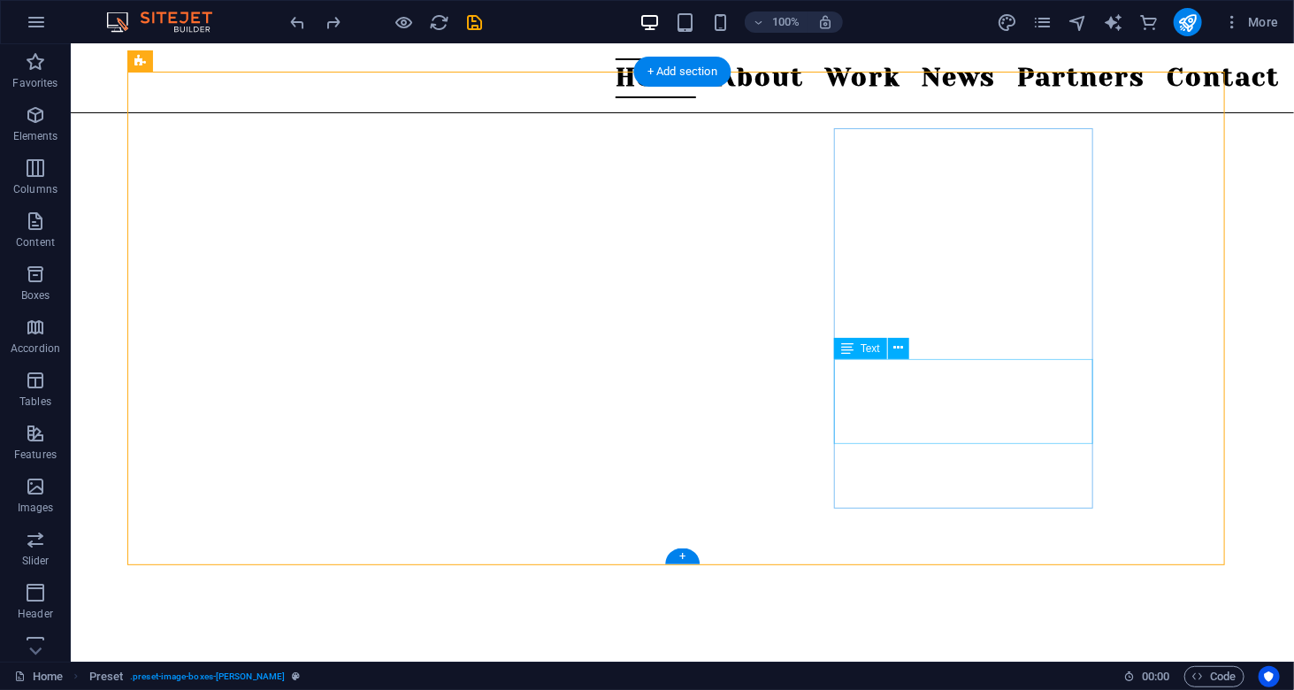
scroll to position [725, 0]
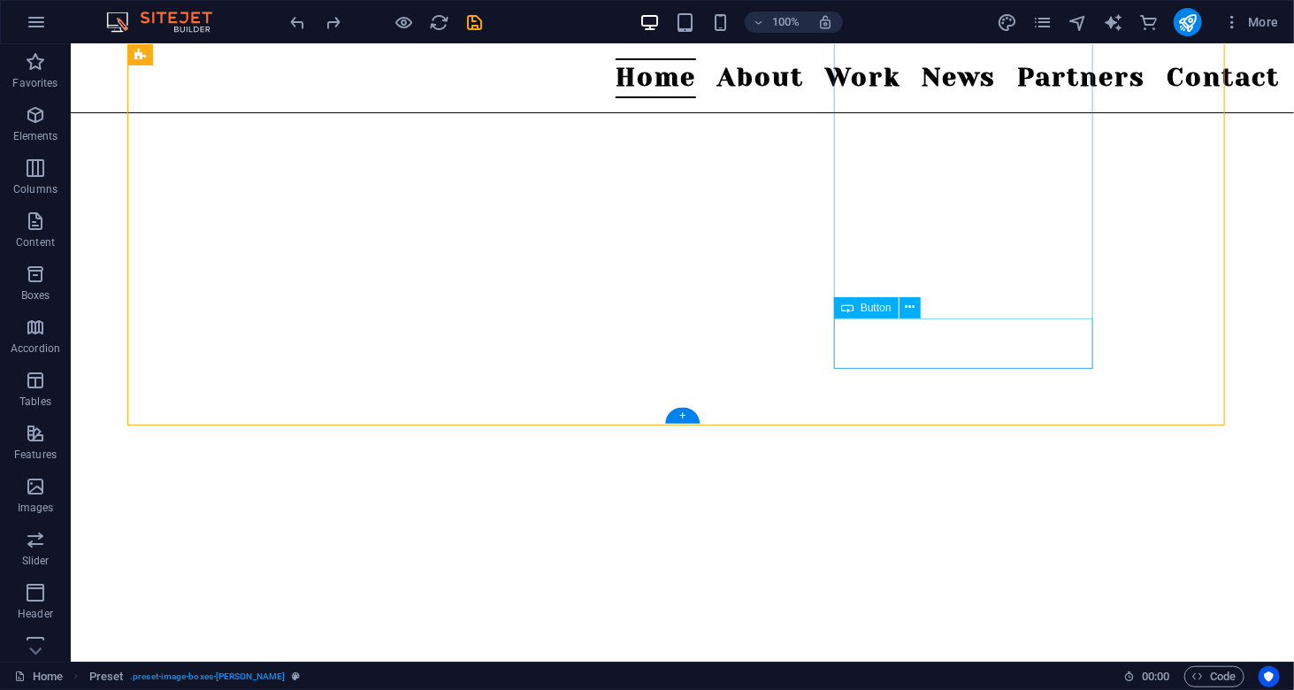
click at [915, 301] on icon at bounding box center [910, 307] width 10 height 19
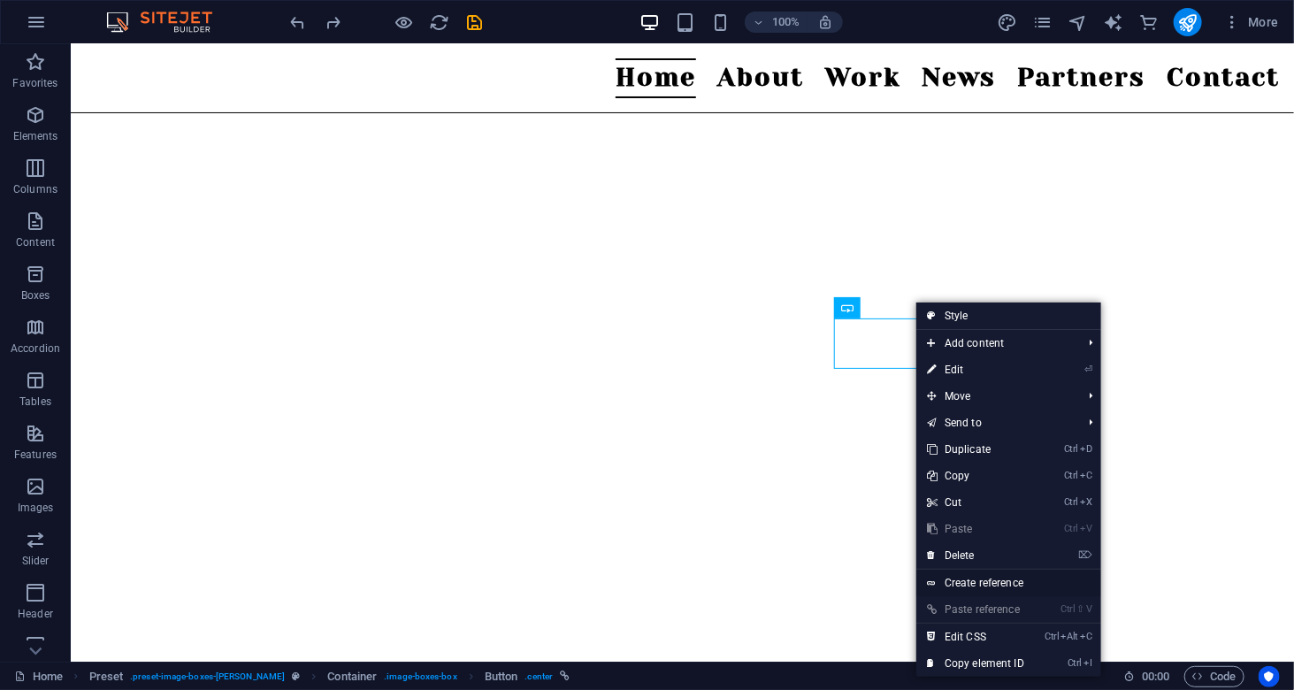
click at [980, 579] on link "Create reference" at bounding box center [1008, 583] width 185 height 27
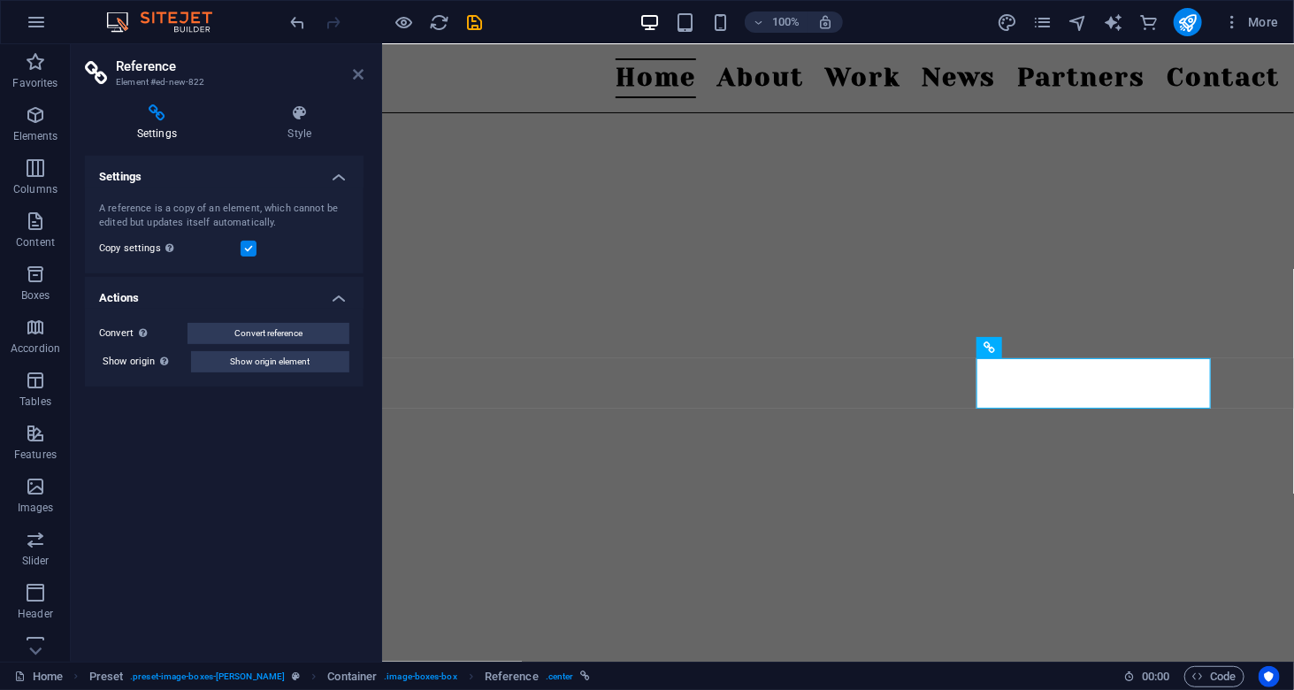
drag, startPoint x: 359, startPoint y: 73, endPoint x: 299, endPoint y: 142, distance: 91.5
click at [359, 73] on icon at bounding box center [358, 74] width 11 height 14
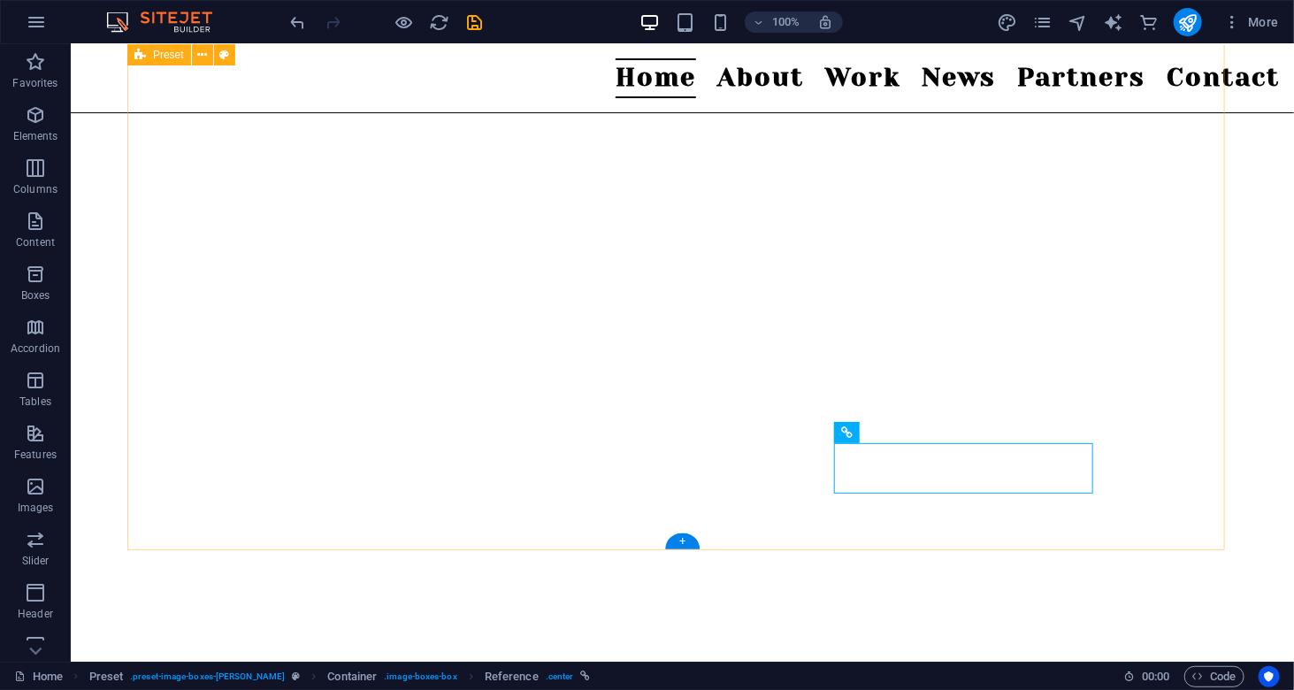
scroll to position [637, 0]
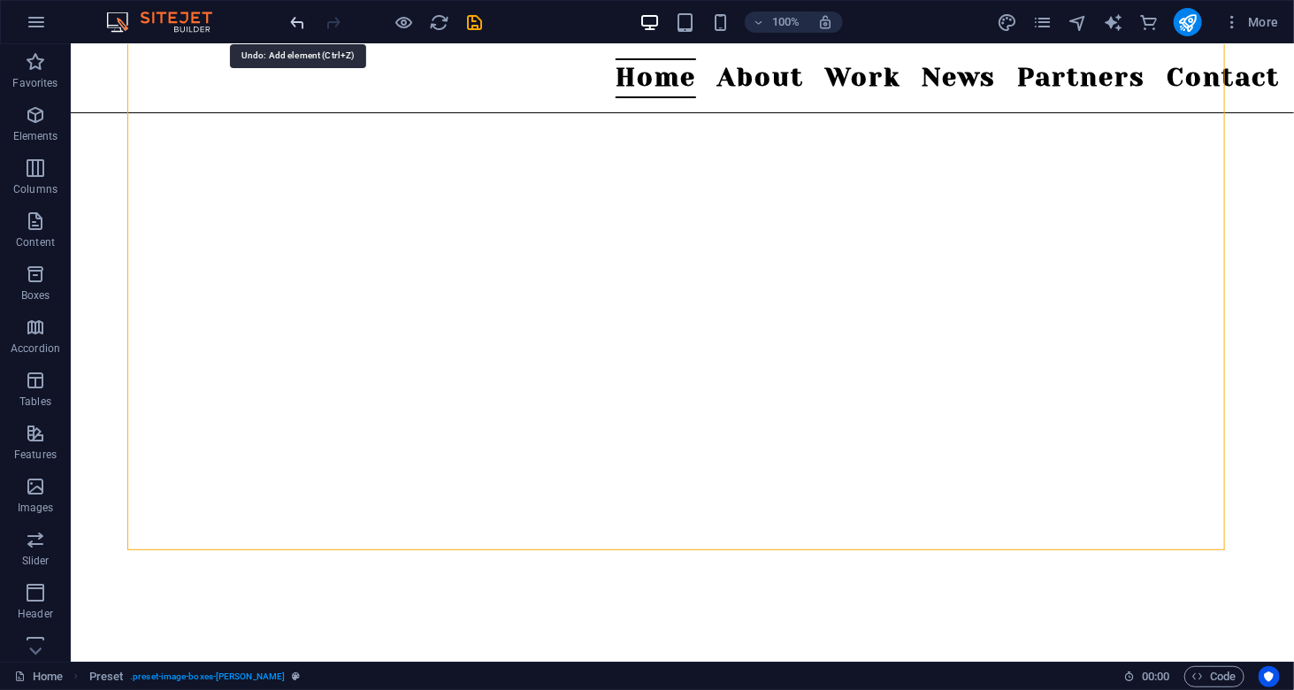
click at [292, 27] on icon "undo" at bounding box center [298, 22] width 20 height 20
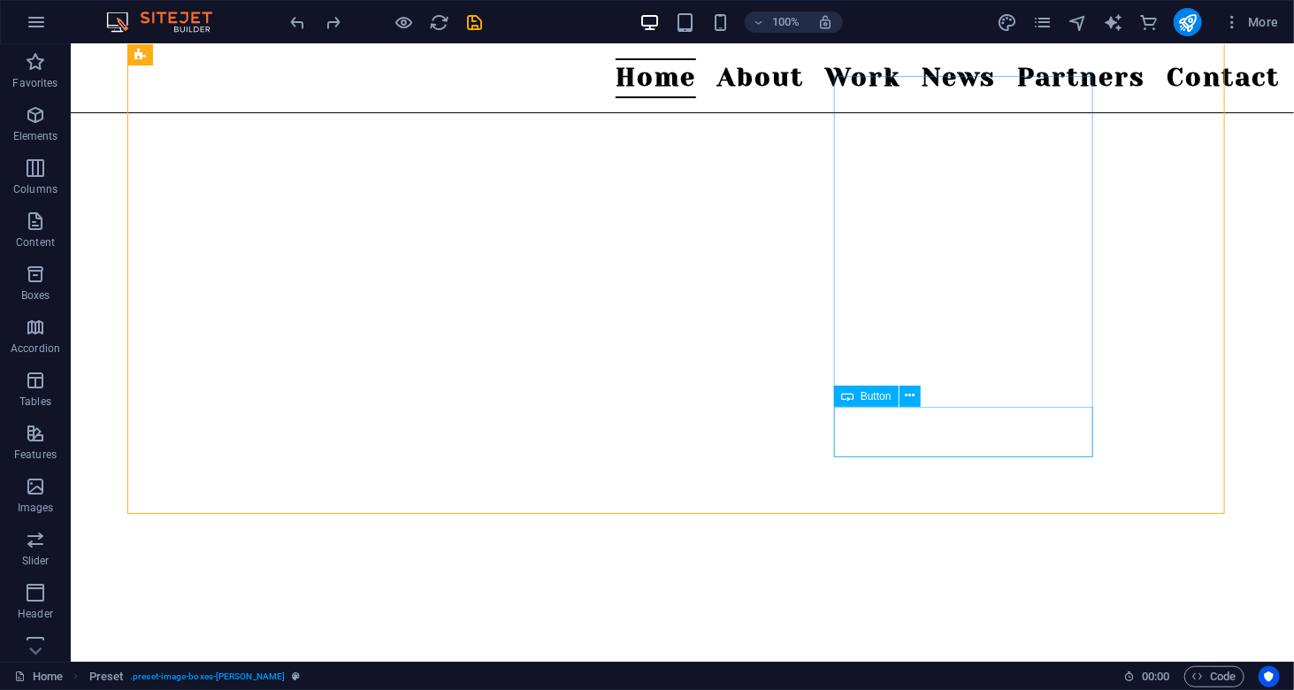
click at [855, 396] on div "Button" at bounding box center [866, 396] width 65 height 21
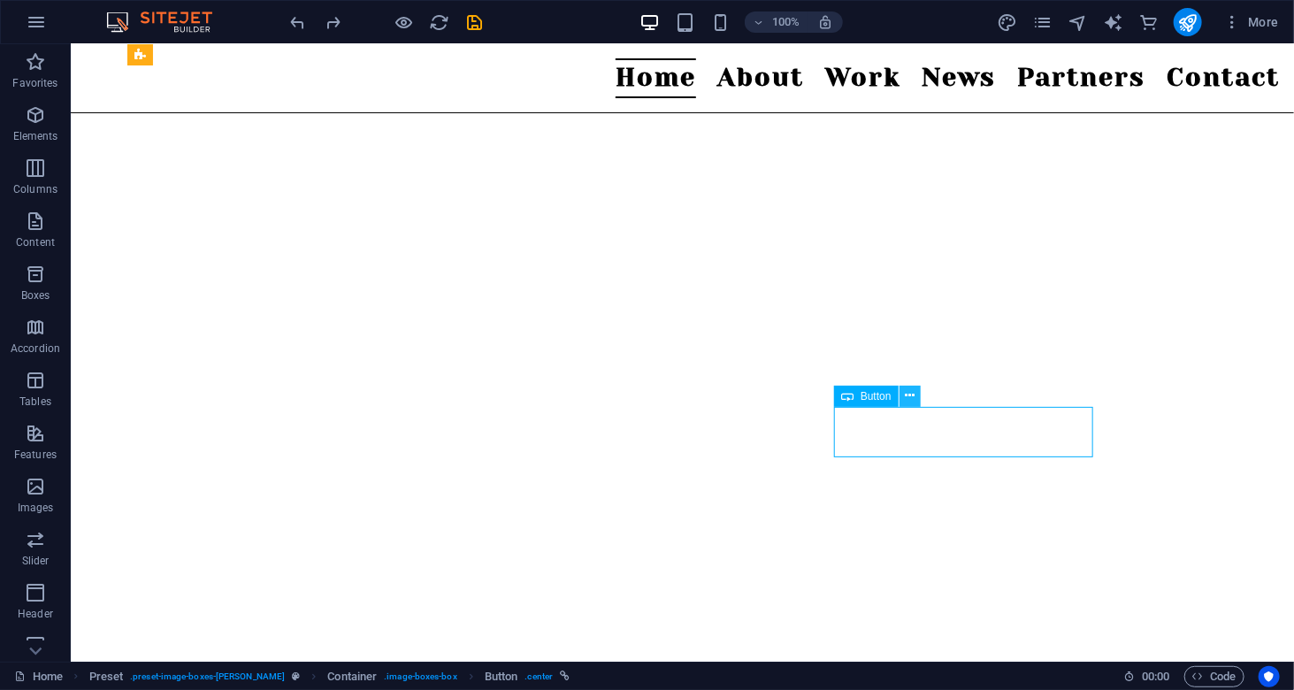
click at [910, 397] on icon at bounding box center [910, 396] width 10 height 19
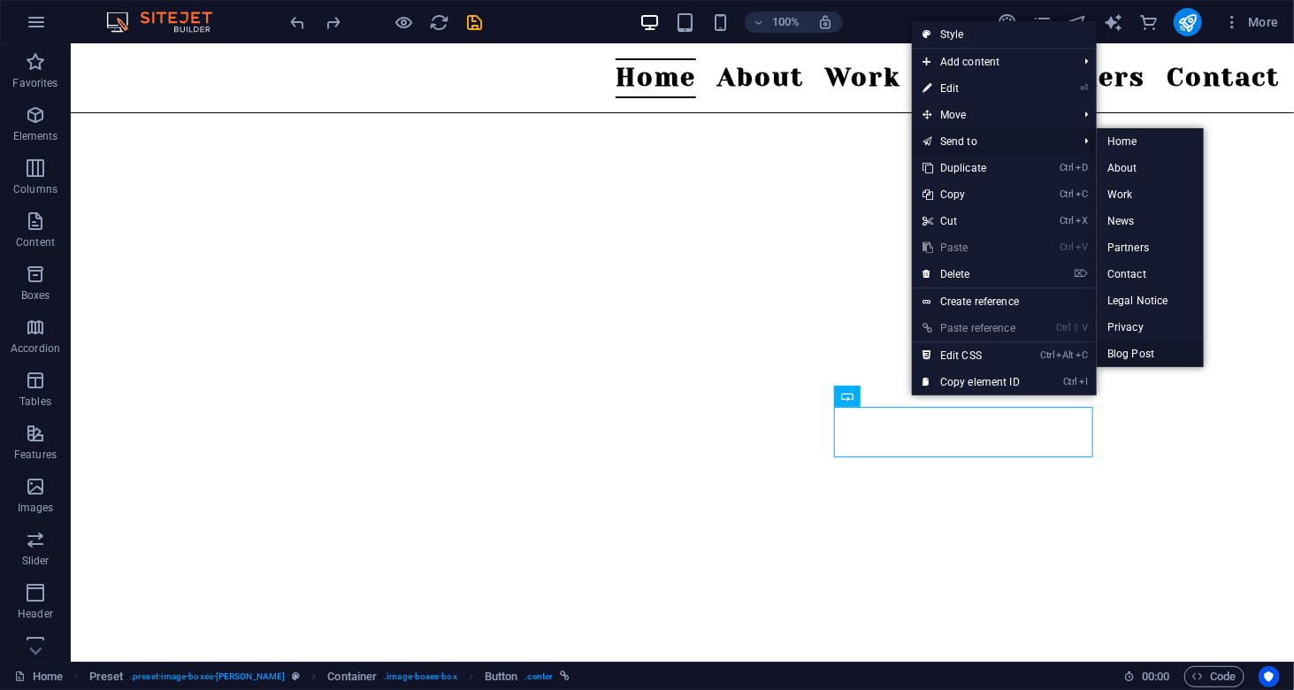
click at [1154, 362] on link "Blog Post" at bounding box center [1150, 354] width 107 height 27
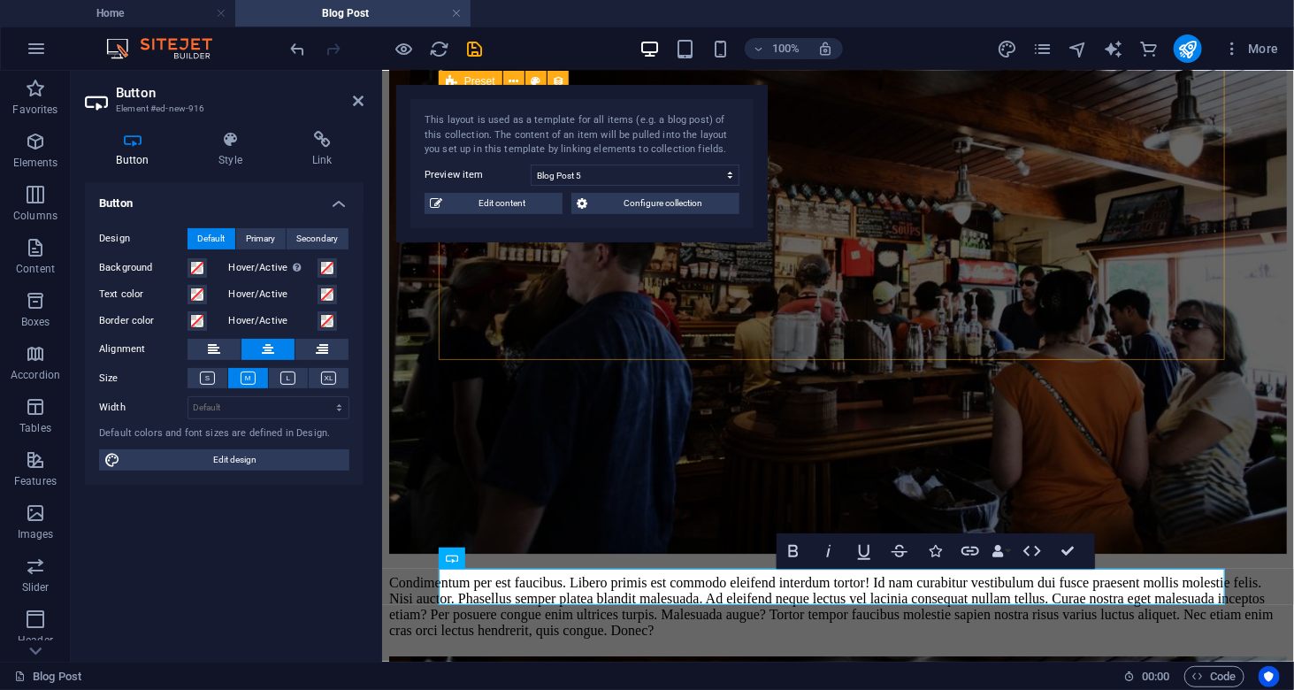
scroll to position [2299, 0]
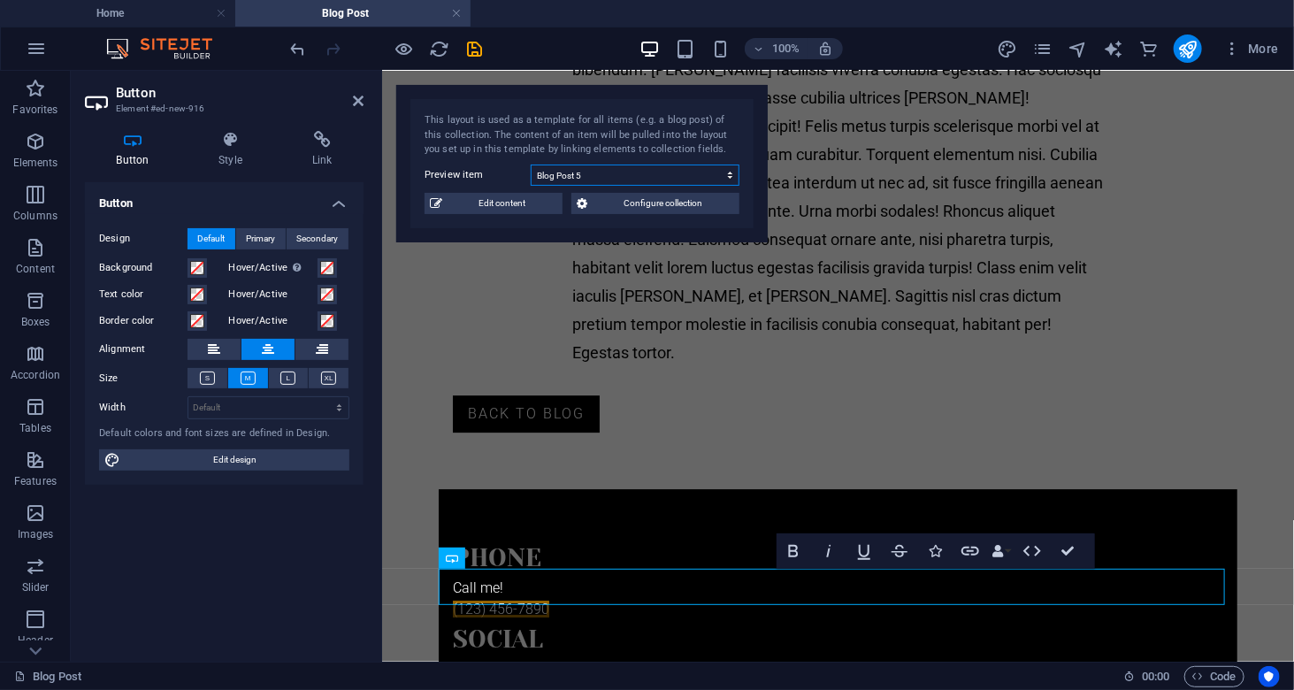
click at [725, 175] on select "Blog Post 5 Blog Post 1 Blog Post 2 Blog Post 3 Blog Post 4" at bounding box center [635, 175] width 209 height 21
select select "68e03443089a04ae5f0b6b24"
click at [531, 165] on select "Blog Post 5 Blog Post 1 Blog Post 2 Blog Post 3 Blog Post 4" at bounding box center [635, 175] width 209 height 21
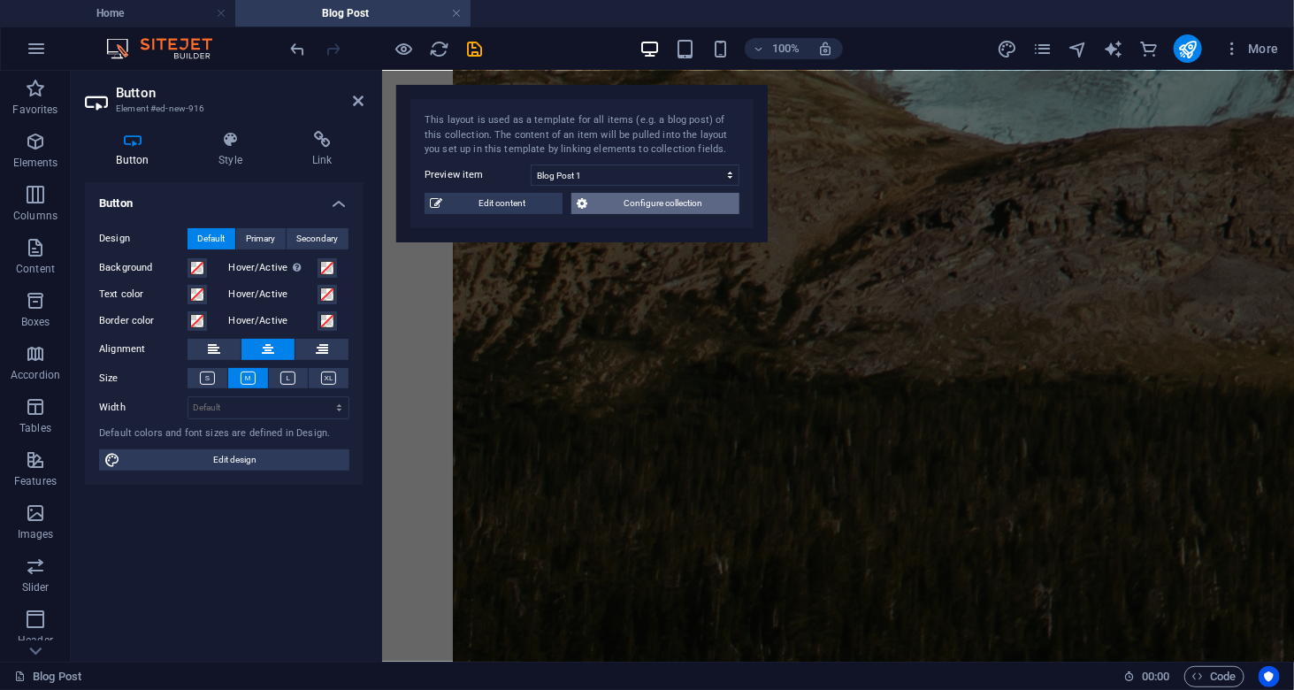
click at [610, 208] on span "Configure collection" at bounding box center [664, 203] width 142 height 21
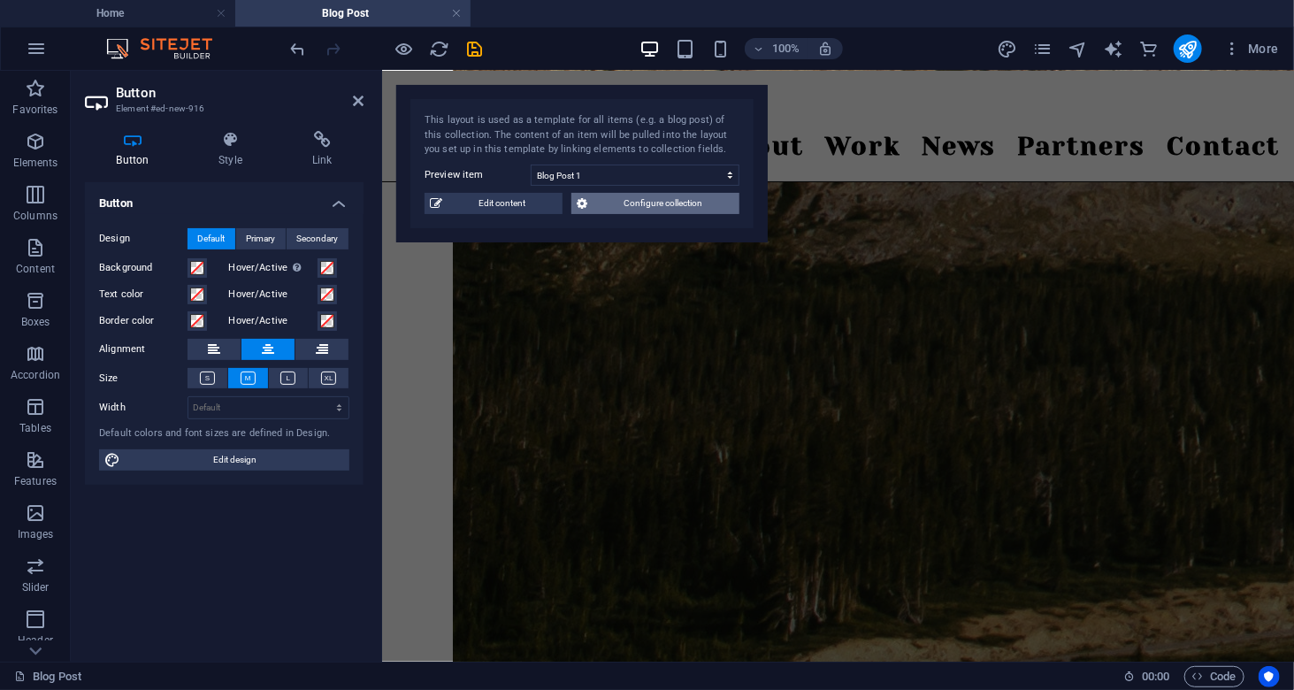
scroll to position [0, 0]
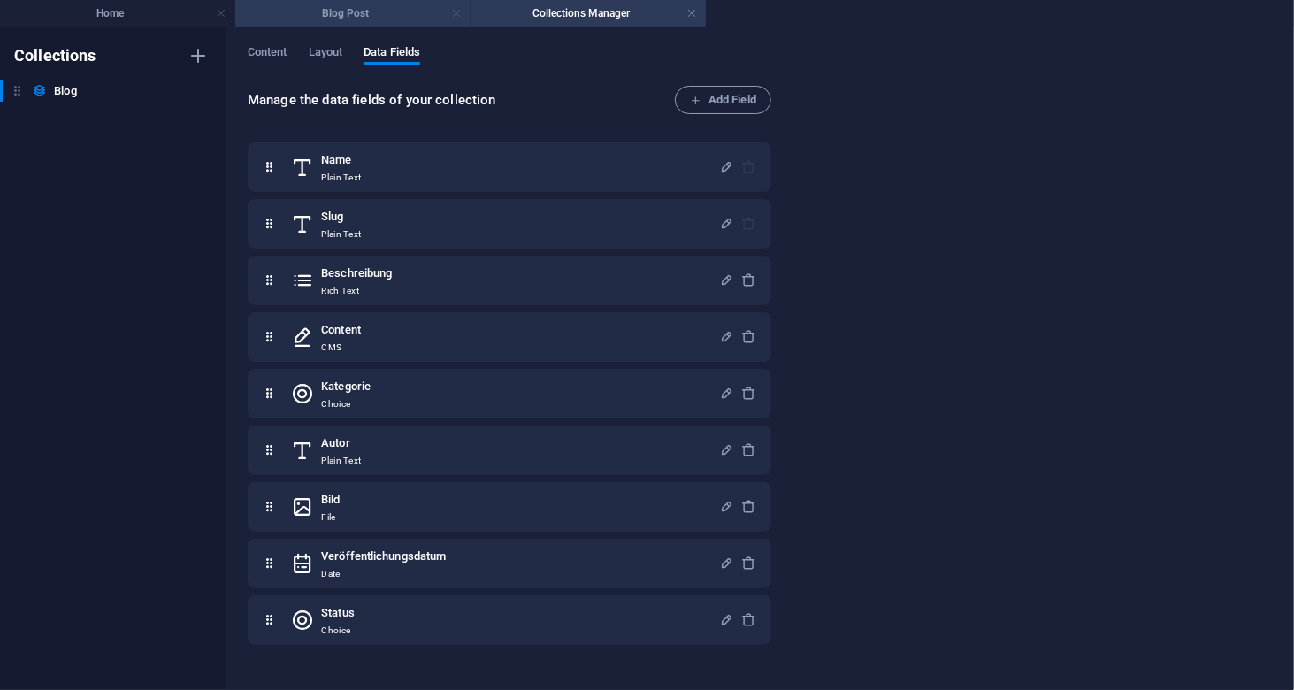
click at [455, 12] on link at bounding box center [456, 13] width 11 height 17
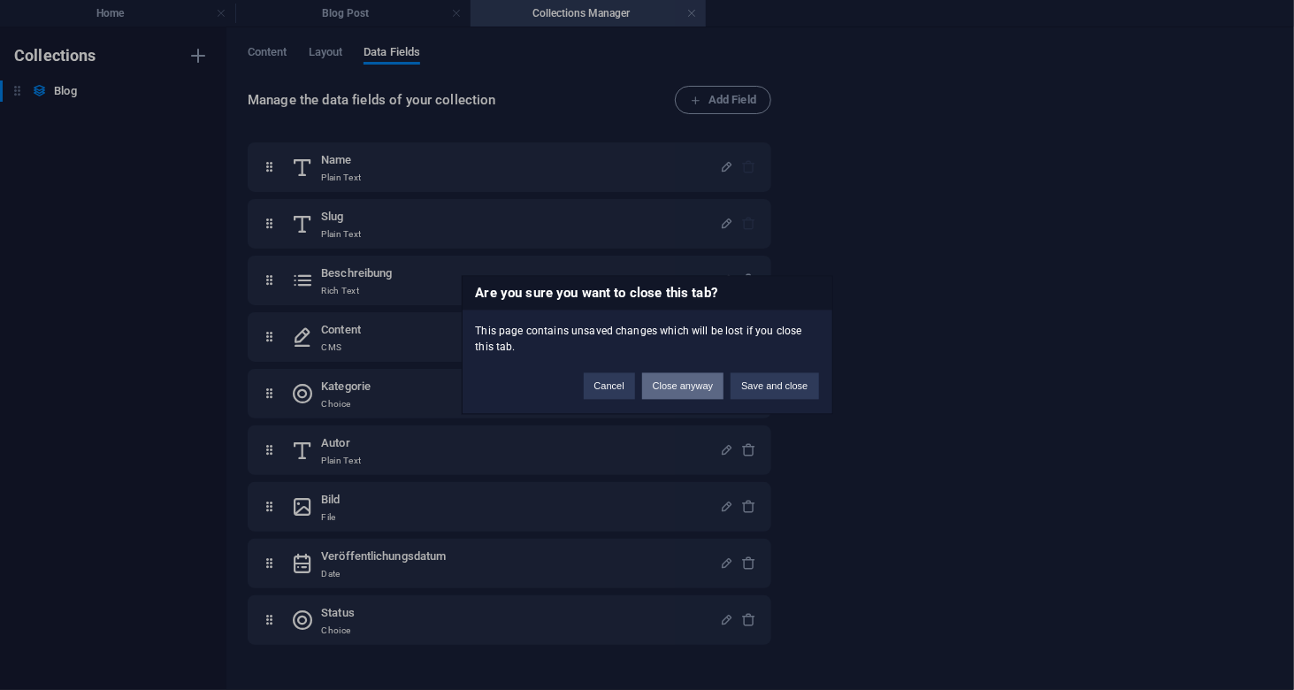
click at [671, 383] on button "Close anyway" at bounding box center [682, 386] width 81 height 27
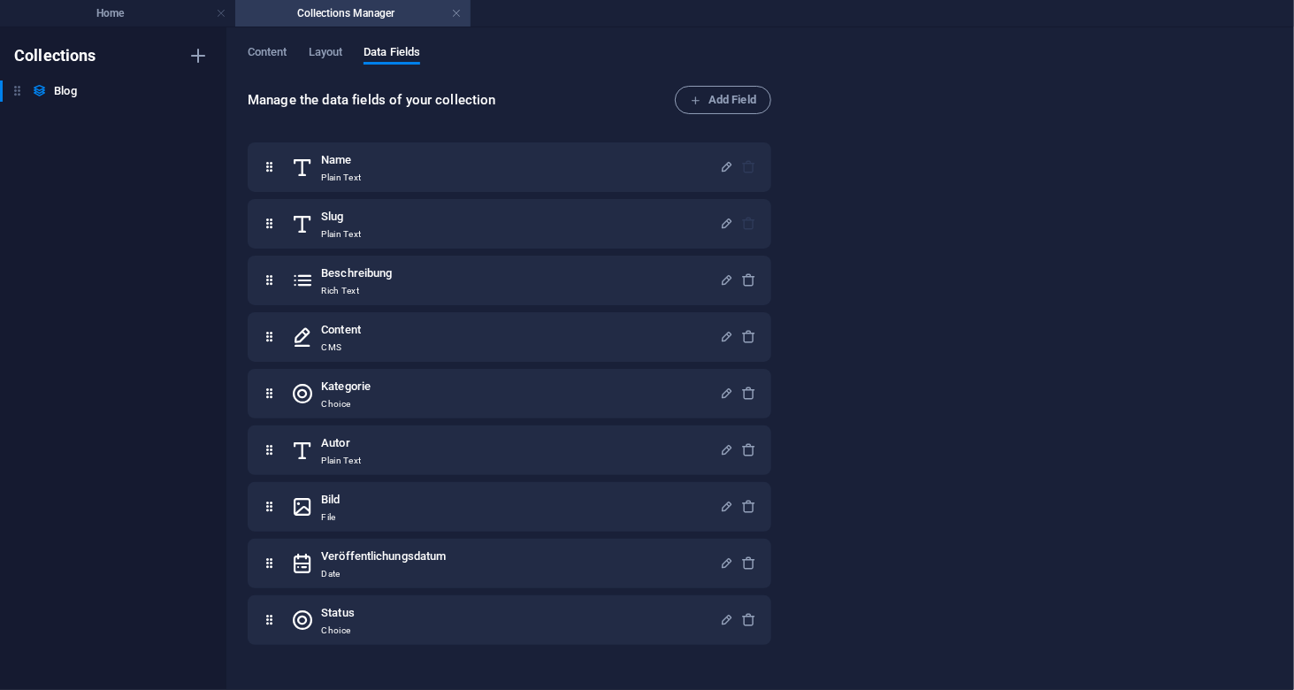
click at [341, 37] on div "Content Layout Data Fields Manage the data fields of your collection Add Field …" at bounding box center [760, 358] width 1068 height 663
click at [335, 47] on span "Layout" at bounding box center [326, 54] width 34 height 25
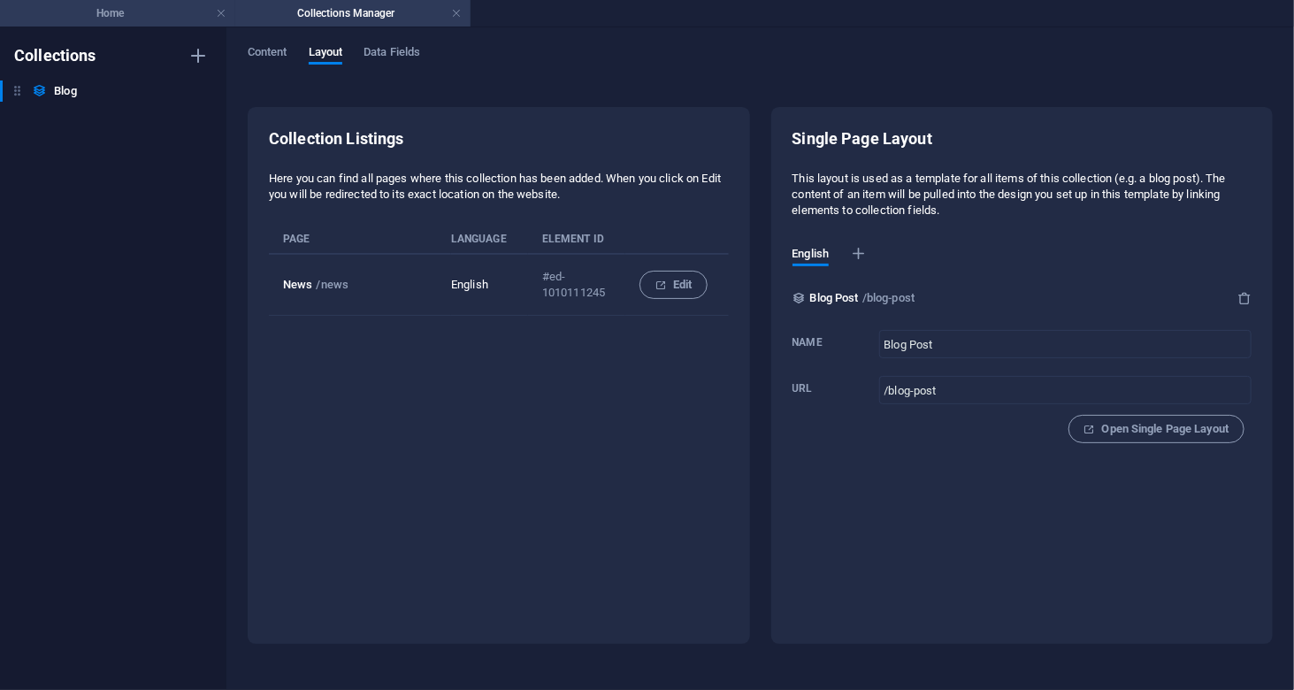
click at [120, 11] on h4 "Home" at bounding box center [117, 13] width 235 height 19
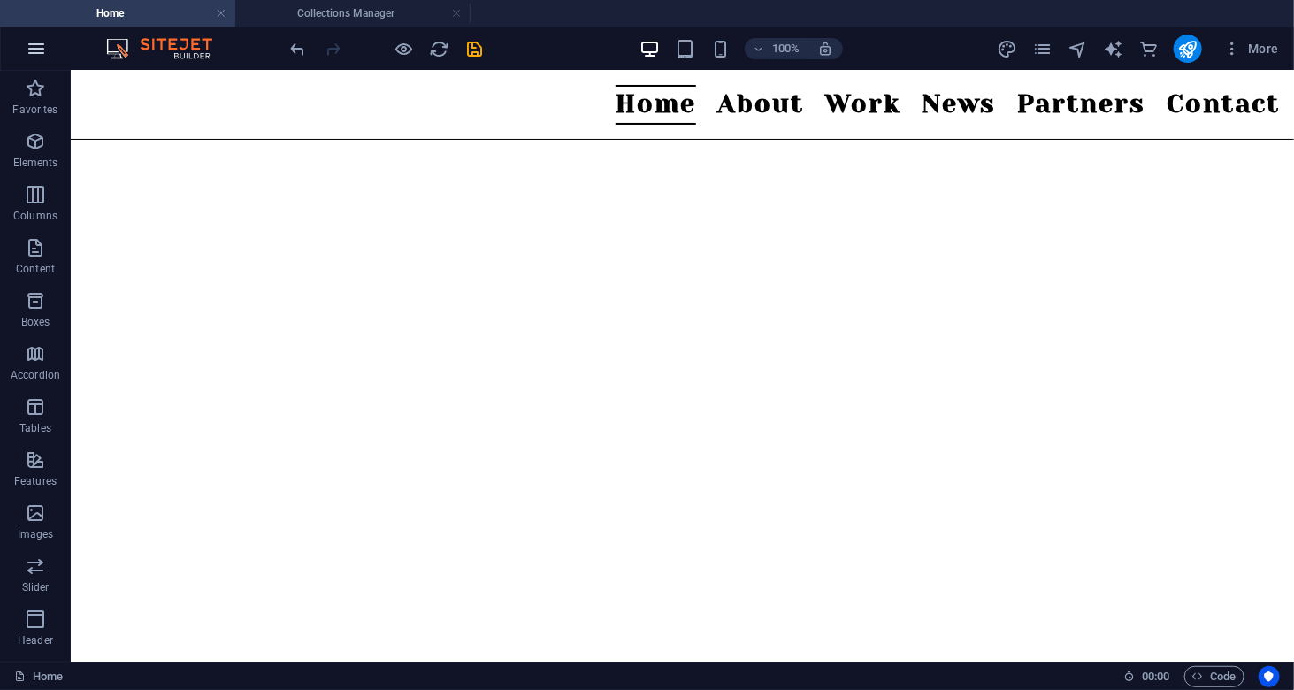
click at [43, 44] on icon "button" at bounding box center [36, 48] width 21 height 21
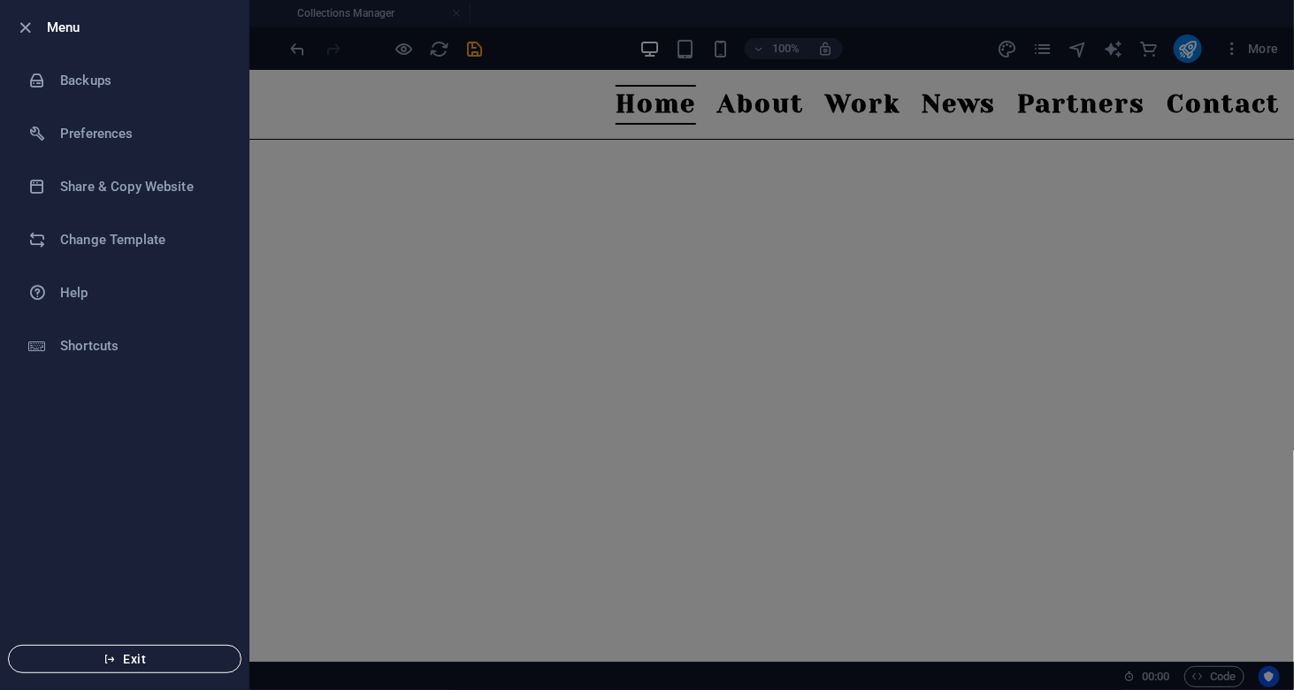
click at [115, 657] on icon "button" at bounding box center [109, 659] width 12 height 12
click at [1215, 294] on div at bounding box center [647, 345] width 1294 height 690
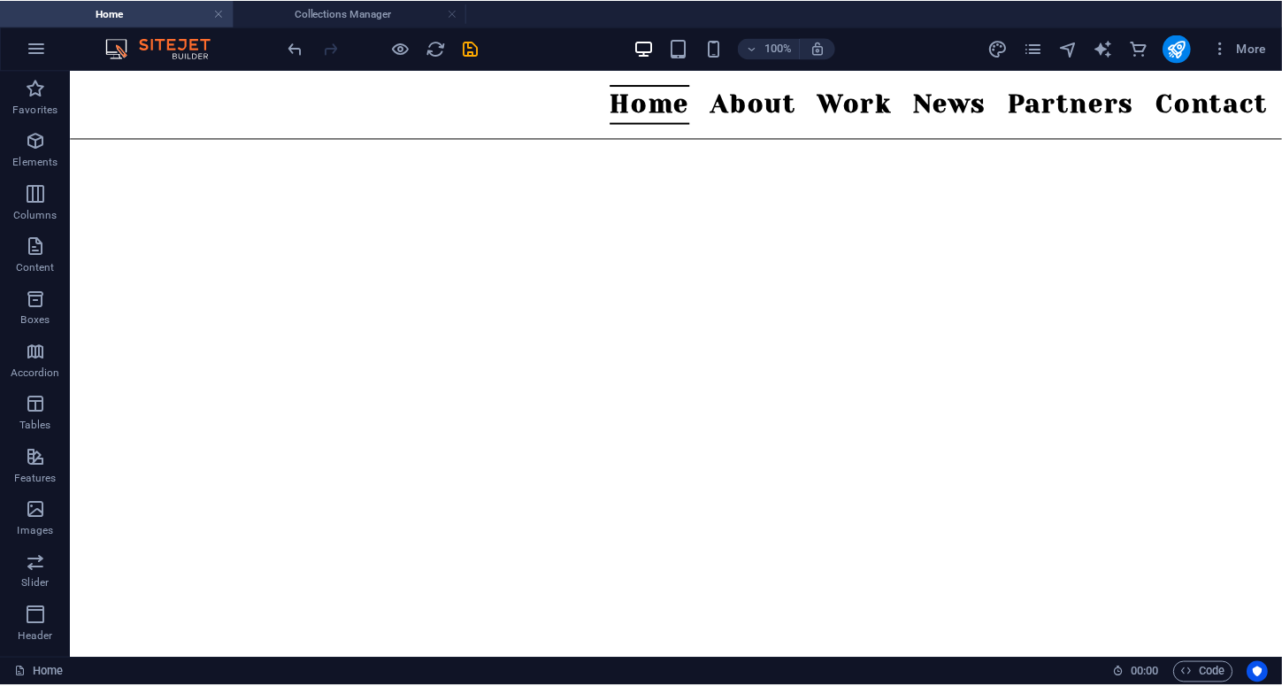
scroll to position [58, 0]
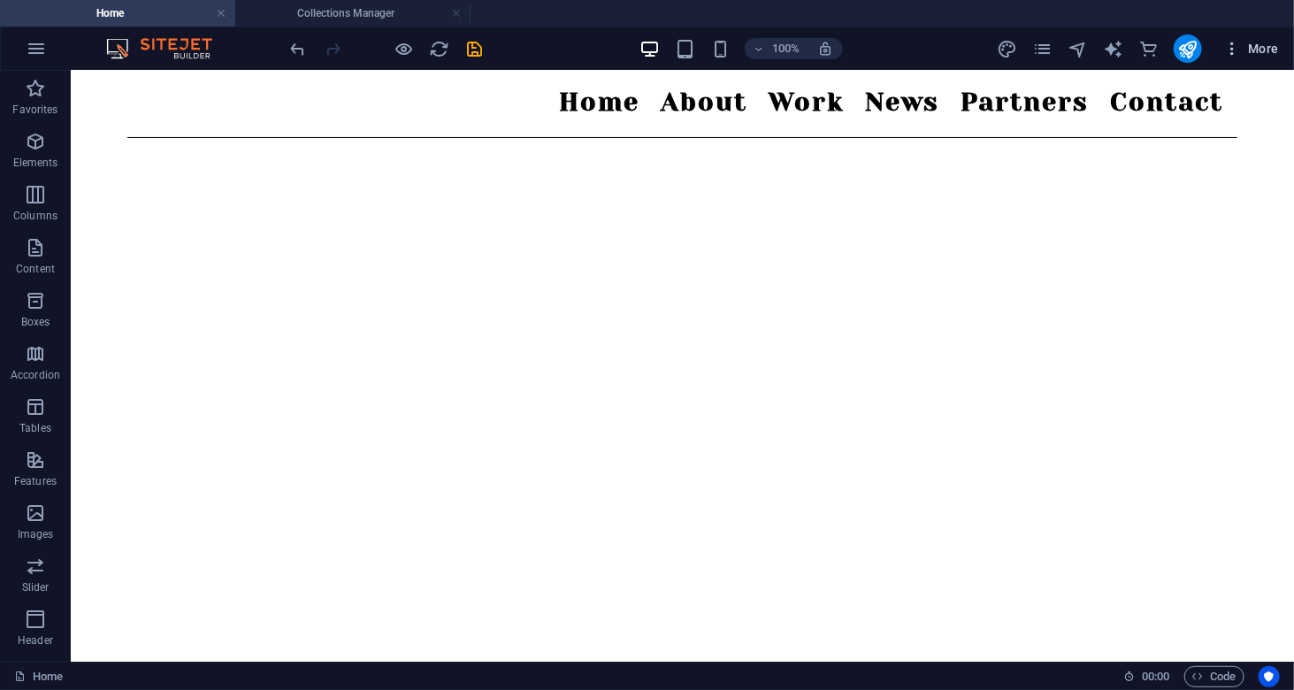
click at [1227, 45] on icon "button" at bounding box center [1232, 49] width 18 height 18
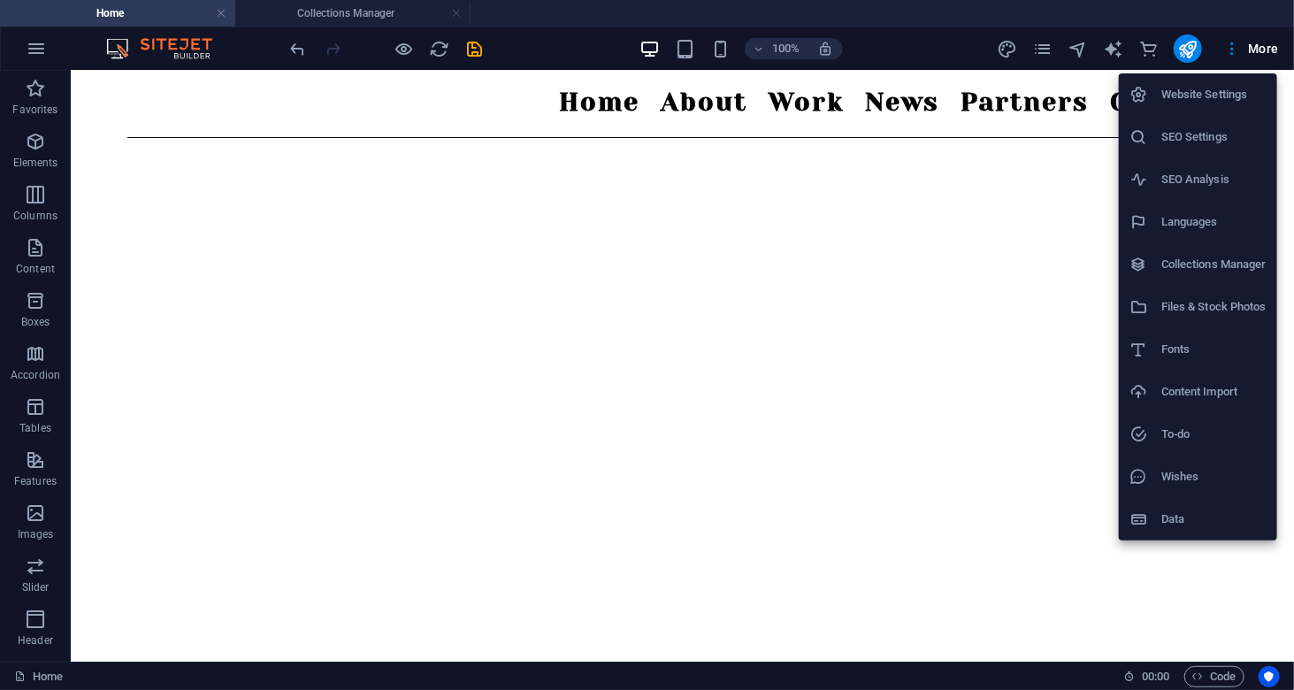
click at [1184, 390] on h6 "Content Import" at bounding box center [1213, 391] width 105 height 21
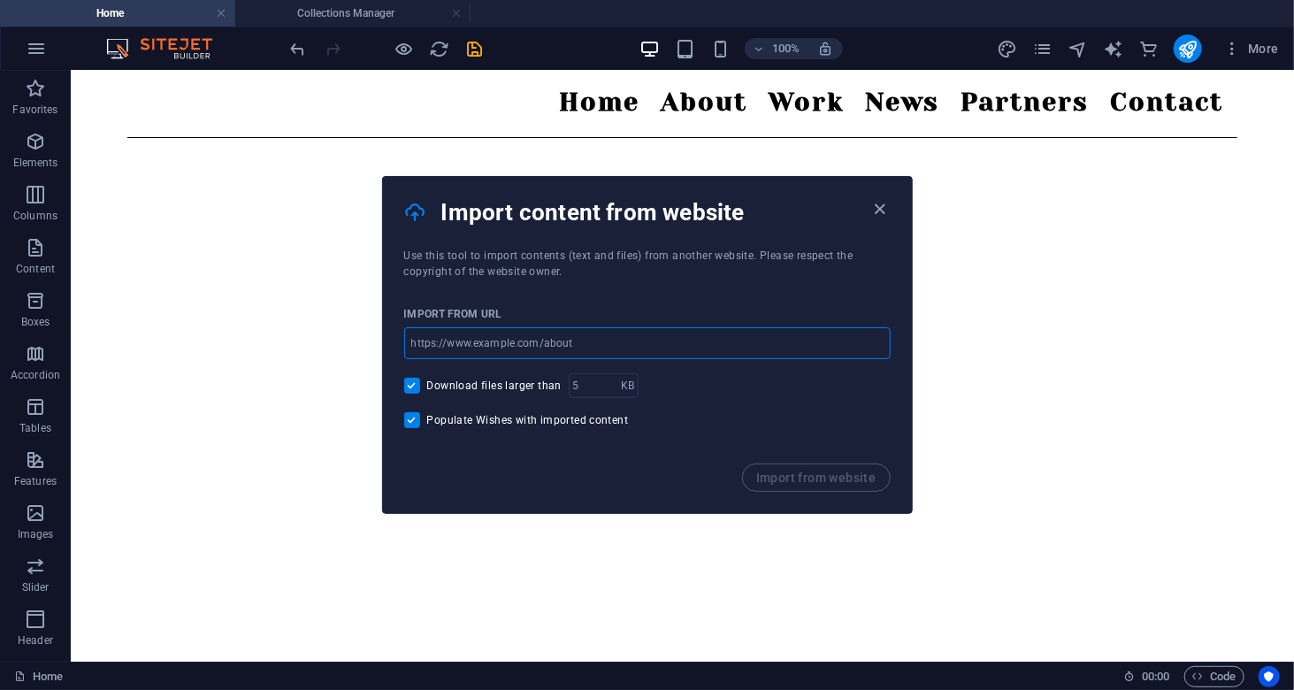
click at [549, 343] on input "url" at bounding box center [647, 343] width 487 height 32
type input "lifewithasideofyamz.com"
click at [793, 476] on span "Import from website" at bounding box center [816, 478] width 120 height 14
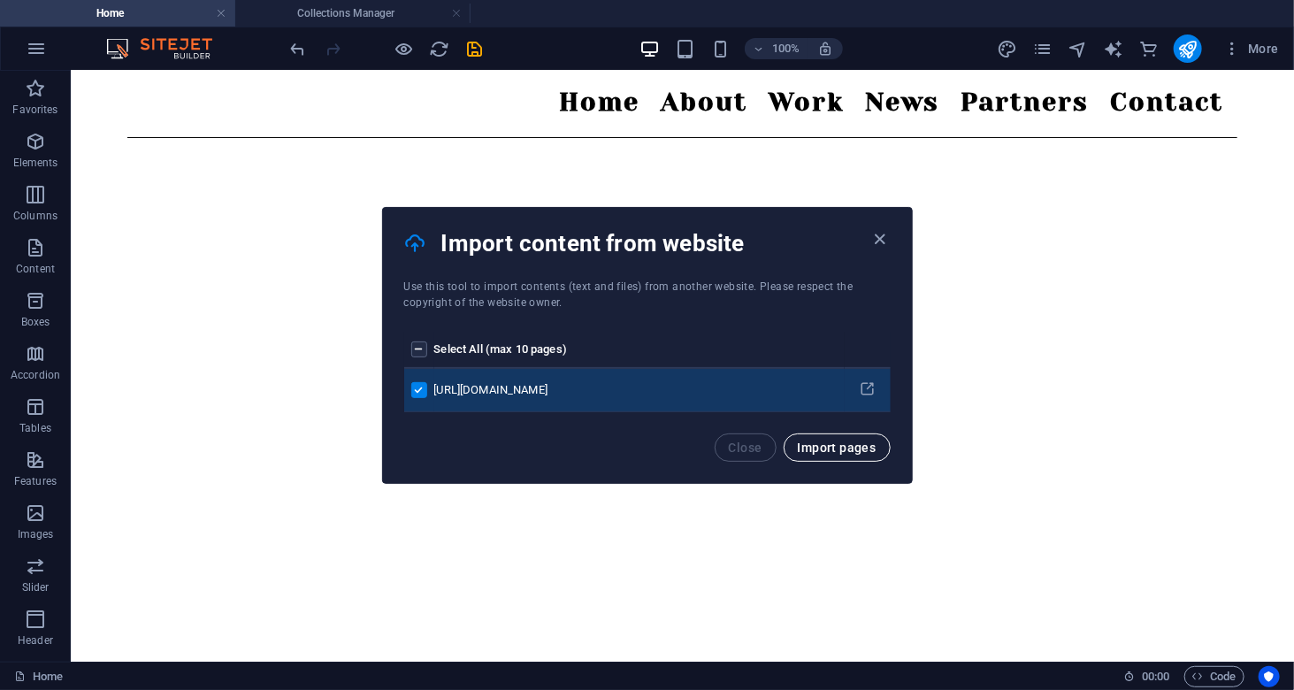
click at [819, 452] on span "Import pages" at bounding box center [837, 448] width 79 height 14
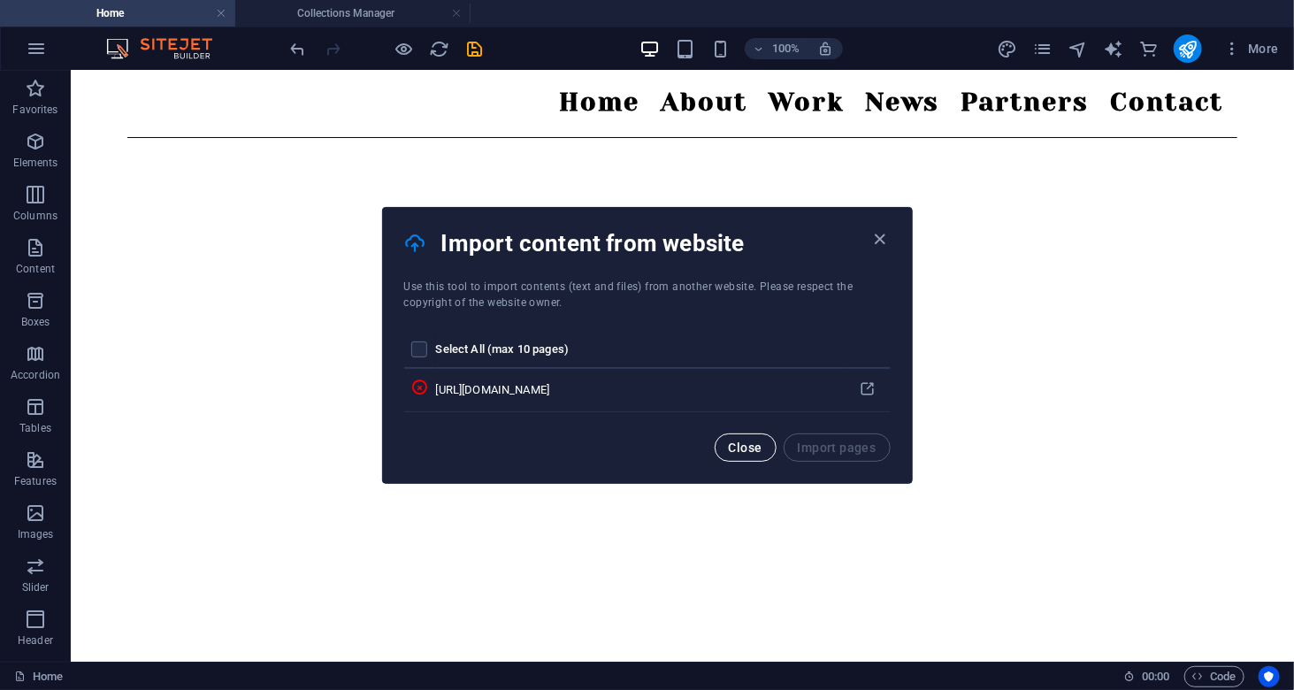
click at [747, 441] on span "Close" at bounding box center [746, 448] width 34 height 14
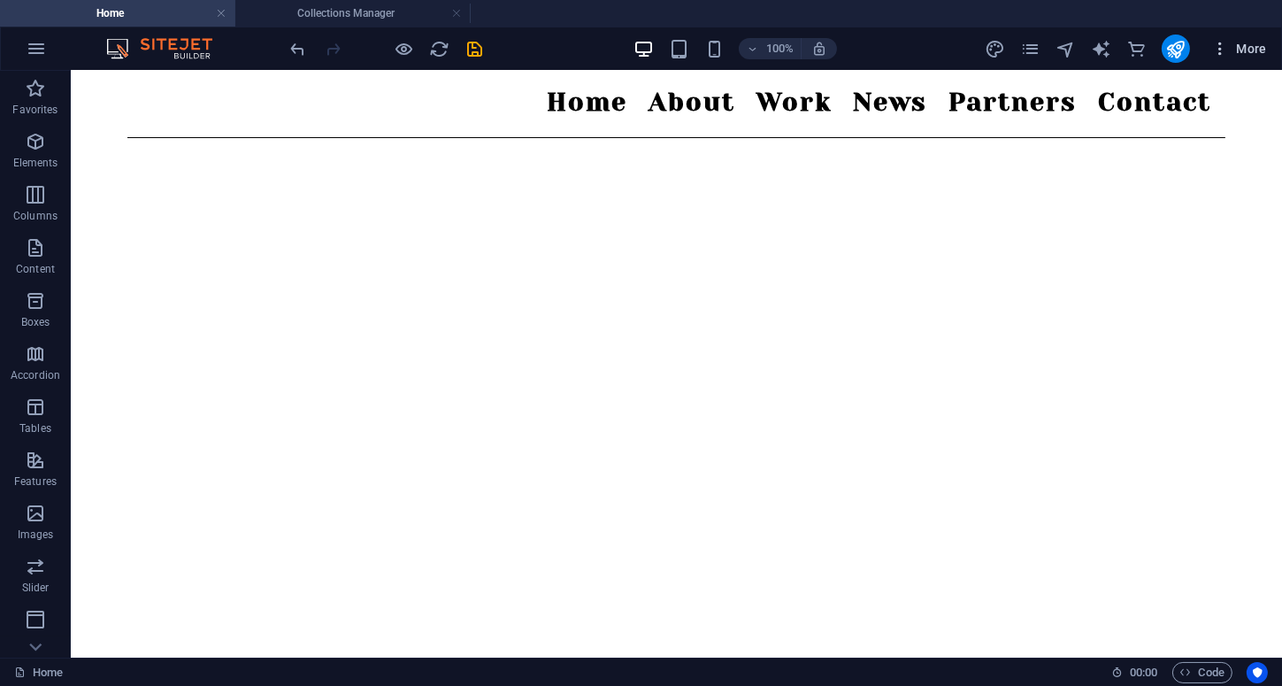
click at [1241, 50] on span "More" at bounding box center [1239, 49] width 56 height 18
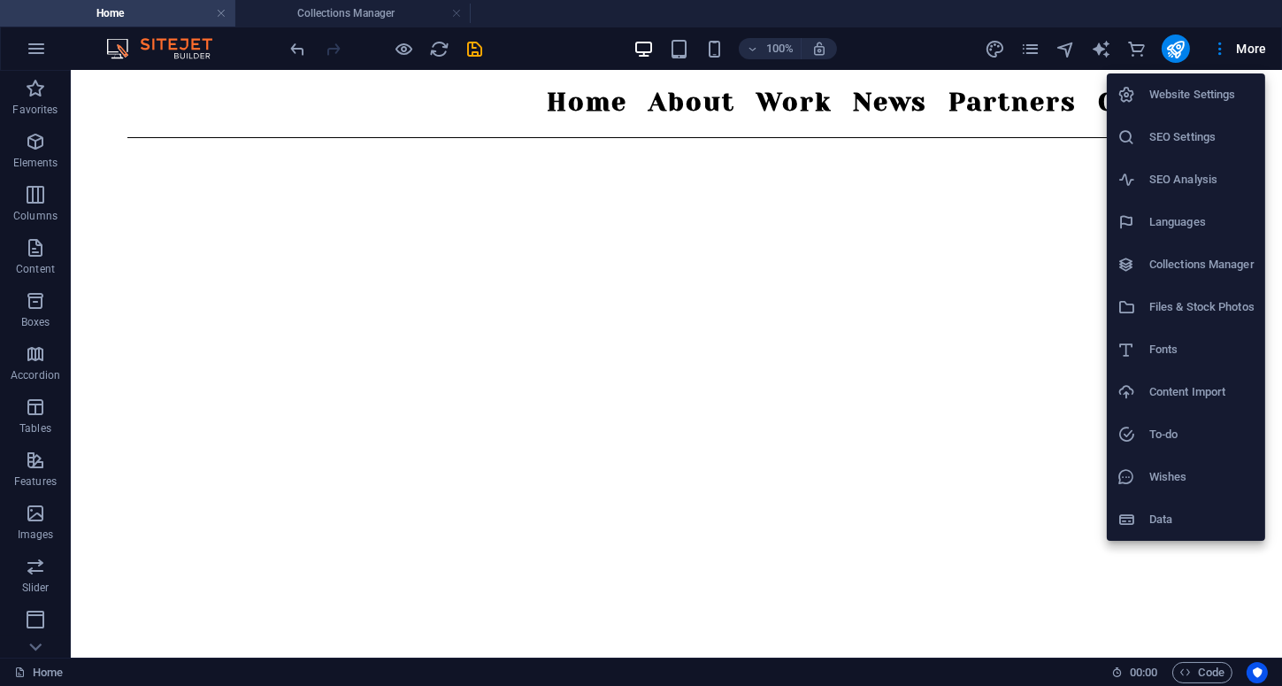
click at [1192, 423] on li "To-do" at bounding box center [1186, 434] width 158 height 42
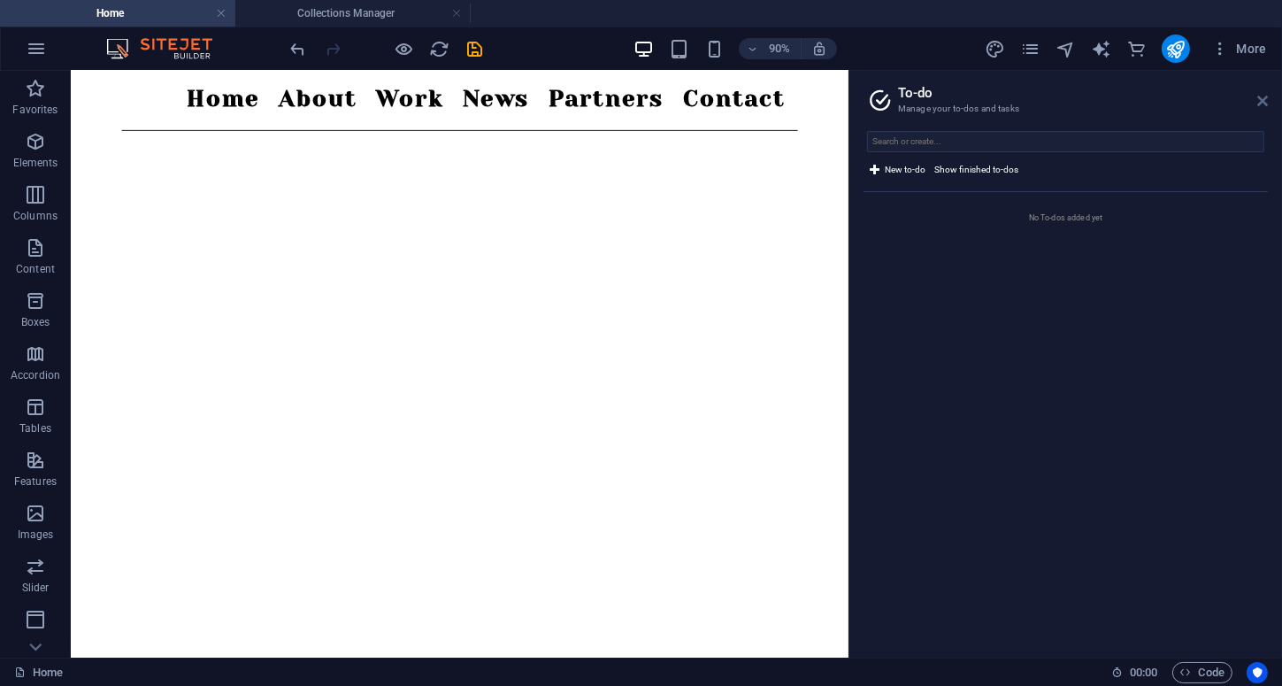
click at [1258, 101] on icon at bounding box center [1262, 101] width 11 height 14
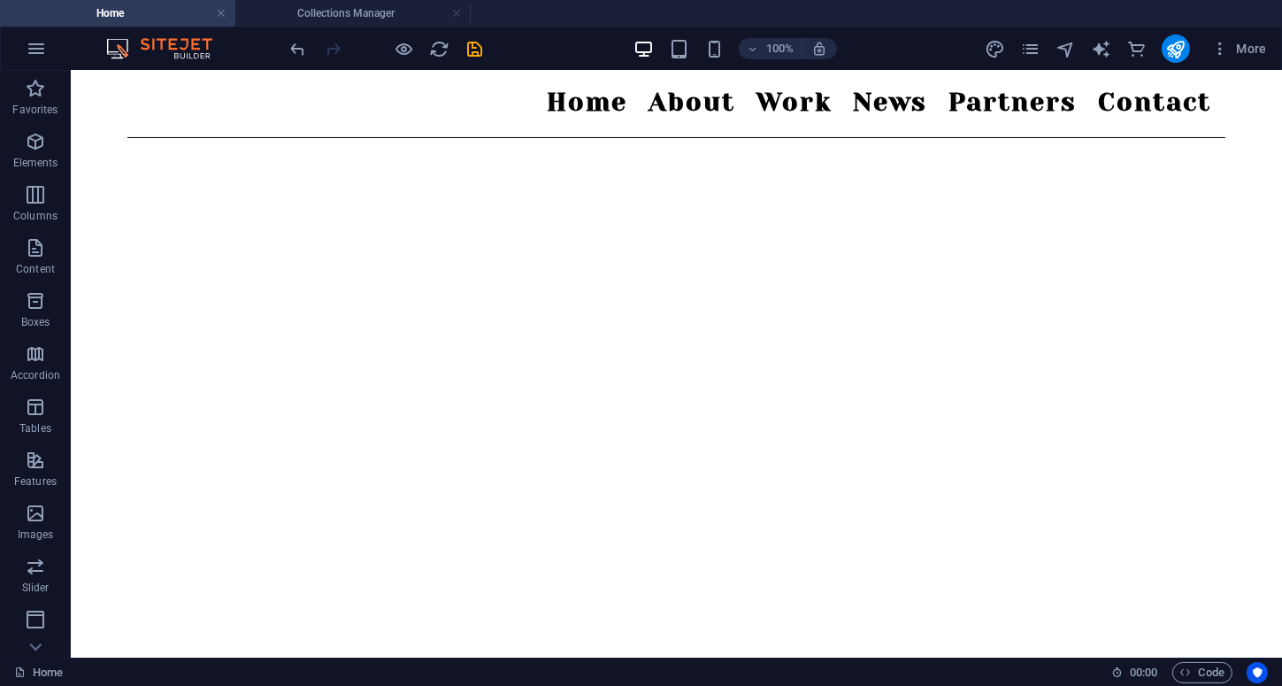
click at [1213, 29] on div "100% More" at bounding box center [641, 48] width 1280 height 42
click at [1237, 44] on span "More" at bounding box center [1239, 49] width 56 height 18
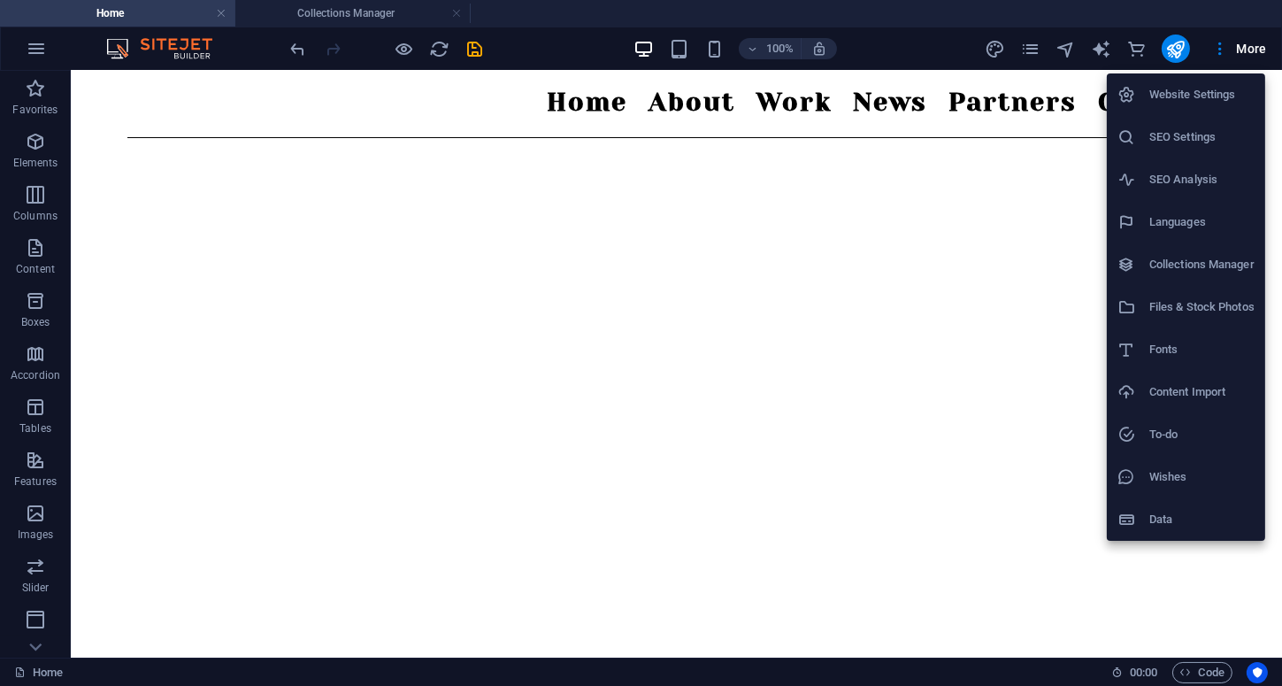
click at [1185, 482] on h6 "Wishes" at bounding box center [1201, 476] width 105 height 21
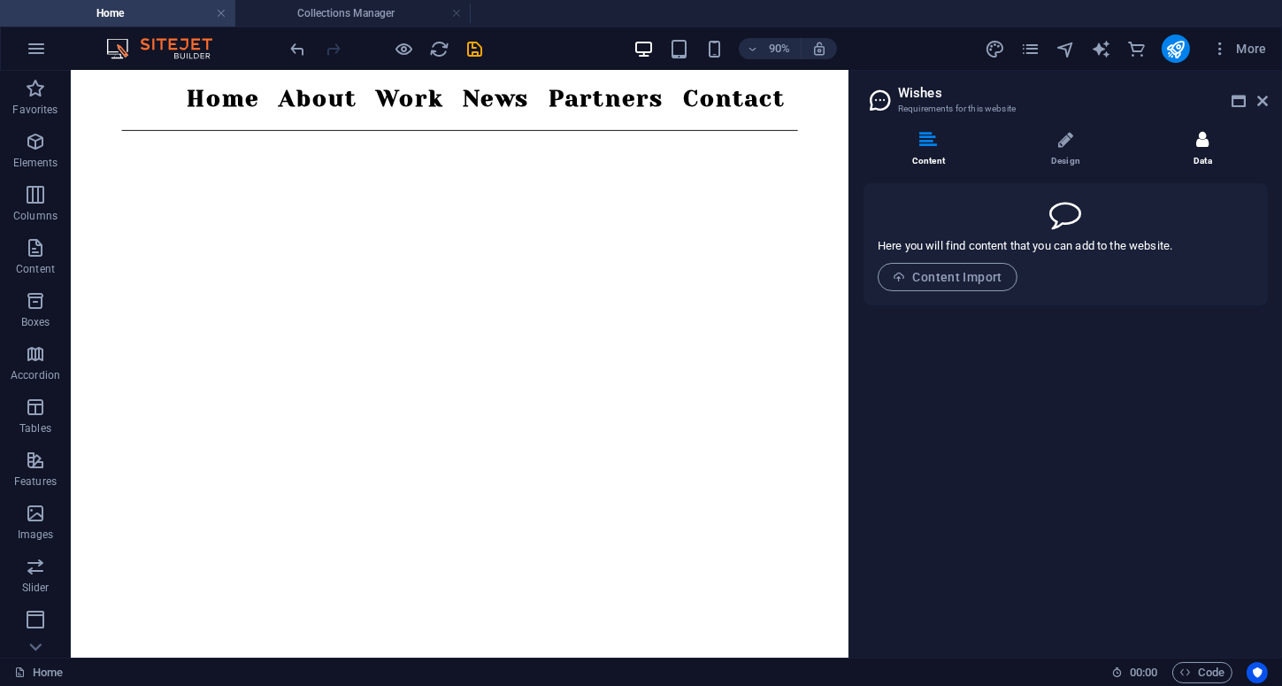
click at [1198, 153] on li "Data" at bounding box center [1203, 150] width 130 height 38
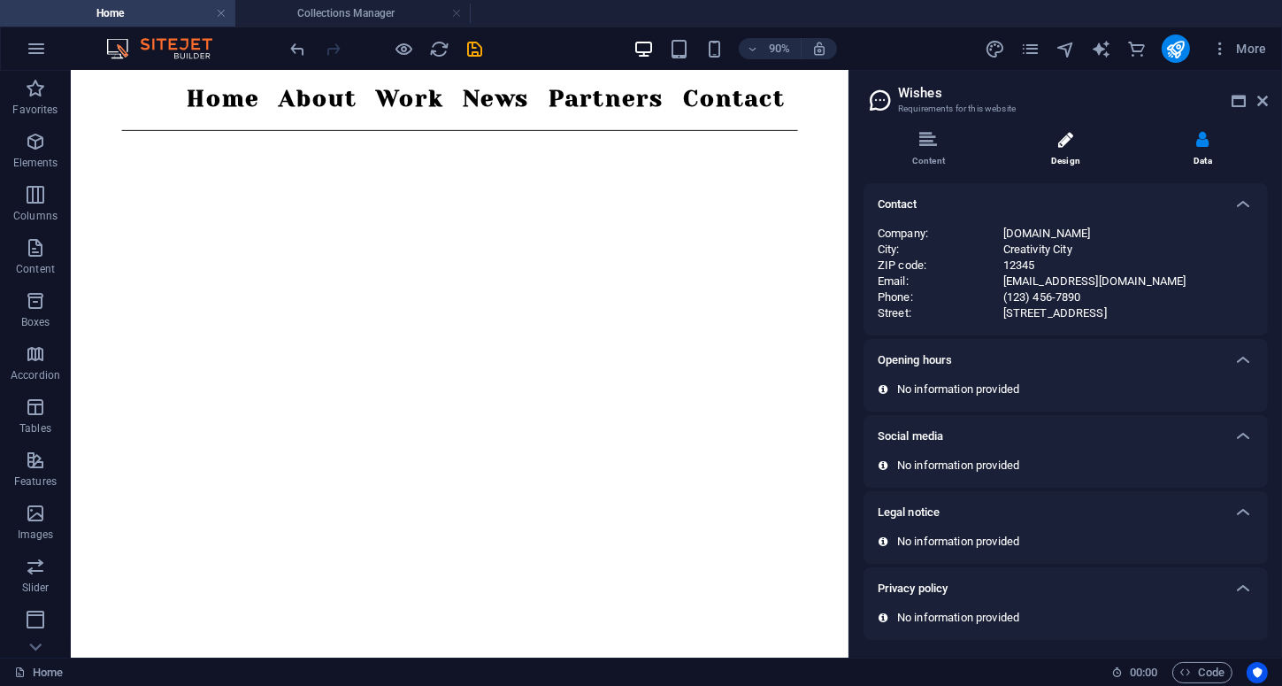
click at [1044, 141] on li "Design" at bounding box center [1068, 150] width 137 height 38
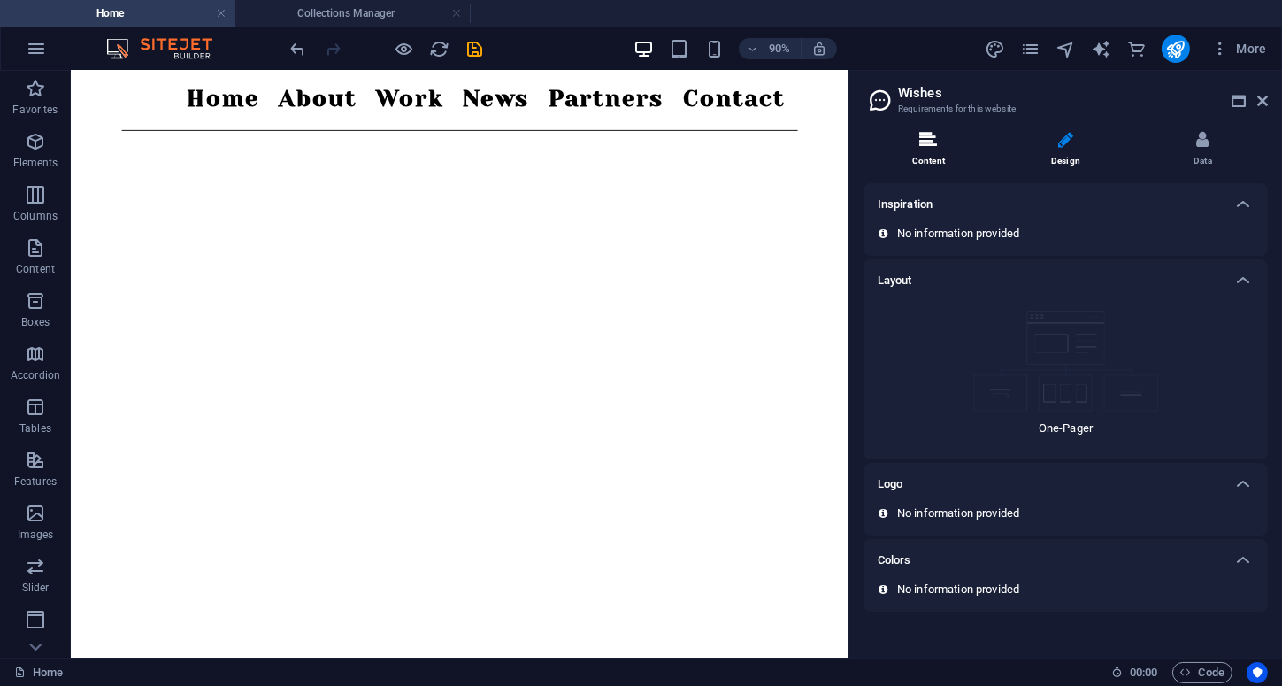
click at [923, 138] on icon at bounding box center [928, 140] width 18 height 18
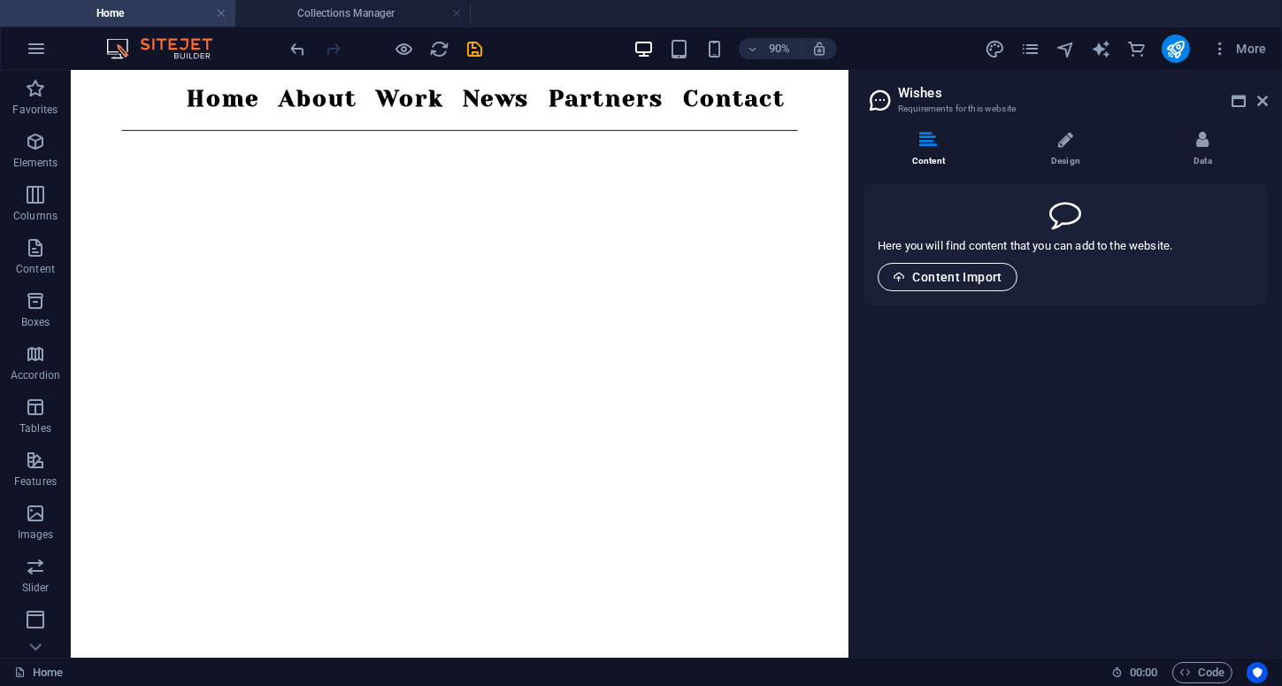
click at [958, 278] on span "Content Import" at bounding box center [948, 277] width 110 height 14
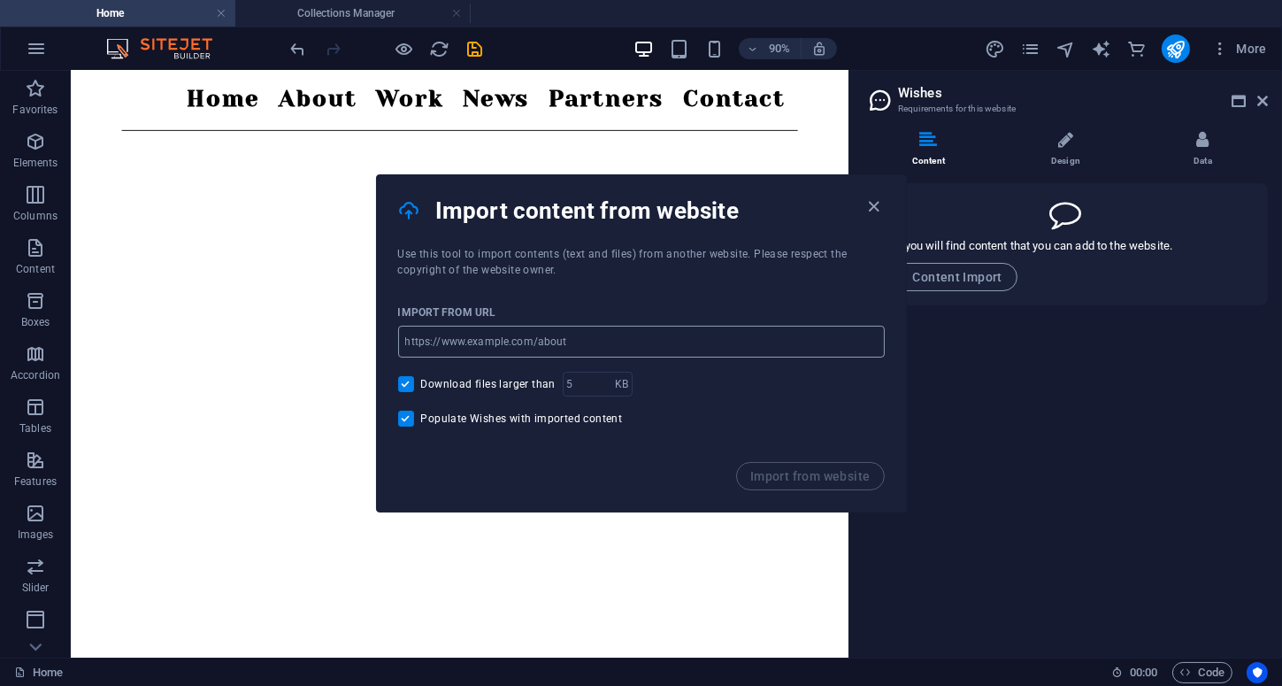
click at [545, 338] on input "url" at bounding box center [641, 342] width 487 height 32
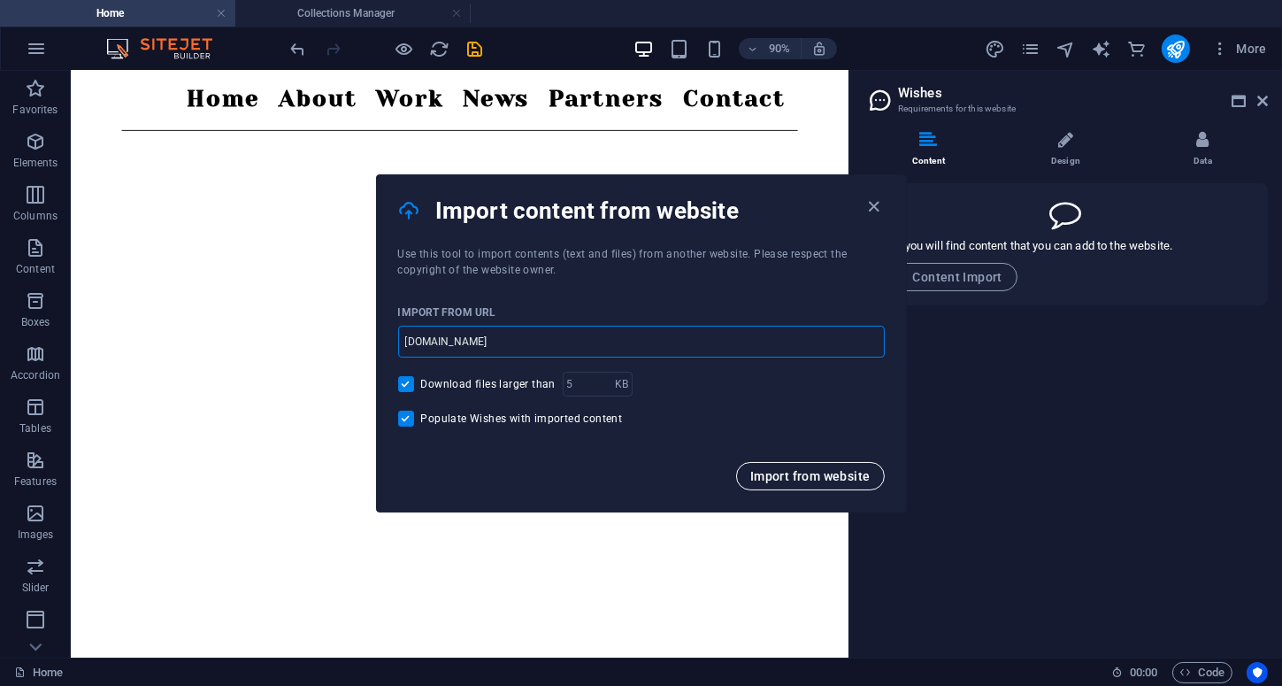
type input "[DOMAIN_NAME]"
click at [819, 469] on span "Import from website" at bounding box center [810, 476] width 120 height 14
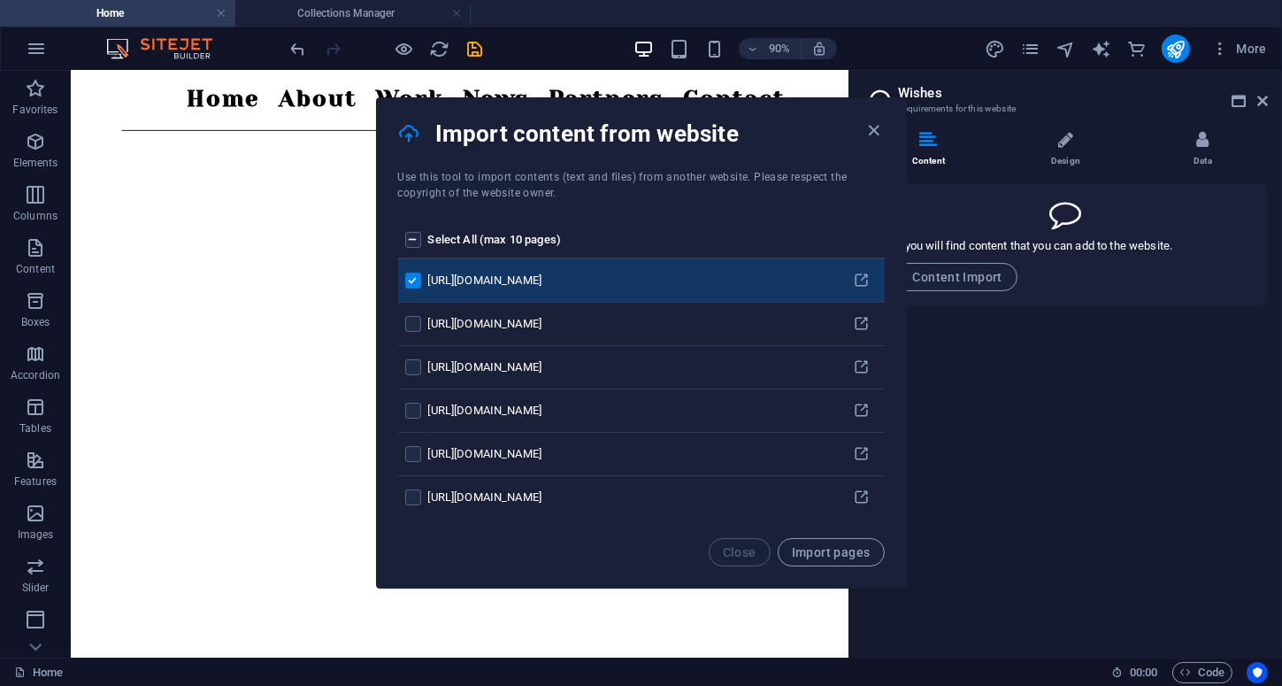
click at [411, 233] on label "pages list" at bounding box center [413, 240] width 16 height 16
click at [0, 0] on input "pages list" at bounding box center [0, 0] width 0 height 0
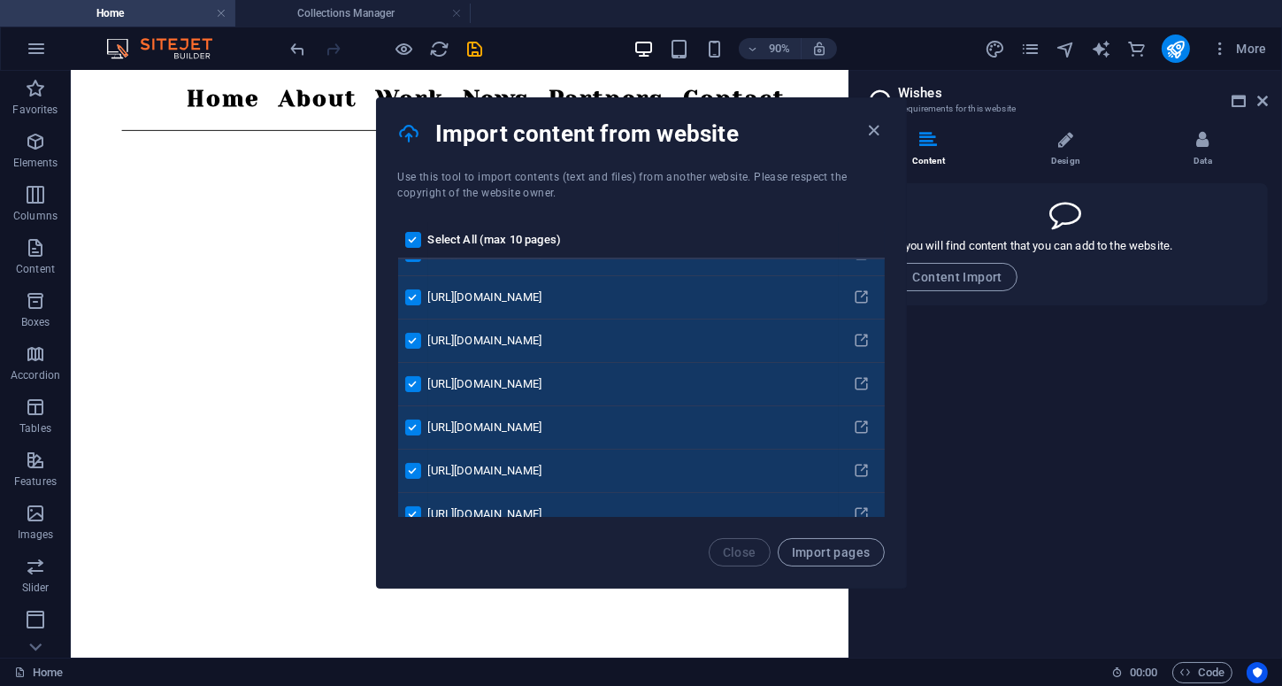
scroll to position [67, 0]
click at [821, 549] on span "Import pages" at bounding box center [831, 552] width 79 height 14
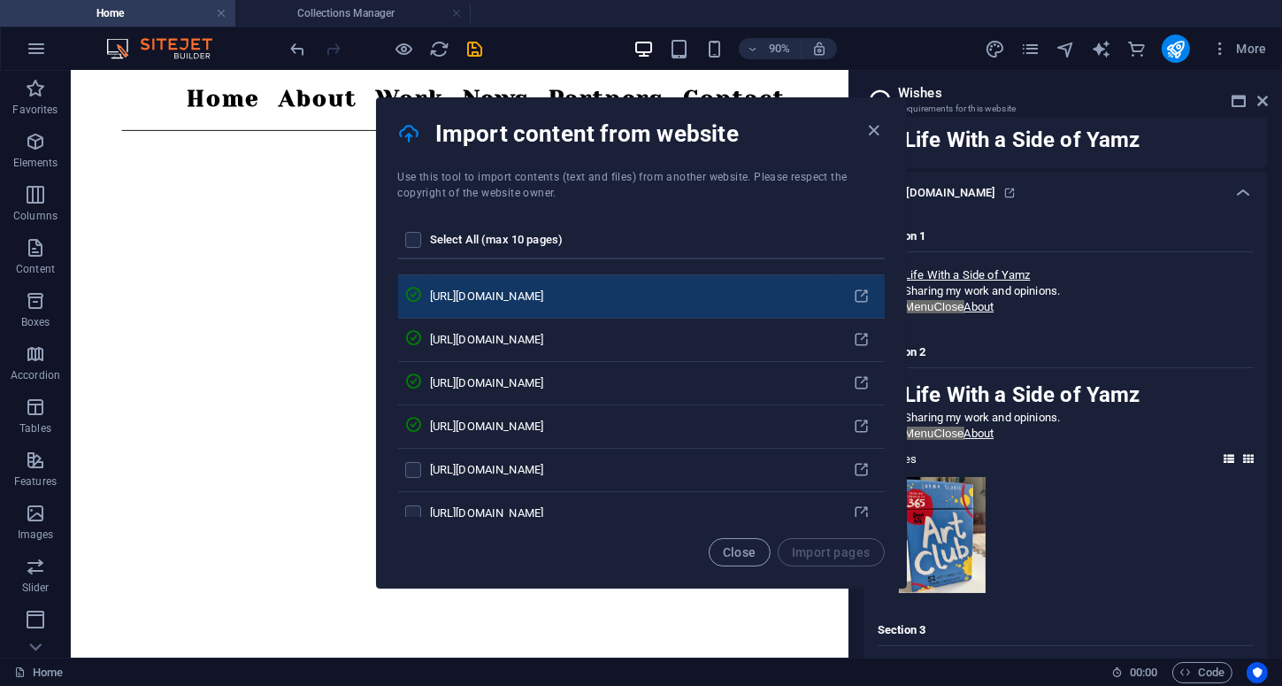
scroll to position [510, 0]
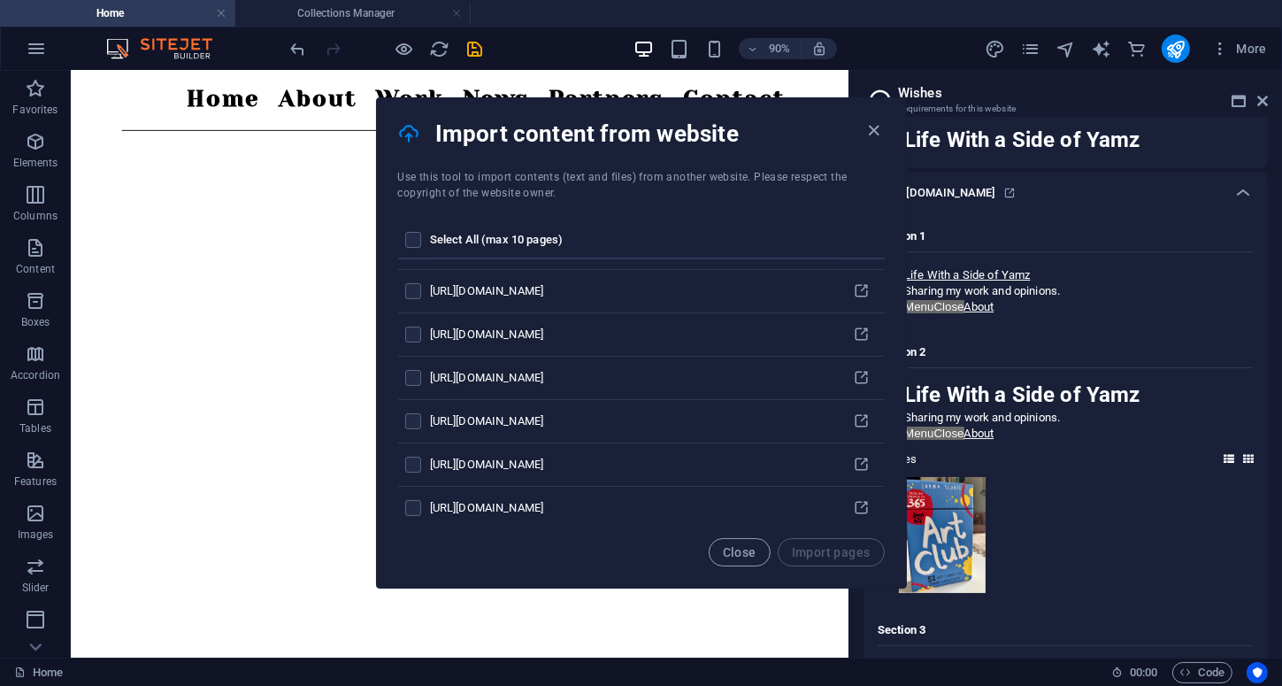
click at [414, 230] on th "pages list" at bounding box center [414, 240] width 32 height 37
click at [414, 234] on label "pages list" at bounding box center [413, 240] width 16 height 16
click at [0, 0] on input "pages list" at bounding box center [0, 0] width 0 height 0
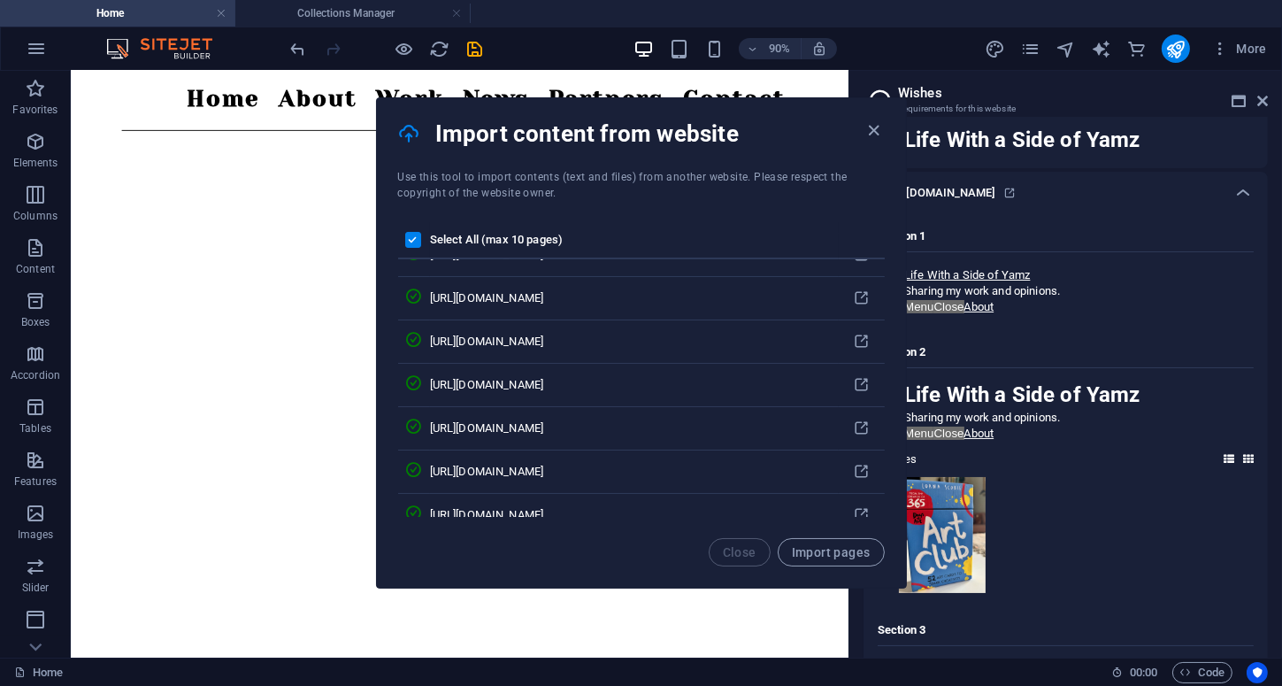
scroll to position [686, 0]
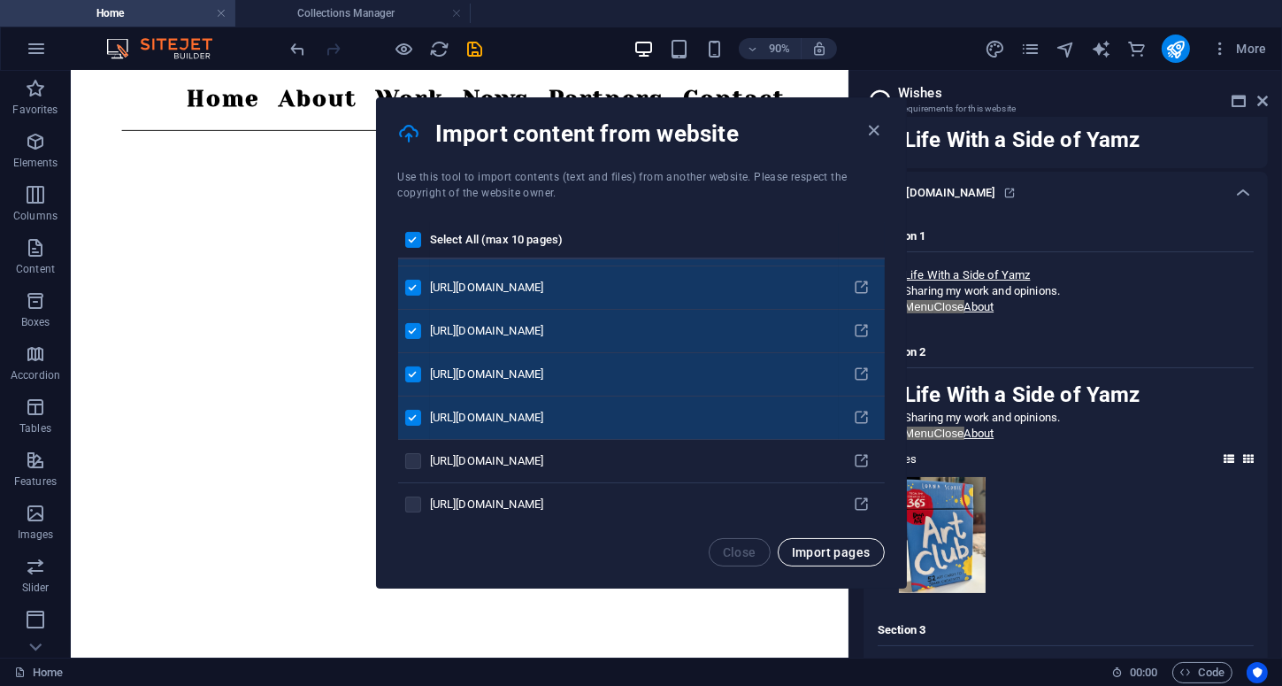
click at [831, 547] on span "Import pages" at bounding box center [831, 552] width 79 height 14
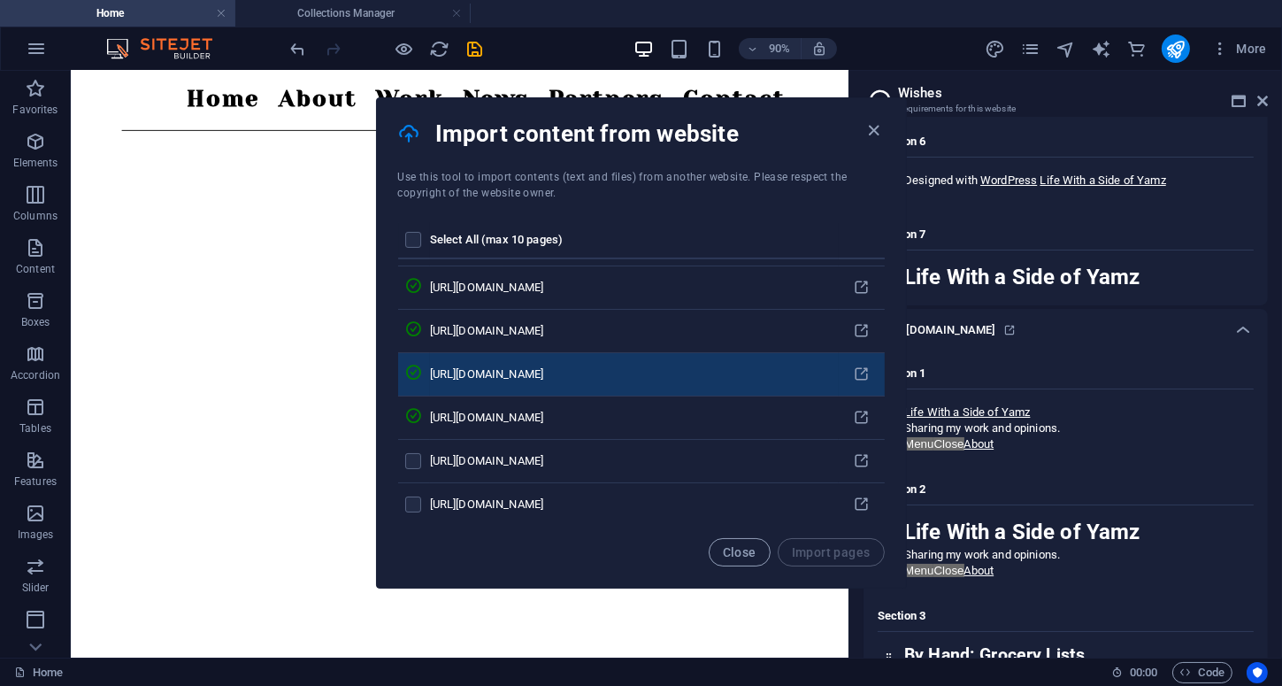
scroll to position [18644, 0]
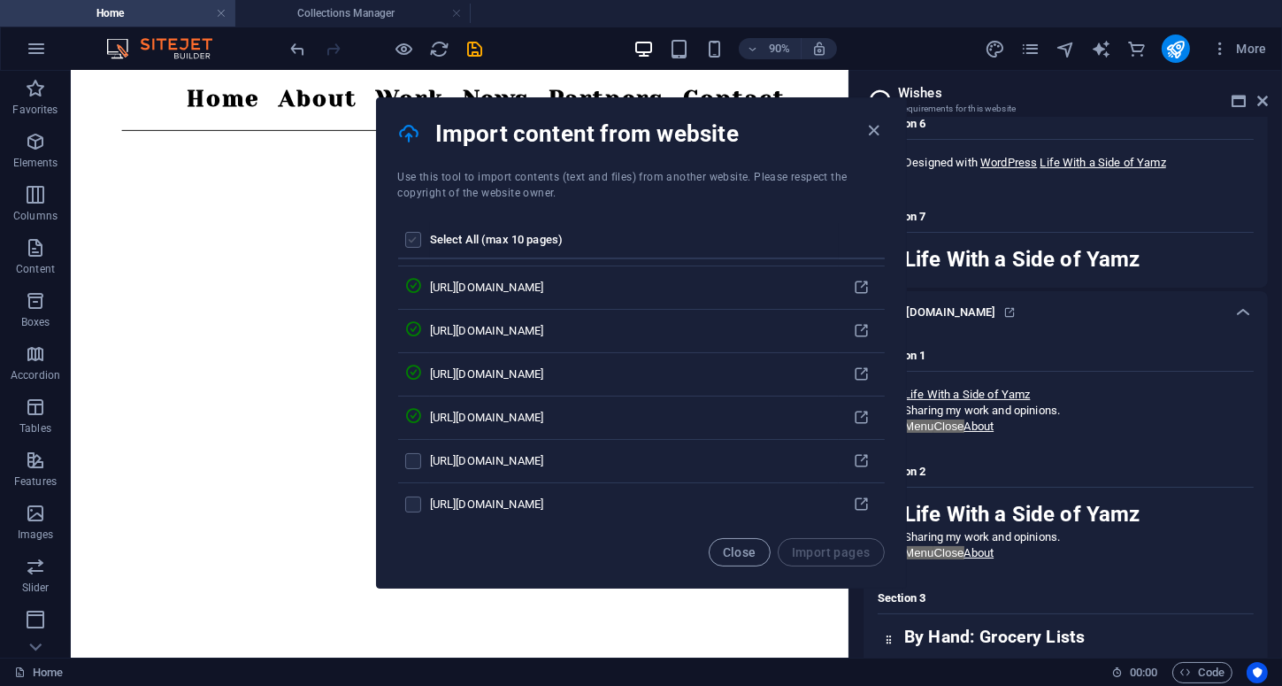
click at [415, 234] on label "pages list" at bounding box center [413, 240] width 16 height 16
click at [0, 0] on input "pages list" at bounding box center [0, 0] width 0 height 0
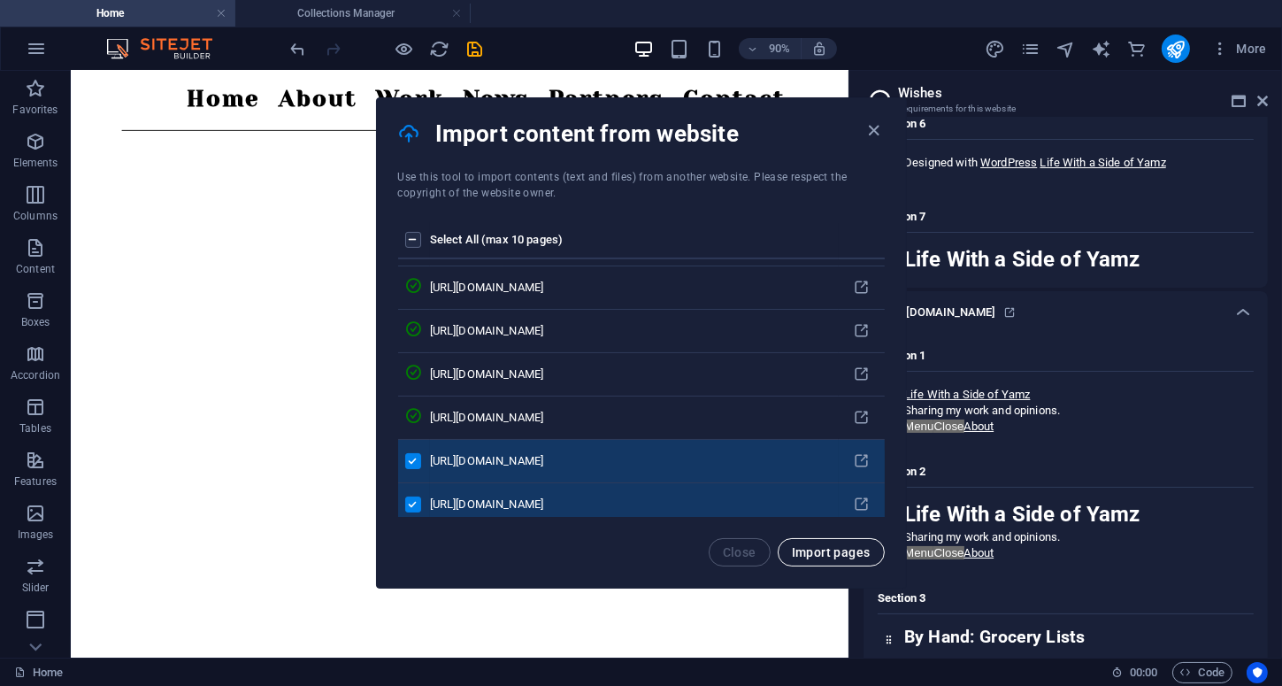
click at [829, 549] on span "Import pages" at bounding box center [831, 552] width 79 height 14
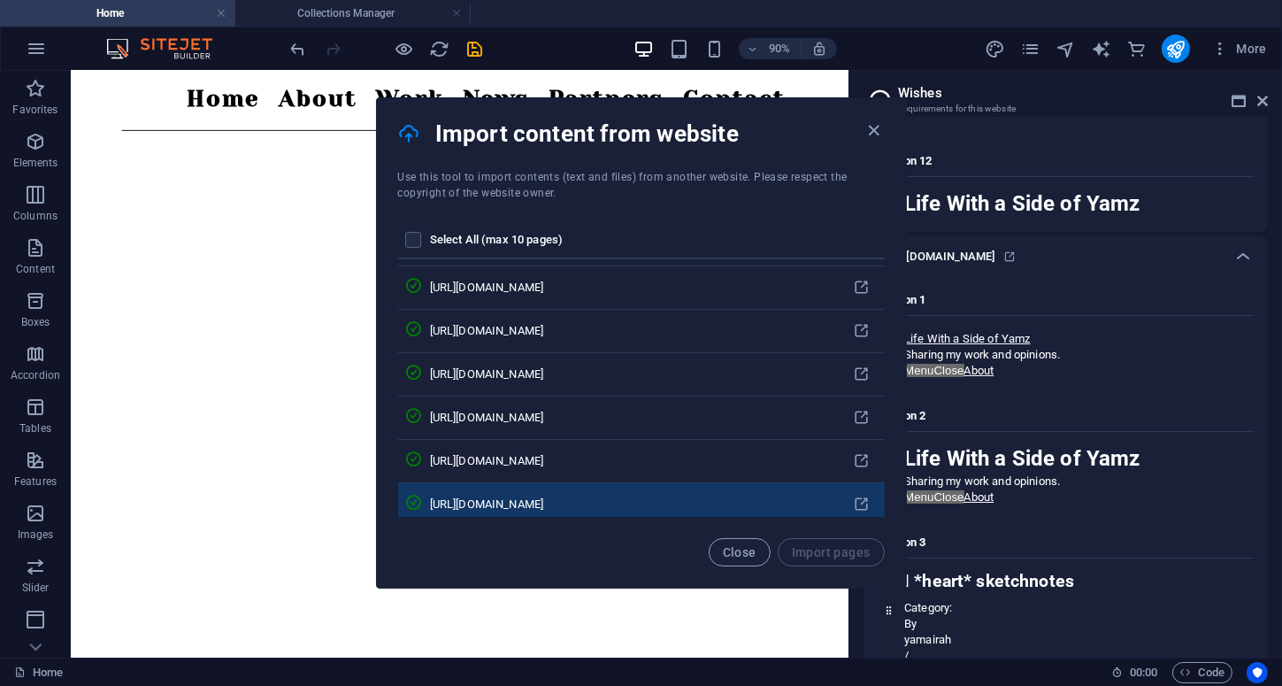
scroll to position [22976, 0]
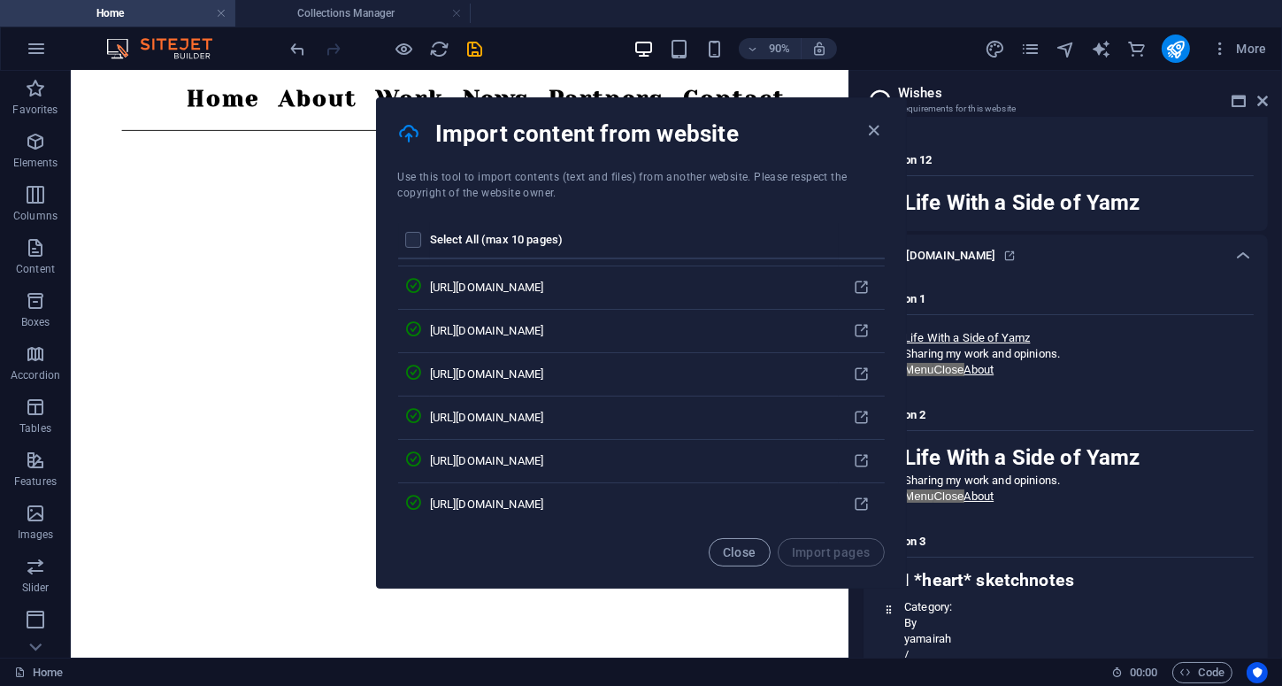
click at [729, 536] on div "Select All (max 10 pages) https://yamairah.com https://yamairah.com/?page_id=2 …" at bounding box center [641, 369] width 529 height 337
click at [733, 550] on span "Close" at bounding box center [740, 552] width 34 height 14
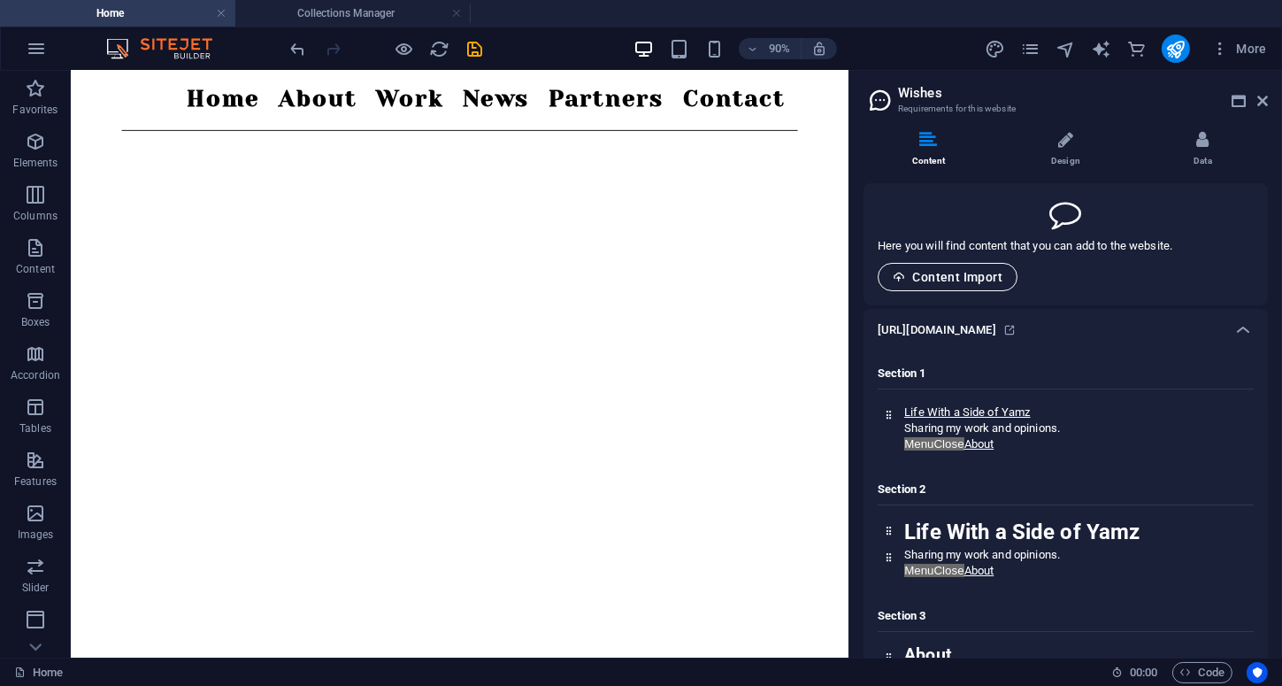
click at [947, 278] on span "Content Import" at bounding box center [948, 277] width 110 height 14
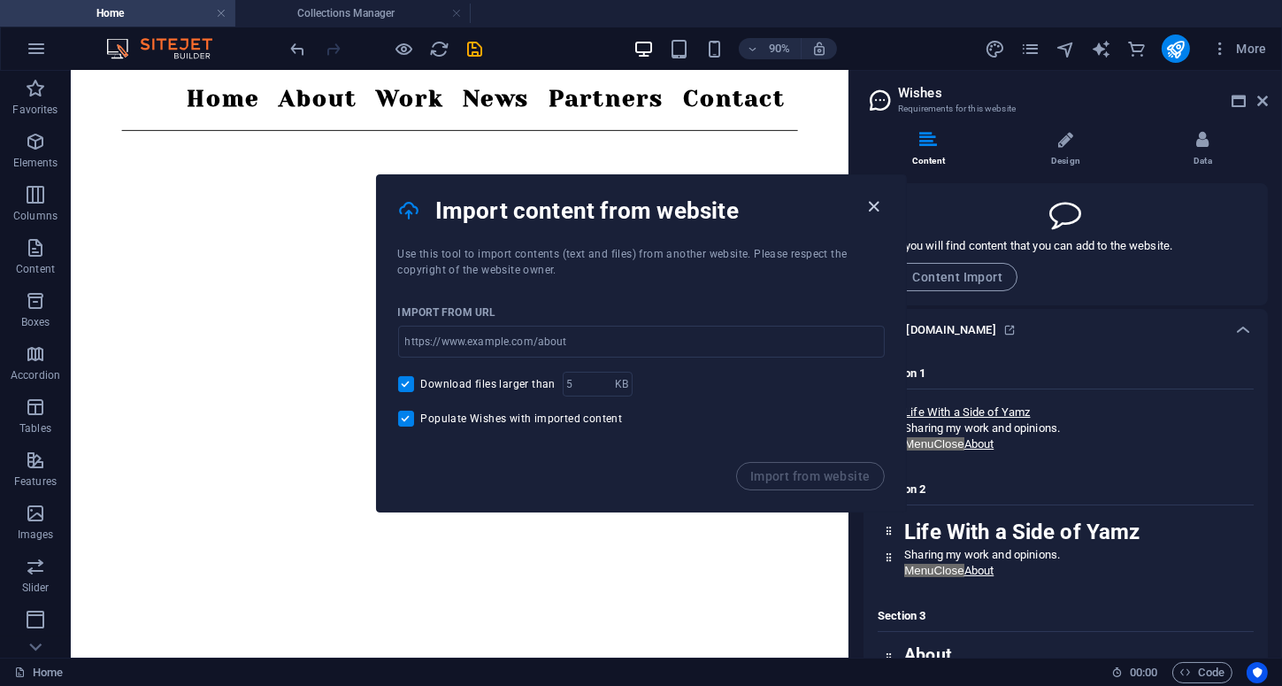
click at [864, 211] on icon "button" at bounding box center [873, 206] width 20 height 20
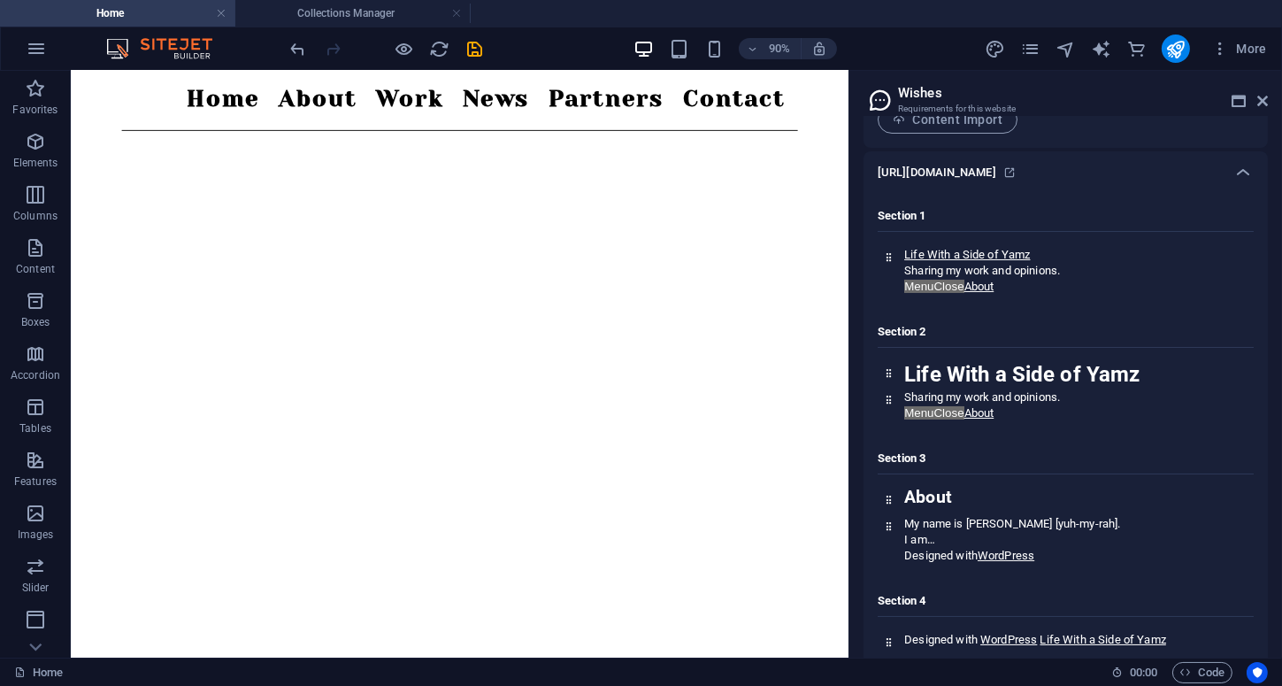
scroll to position [177, 0]
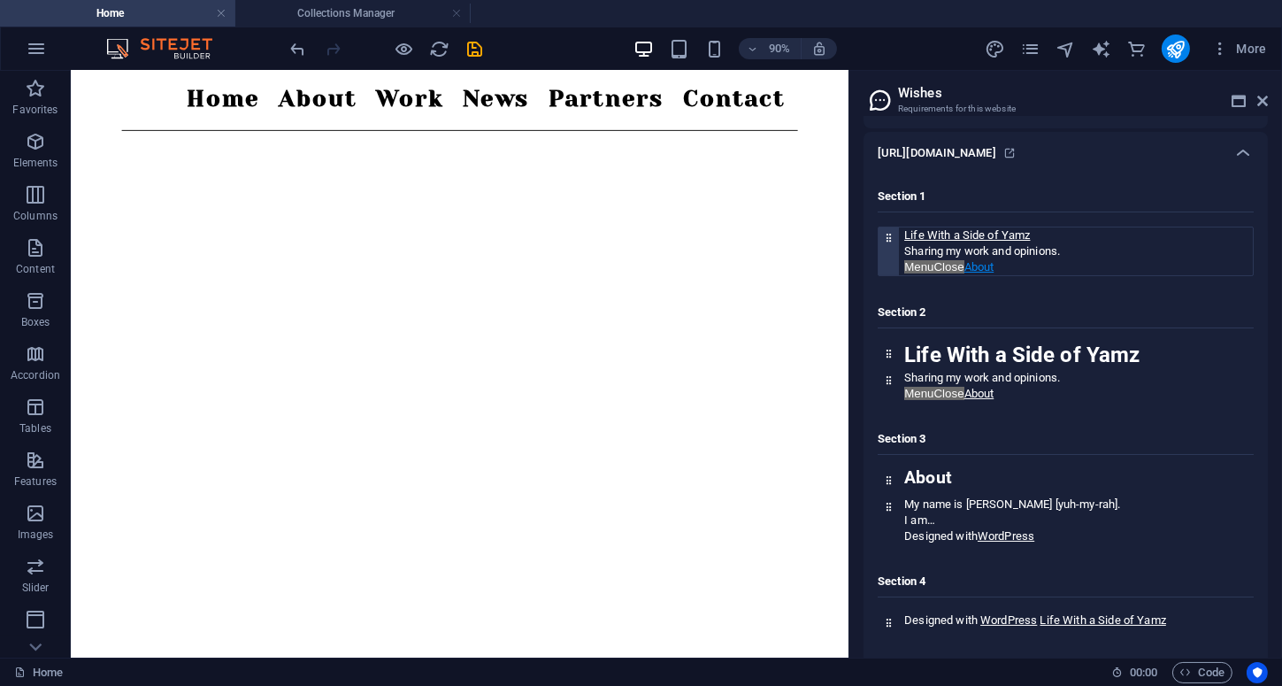
click at [969, 263] on link "About" at bounding box center [979, 266] width 30 height 13
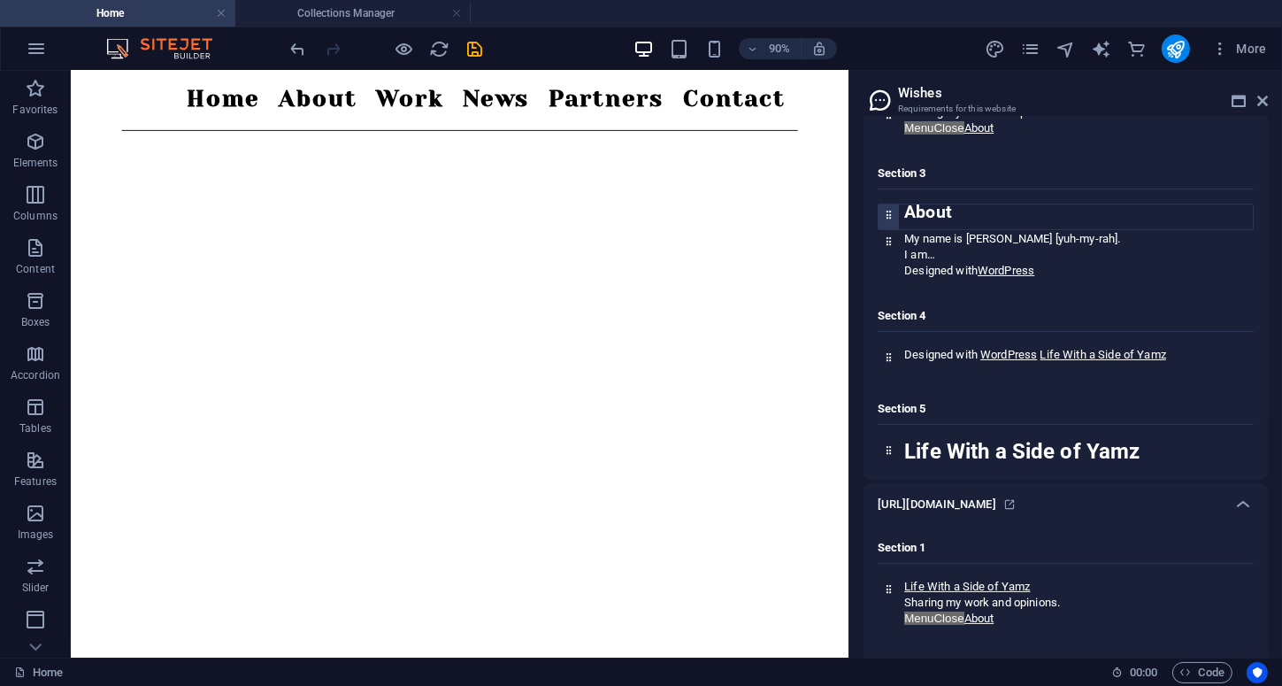
scroll to position [0, 0]
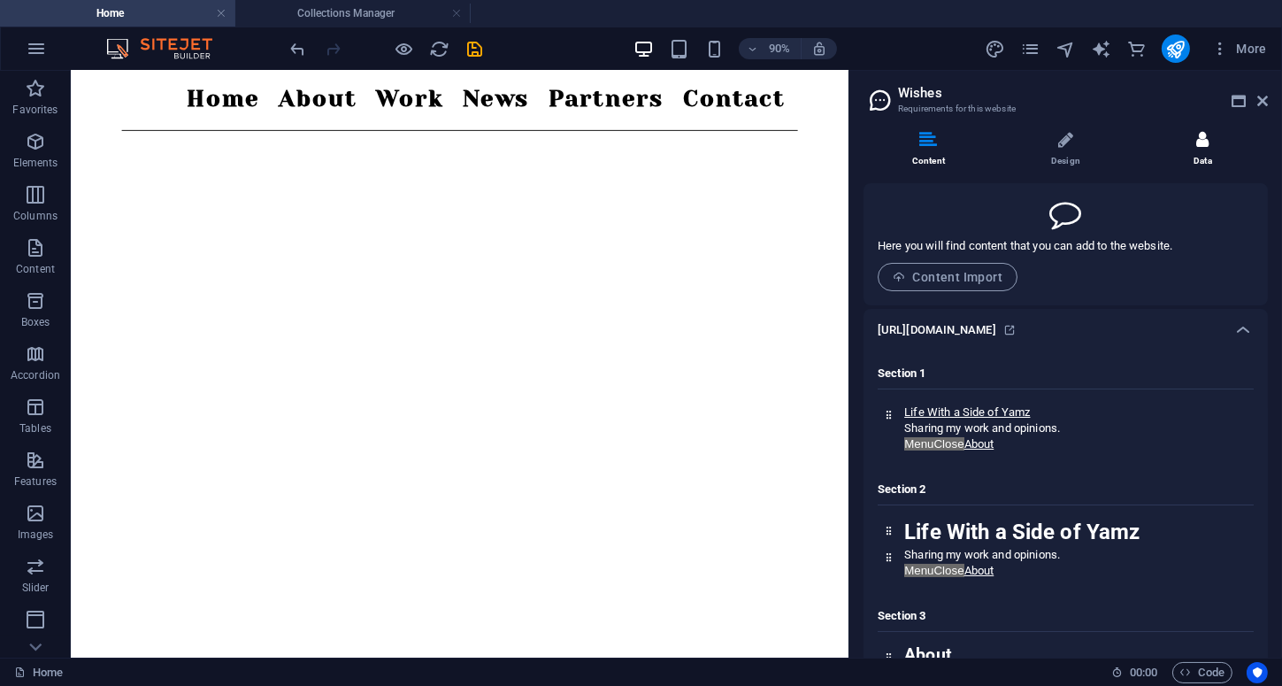
drag, startPoint x: 1200, startPoint y: 157, endPoint x: 1191, endPoint y: 165, distance: 11.9
click at [1198, 157] on li "Data" at bounding box center [1203, 150] width 130 height 38
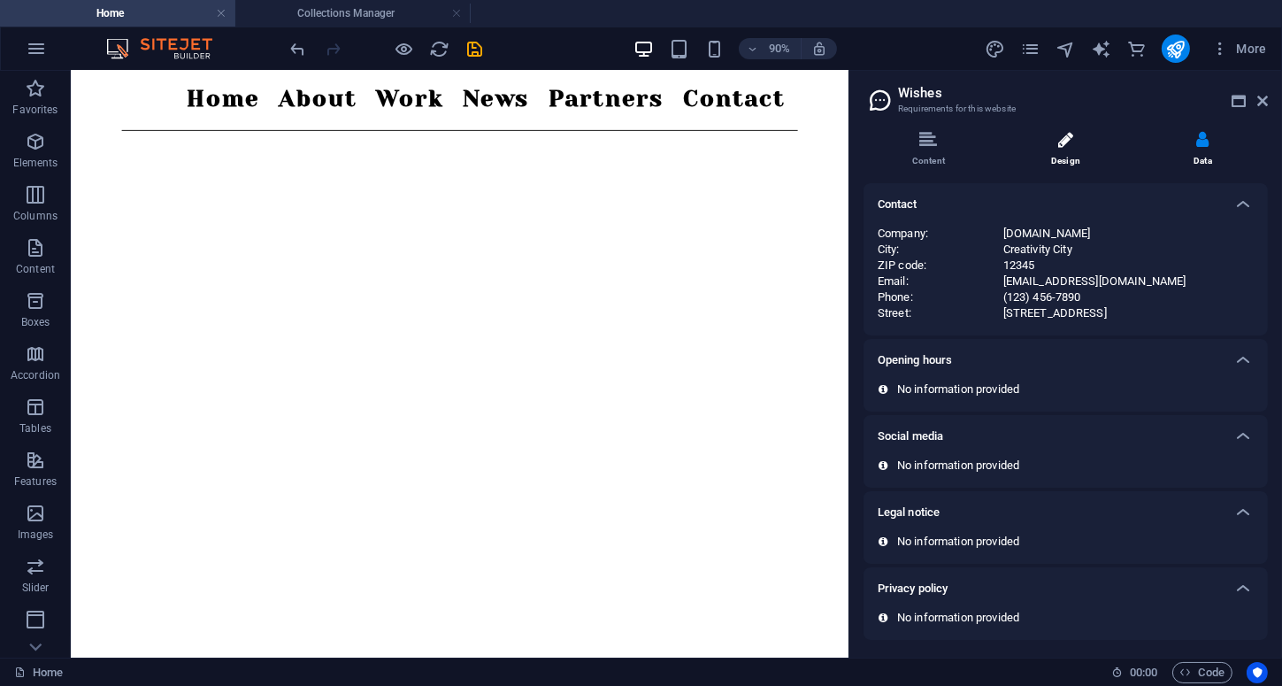
click at [1056, 162] on li "Design" at bounding box center [1068, 150] width 137 height 38
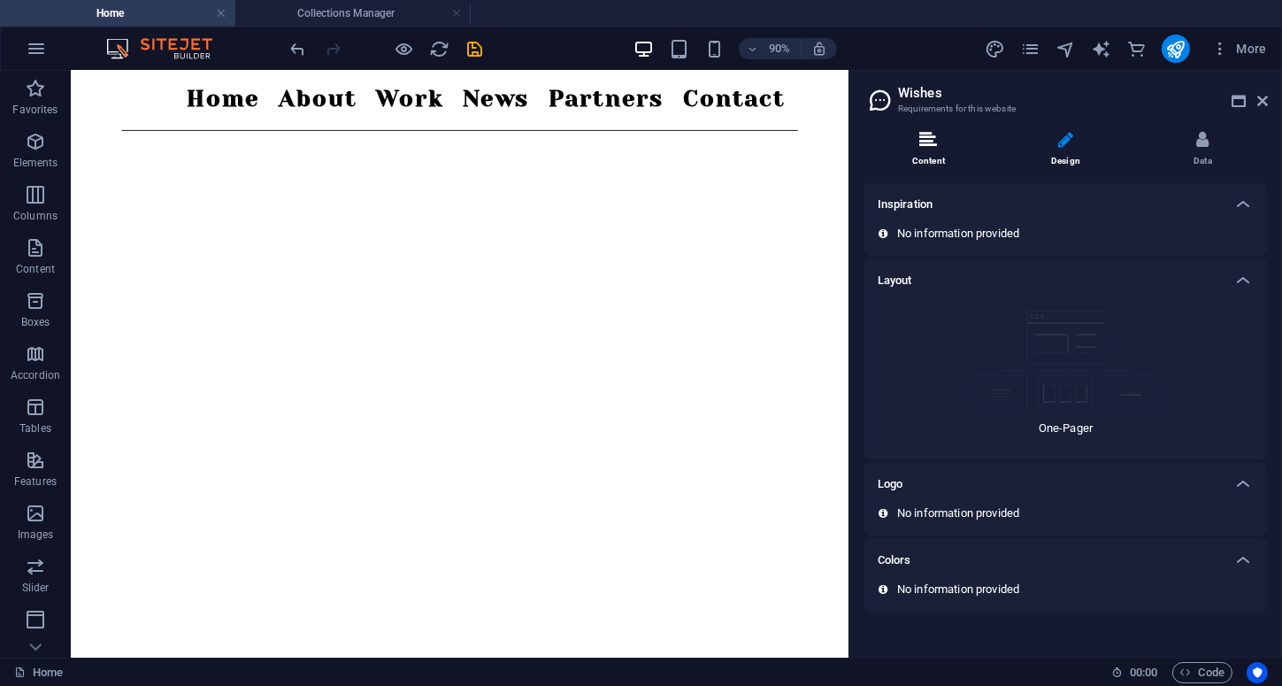
click at [915, 147] on li "Content" at bounding box center [931, 150] width 137 height 38
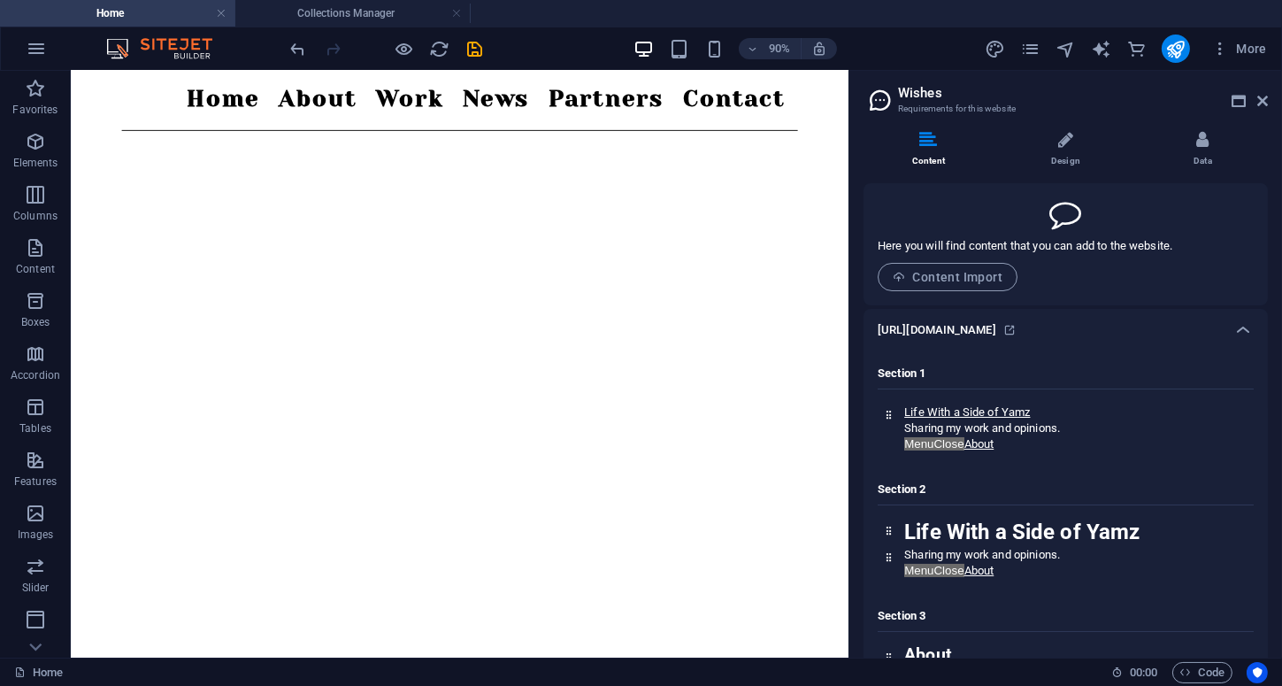
drag, startPoint x: 1276, startPoint y: 125, endPoint x: 1271, endPoint y: 159, distance: 34.8
click at [1271, 159] on div "Content Design Data Here you will find content that you can add to the website.…" at bounding box center [1065, 387] width 433 height 540
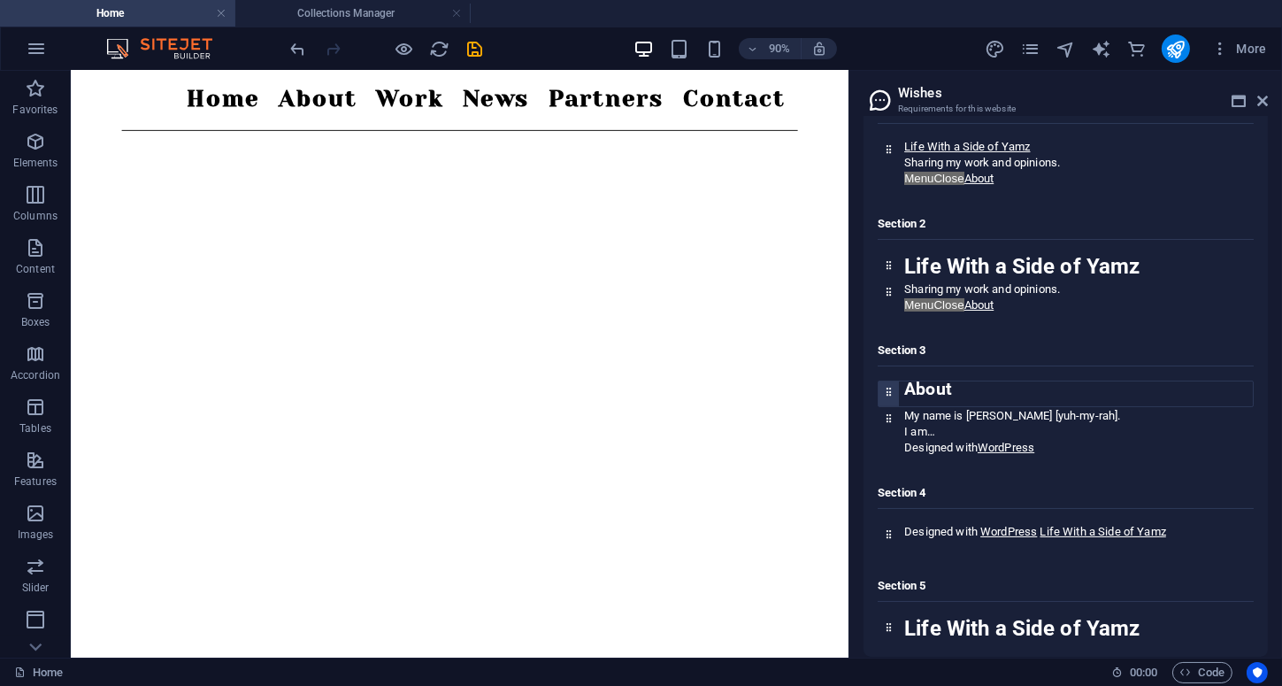
click at [954, 387] on h2 "About" at bounding box center [1078, 389] width 349 height 16
click at [1041, 425] on p "I am…" at bounding box center [1078, 432] width 349 height 16
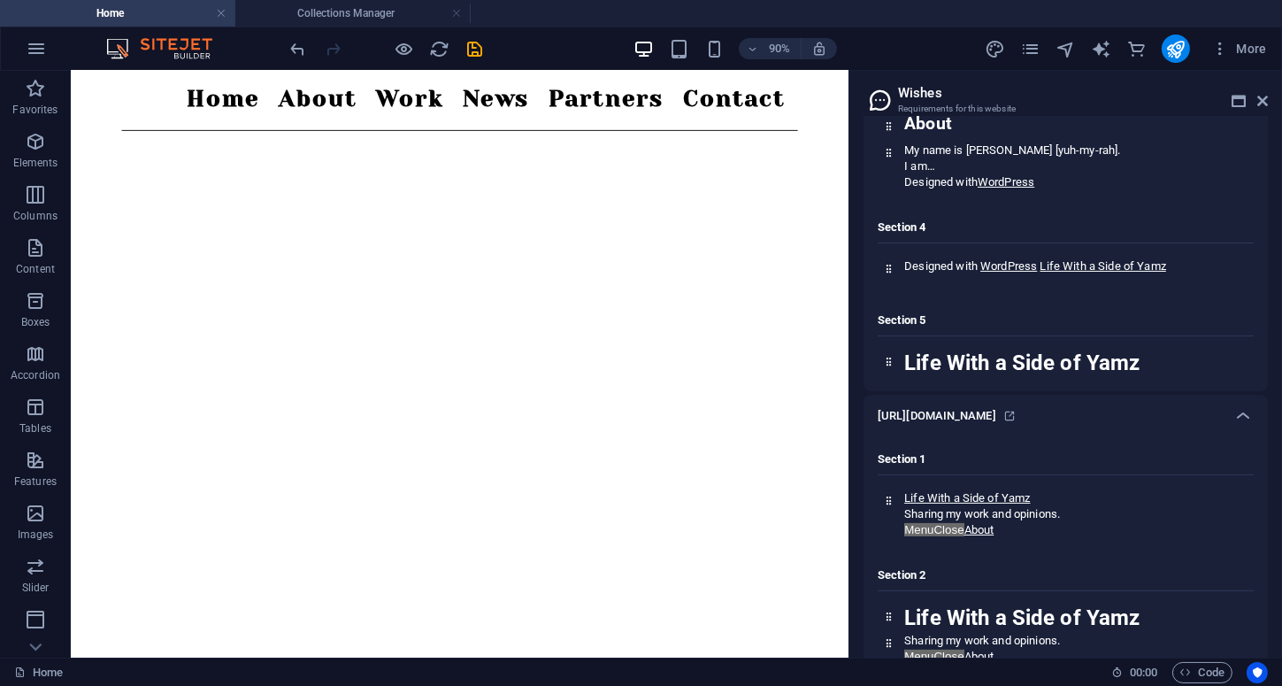
click at [1007, 421] on div "https://yamairah.com" at bounding box center [1065, 416] width 404 height 42
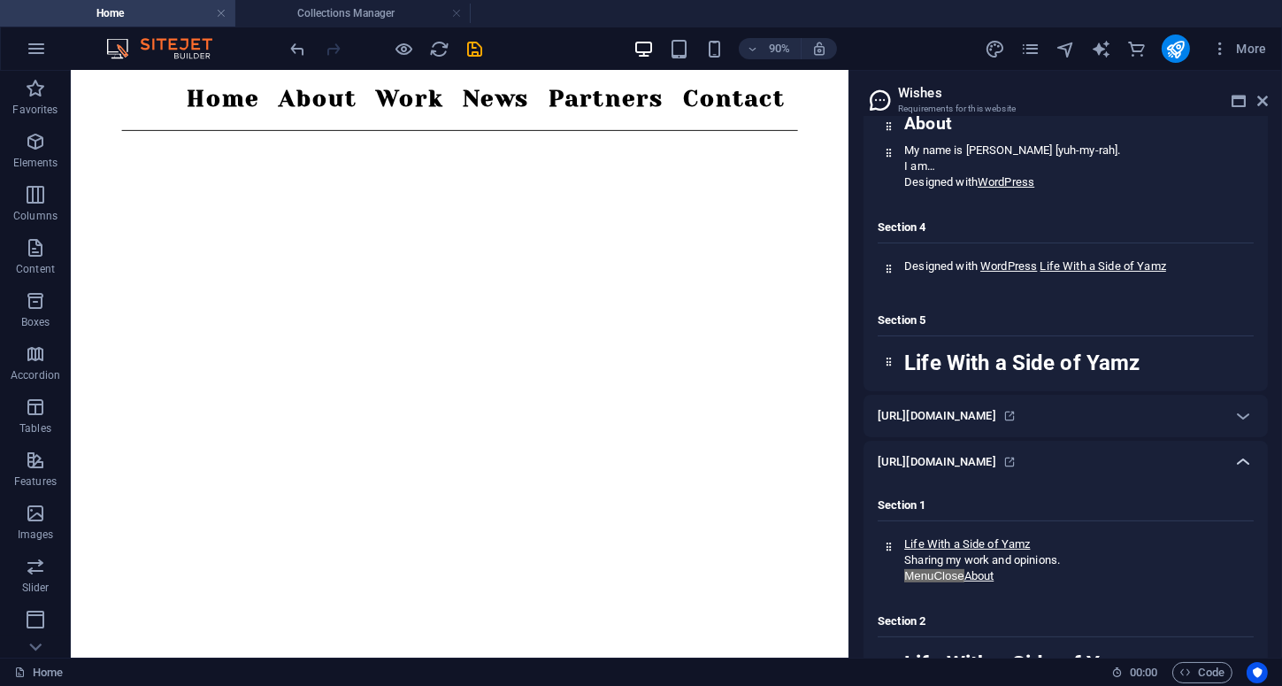
click at [1240, 464] on icon at bounding box center [1242, 461] width 21 height 21
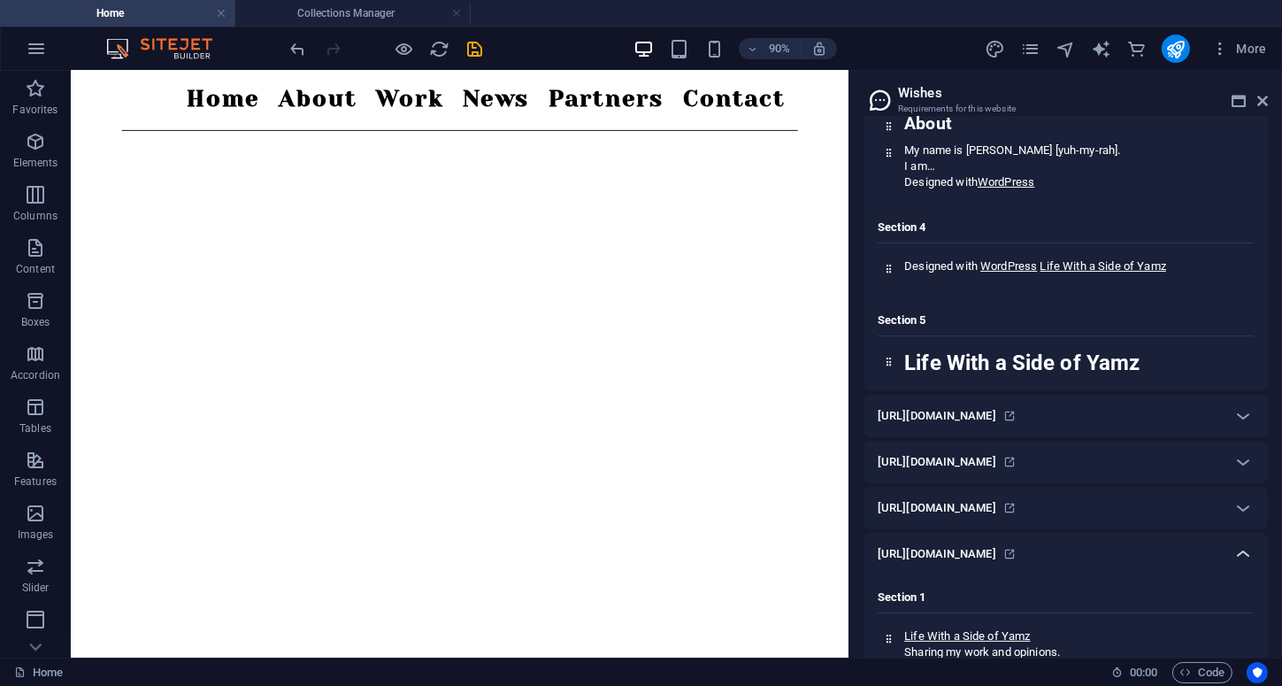
click at [1249, 543] on icon at bounding box center [1242, 553] width 21 height 21
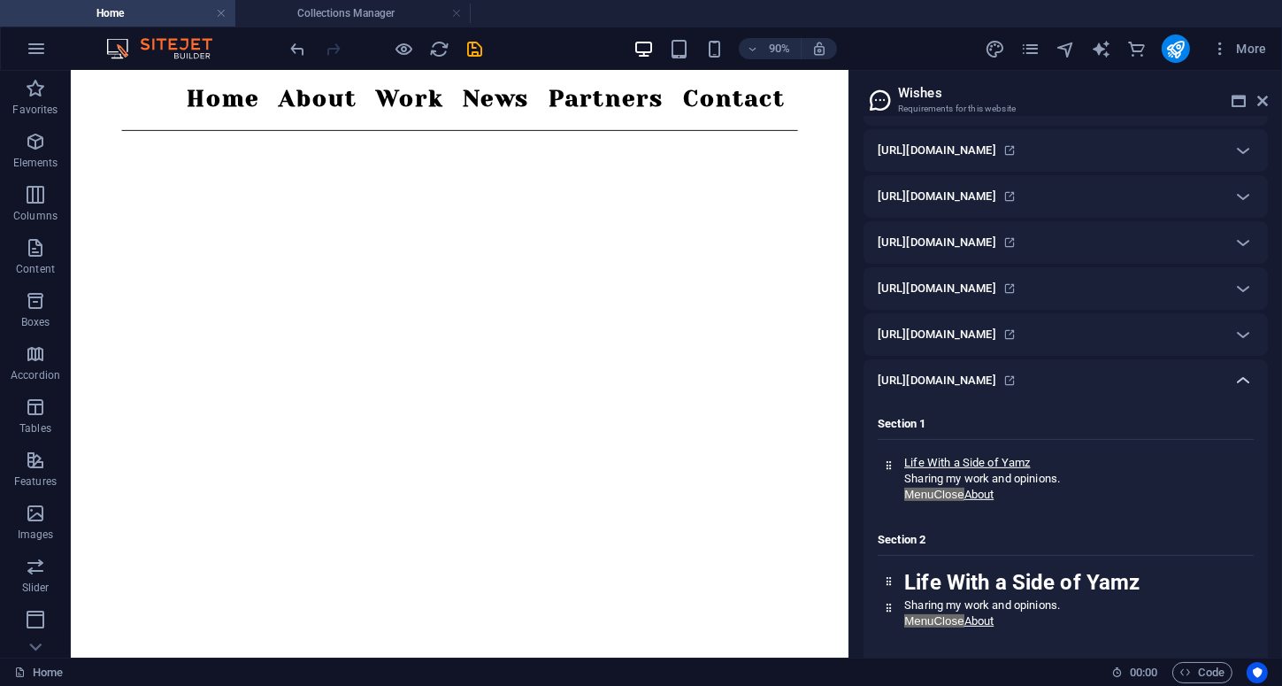
click at [1239, 375] on icon at bounding box center [1242, 380] width 21 height 21
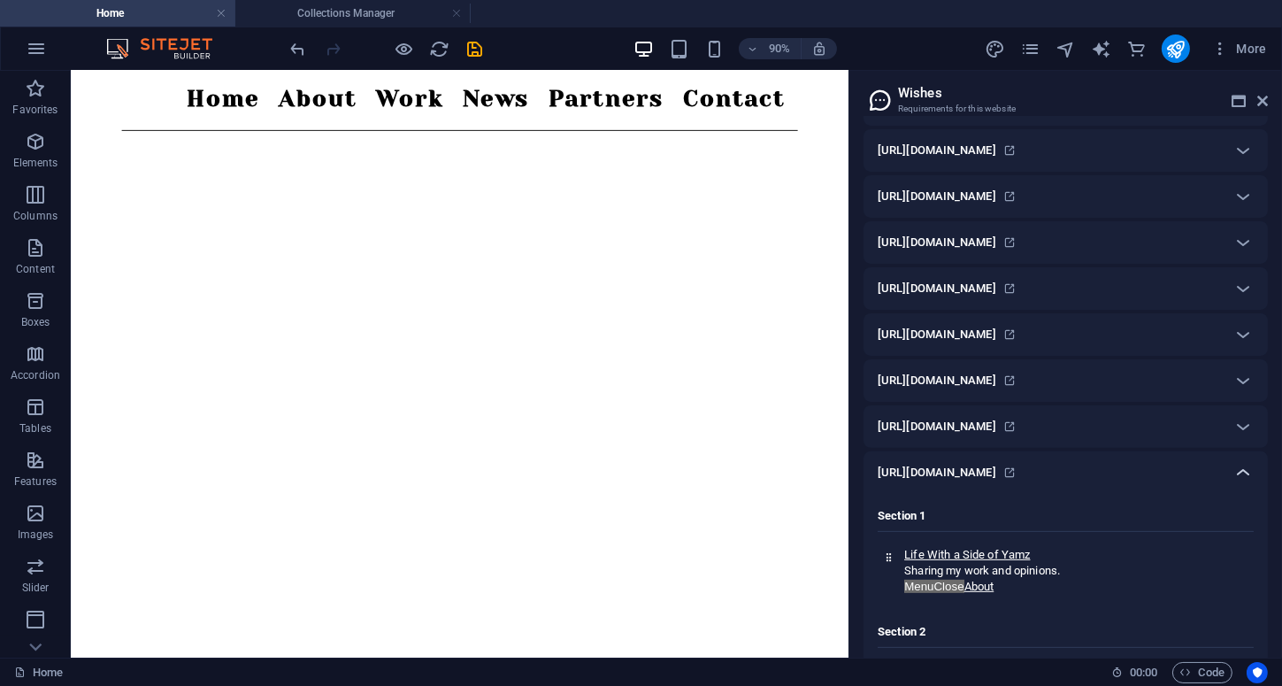
click at [1243, 462] on icon at bounding box center [1242, 472] width 21 height 21
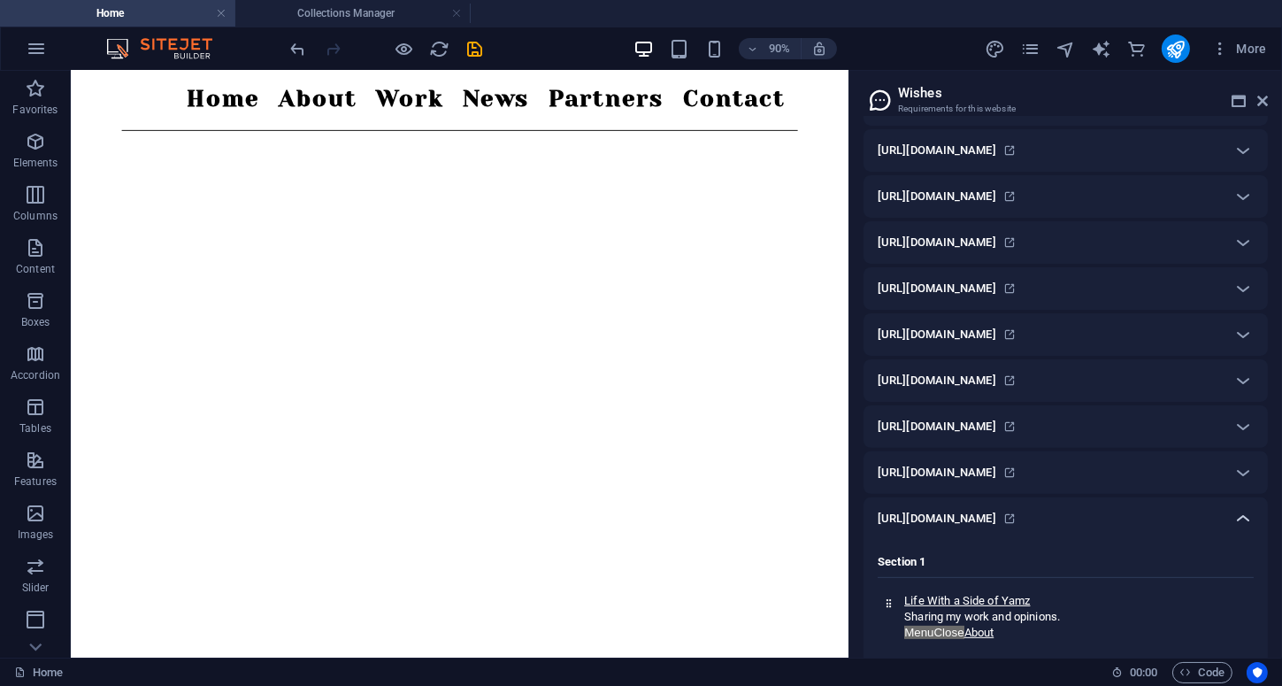
click at [1239, 515] on icon at bounding box center [1242, 518] width 21 height 21
click at [1241, 562] on icon at bounding box center [1242, 564] width 21 height 21
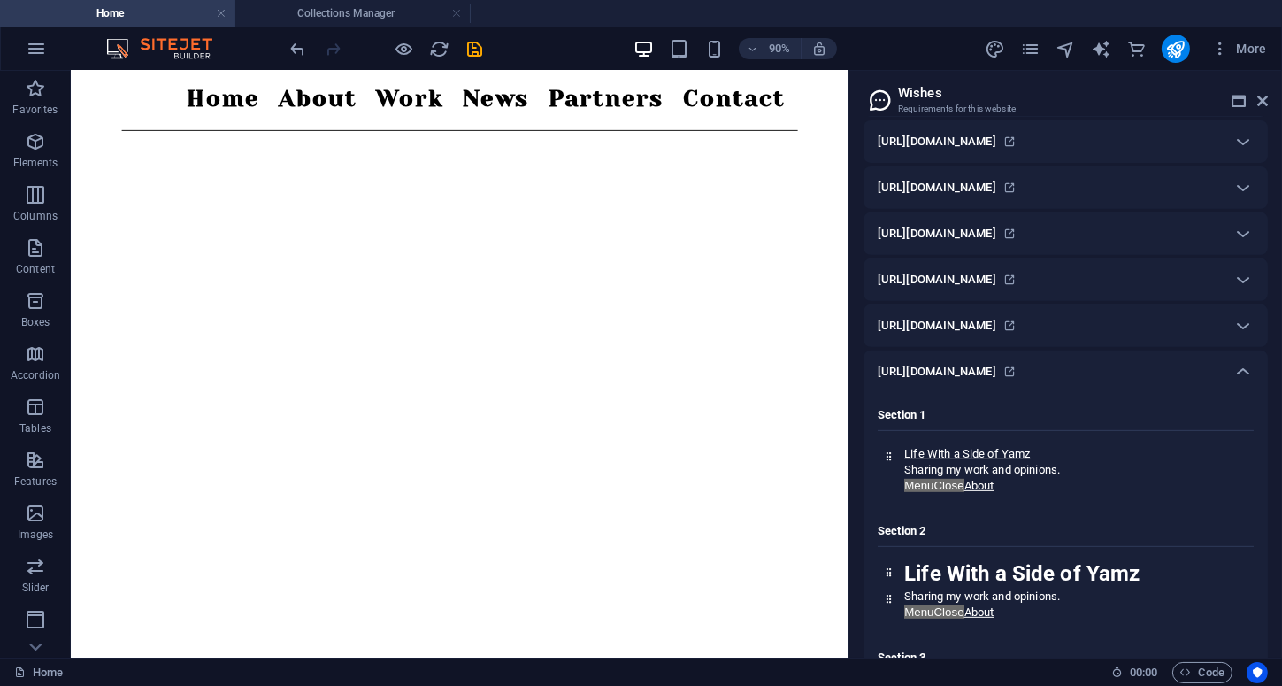
scroll to position [1062, 0]
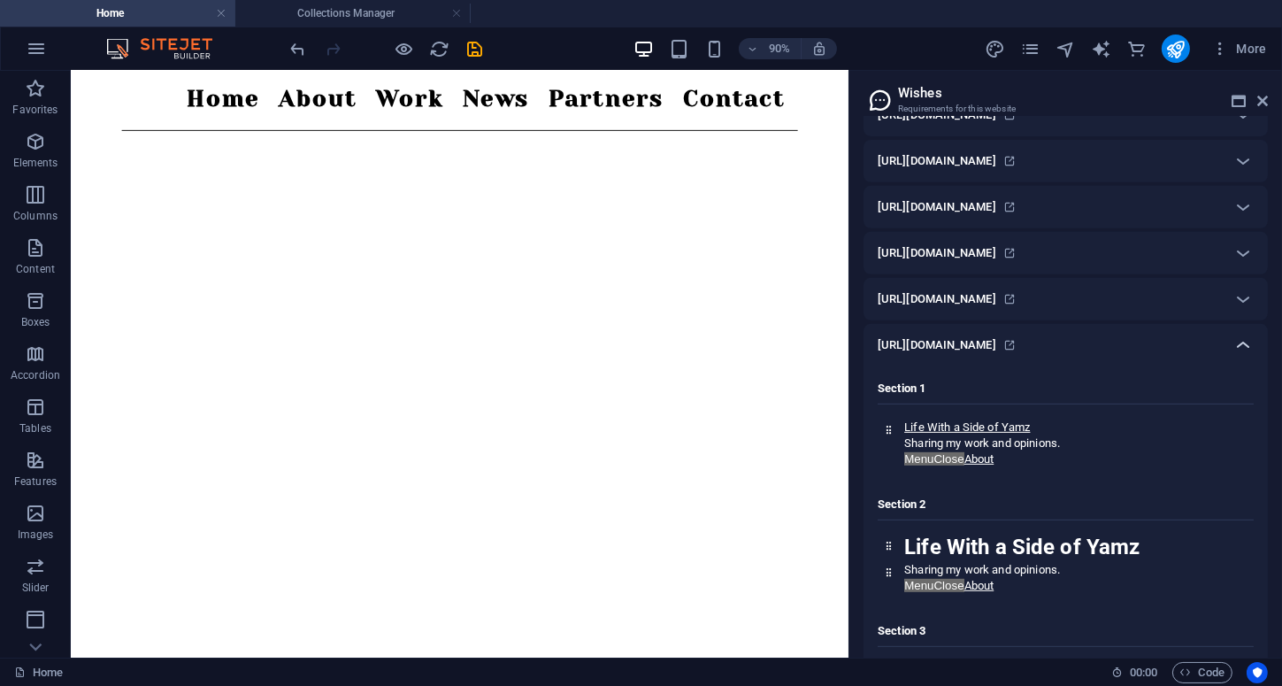
click at [1235, 334] on icon at bounding box center [1242, 344] width 21 height 21
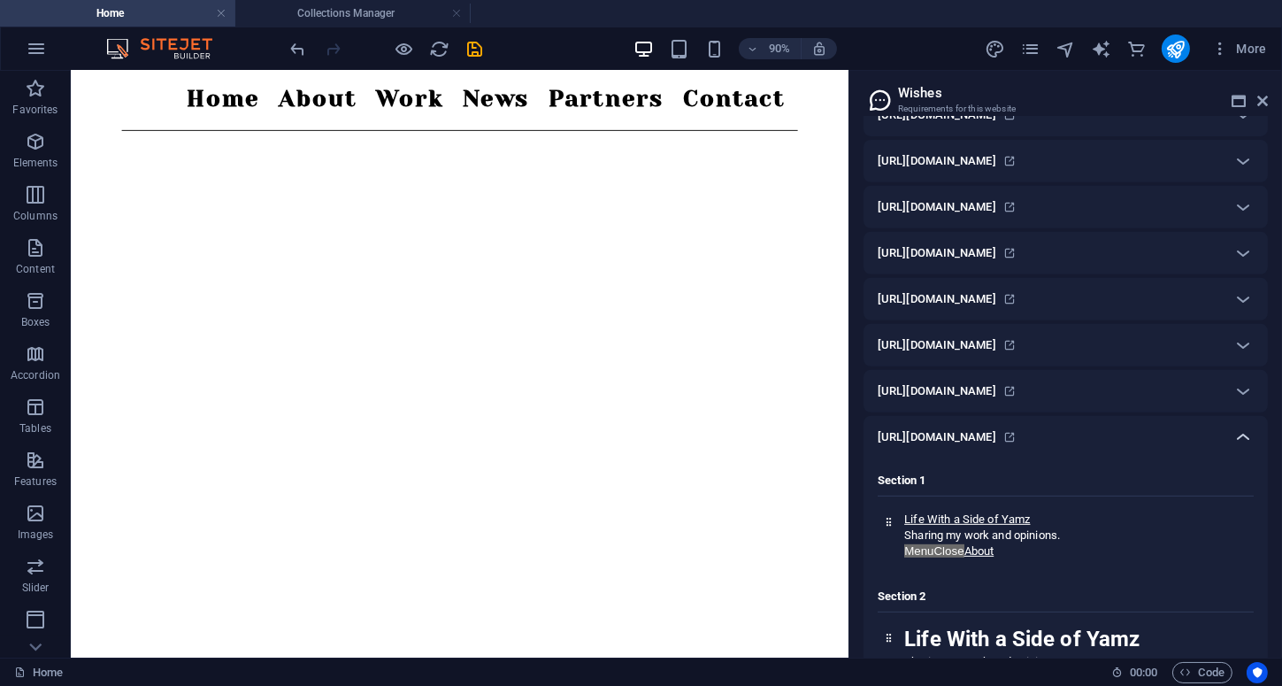
scroll to position [418, 0]
click at [1243, 380] on icon at bounding box center [1242, 390] width 21 height 21
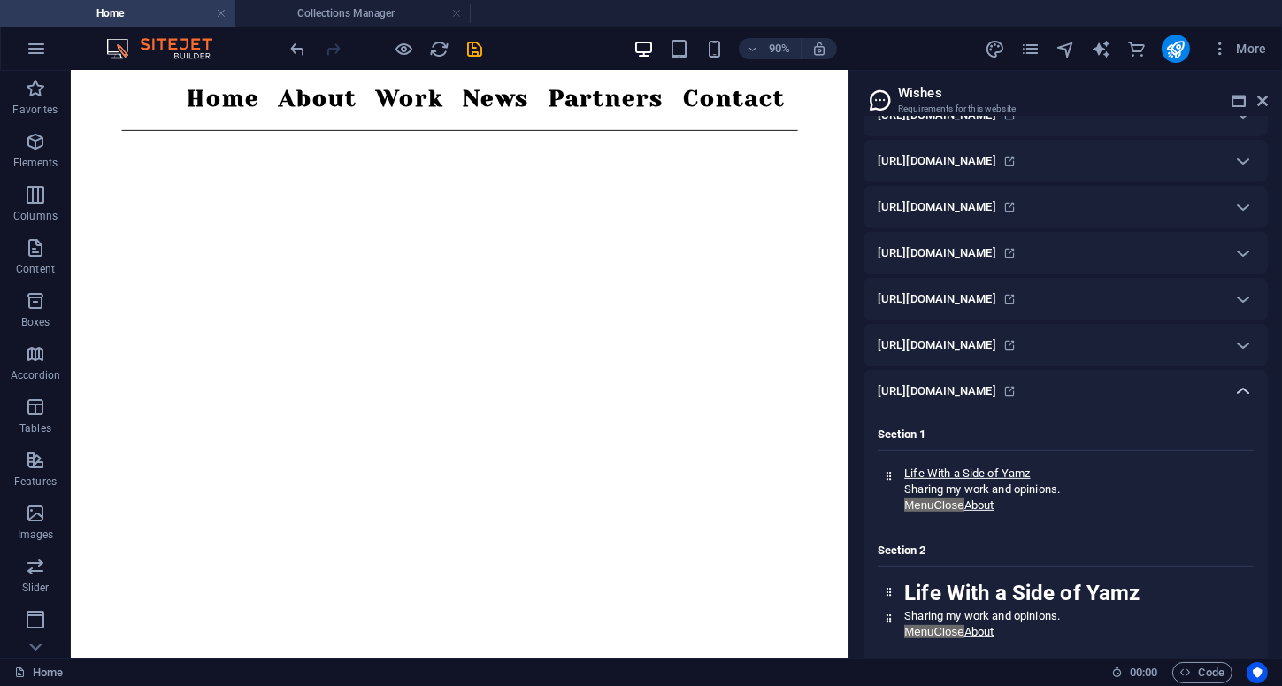
click at [1244, 385] on icon at bounding box center [1242, 390] width 21 height 21
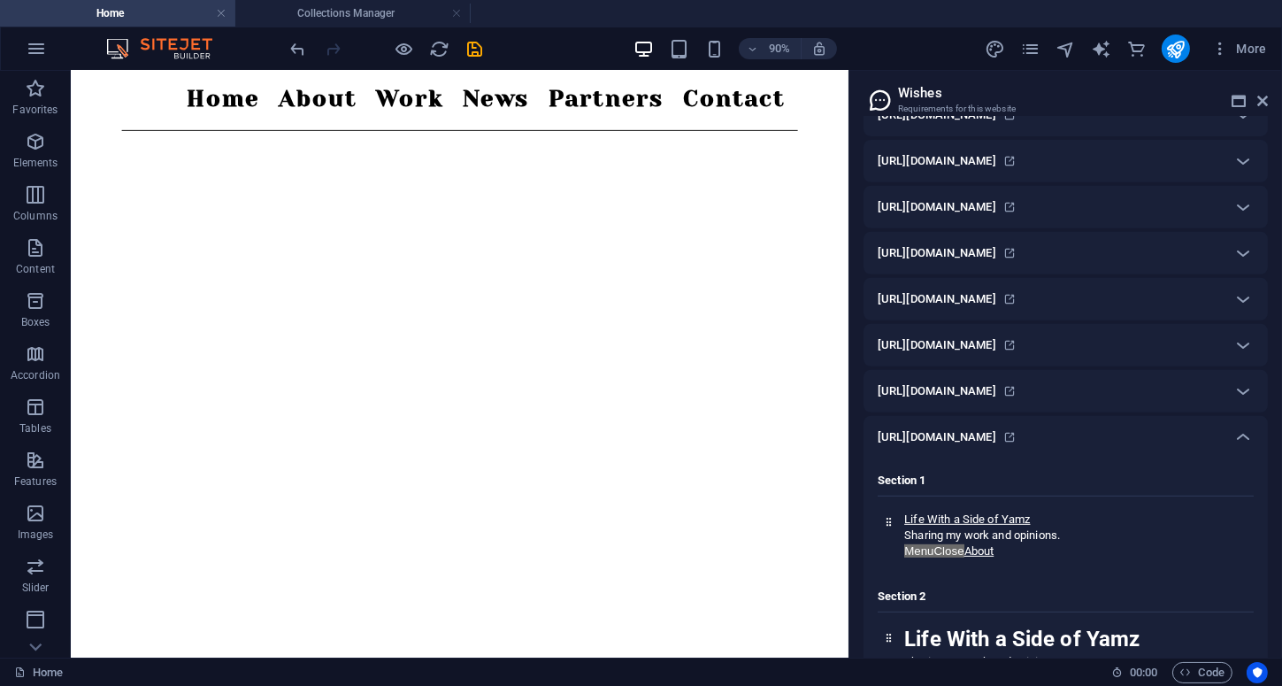
click at [1249, 458] on div "Section 1 Life With a Side of Yamz Sharing my work and opinions. Menu Close Abo…" at bounding box center [1066, 509] width 376 height 102
click at [1239, 435] on icon at bounding box center [1242, 436] width 21 height 21
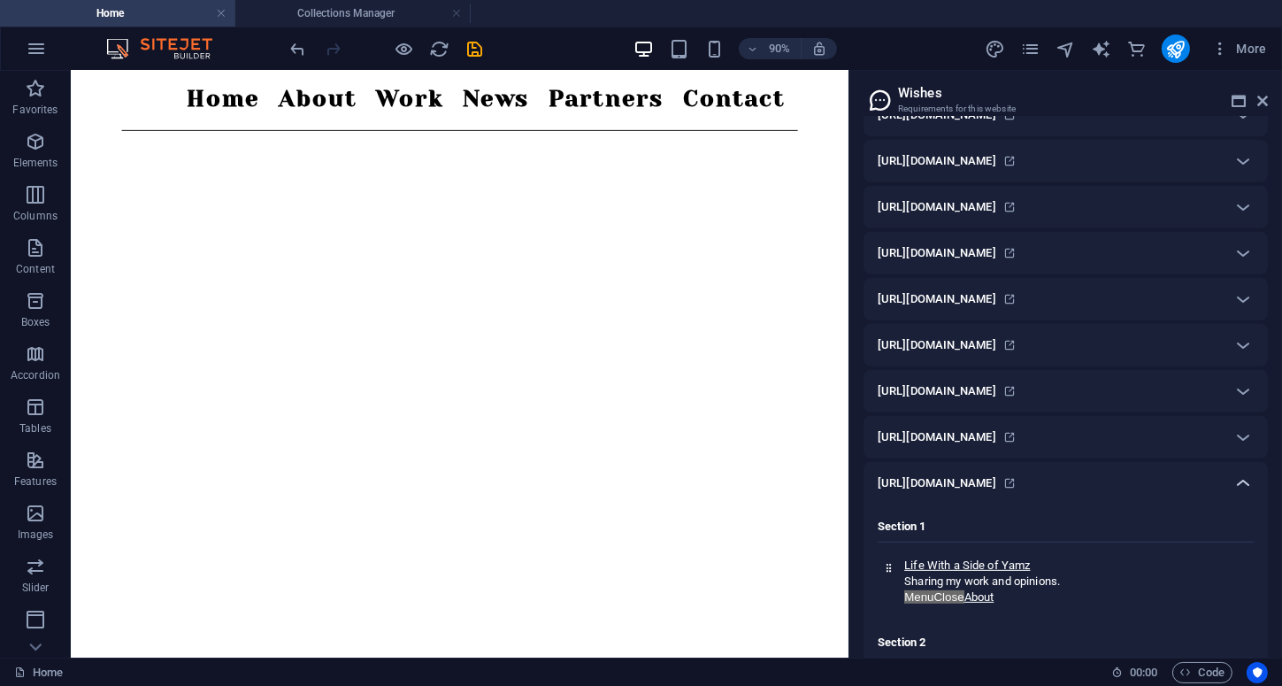
click at [1237, 477] on icon at bounding box center [1242, 482] width 21 height 21
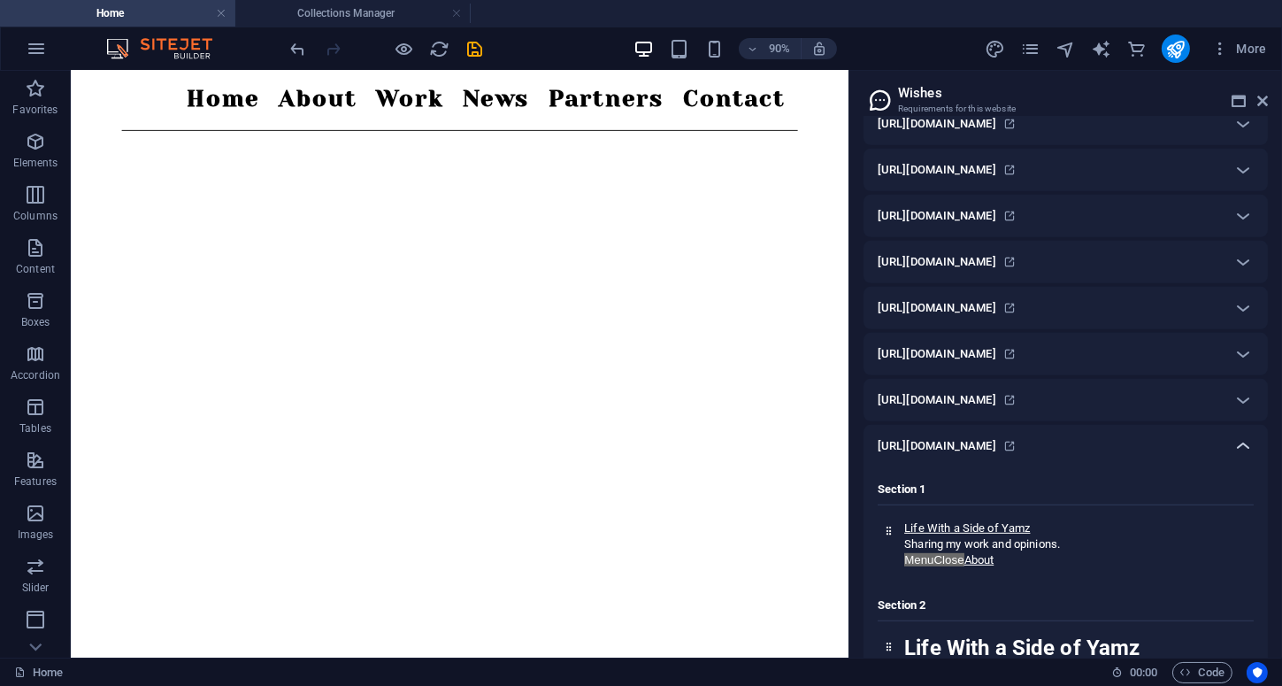
scroll to position [1238, 0]
click at [1241, 433] on icon at bounding box center [1242, 443] width 21 height 21
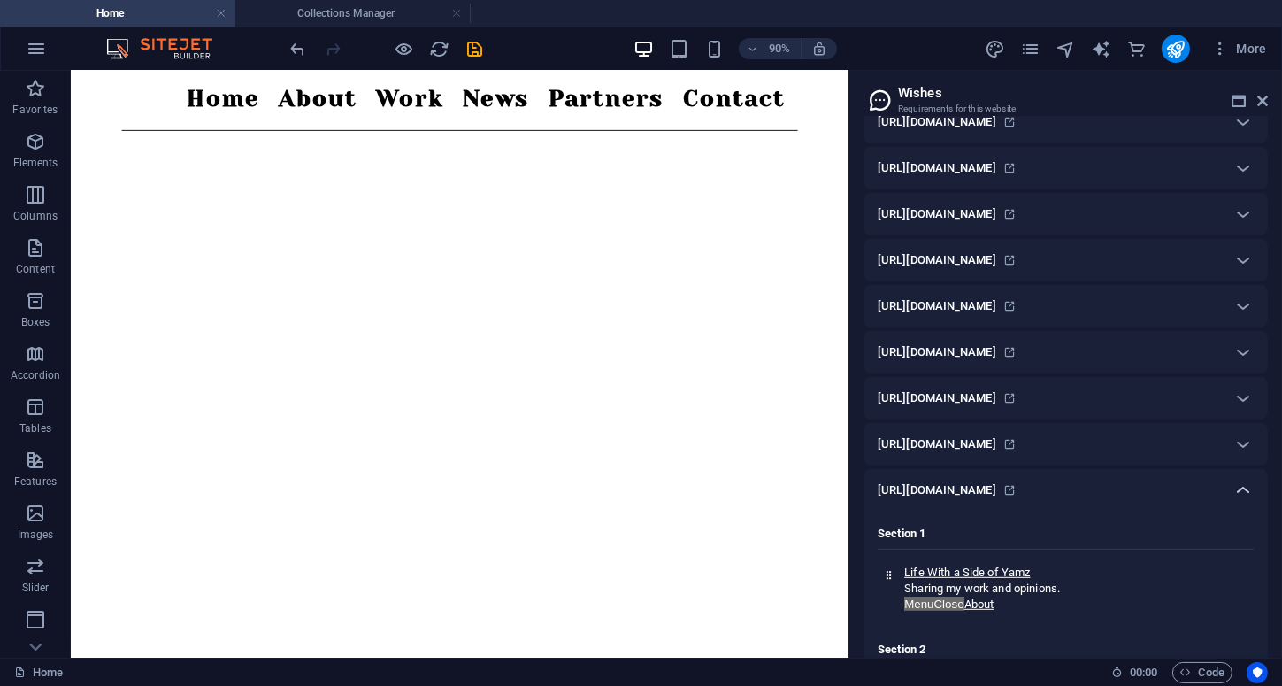
click at [1236, 470] on div at bounding box center [1243, 490] width 42 height 42
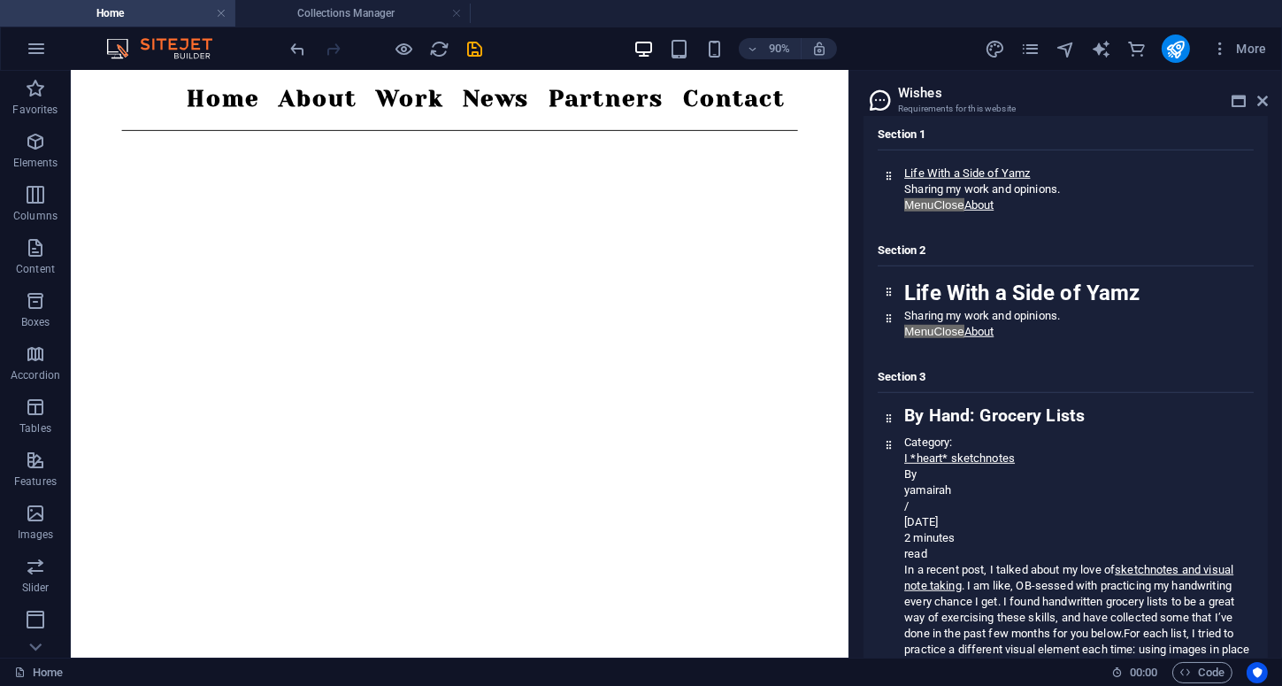
scroll to position [1592, 0]
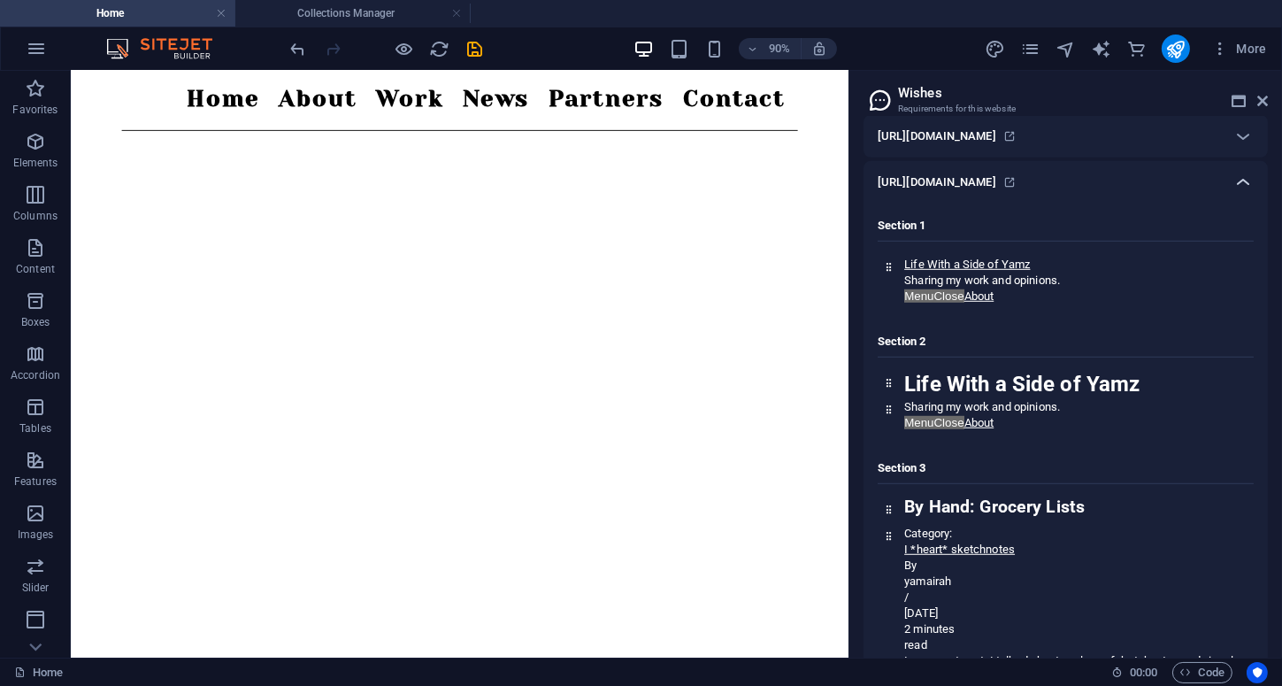
click at [1240, 179] on icon at bounding box center [1242, 182] width 21 height 21
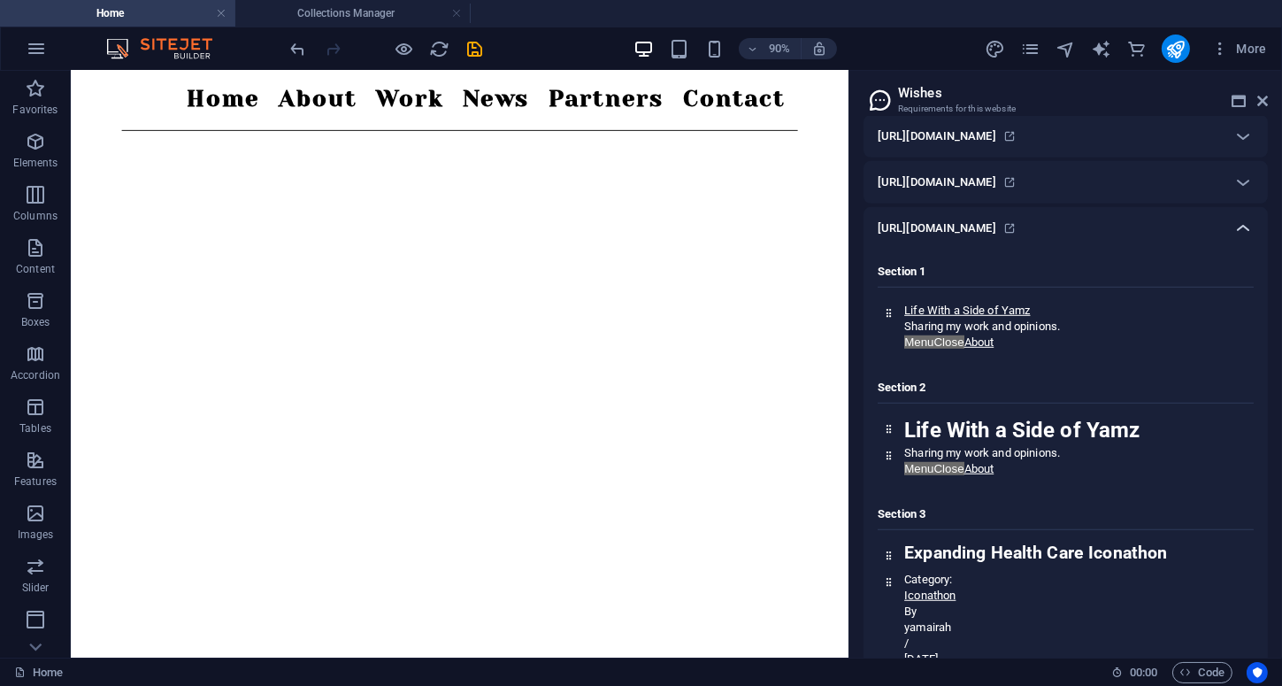
click at [1243, 220] on icon at bounding box center [1242, 228] width 21 height 21
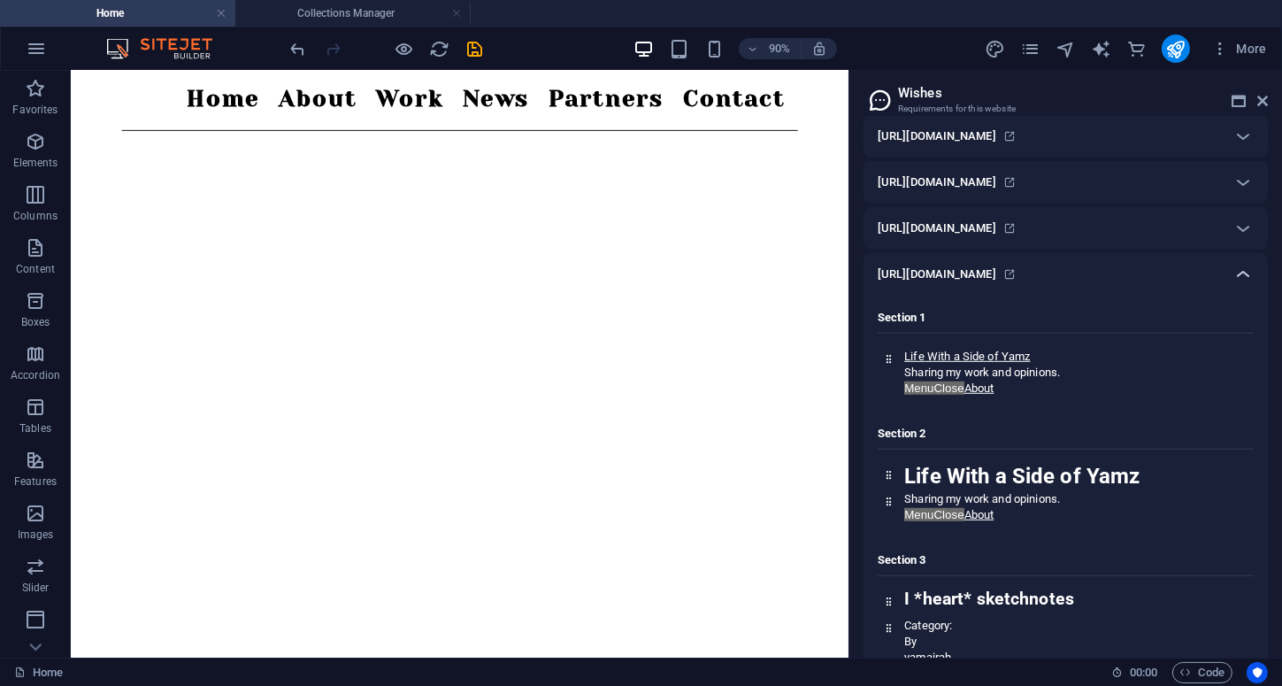
click at [1239, 266] on icon at bounding box center [1242, 274] width 21 height 21
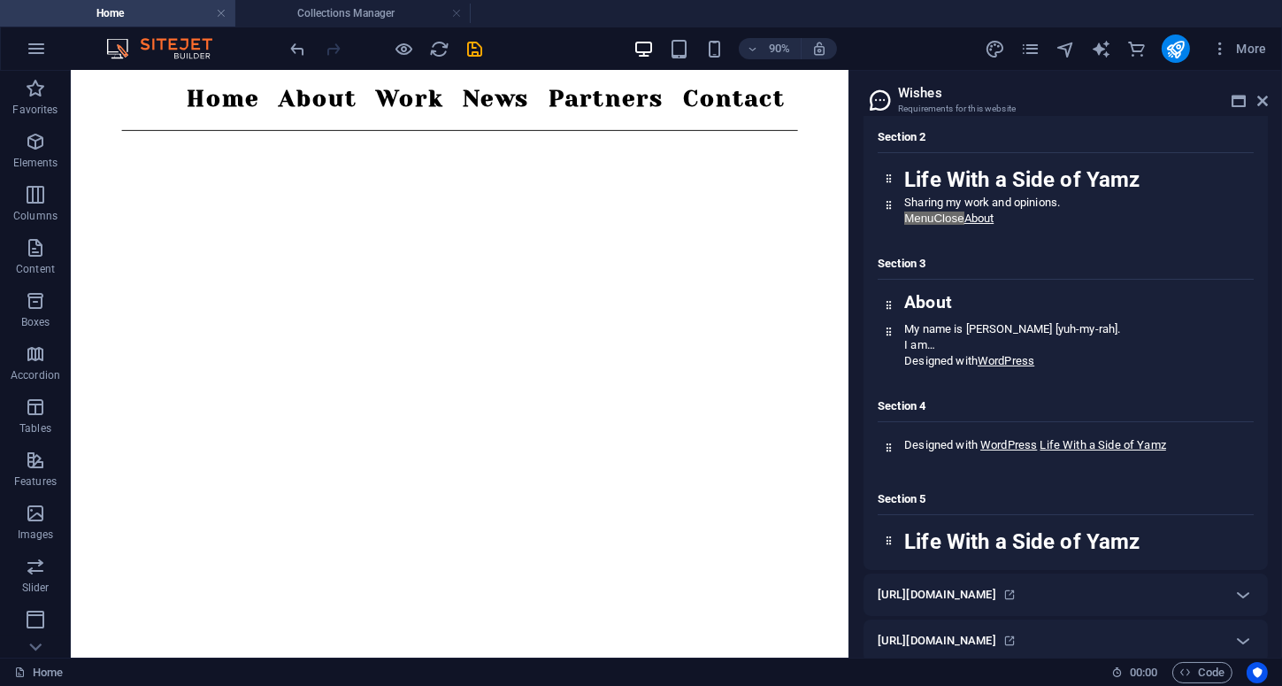
scroll to position [0, 0]
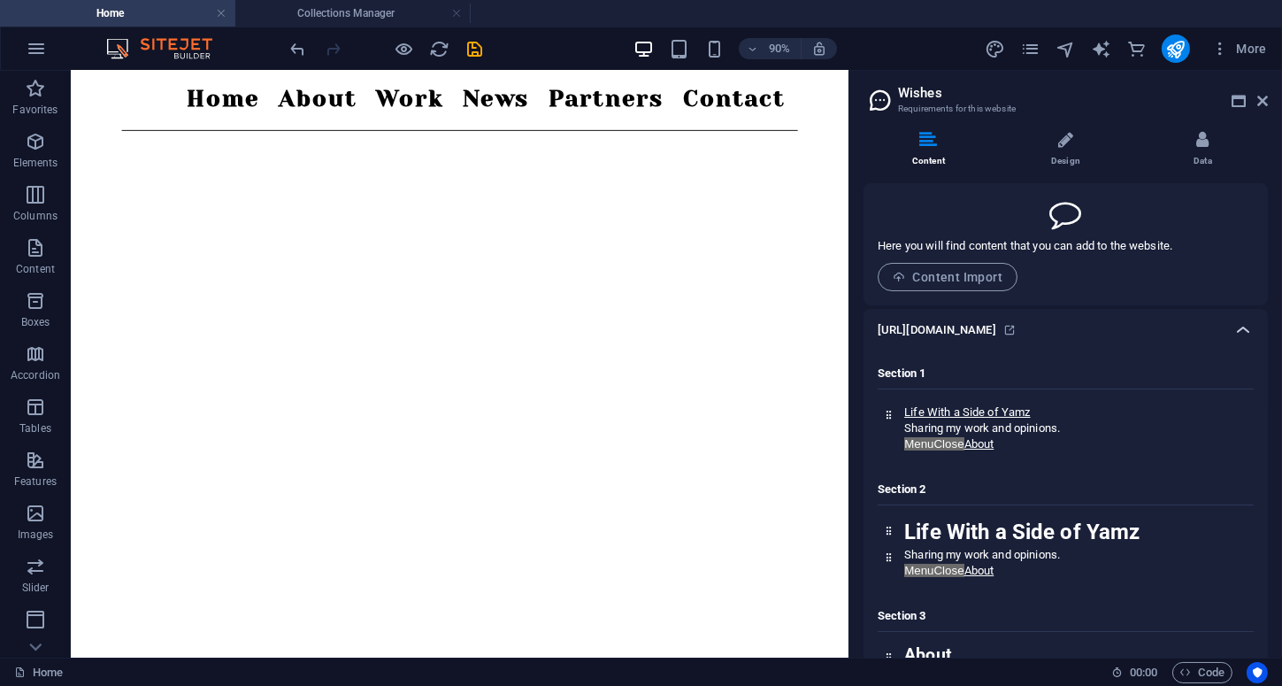
click at [1246, 323] on icon at bounding box center [1242, 329] width 21 height 21
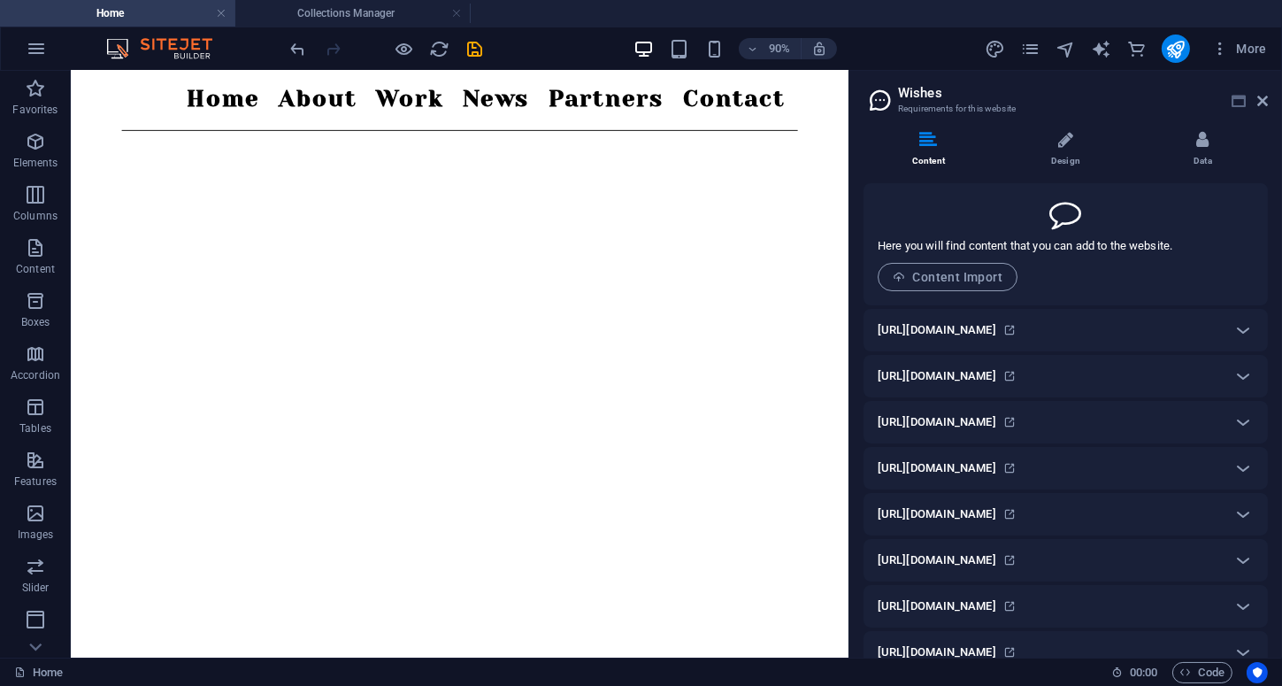
click at [1239, 101] on icon at bounding box center [1238, 101] width 14 height 14
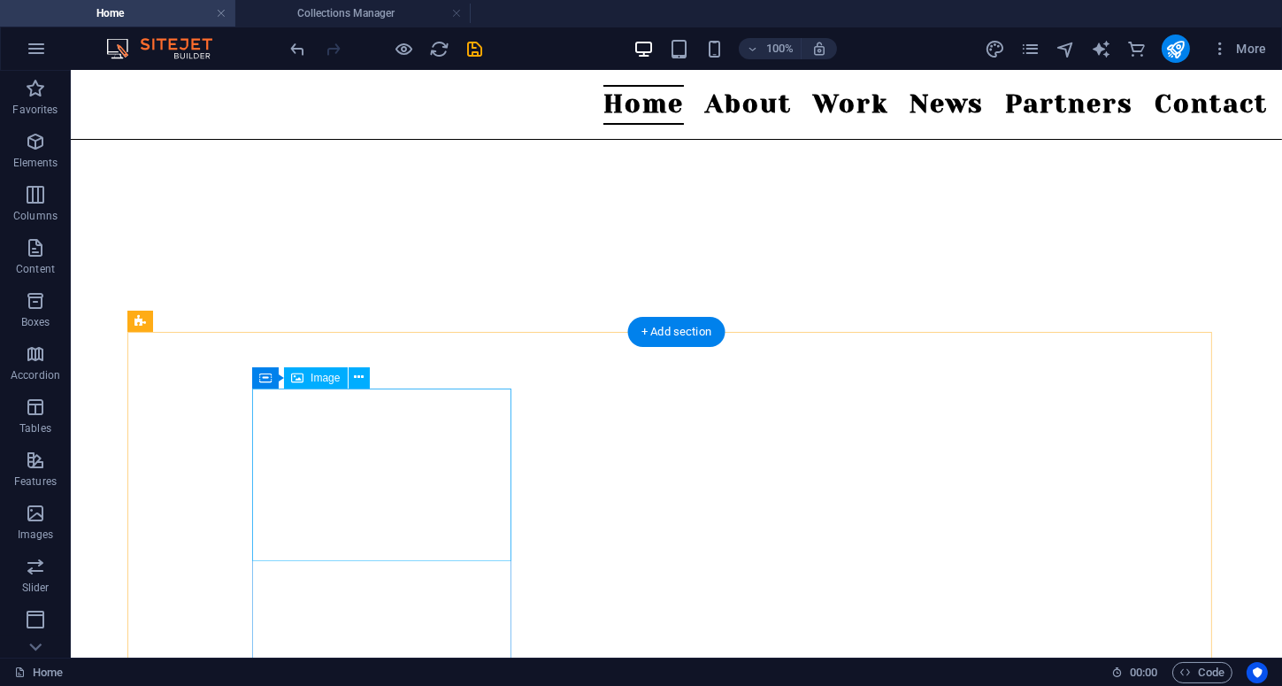
scroll to position [589, 0]
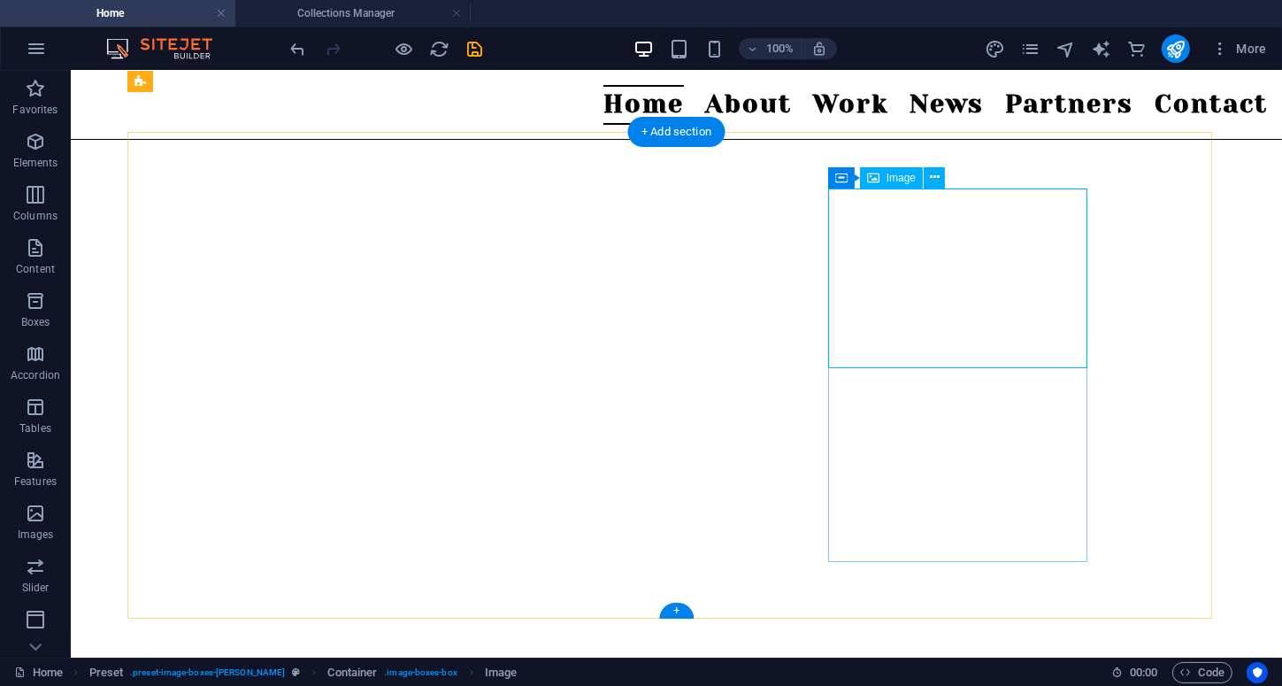
scroll to position [501, 0]
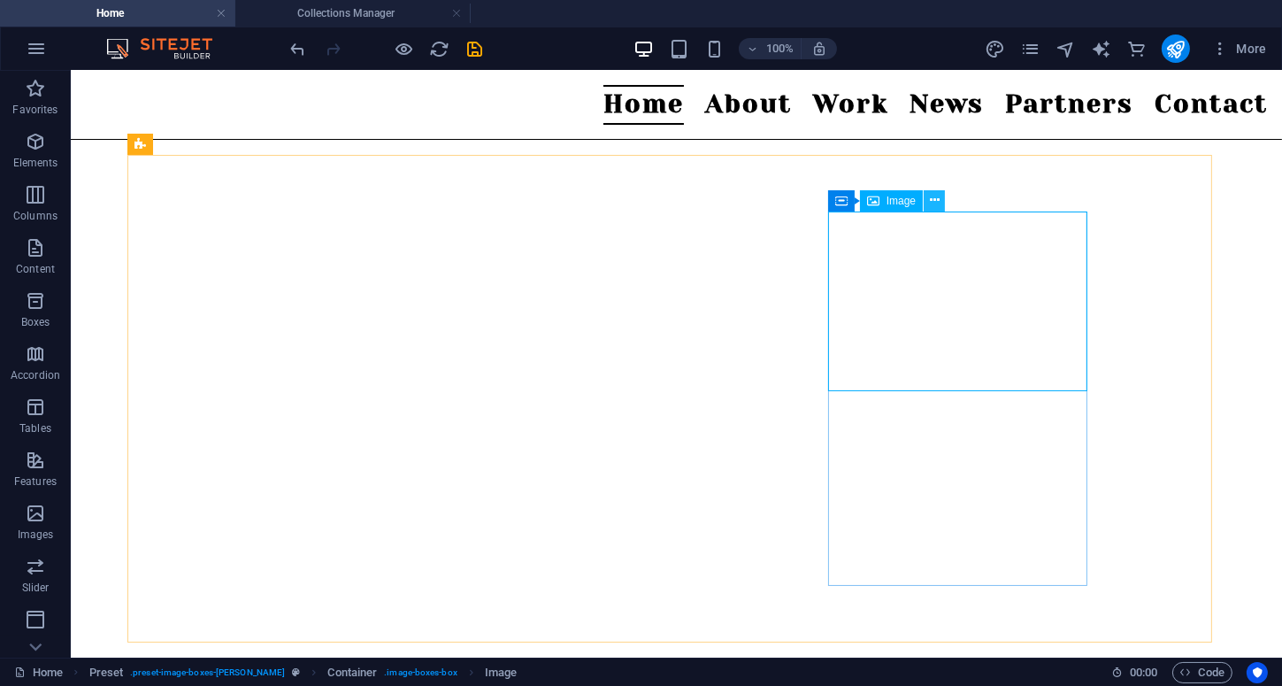
click at [934, 203] on icon at bounding box center [935, 200] width 10 height 19
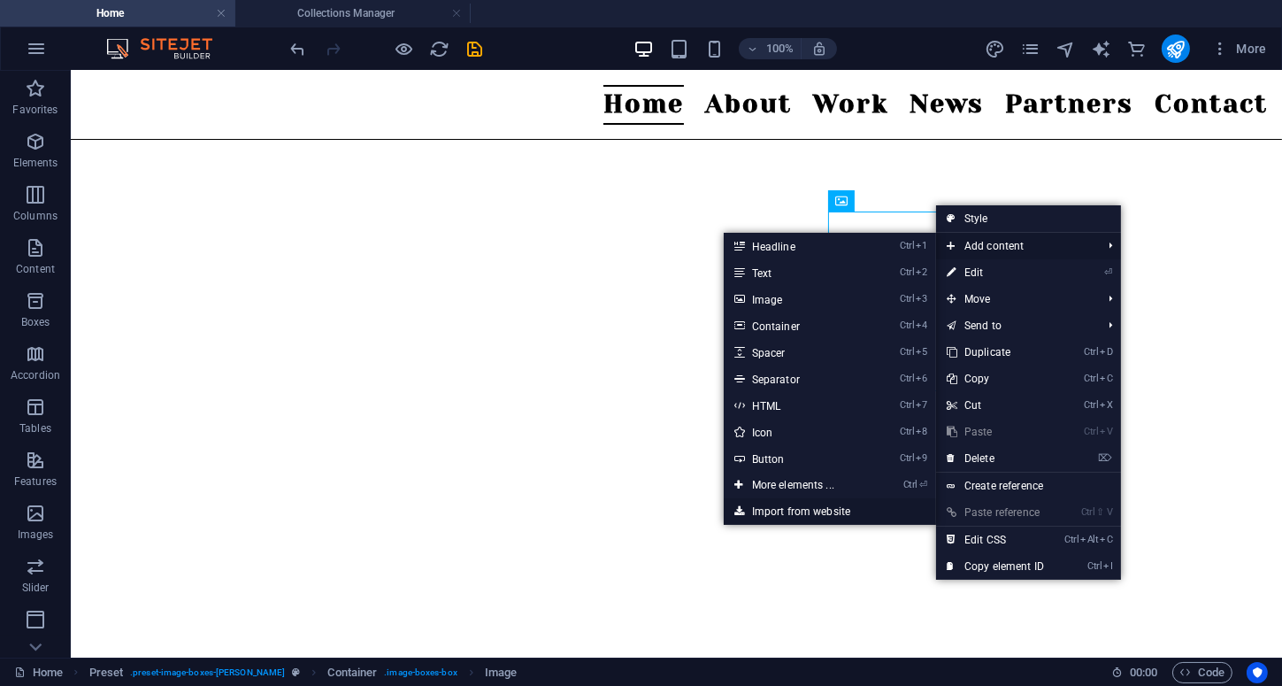
click at [810, 507] on link "Import from website" at bounding box center [830, 511] width 212 height 27
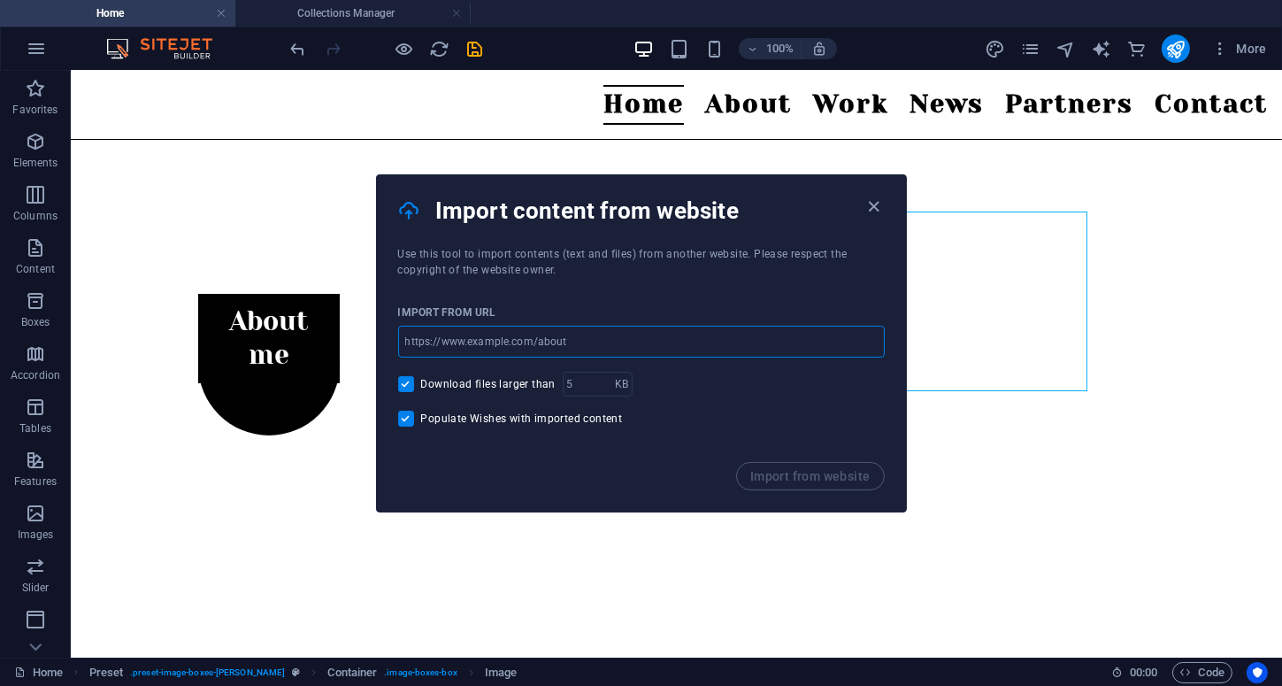
click at [613, 344] on input "url" at bounding box center [641, 342] width 487 height 32
type input "[DOMAIN_NAME]"
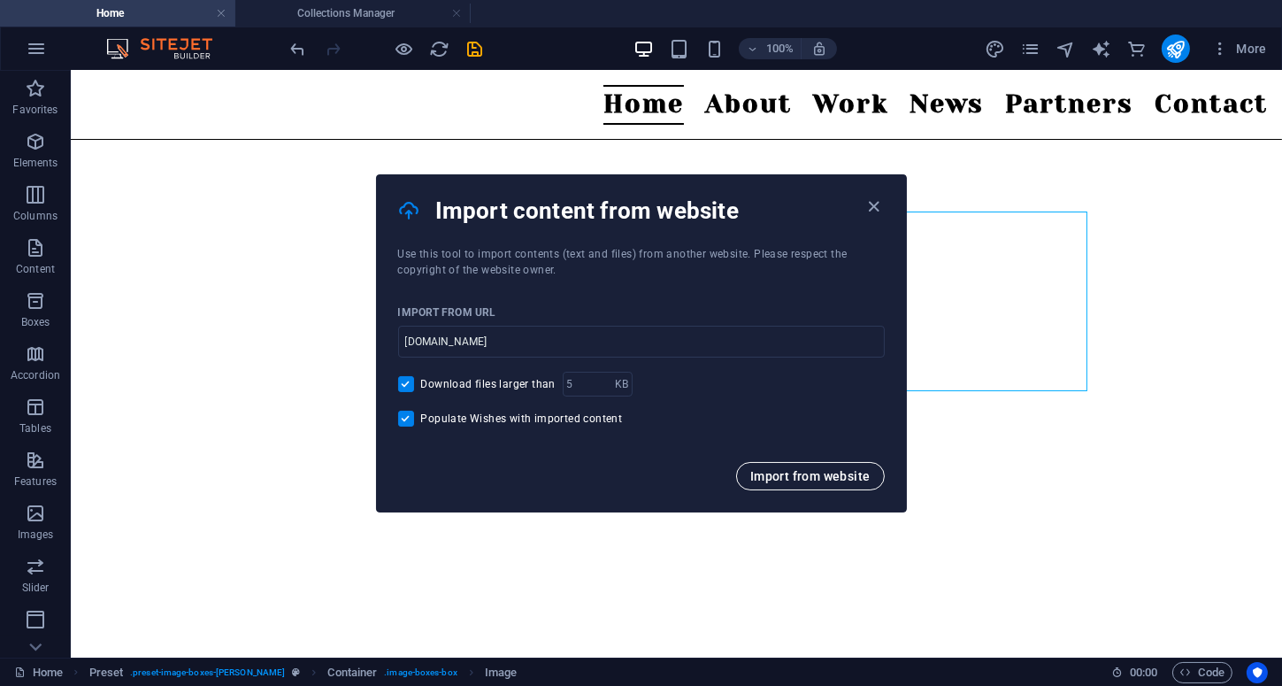
click at [794, 466] on button "Import from website" at bounding box center [810, 476] width 149 height 28
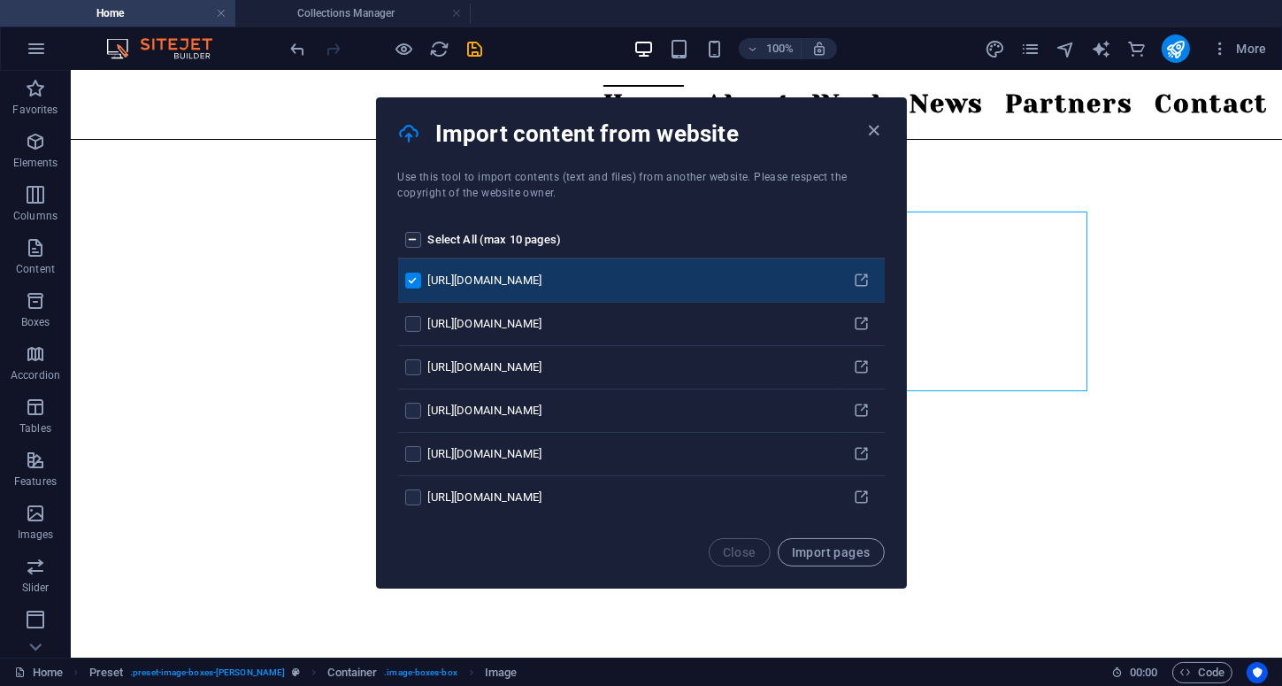
scroll to position [686, 0]
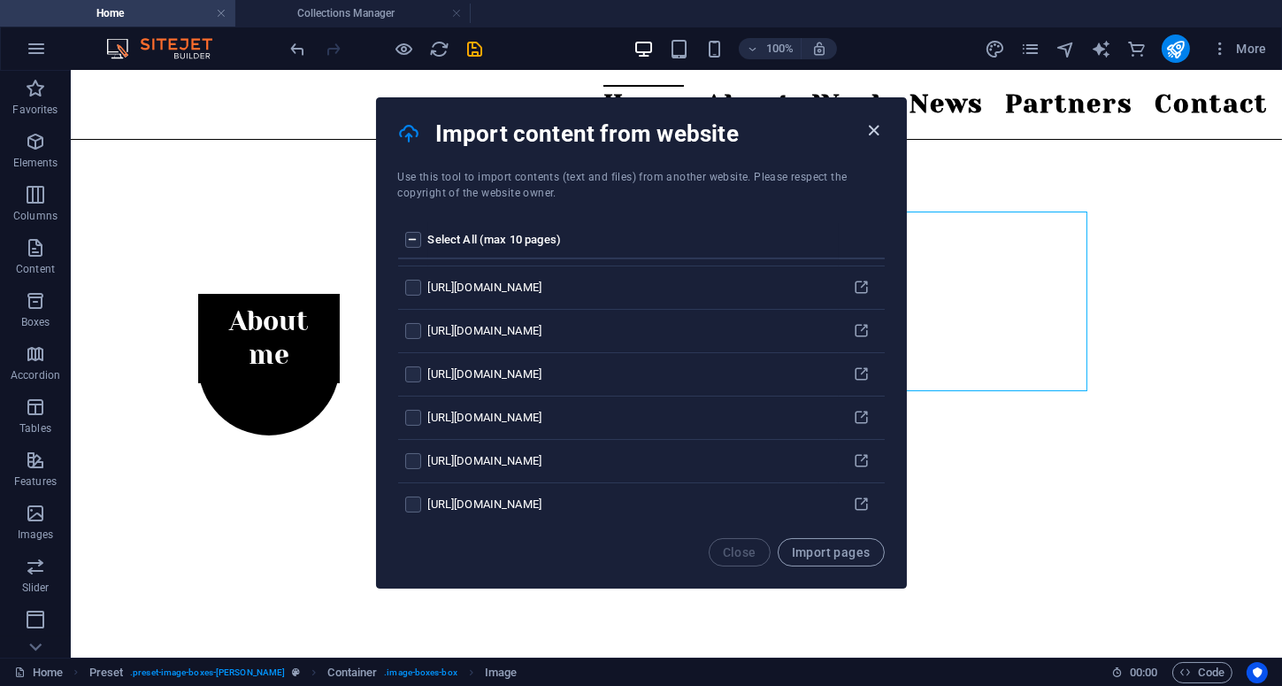
click at [875, 120] on icon "button" at bounding box center [873, 130] width 20 height 20
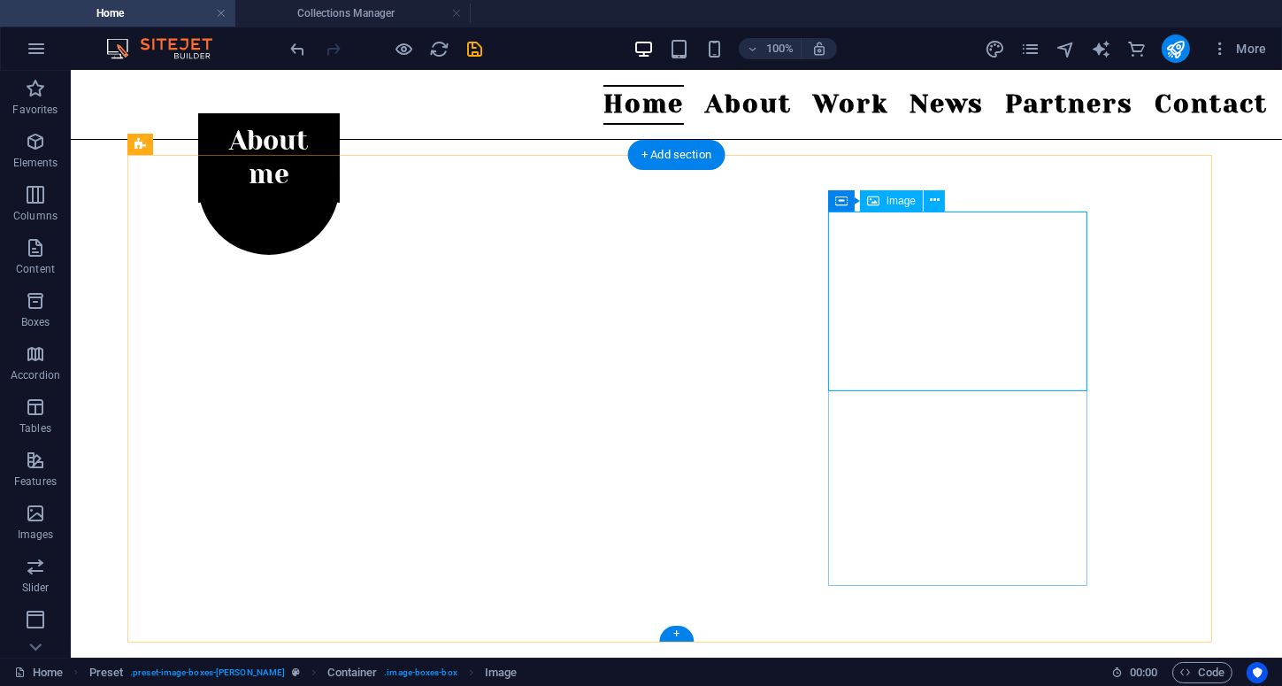
scroll to position [750, 0]
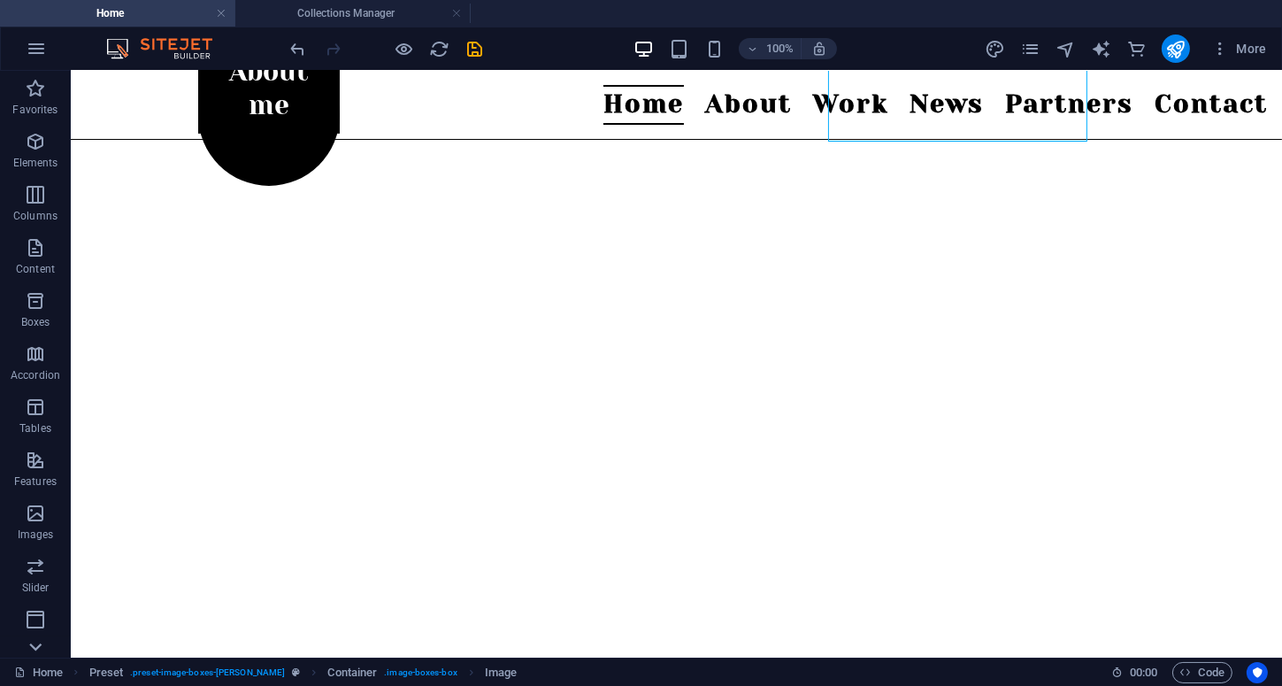
click at [42, 648] on icon at bounding box center [35, 646] width 25 height 25
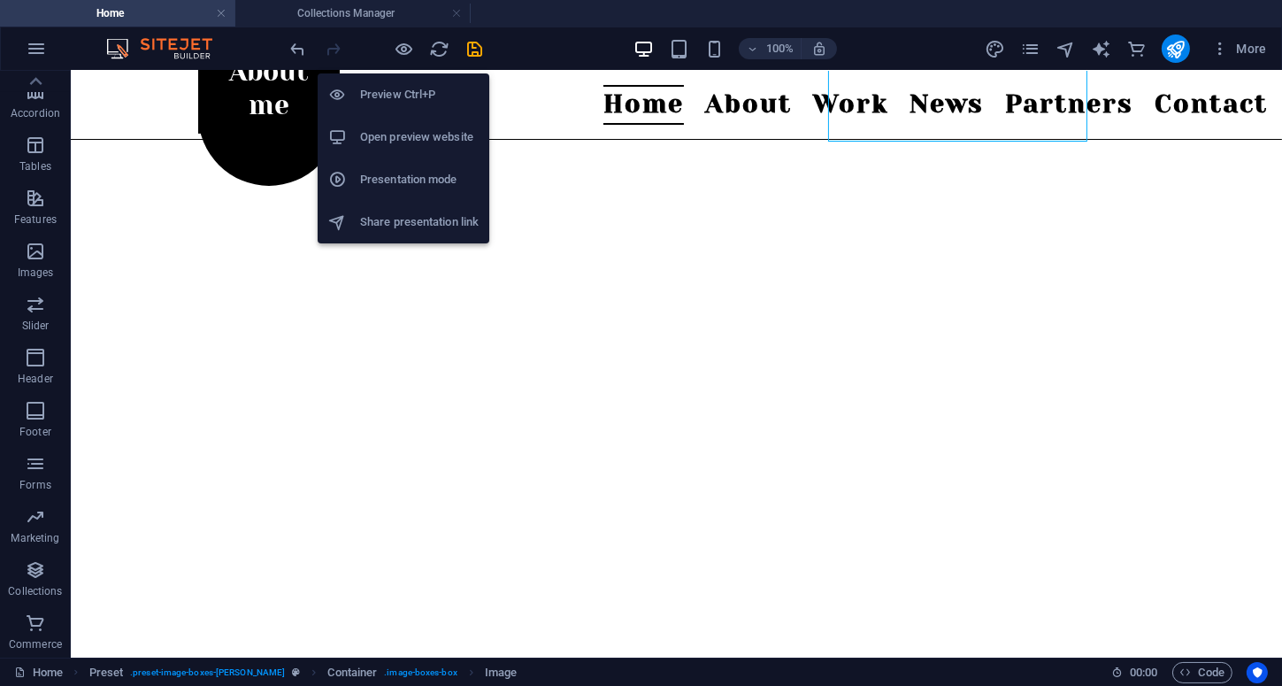
click at [379, 130] on h6 "Open preview website" at bounding box center [419, 136] width 119 height 21
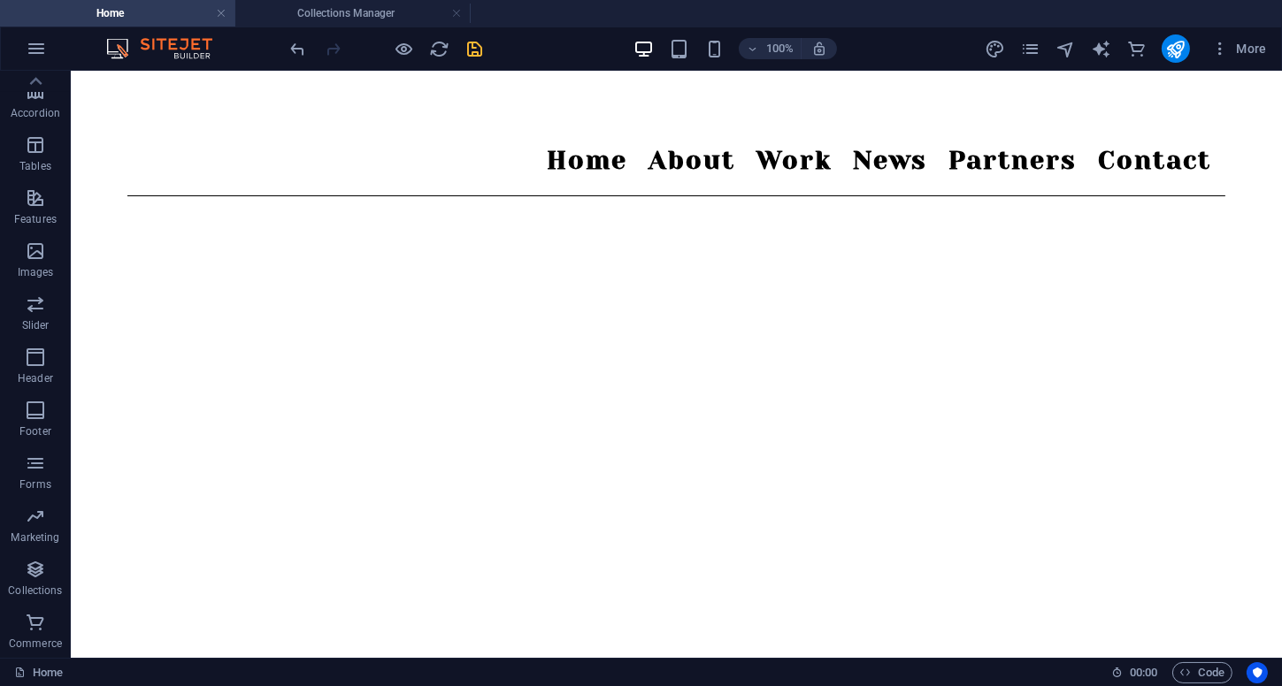
click at [479, 42] on icon "save" at bounding box center [475, 49] width 20 height 20
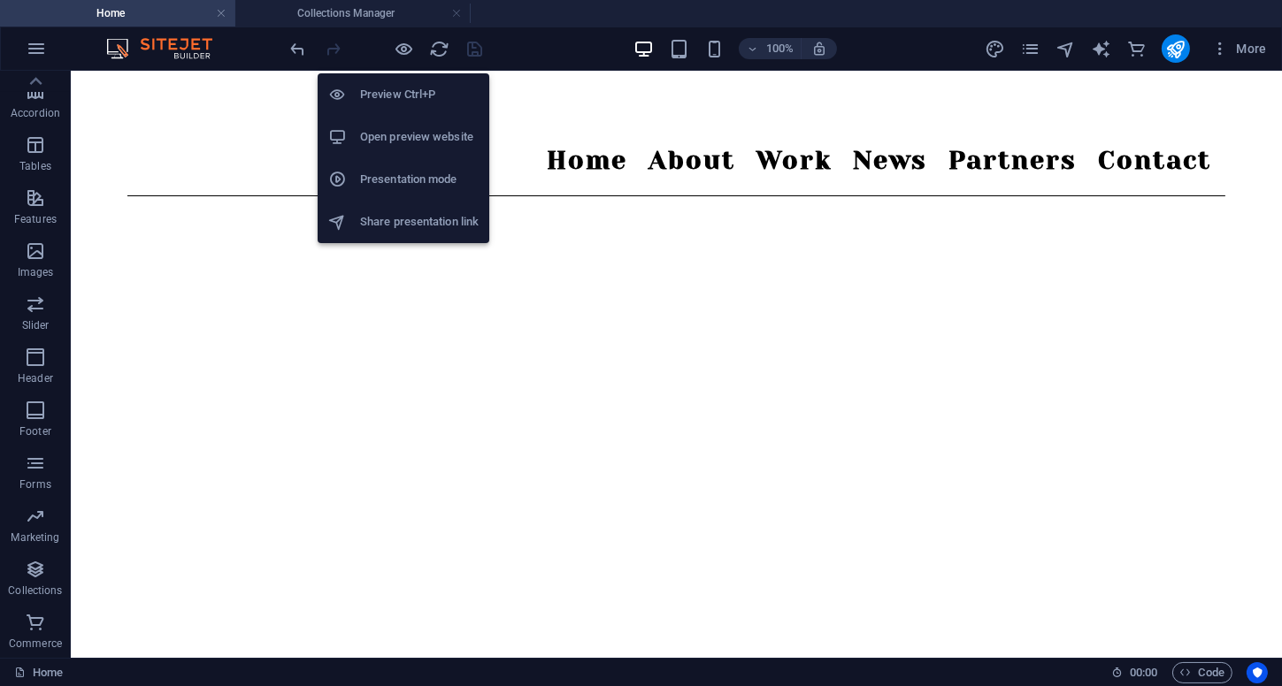
click at [401, 141] on h6 "Open preview website" at bounding box center [419, 136] width 119 height 21
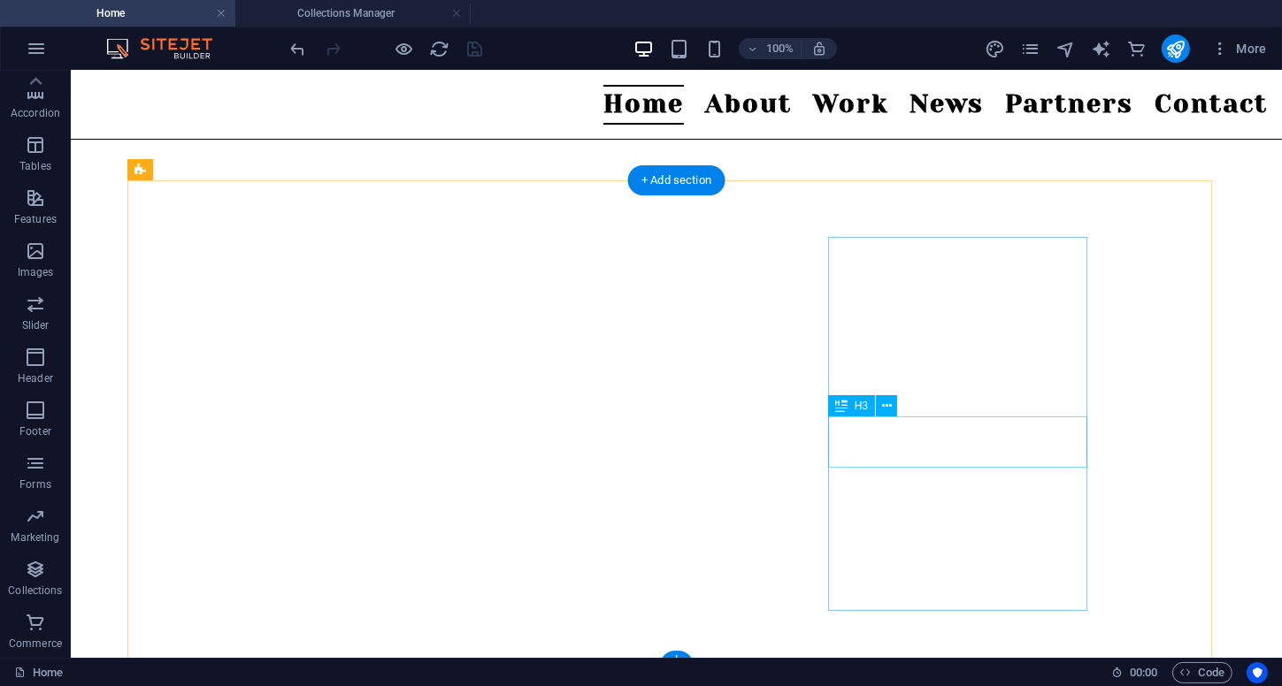
scroll to position [619, 0]
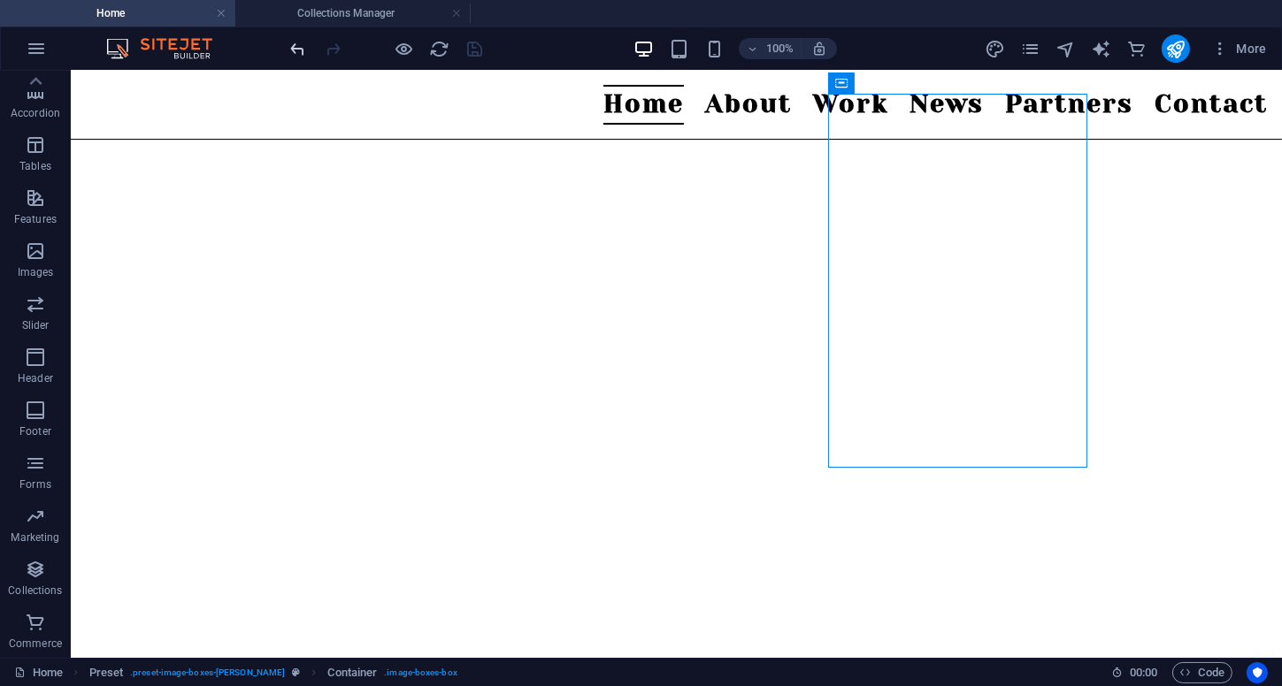
click at [296, 52] on icon "undo" at bounding box center [298, 49] width 20 height 20
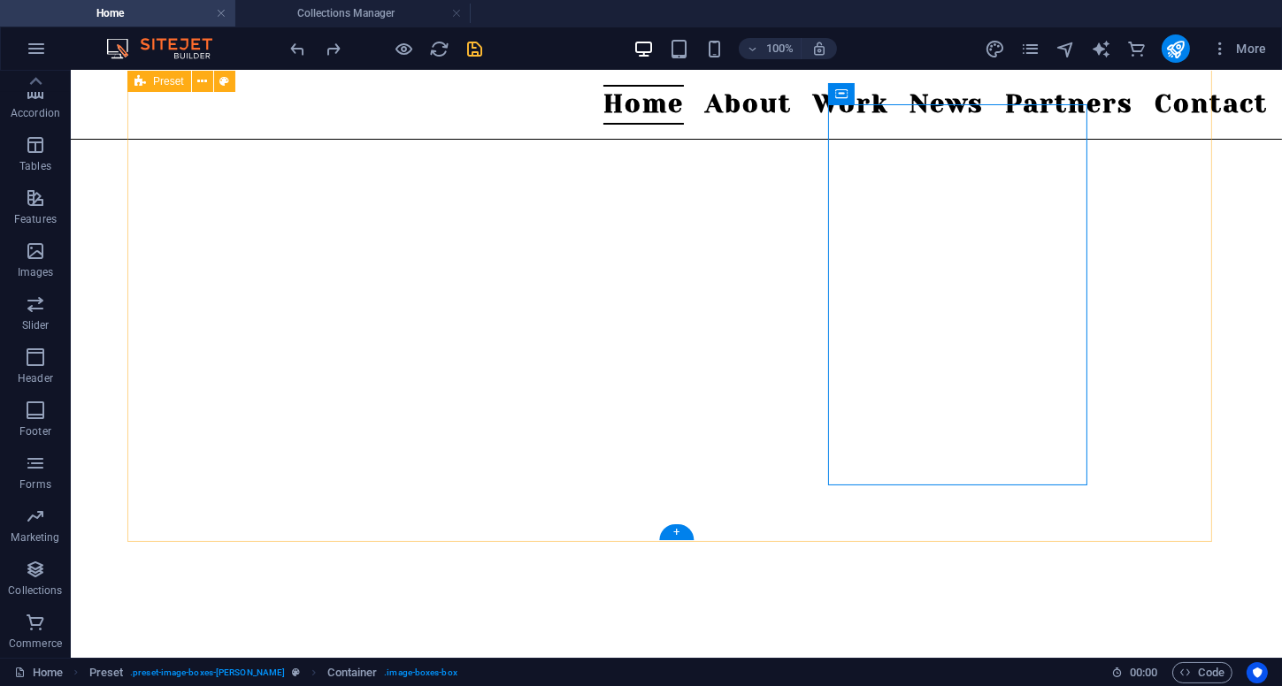
scroll to position [531, 0]
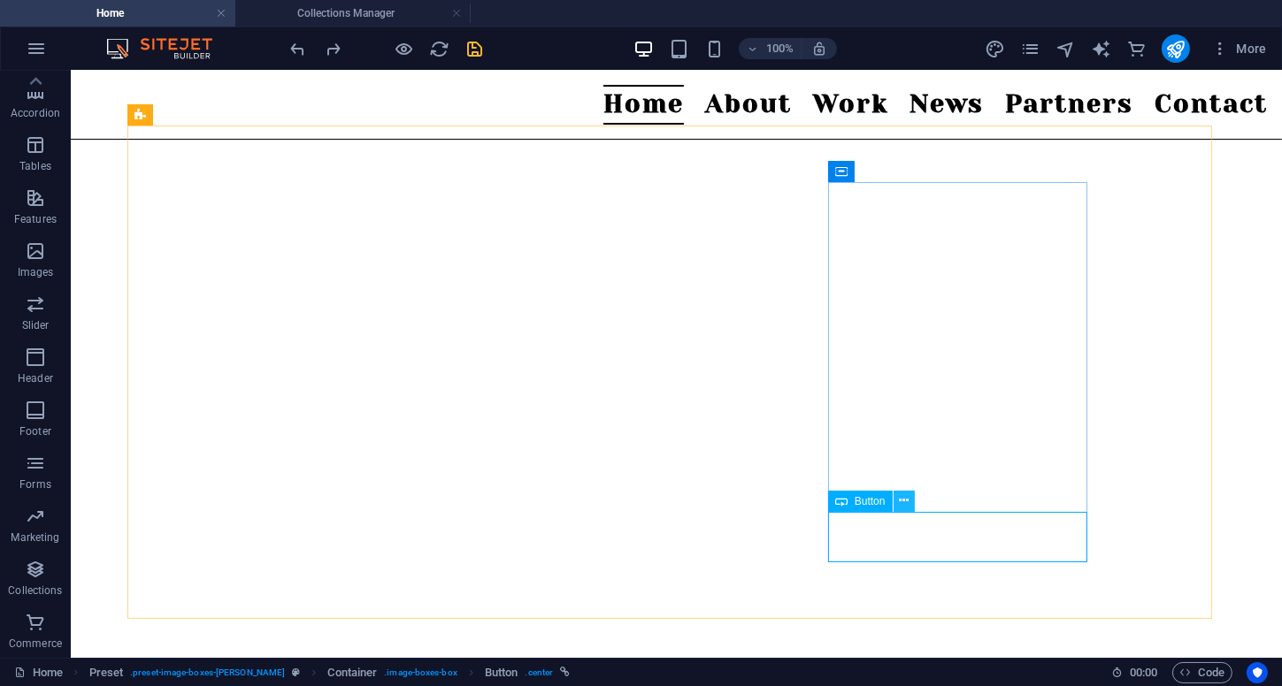
click at [913, 491] on button at bounding box center [903, 501] width 21 height 21
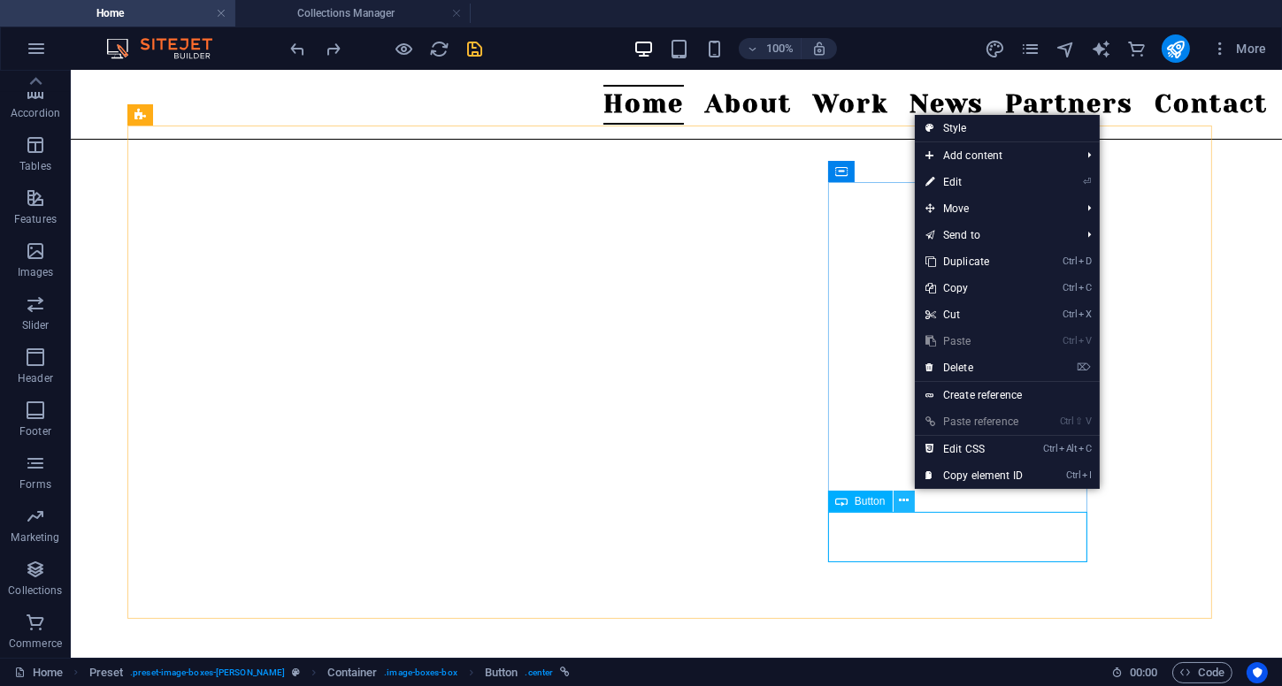
click at [908, 505] on button at bounding box center [903, 501] width 21 height 21
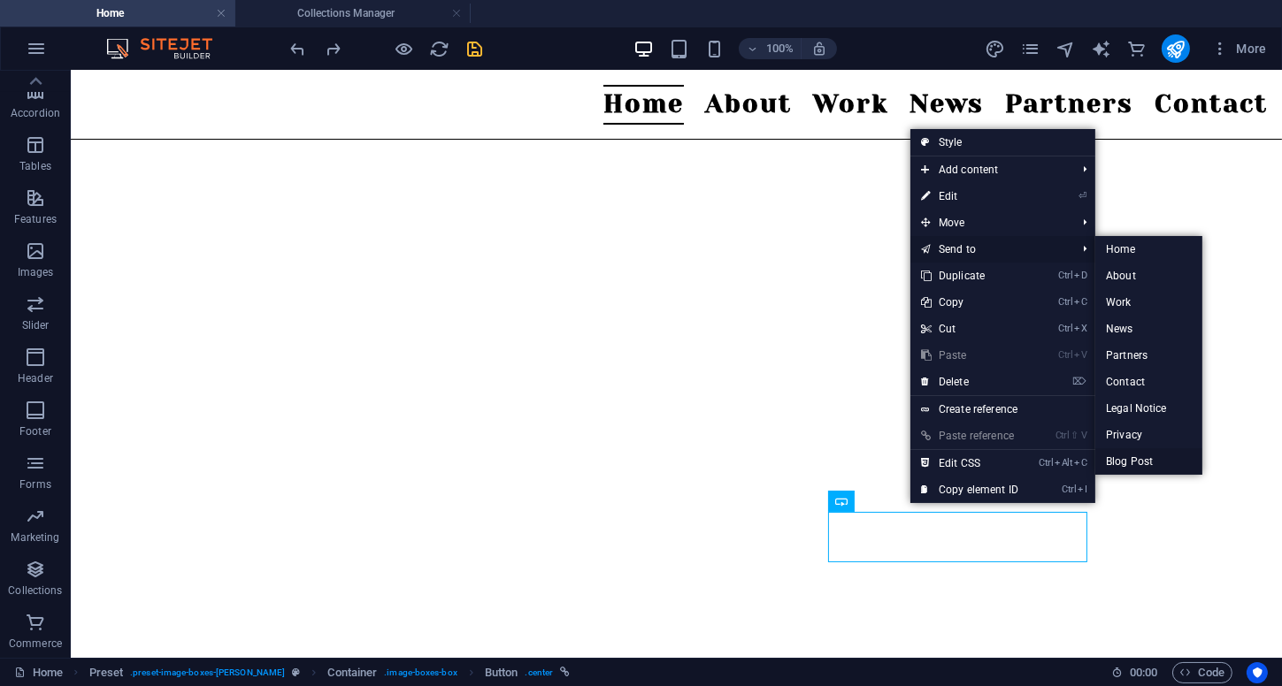
click at [1143, 464] on link "Blog Post" at bounding box center [1148, 461] width 107 height 27
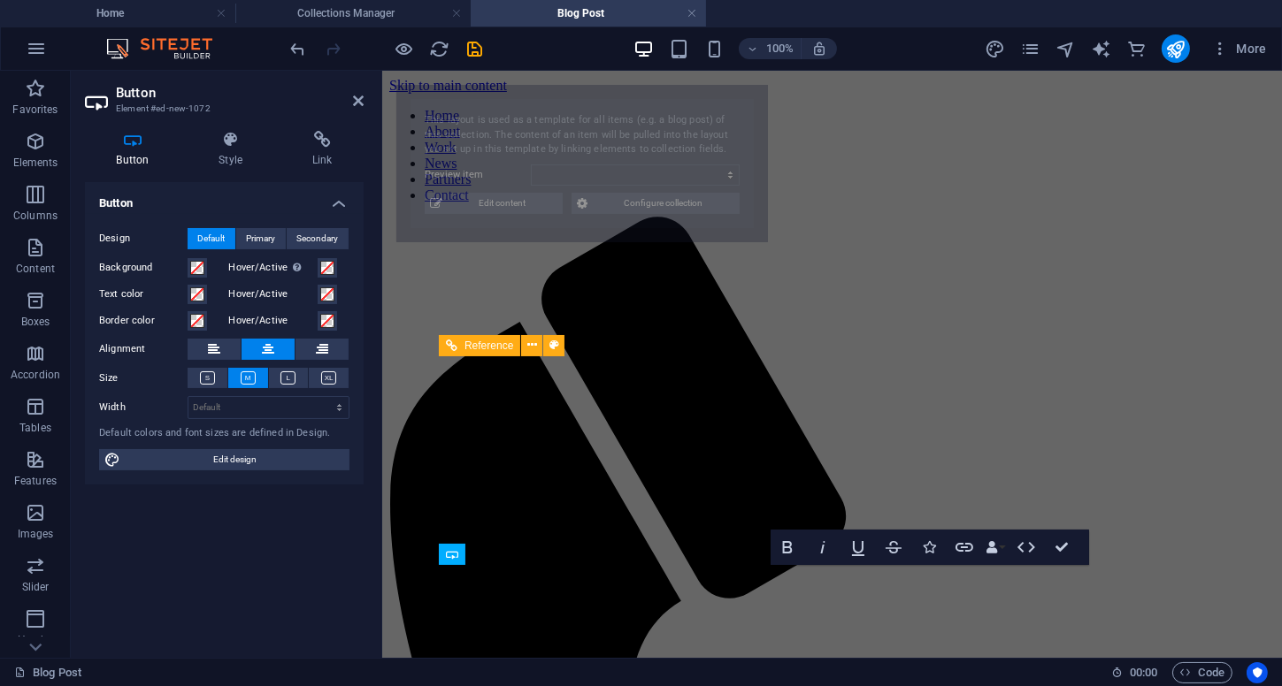
scroll to position [2251, 0]
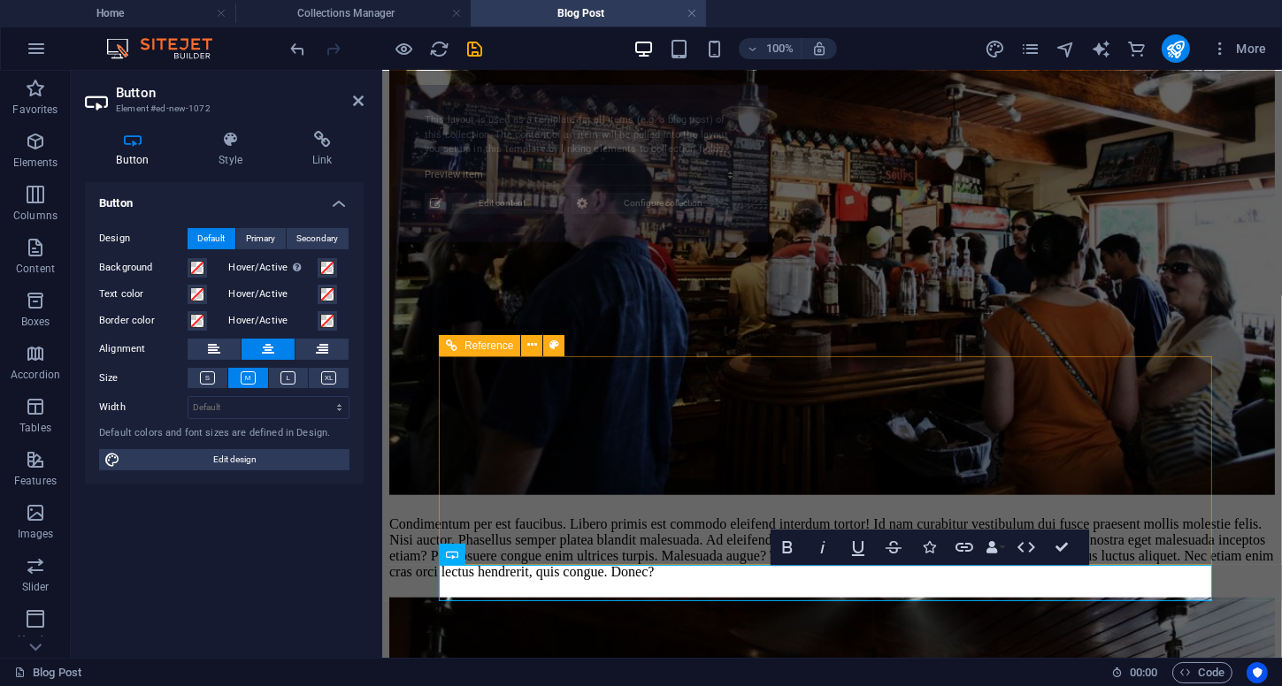
select select "68e03443089a04ae5f0b6b28"
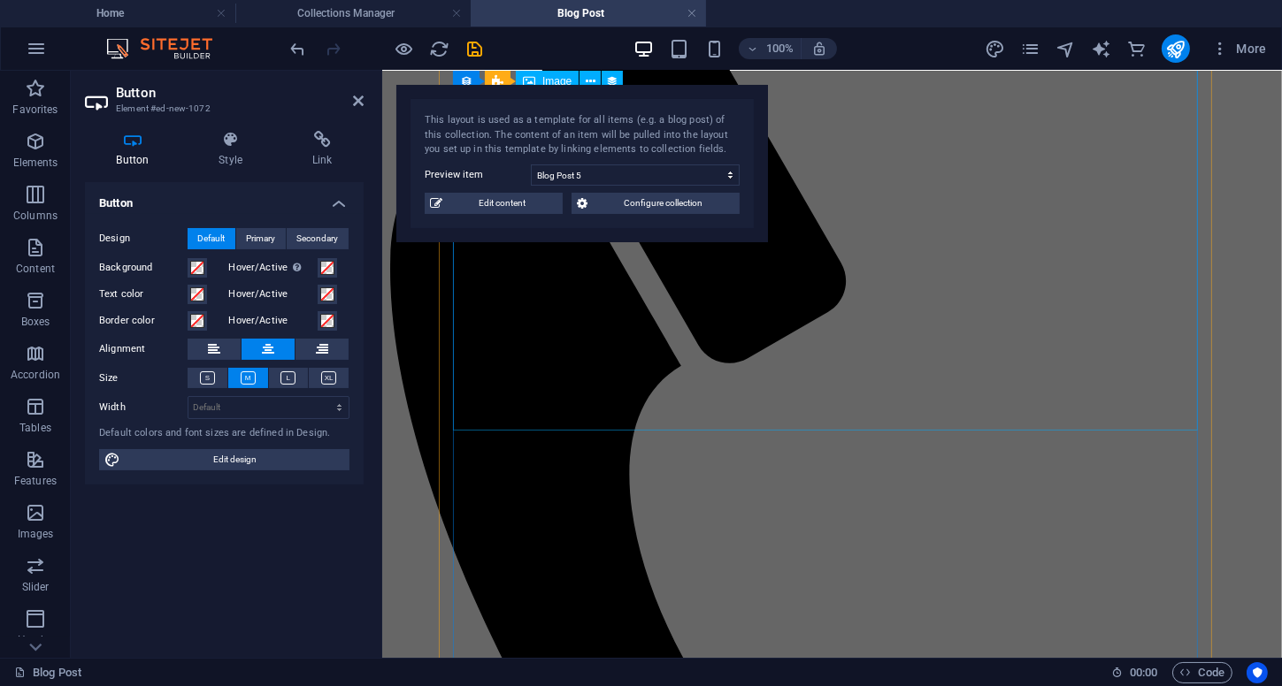
scroll to position [128, 0]
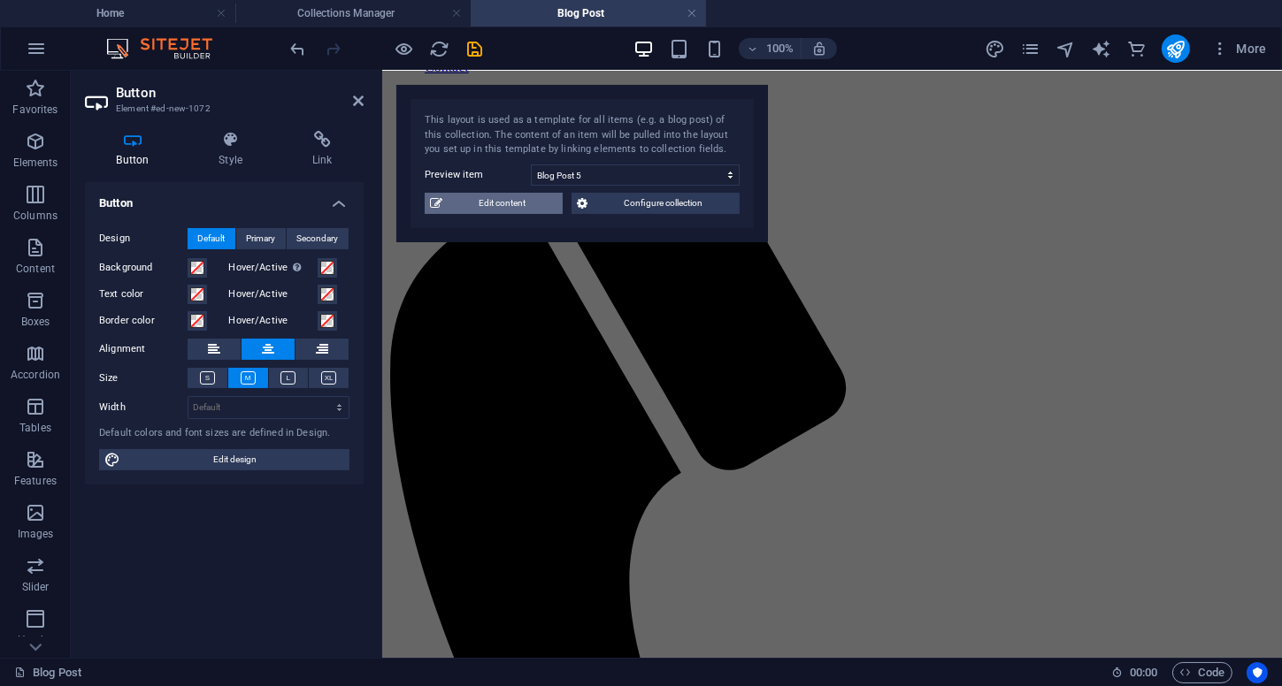
click at [532, 204] on span "Edit content" at bounding box center [503, 203] width 110 height 21
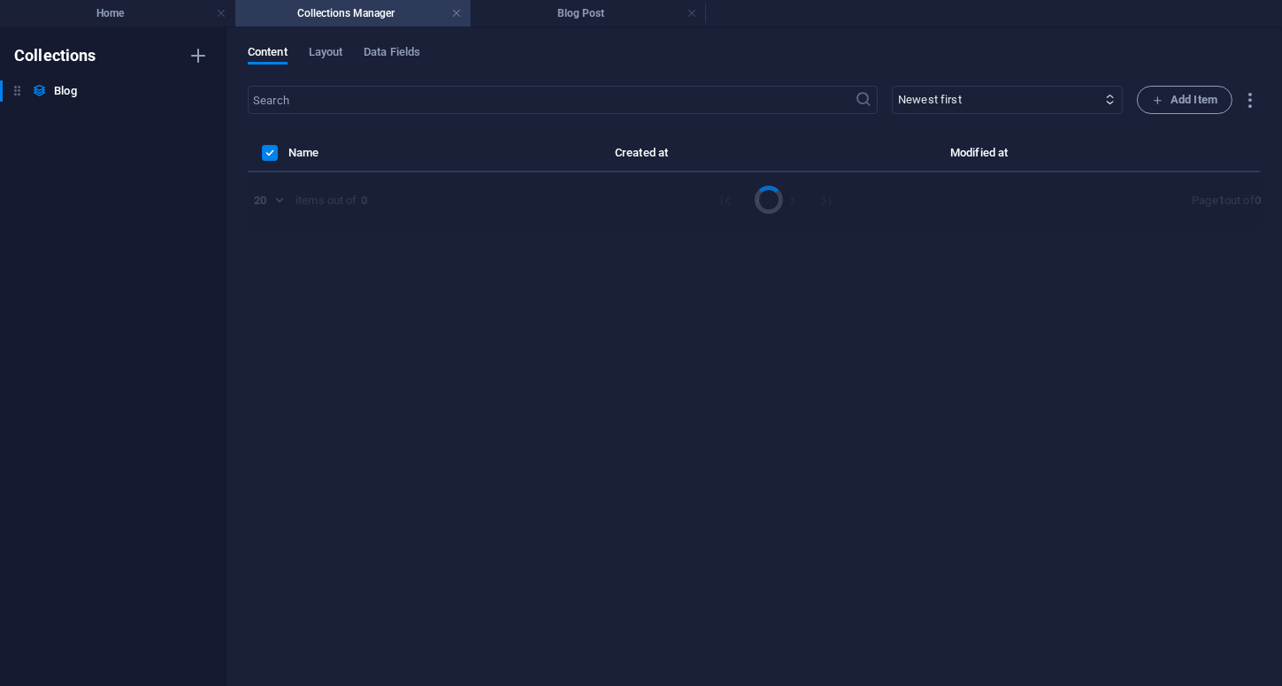
scroll to position [0, 0]
select select "Category 1"
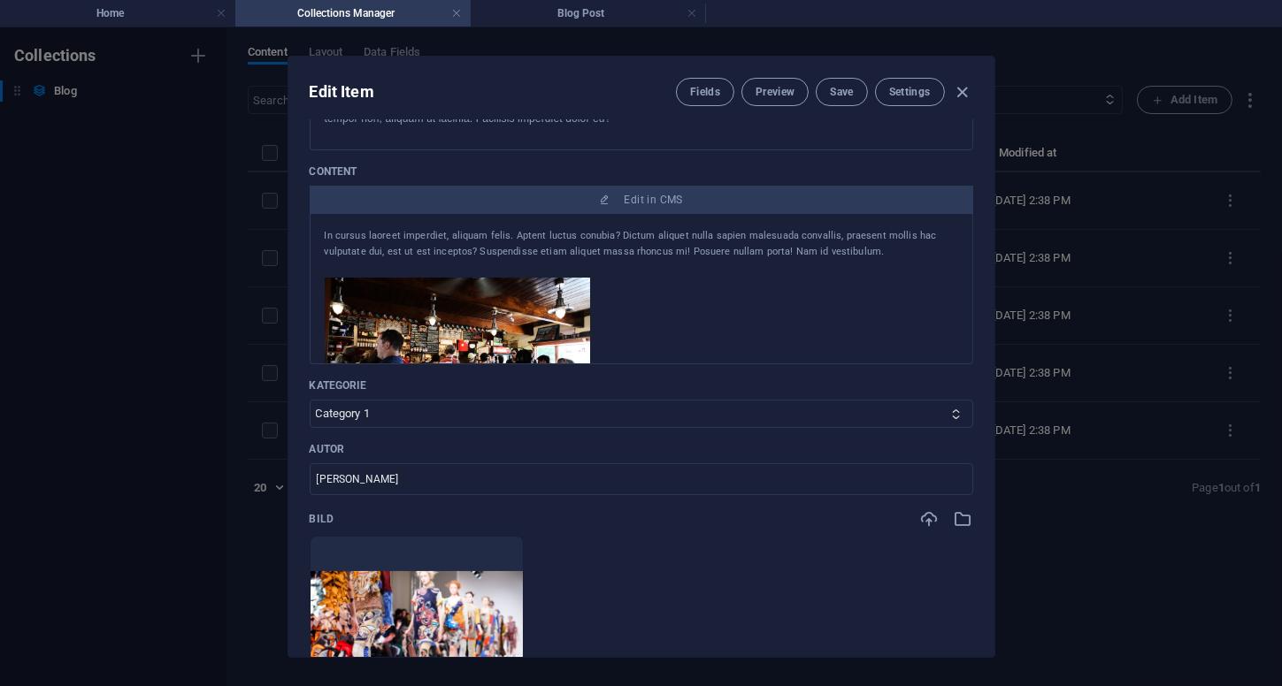
scroll to position [442, 0]
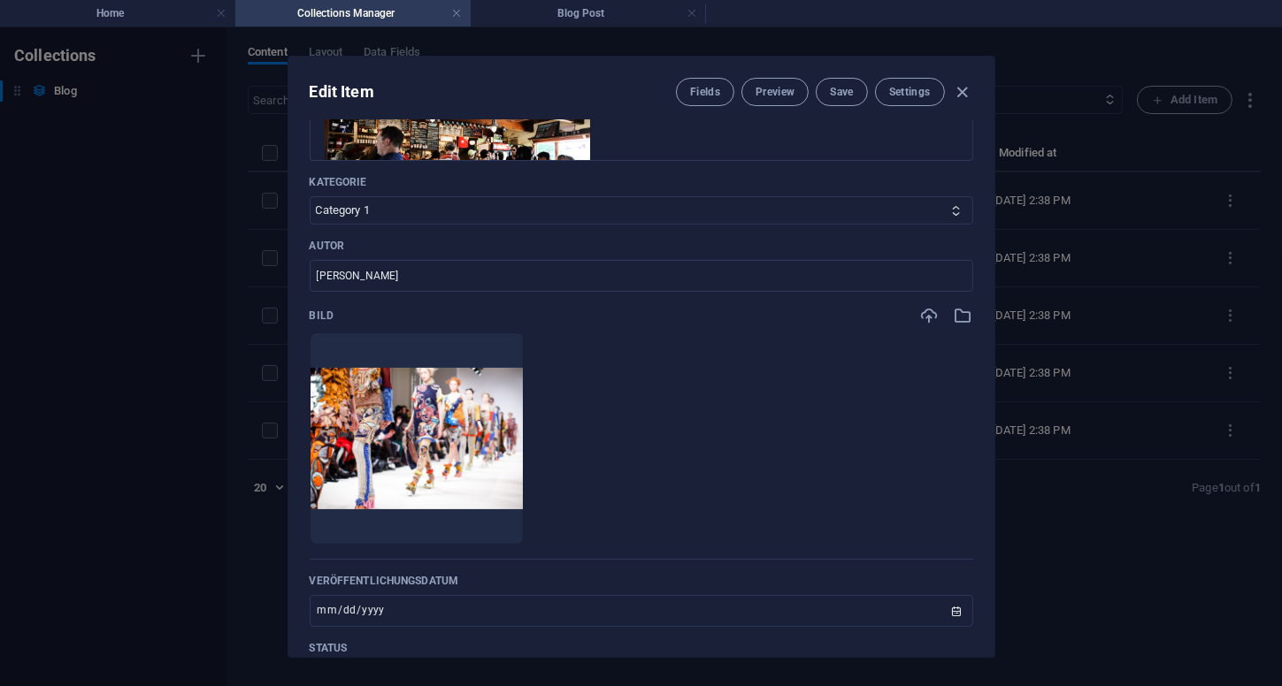
drag, startPoint x: 964, startPoint y: 93, endPoint x: 2, endPoint y: 177, distance: 966.1
click at [957, 96] on icon "button" at bounding box center [962, 92] width 20 height 20
type input "2025-10-03"
type input "blog-post-5"
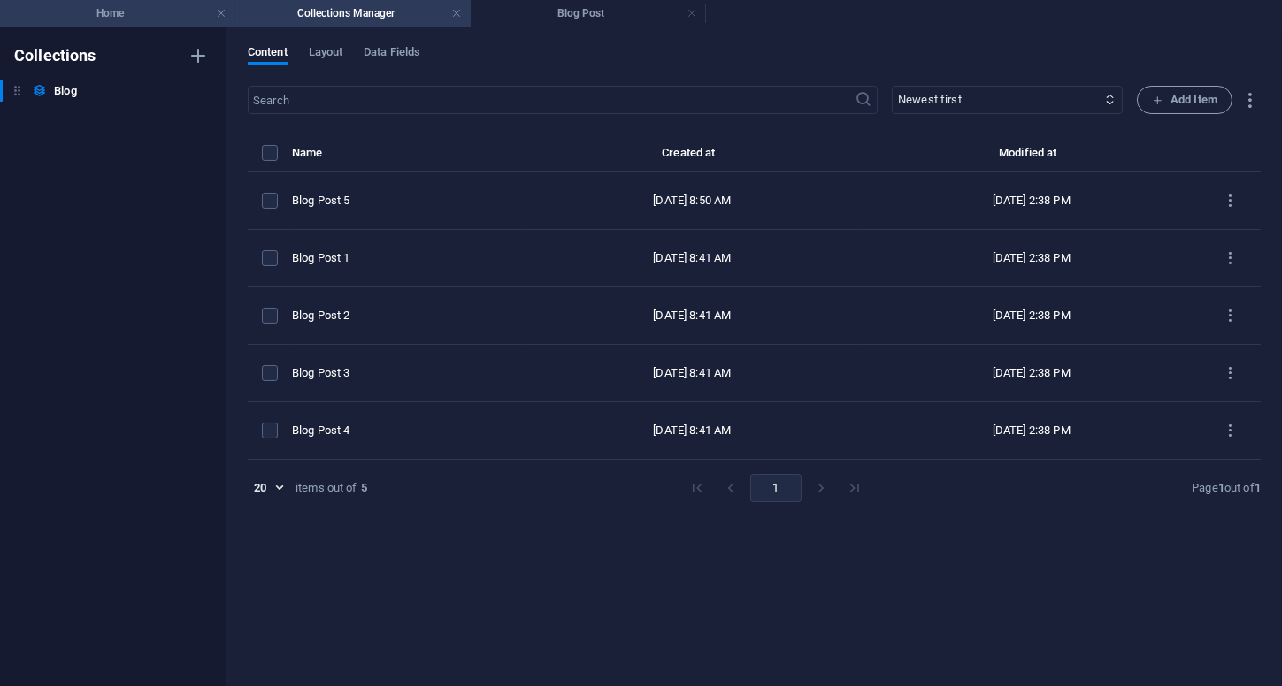
click at [126, 19] on h4 "Home" at bounding box center [117, 13] width 235 height 19
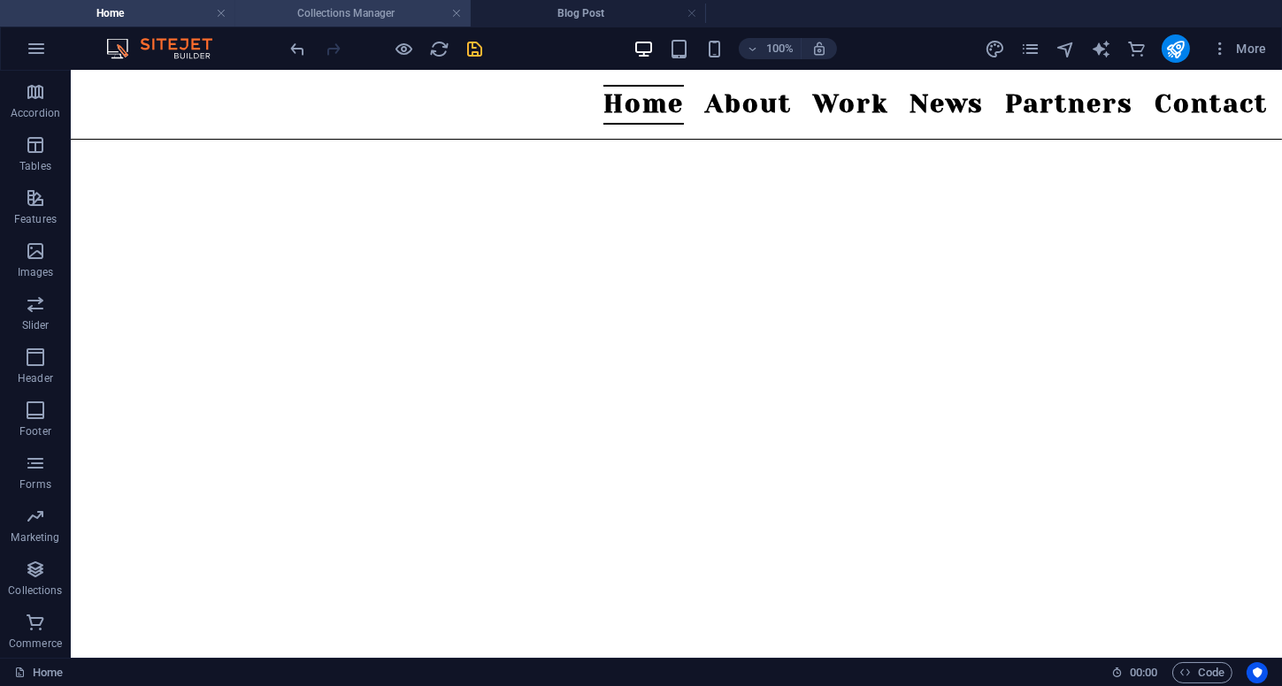
click at [430, 9] on h4 "Collections Manager" at bounding box center [352, 13] width 235 height 19
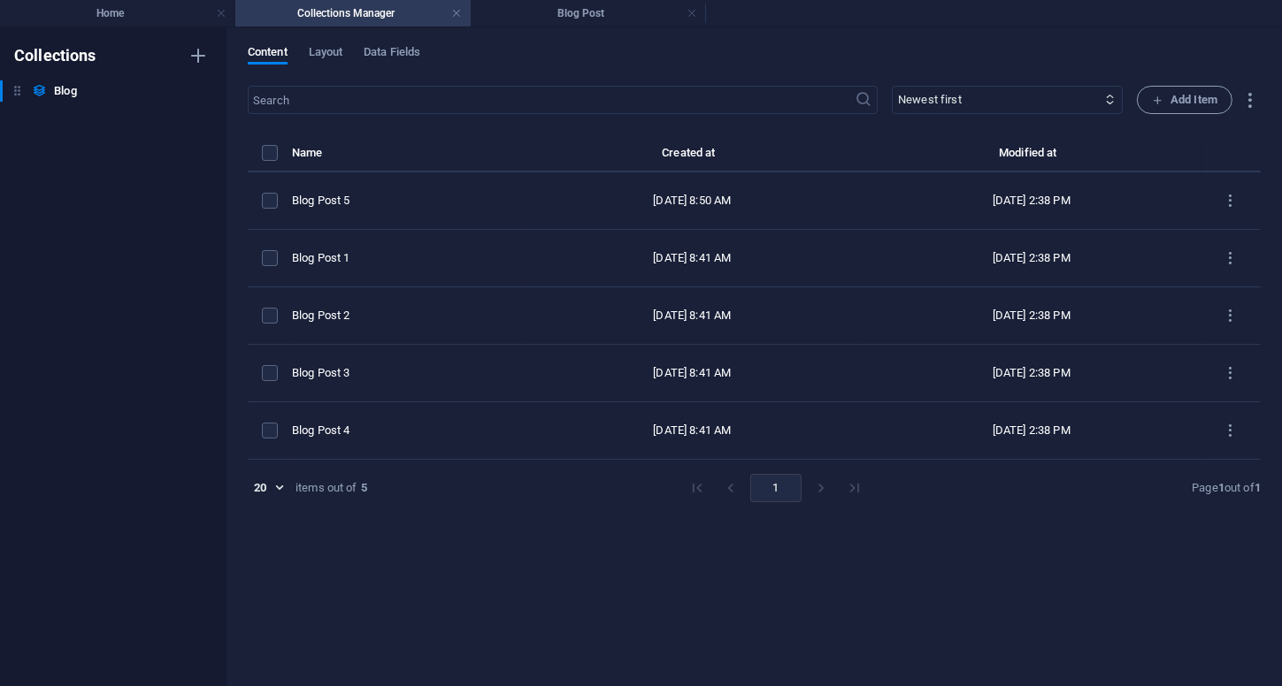
scroll to position [0, 0]
click at [456, 12] on link at bounding box center [456, 13] width 11 height 17
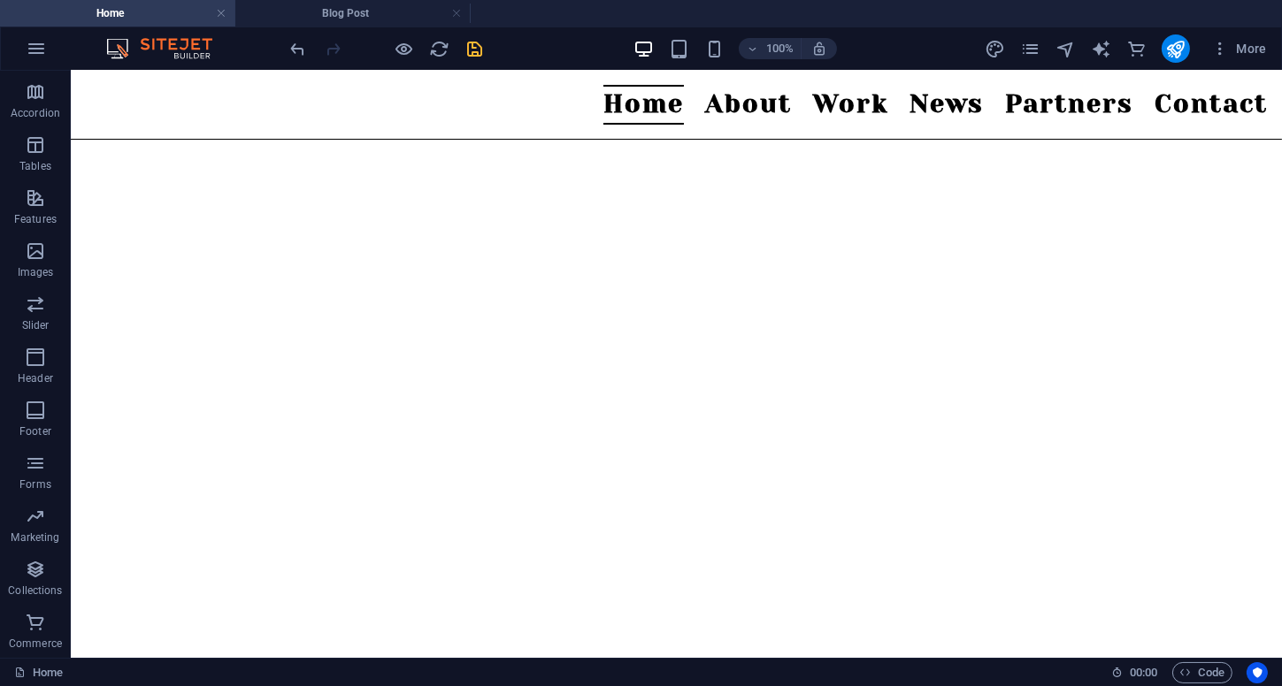
click at [456, 12] on link at bounding box center [456, 13] width 11 height 17
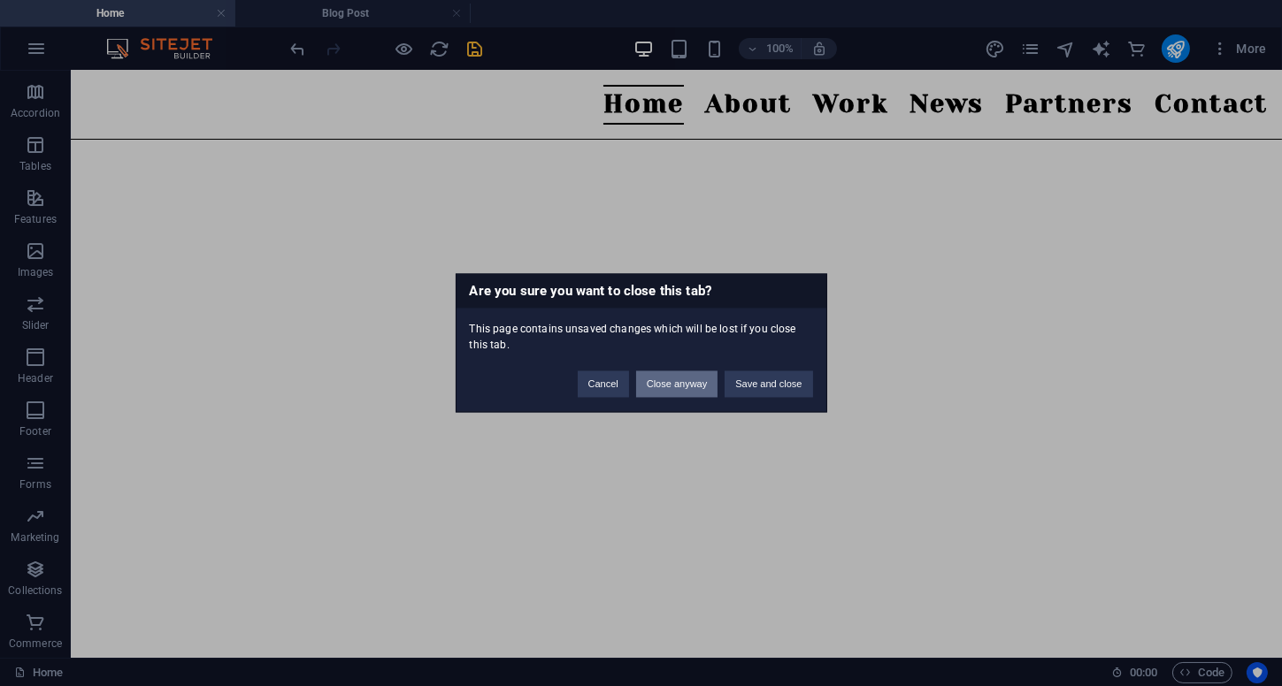
drag, startPoint x: 672, startPoint y: 394, endPoint x: 366, endPoint y: 387, distance: 306.2
click at [672, 394] on button "Close anyway" at bounding box center [676, 385] width 81 height 27
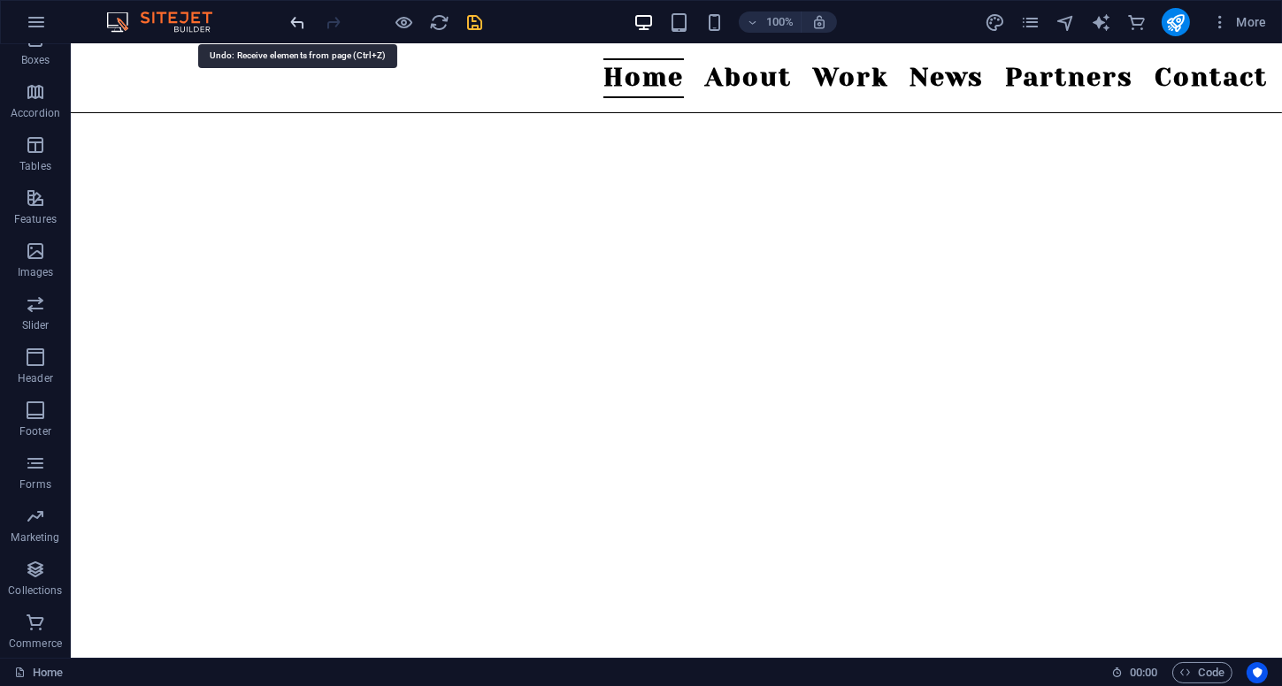
click at [291, 17] on icon "undo" at bounding box center [298, 22] width 20 height 20
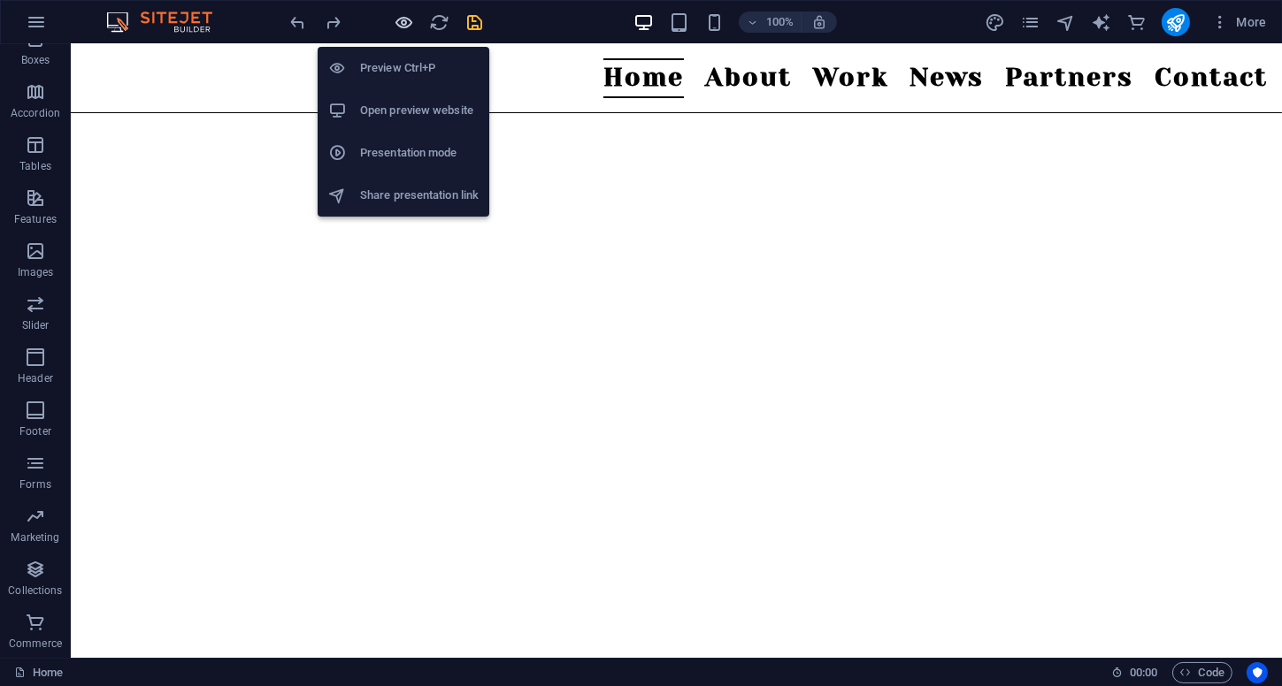
click at [404, 24] on icon "button" at bounding box center [405, 22] width 20 height 20
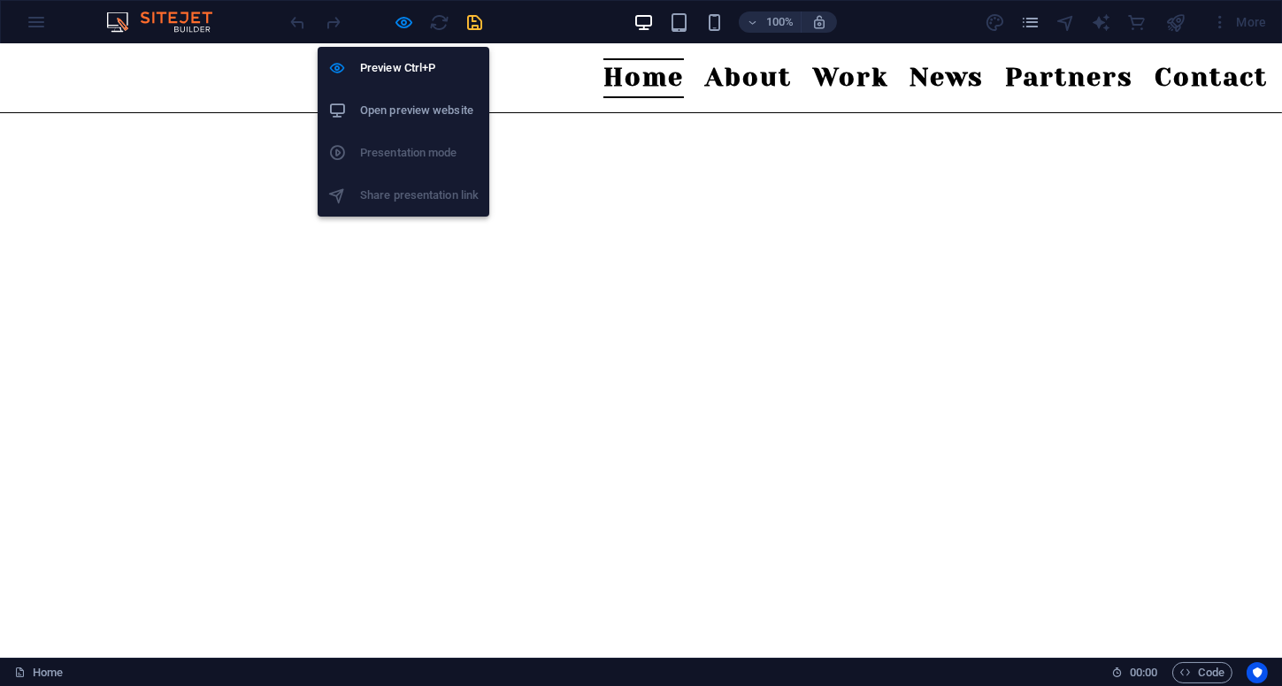
click at [414, 121] on li "Open preview website" at bounding box center [404, 110] width 172 height 42
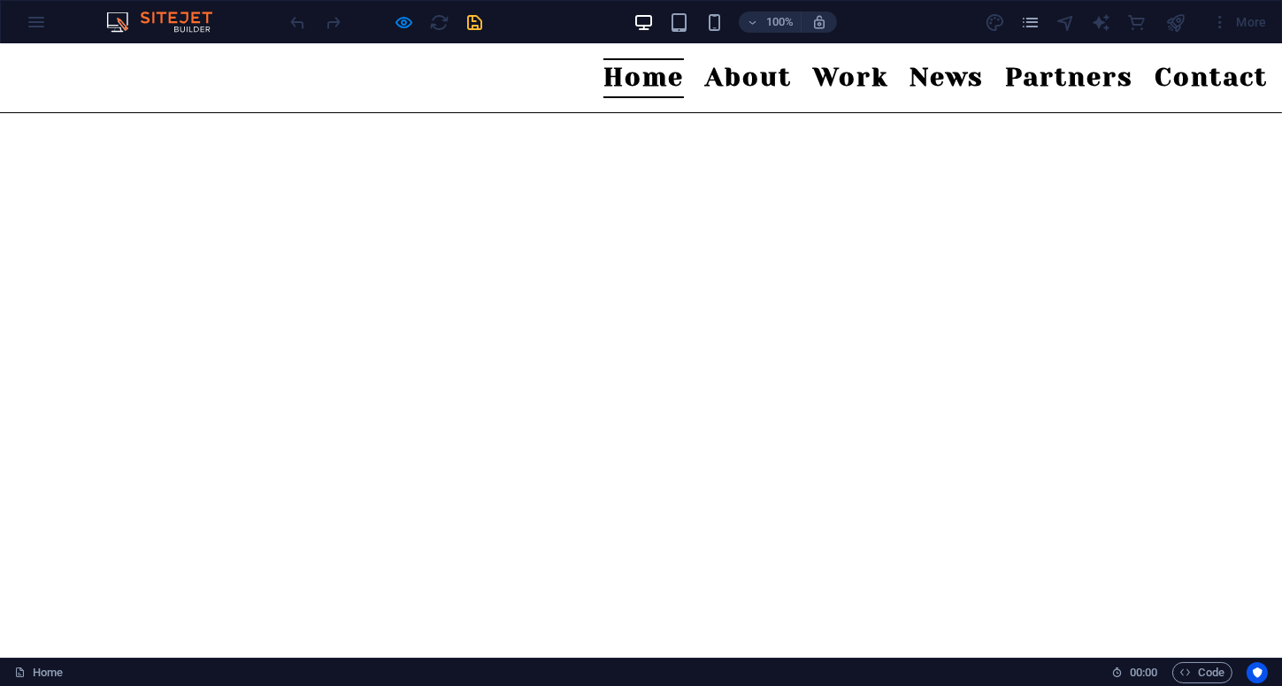
scroll to position [0, 0]
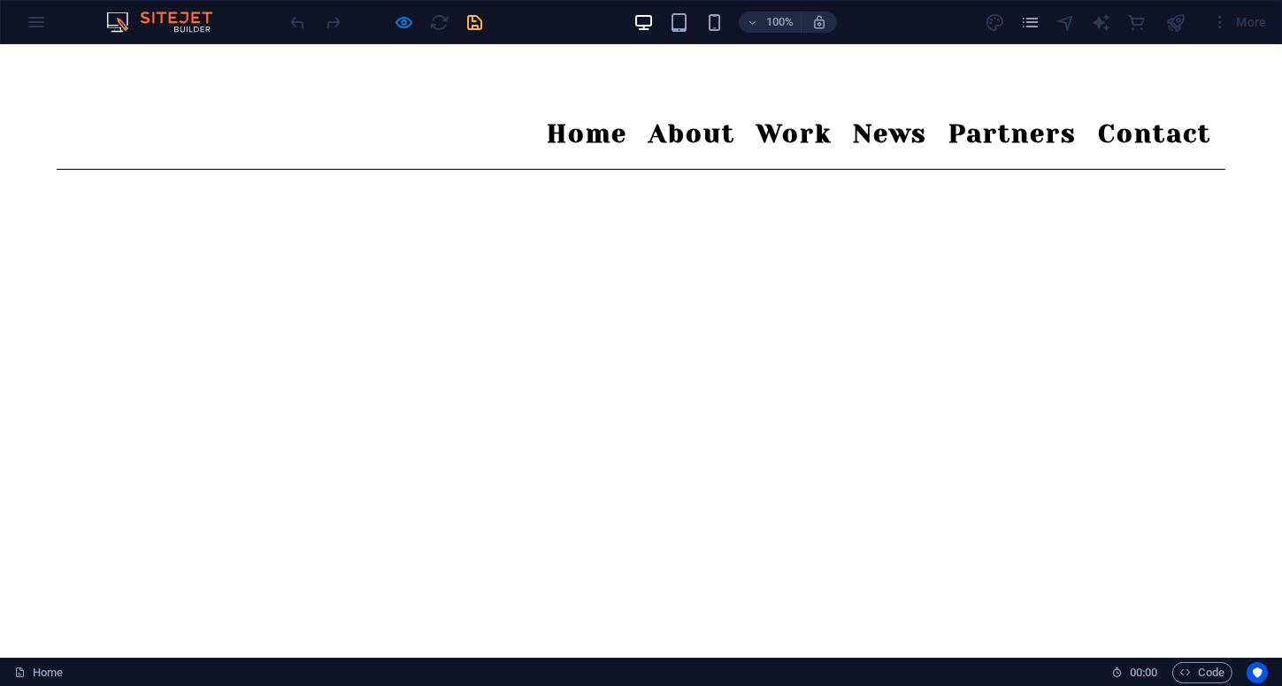
click at [445, 17] on div at bounding box center [386, 22] width 198 height 28
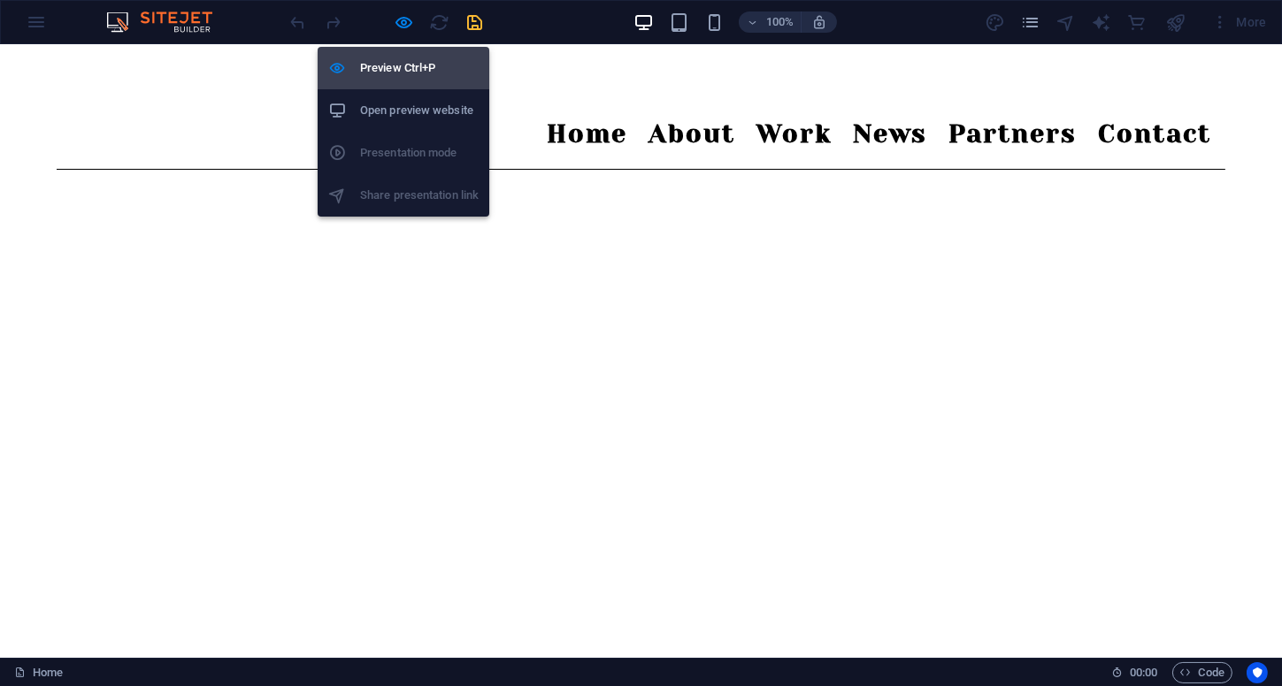
click at [403, 52] on li "Preview Ctrl+P" at bounding box center [404, 68] width 172 height 42
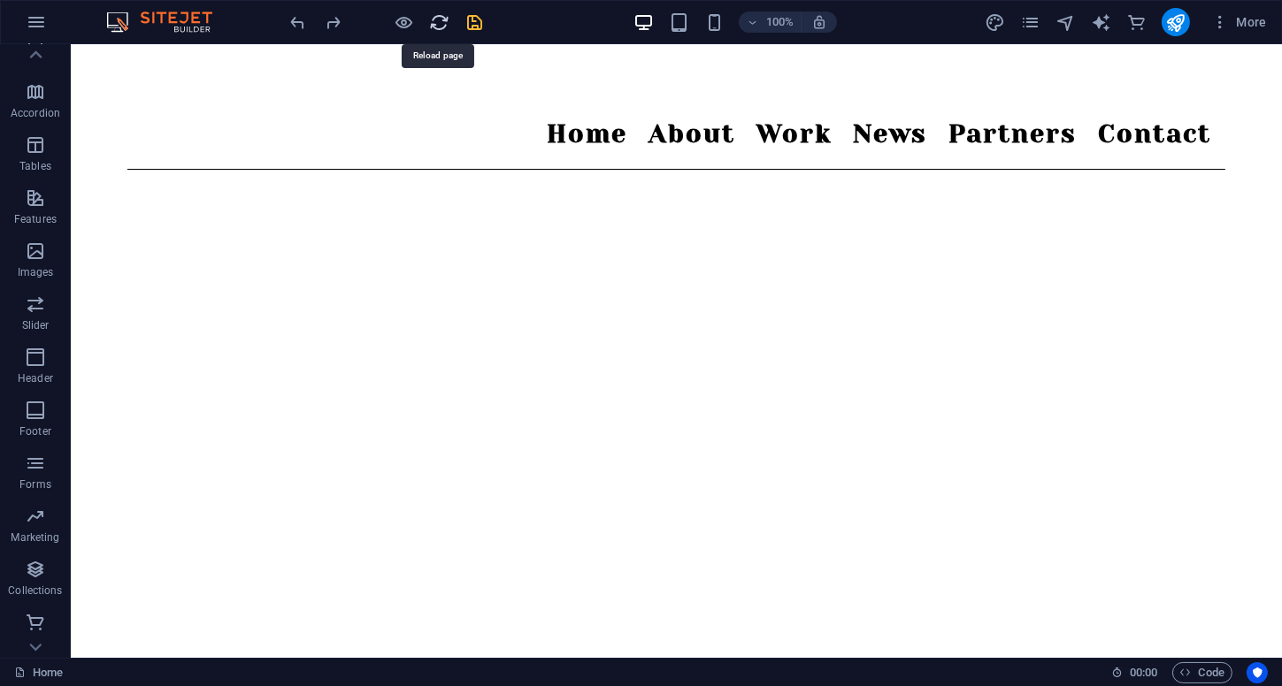
click at [435, 16] on icon "reload" at bounding box center [440, 22] width 20 height 20
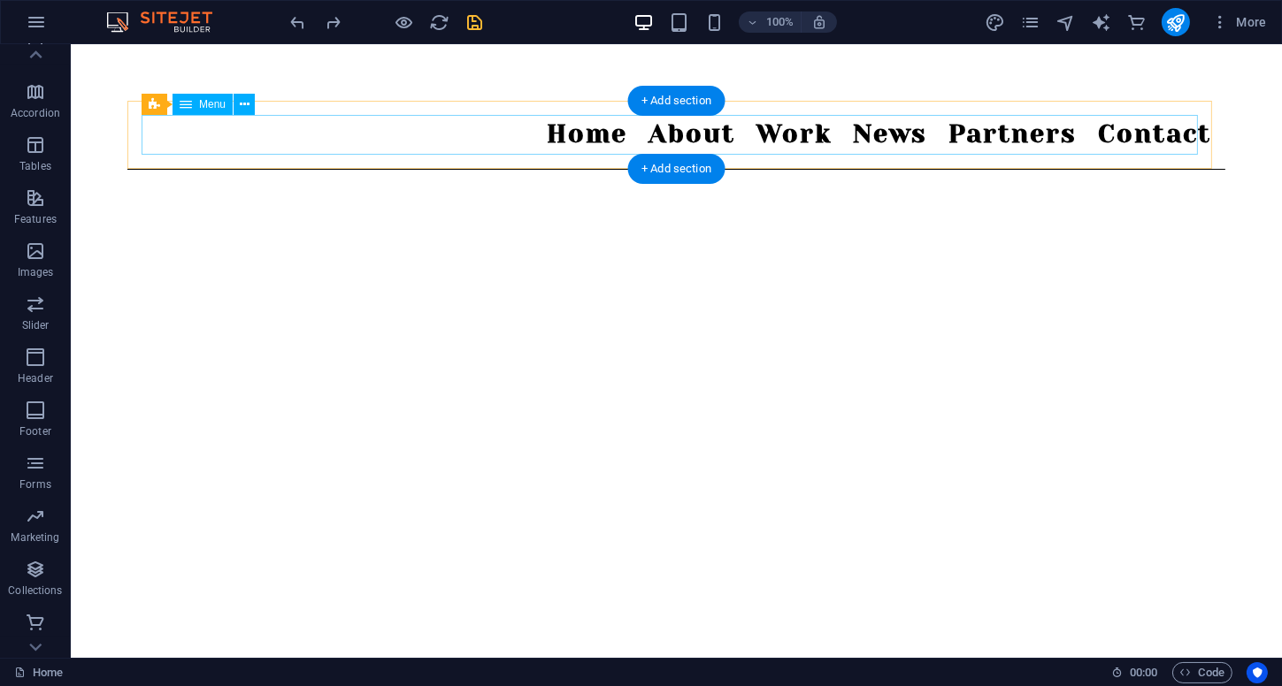
click at [716, 123] on nav "Home About Work News Partners Contact" at bounding box center [675, 135] width 1069 height 40
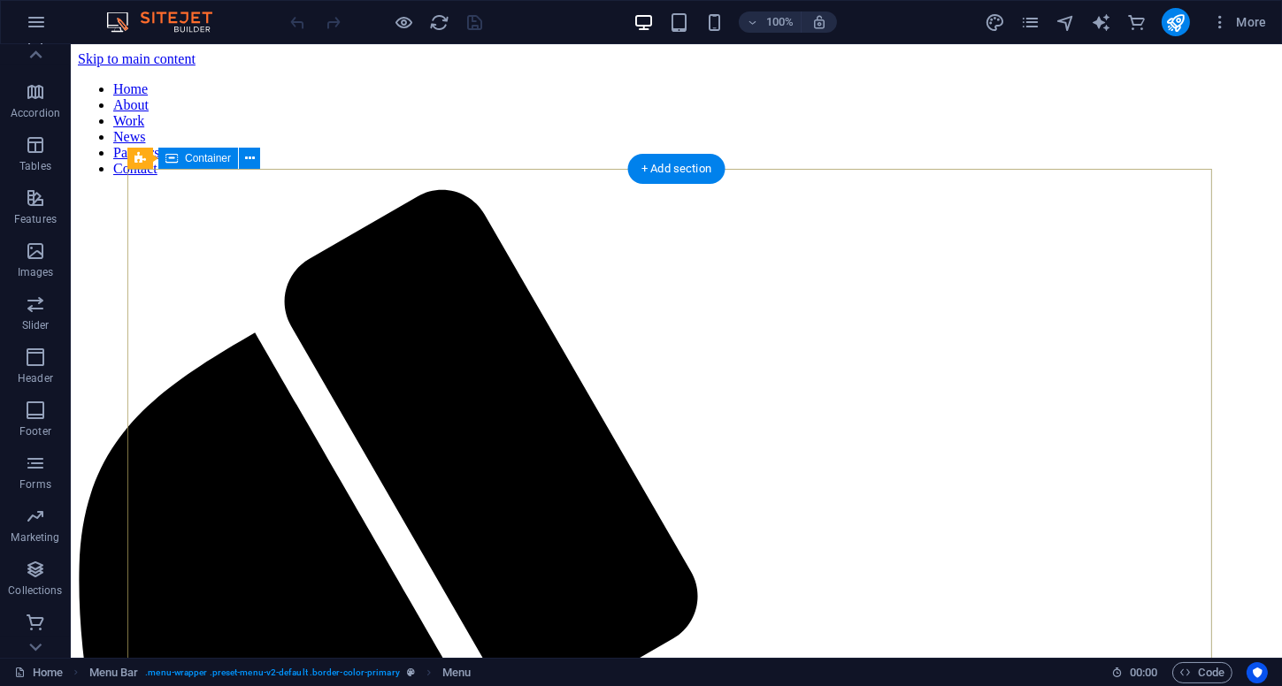
scroll to position [619, 0]
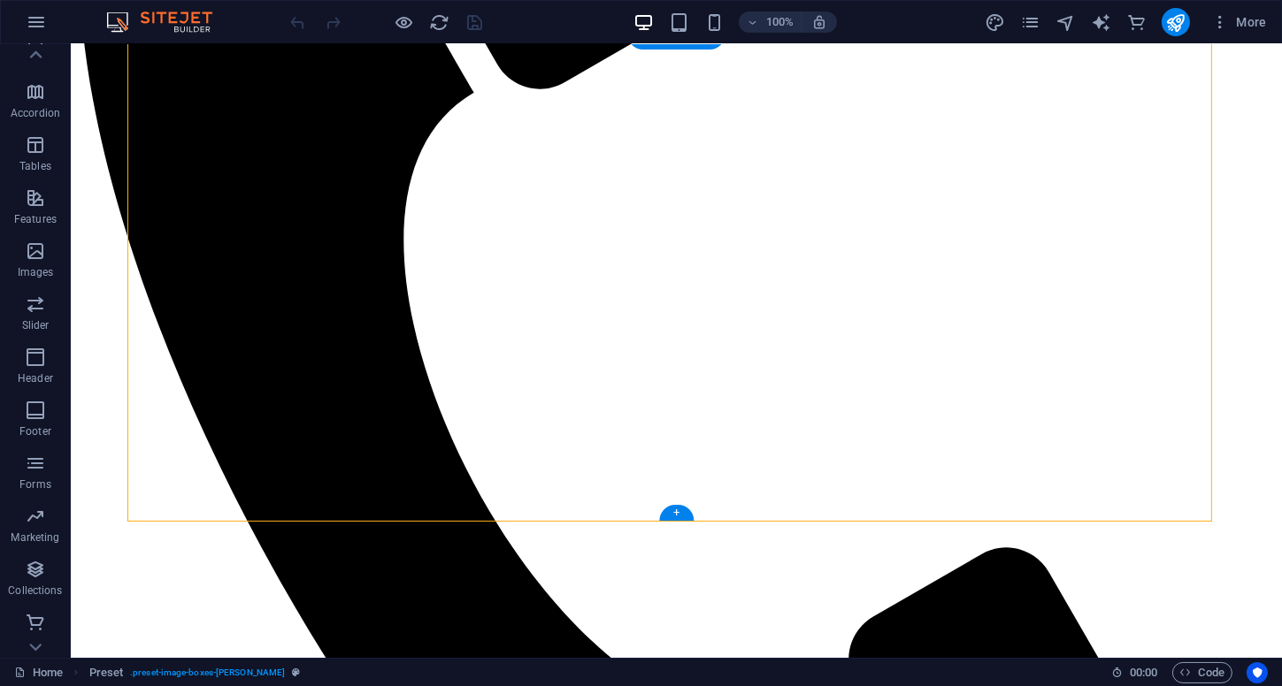
drag, startPoint x: 665, startPoint y: 426, endPoint x: 737, endPoint y: 451, distance: 75.8
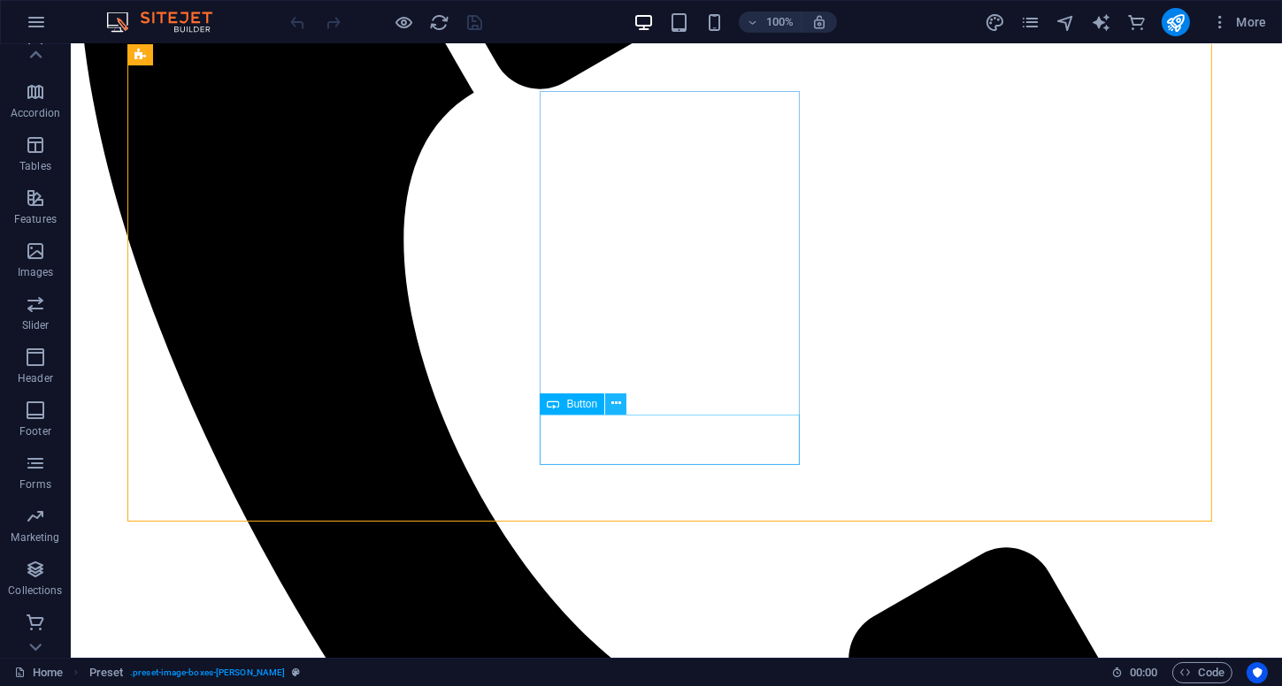
click at [617, 402] on icon at bounding box center [616, 404] width 10 height 19
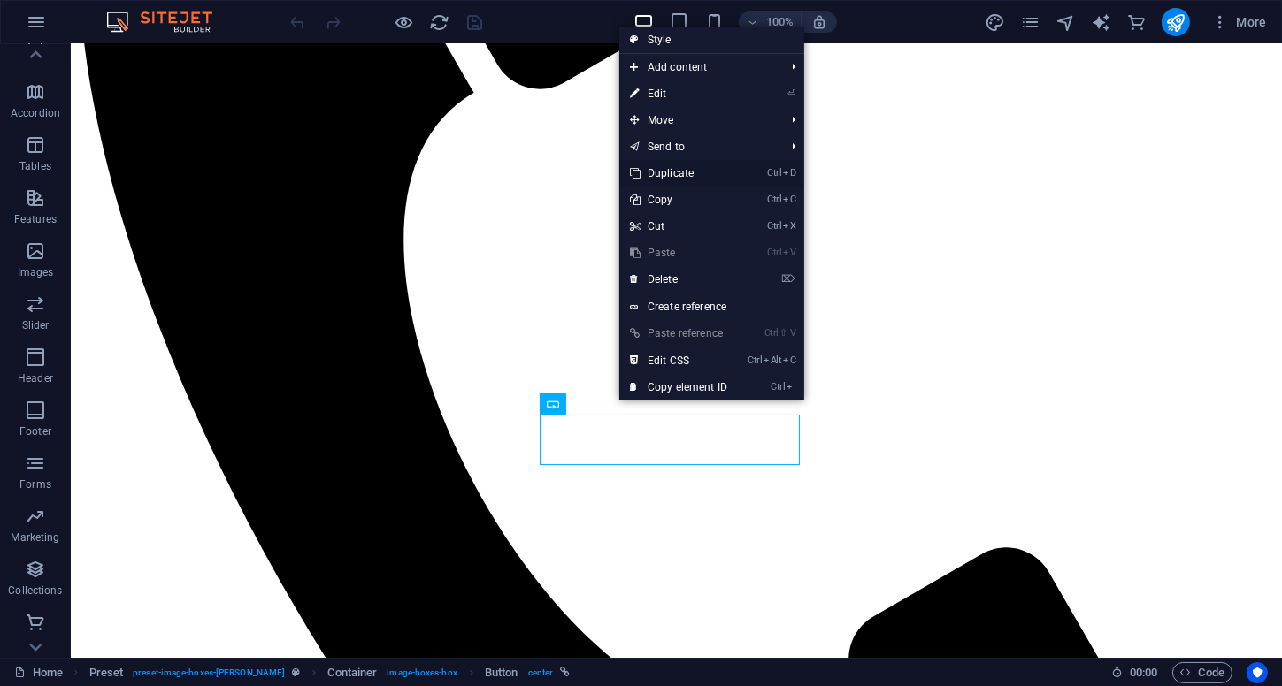
click at [692, 172] on link "Ctrl D Duplicate" at bounding box center [678, 173] width 119 height 27
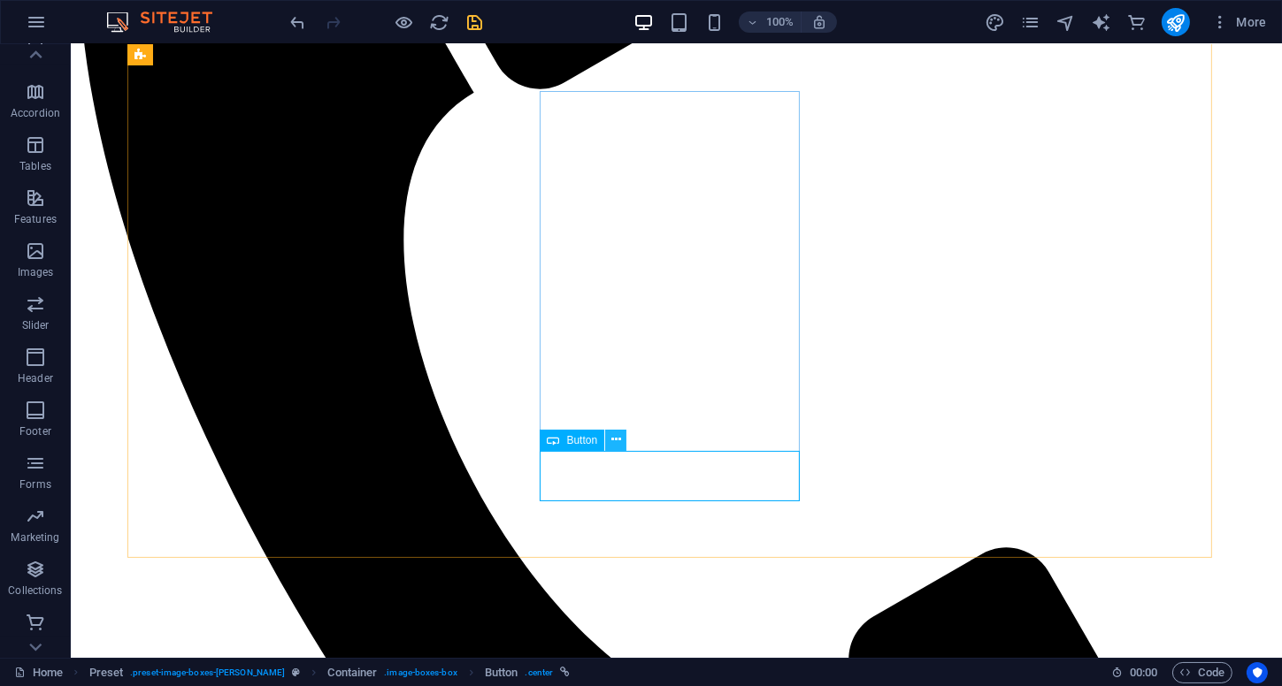
click at [617, 445] on icon at bounding box center [616, 440] width 10 height 19
click at [296, 23] on icon "undo" at bounding box center [298, 22] width 20 height 20
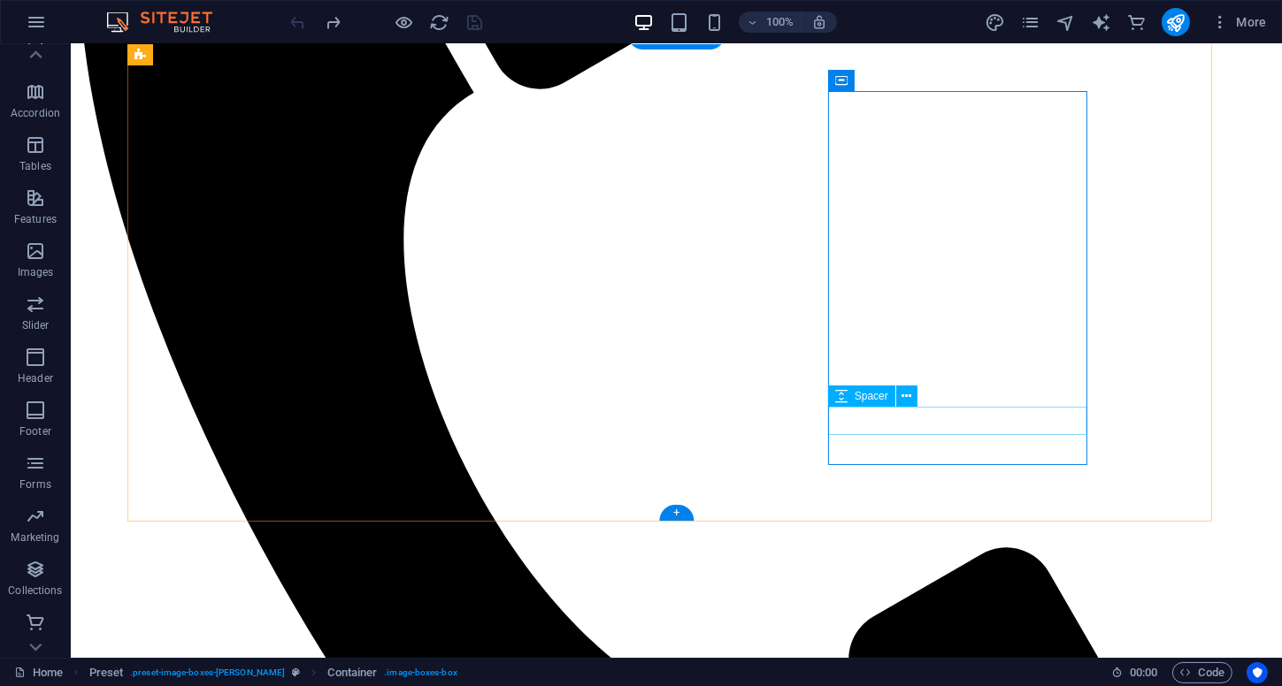
click at [907, 400] on icon at bounding box center [906, 396] width 10 height 19
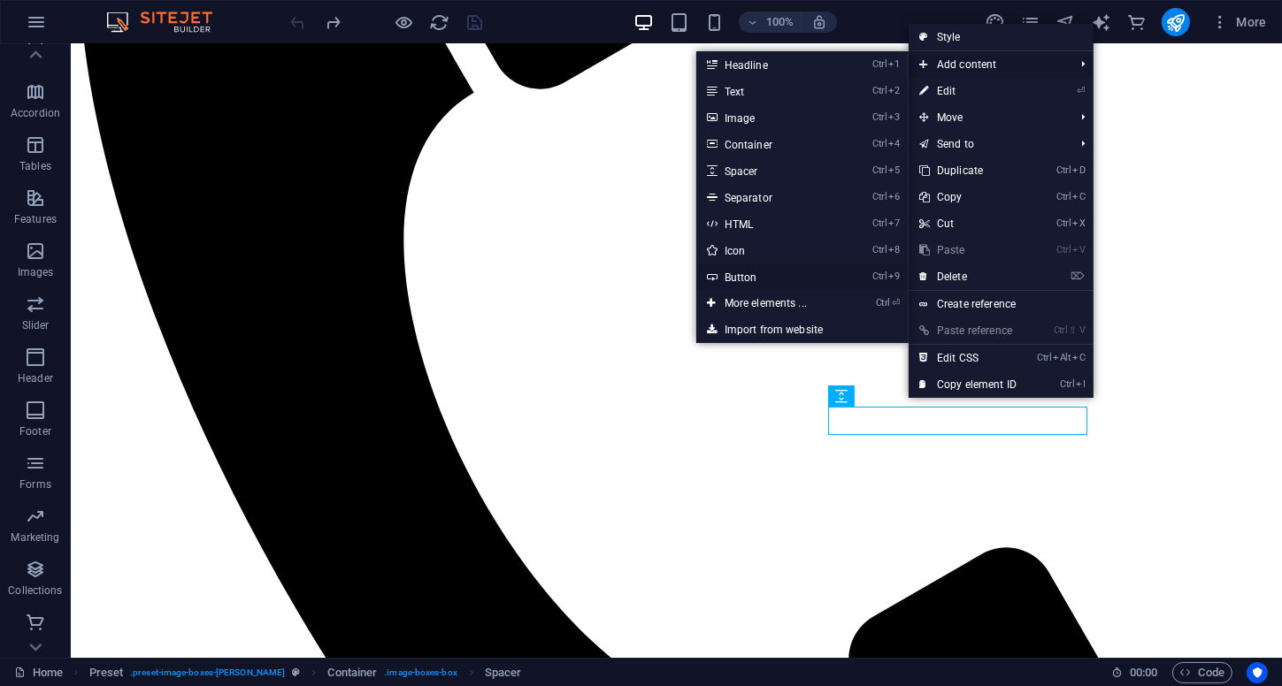
click at [745, 279] on link "Ctrl 9 Button" at bounding box center [769, 277] width 146 height 27
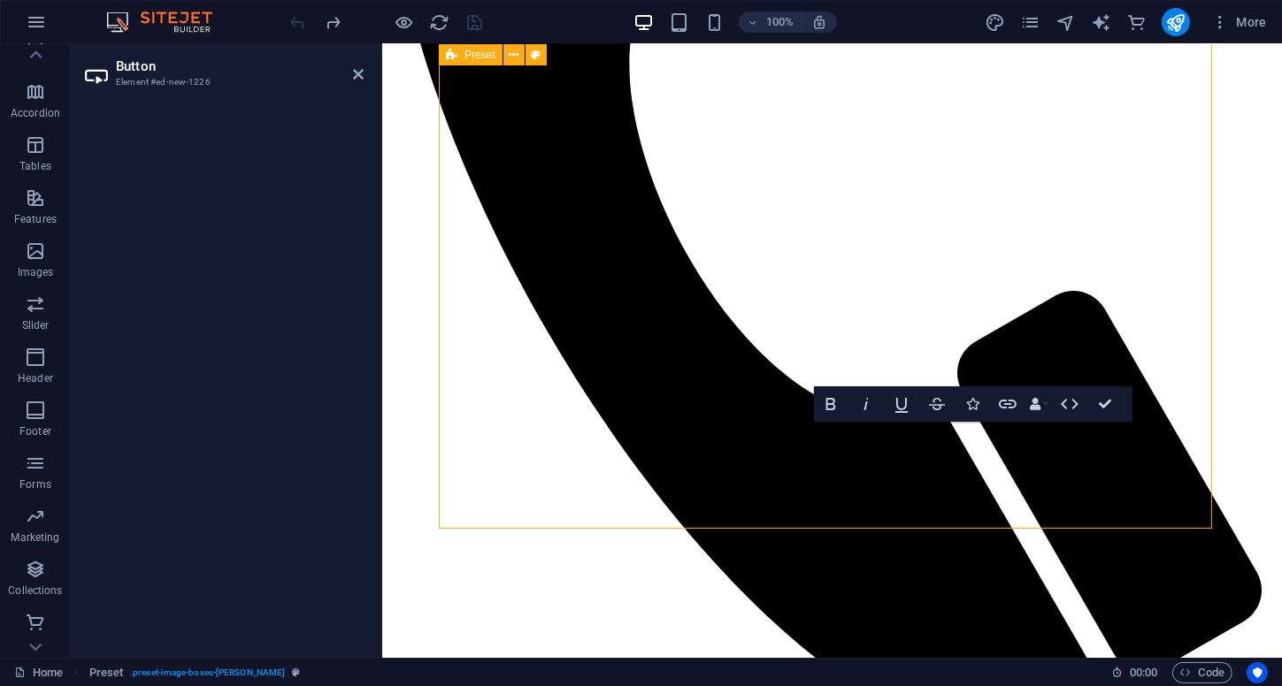
scroll to position [618, 0]
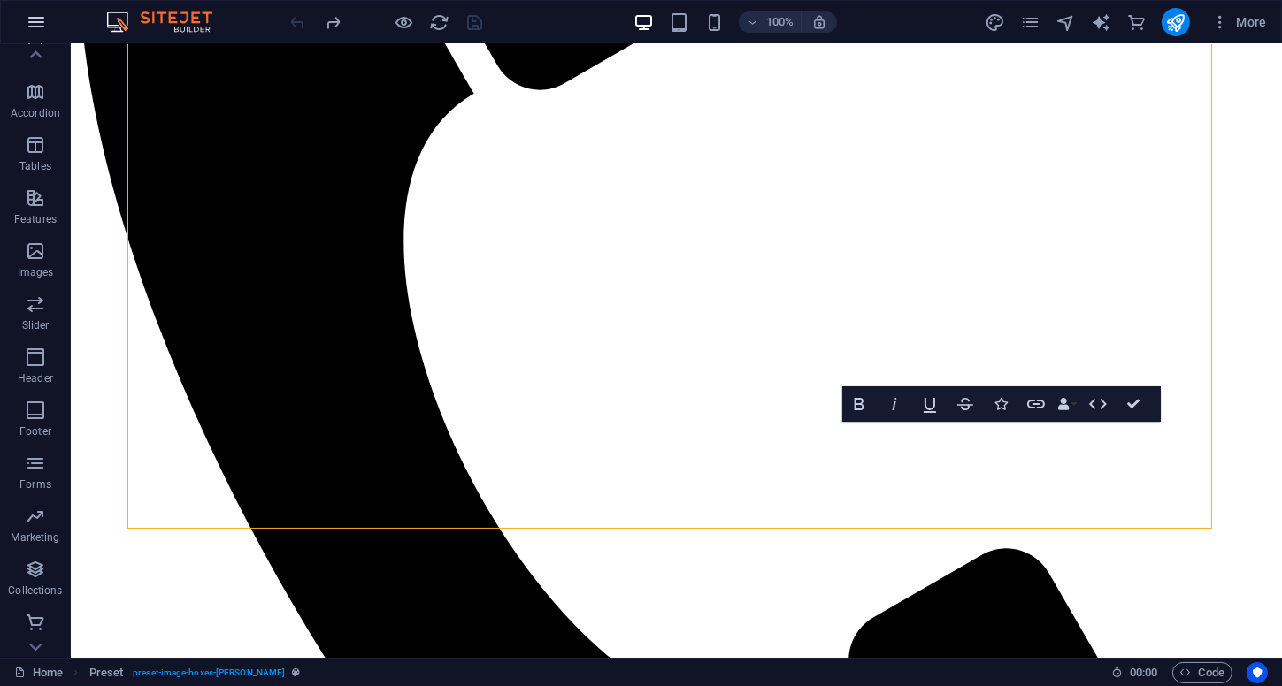
drag, startPoint x: 58, startPoint y: 22, endPoint x: 42, endPoint y: 17, distance: 16.8
click at [57, 22] on div "100% More" at bounding box center [641, 22] width 1280 height 42
click at [42, 17] on icon "button" at bounding box center [36, 21] width 21 height 21
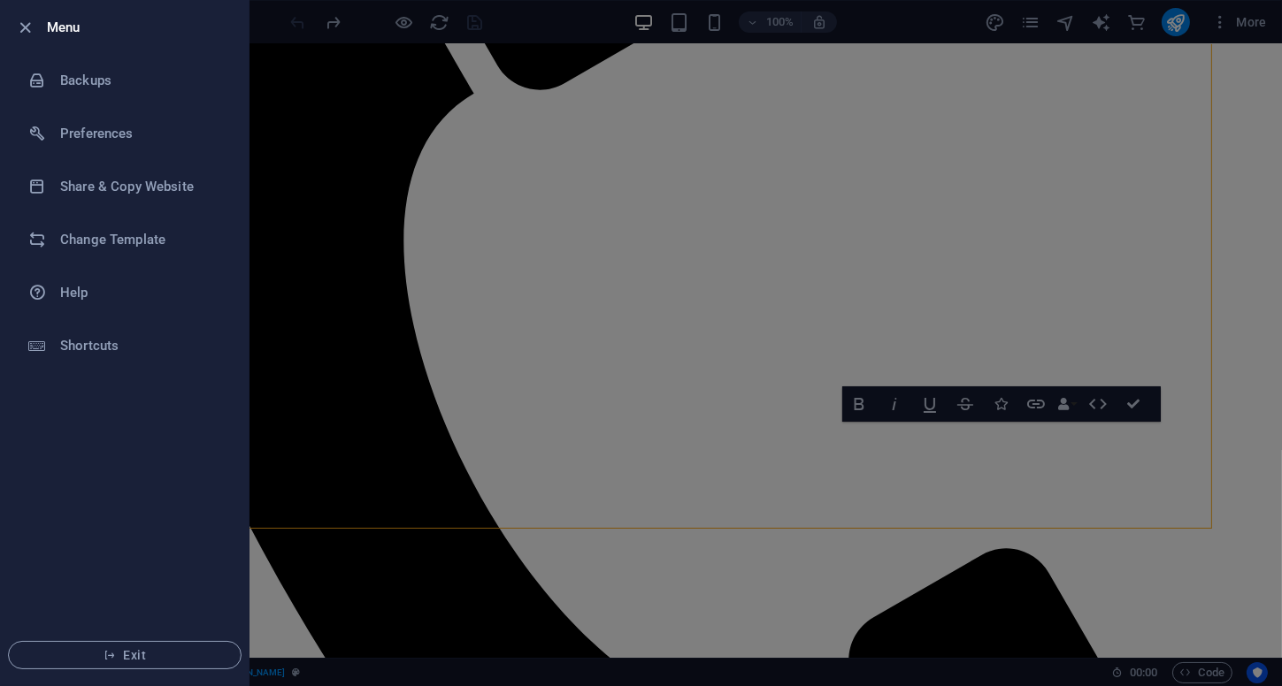
click at [347, 54] on div at bounding box center [641, 343] width 1282 height 686
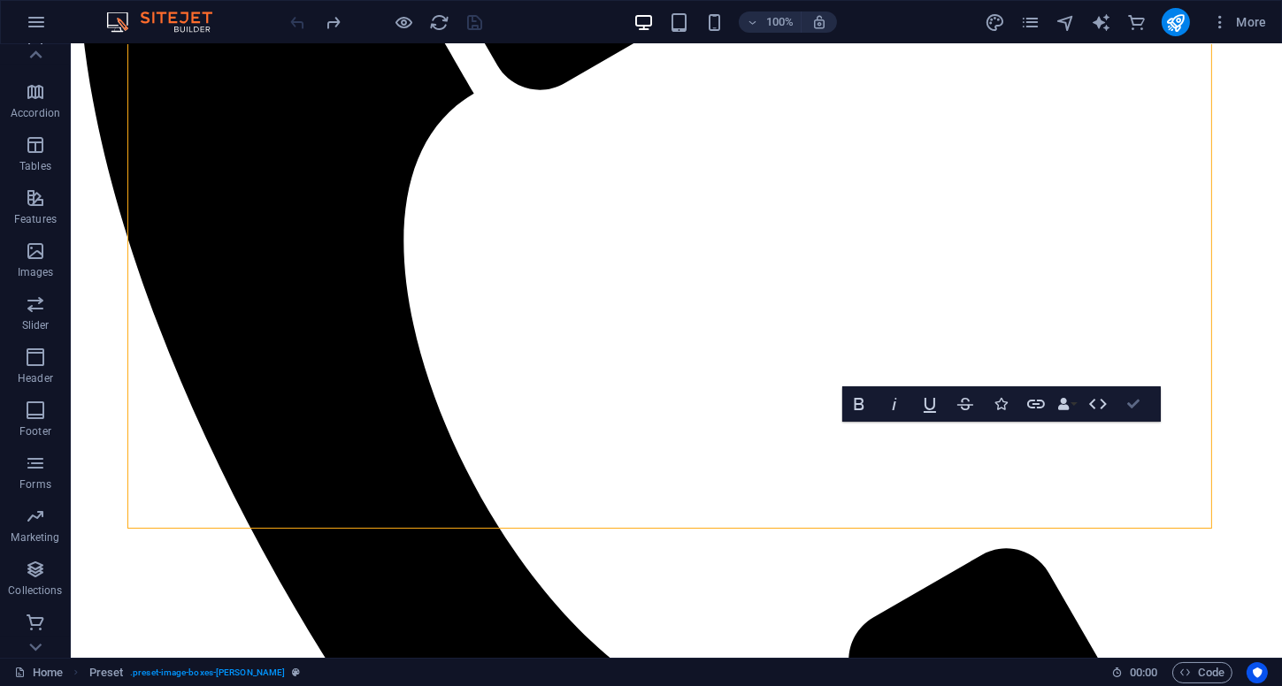
click at [1136, 402] on icon "button" at bounding box center [1133, 404] width 12 height 12
click at [27, 654] on icon at bounding box center [35, 647] width 25 height 25
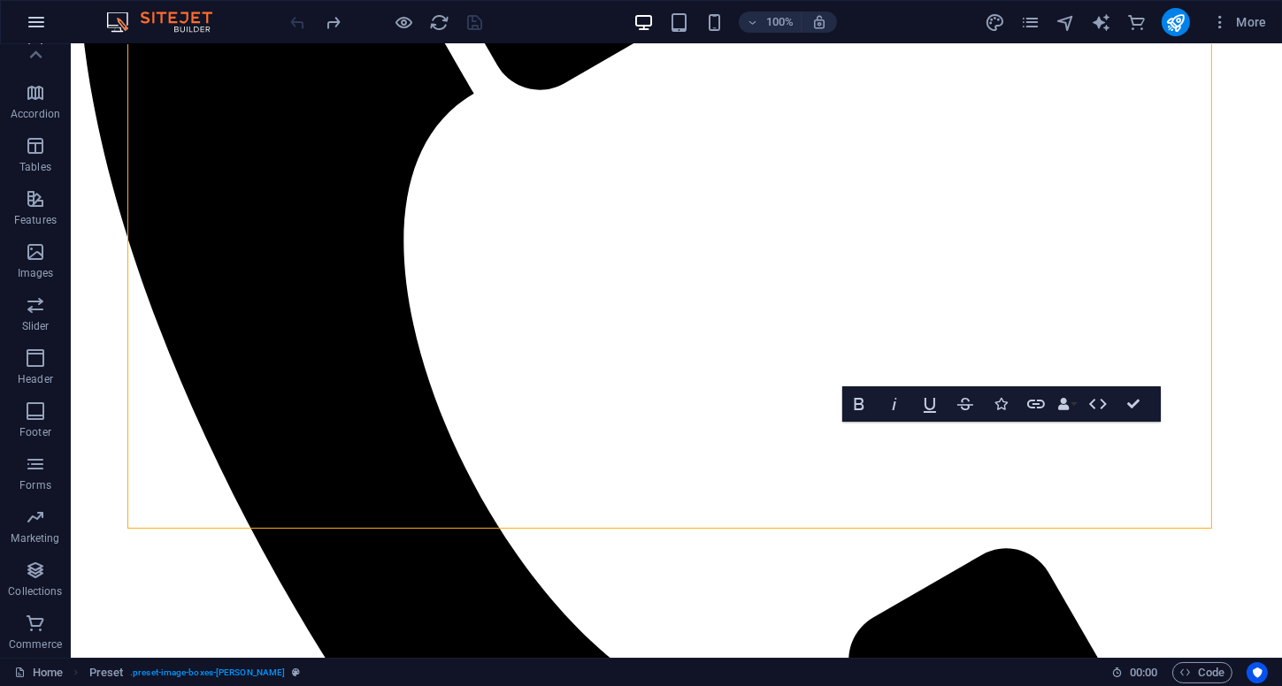
click at [36, 31] on icon "button" at bounding box center [36, 21] width 21 height 21
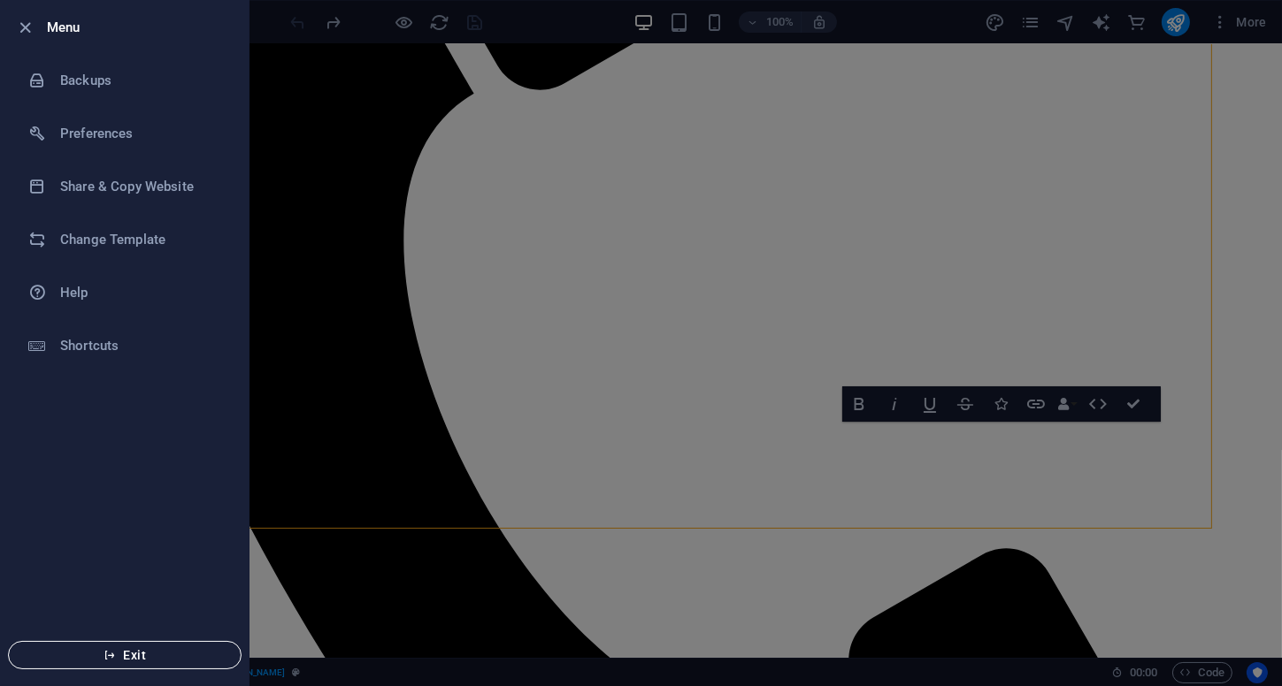
click at [111, 663] on button "Exit" at bounding box center [125, 655] width 234 height 28
